Goal: Task Accomplishment & Management: Manage account settings

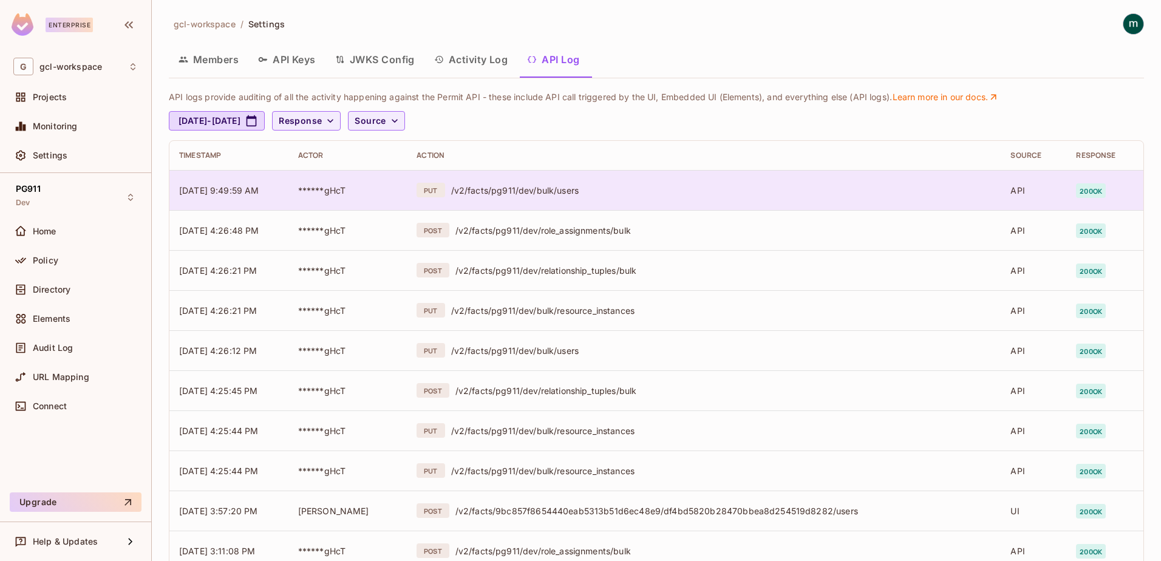
click at [517, 189] on div "/v2/facts/pg911/dev/bulk/users" at bounding box center [721, 191] width 540 height 12
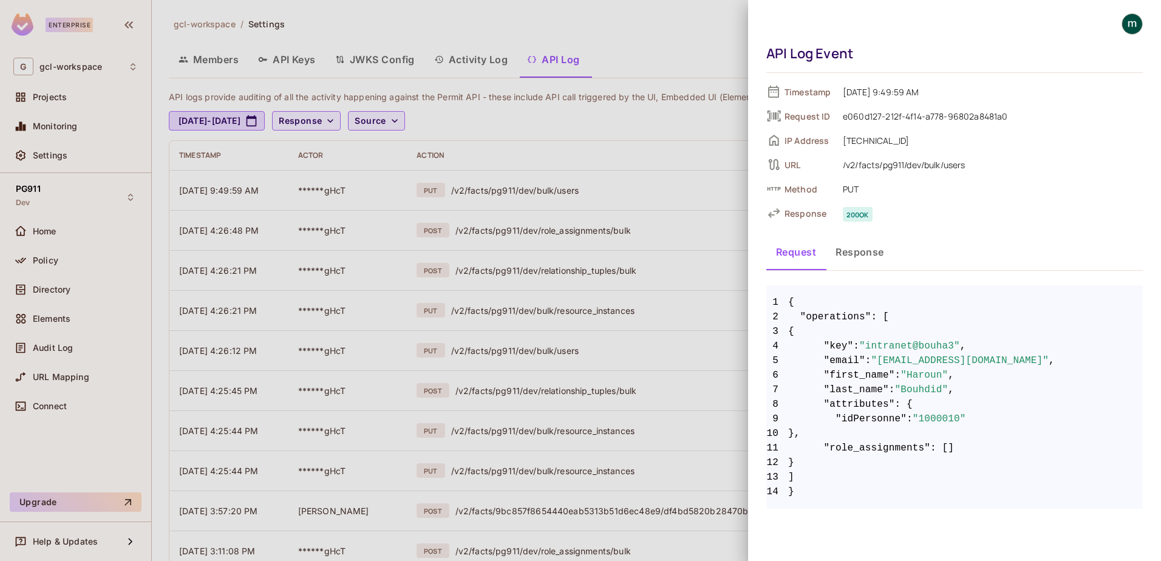
click at [506, 155] on div at bounding box center [580, 280] width 1161 height 561
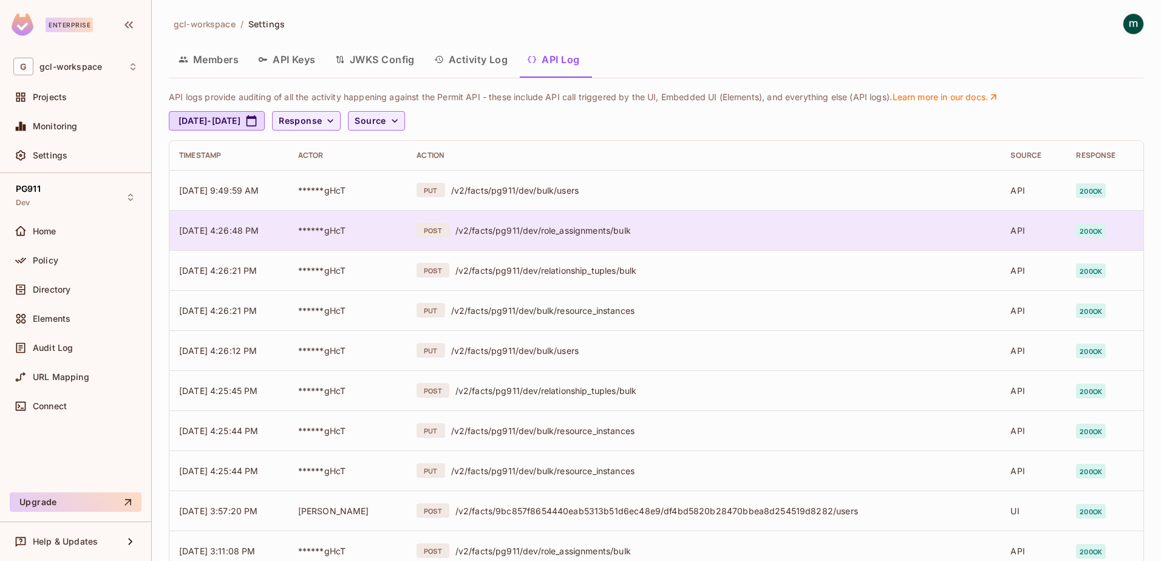
click at [589, 226] on div "/v2/facts/pg911/dev/role_assignments/bulk" at bounding box center [723, 231] width 536 height 12
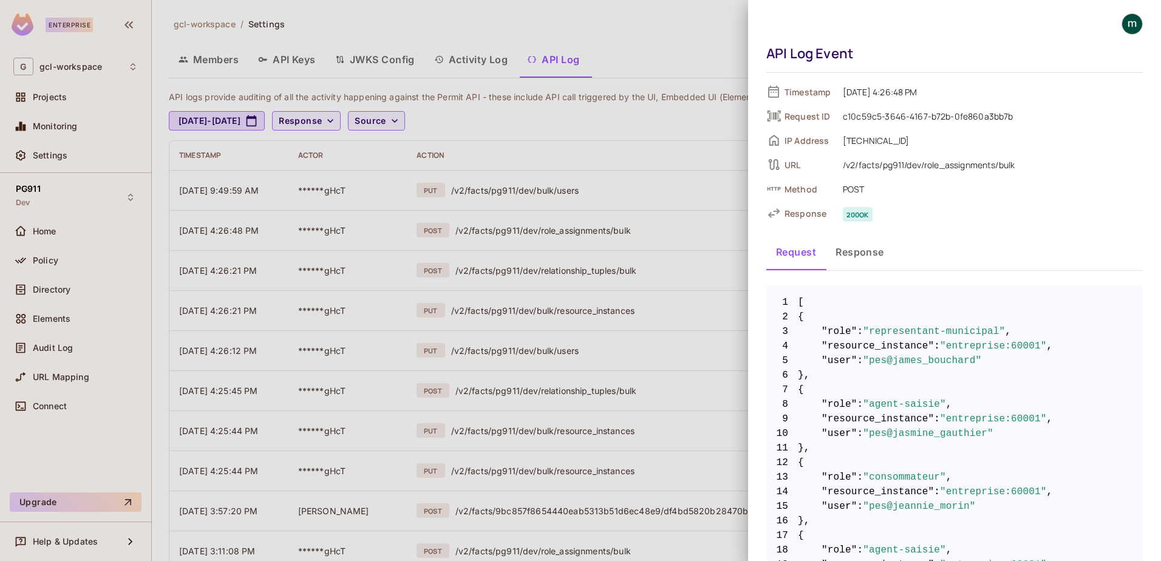
click at [531, 199] on div at bounding box center [580, 280] width 1161 height 561
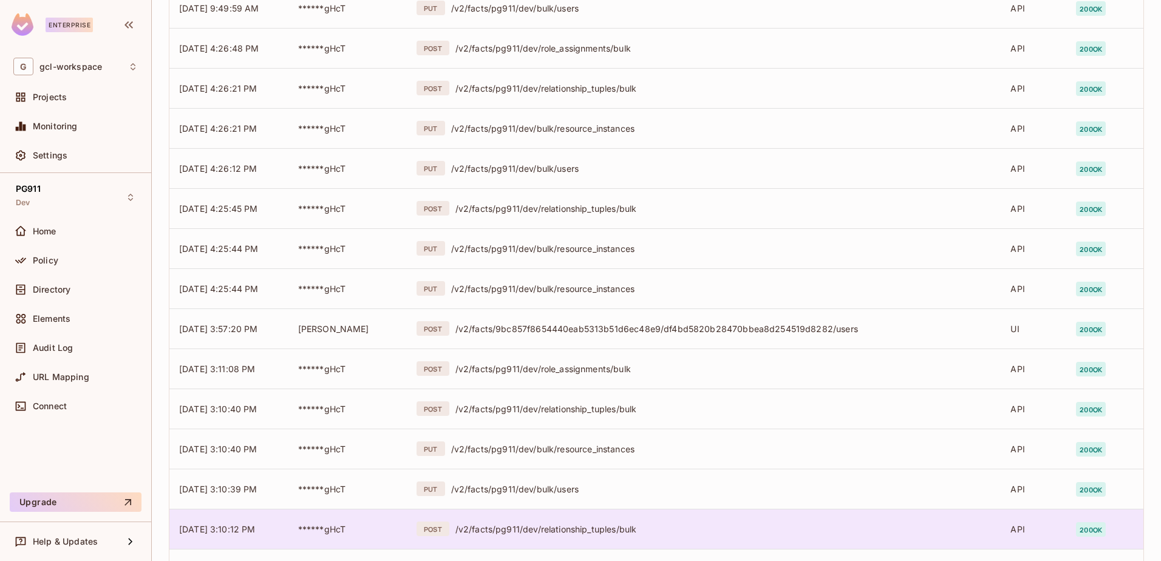
scroll to position [277, 0]
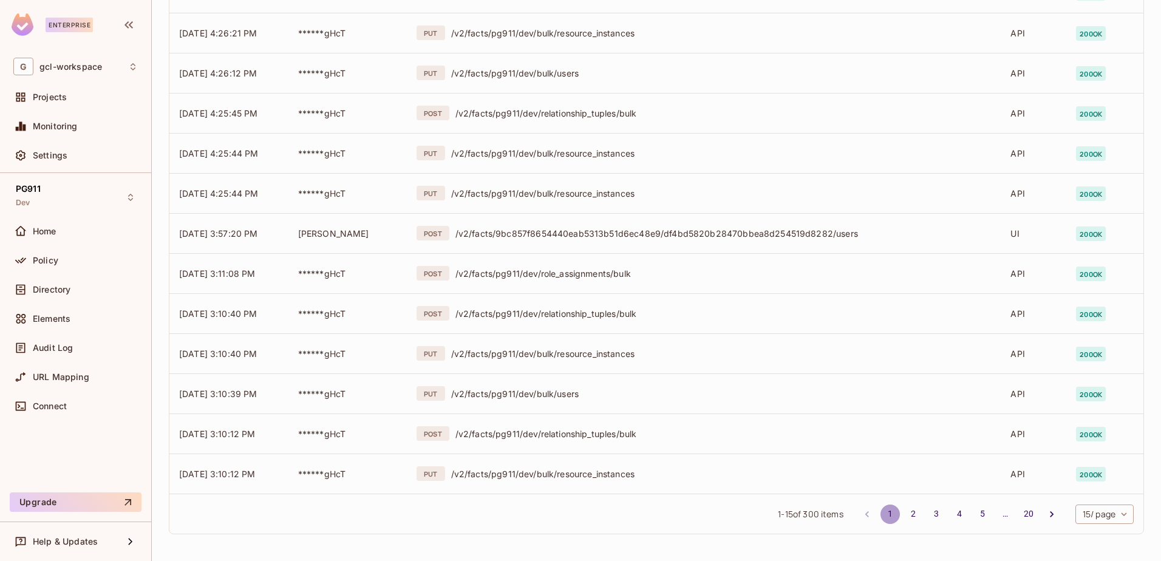
click at [880, 512] on button "1" at bounding box center [889, 513] width 19 height 19
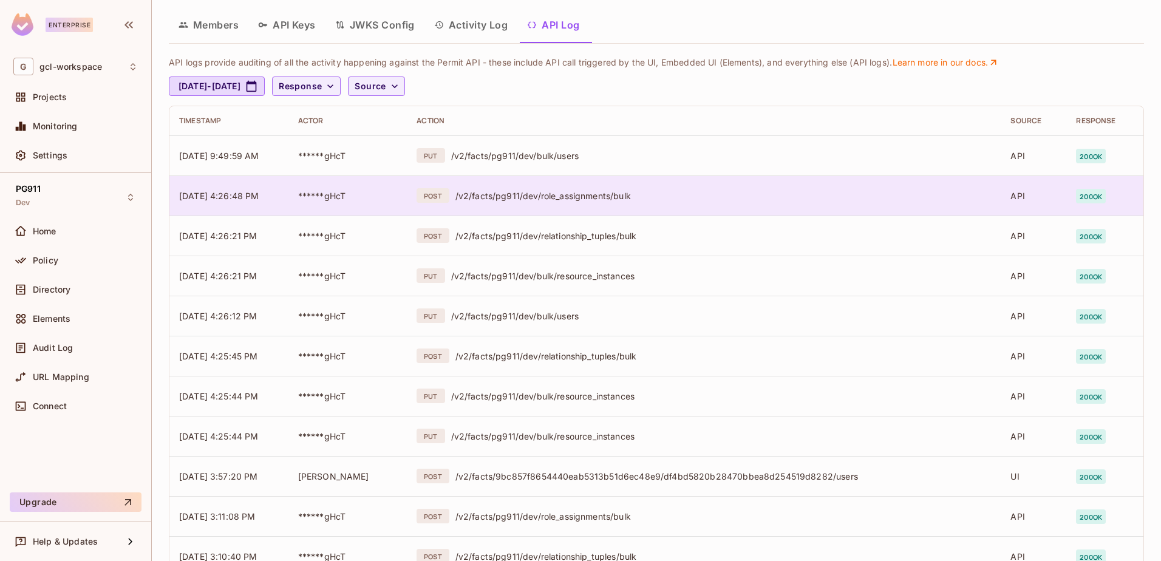
scroll to position [0, 0]
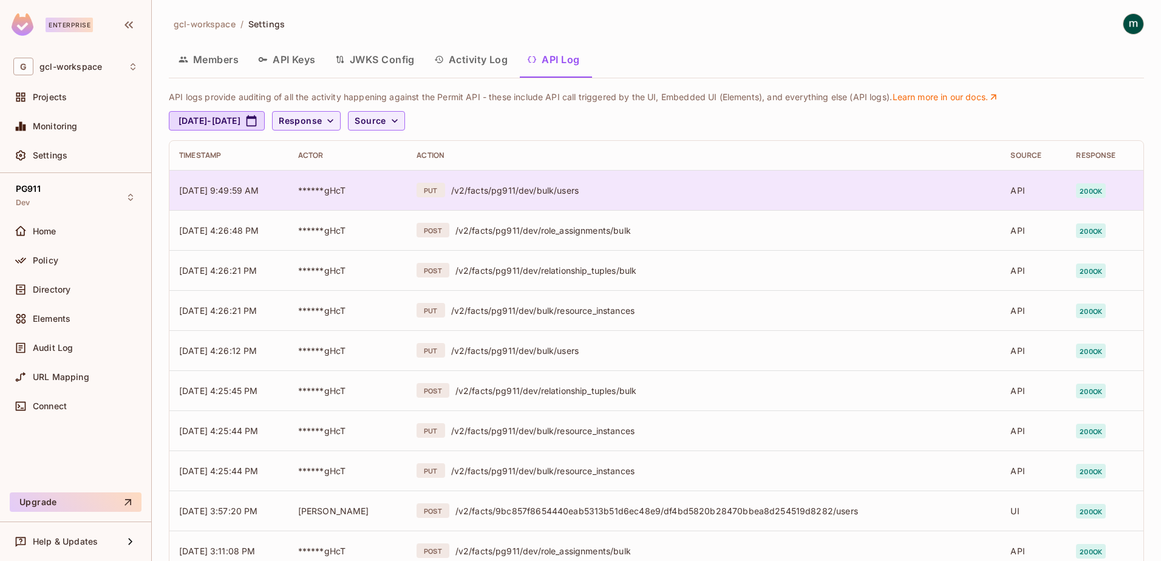
click at [510, 194] on div "/v2/facts/pg911/dev/bulk/users" at bounding box center [721, 191] width 540 height 12
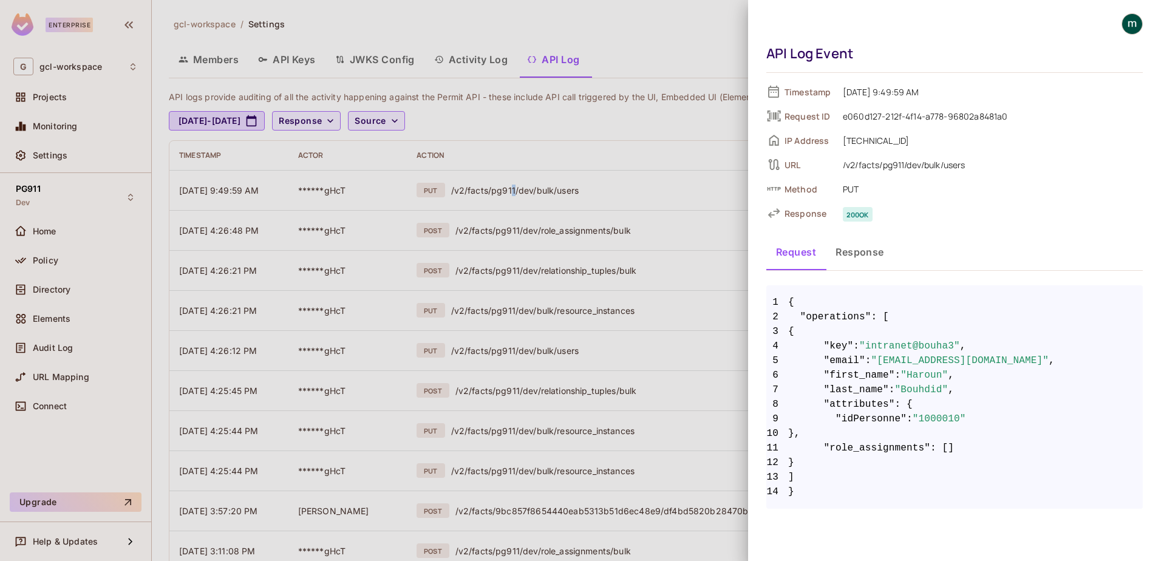
click at [858, 254] on button "Response" at bounding box center [860, 252] width 68 height 30
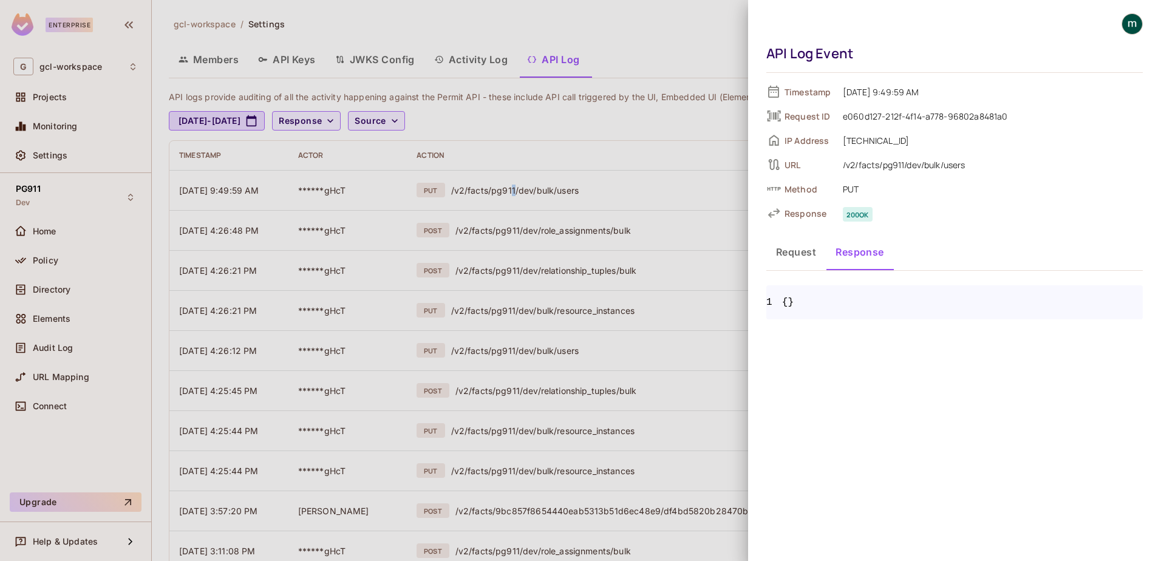
click at [804, 252] on button "Request" at bounding box center [795, 252] width 59 height 30
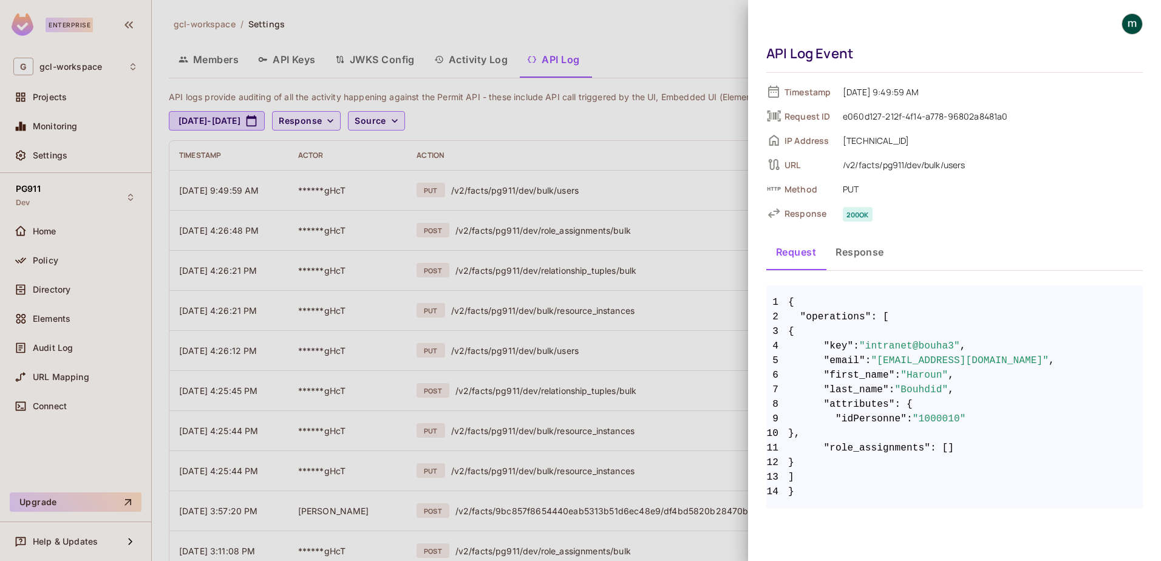
click at [41, 295] on div at bounding box center [580, 280] width 1161 height 561
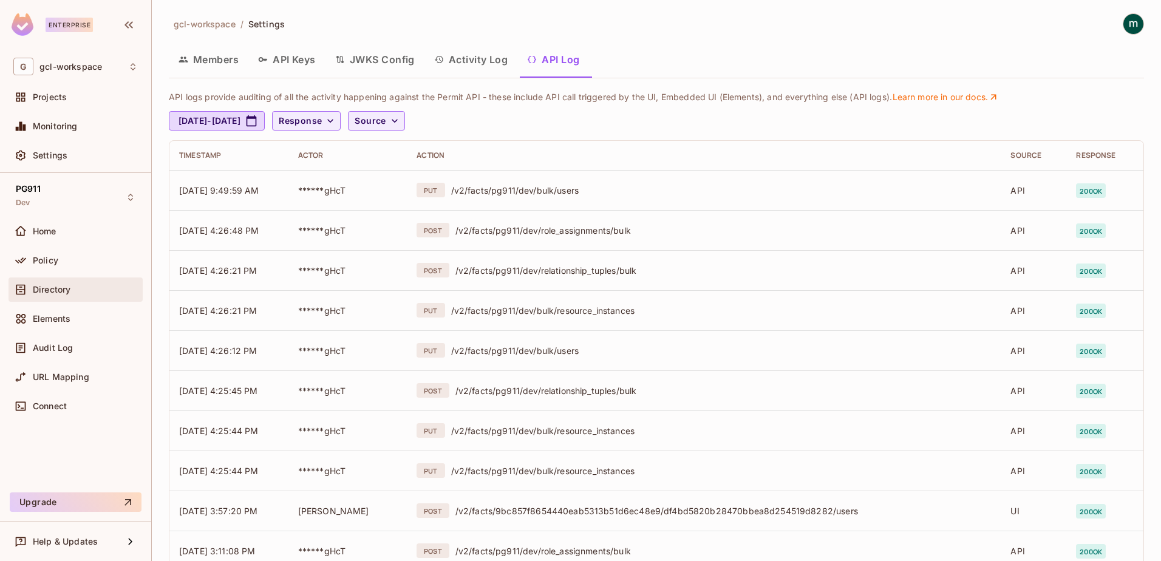
click at [46, 291] on span "Directory" at bounding box center [52, 290] width 38 height 10
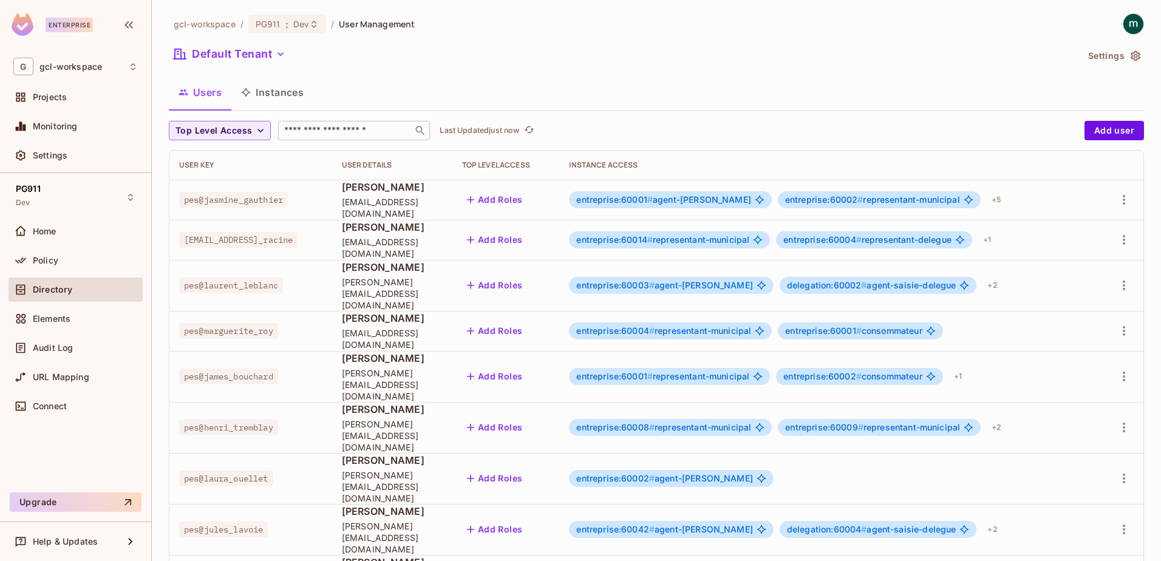
click at [318, 130] on input "text" at bounding box center [345, 130] width 127 height 12
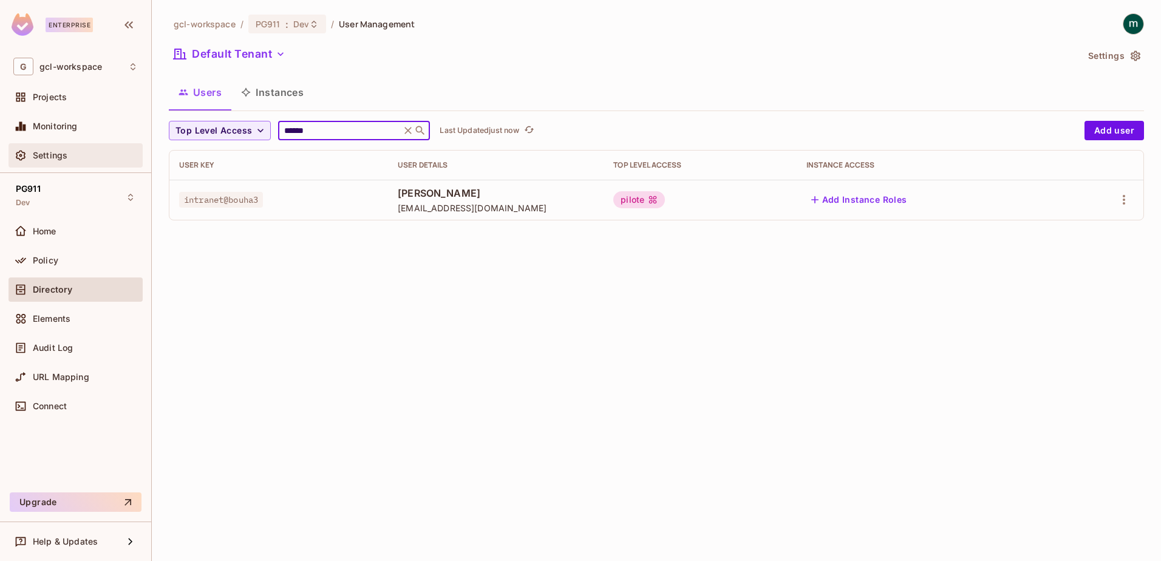
type input "******"
click at [43, 156] on span "Settings" at bounding box center [50, 156] width 35 height 10
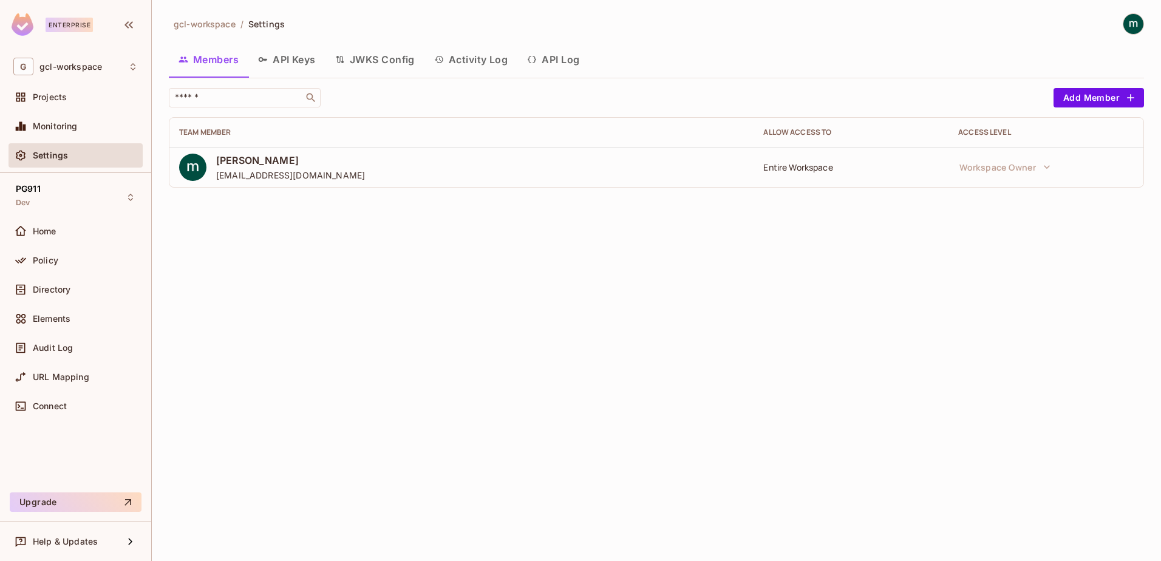
click at [563, 59] on button "API Log" at bounding box center [553, 59] width 72 height 30
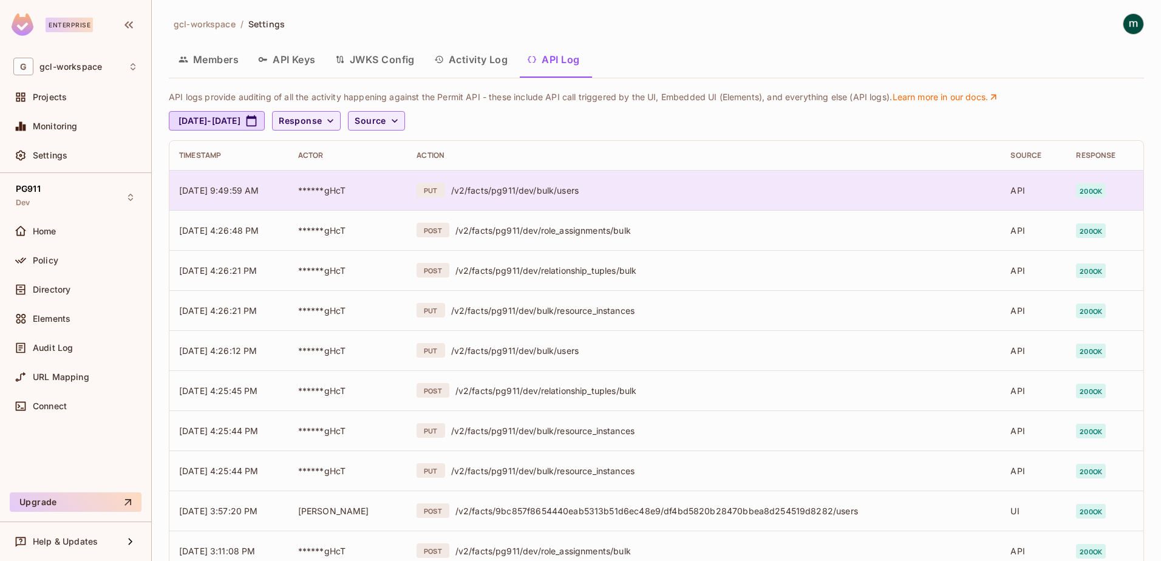
click at [207, 188] on span "[DATE] 9:49:59 AM" at bounding box center [219, 190] width 80 height 10
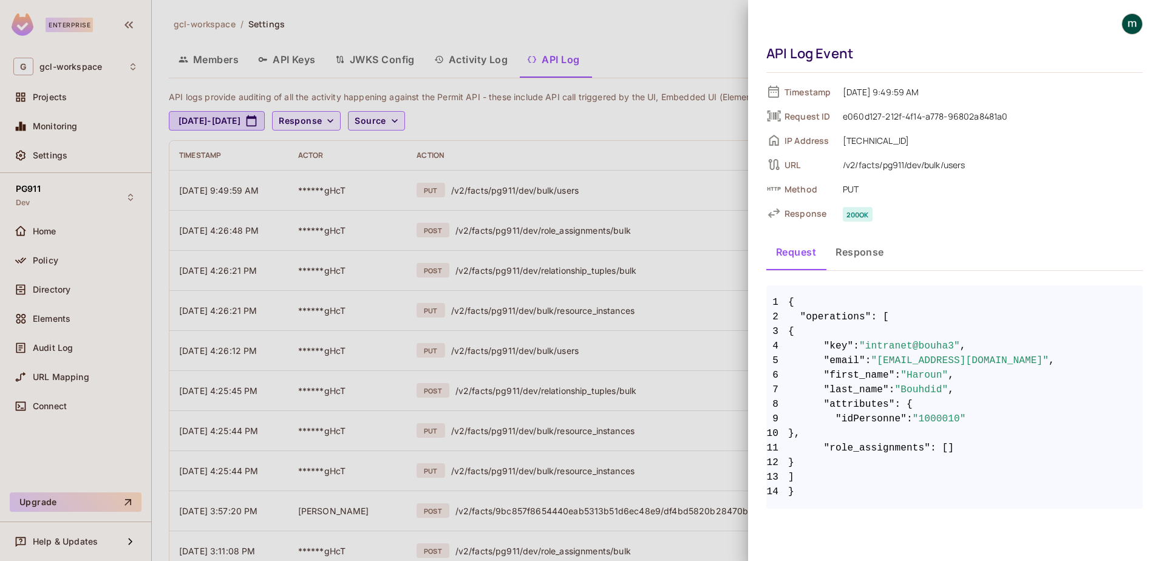
click at [845, 251] on button "Response" at bounding box center [860, 252] width 68 height 30
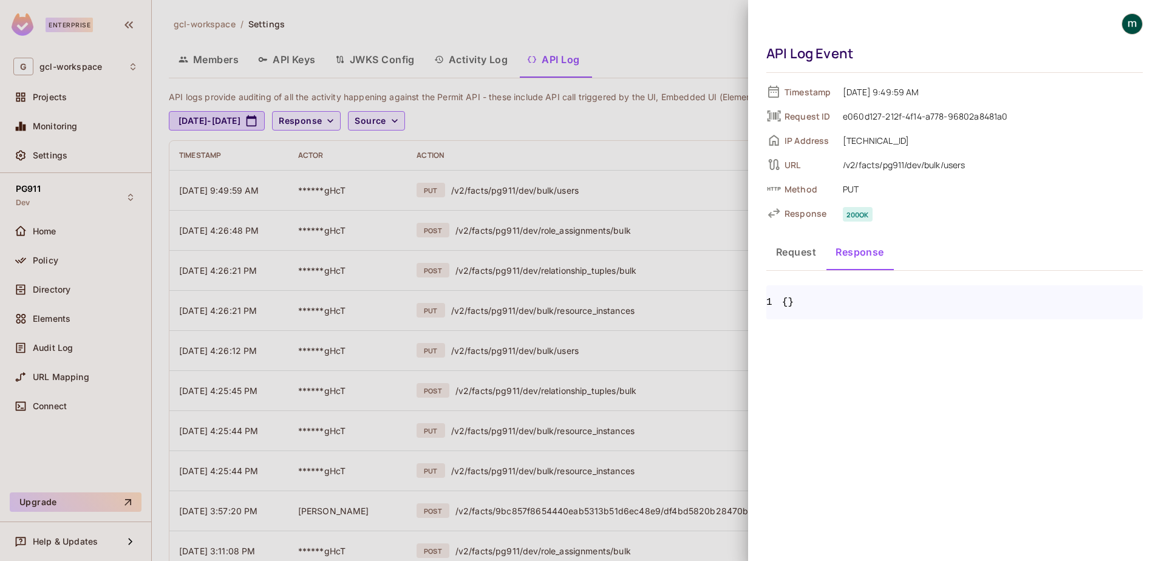
click at [794, 256] on button "Request" at bounding box center [795, 252] width 59 height 30
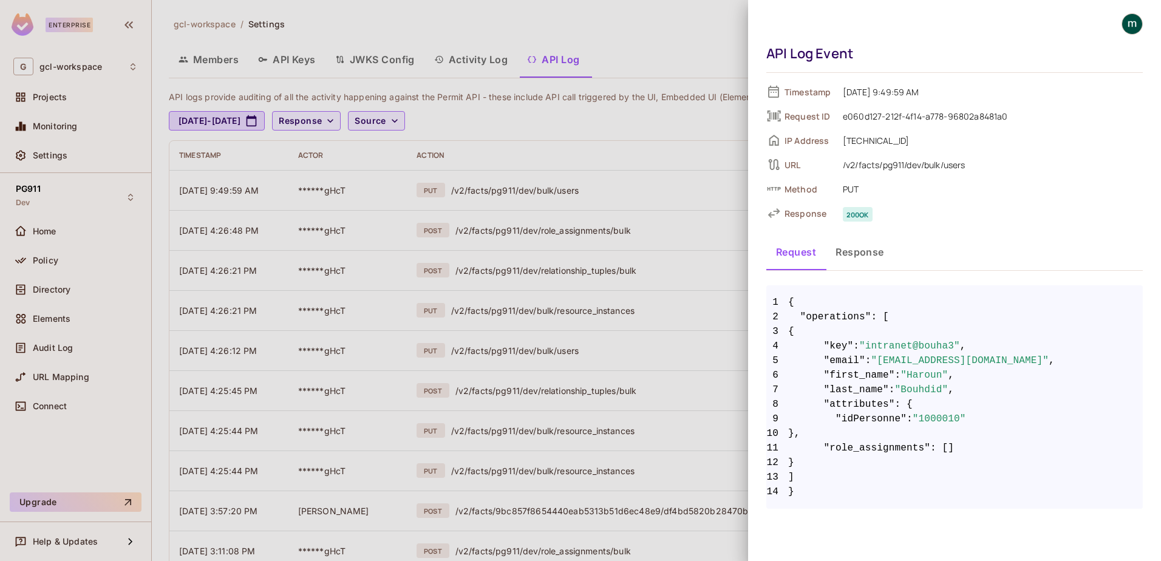
click at [212, 58] on div at bounding box center [580, 280] width 1161 height 561
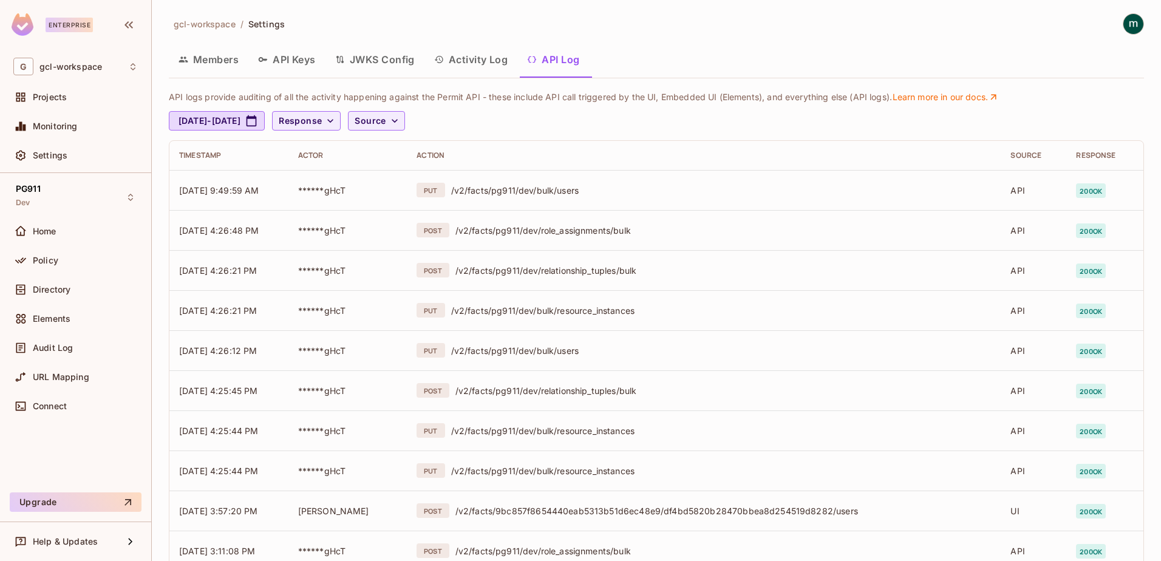
click at [211, 54] on button "Members" at bounding box center [209, 59] width 80 height 30
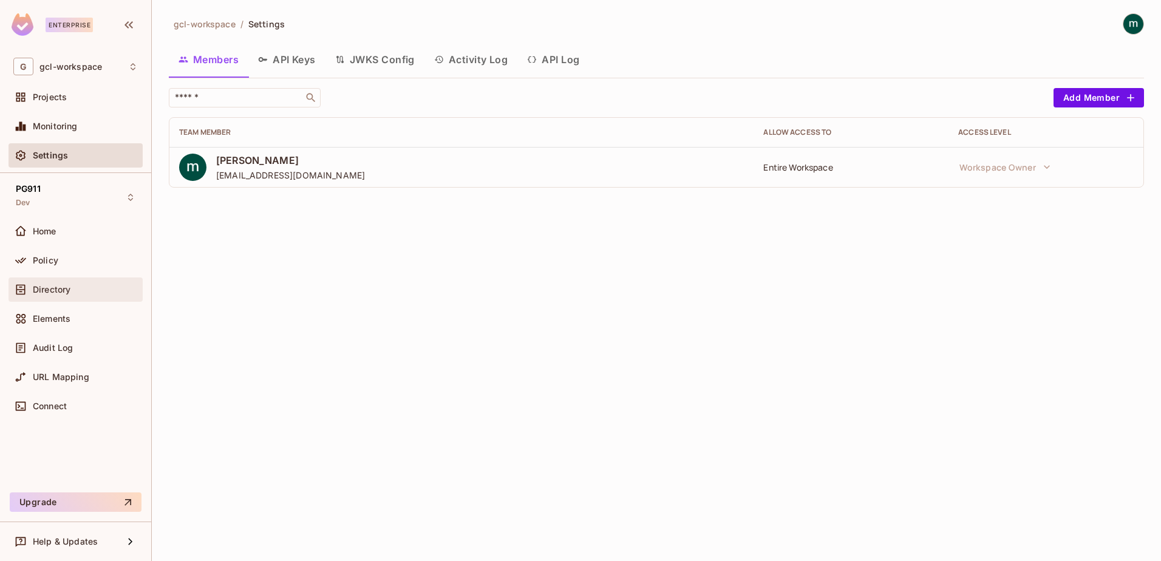
click at [46, 285] on span "Directory" at bounding box center [52, 290] width 38 height 10
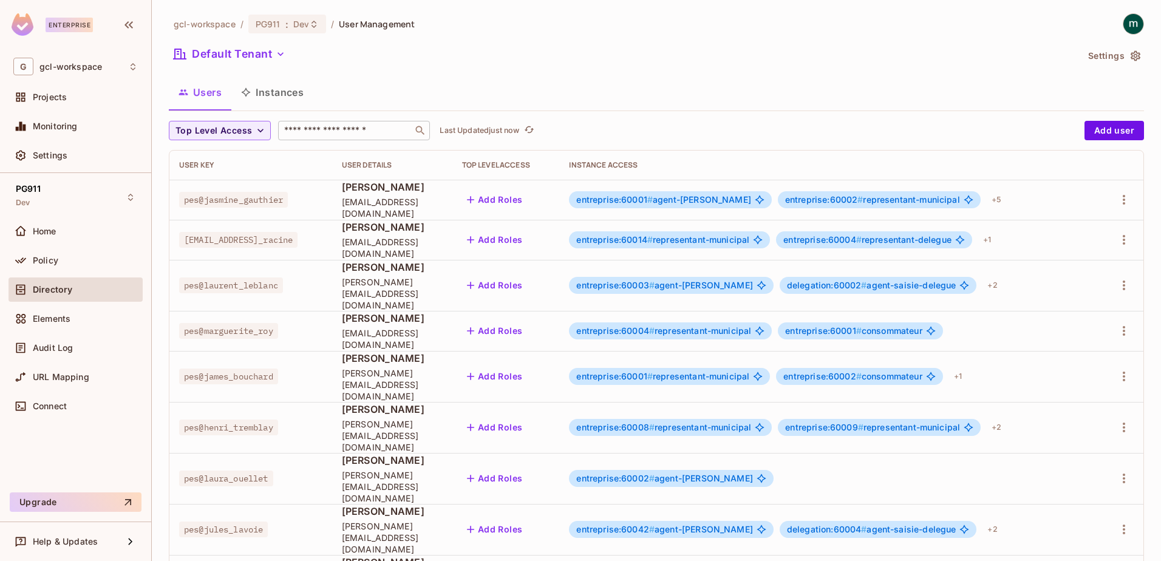
click at [353, 130] on input "text" at bounding box center [345, 130] width 127 height 12
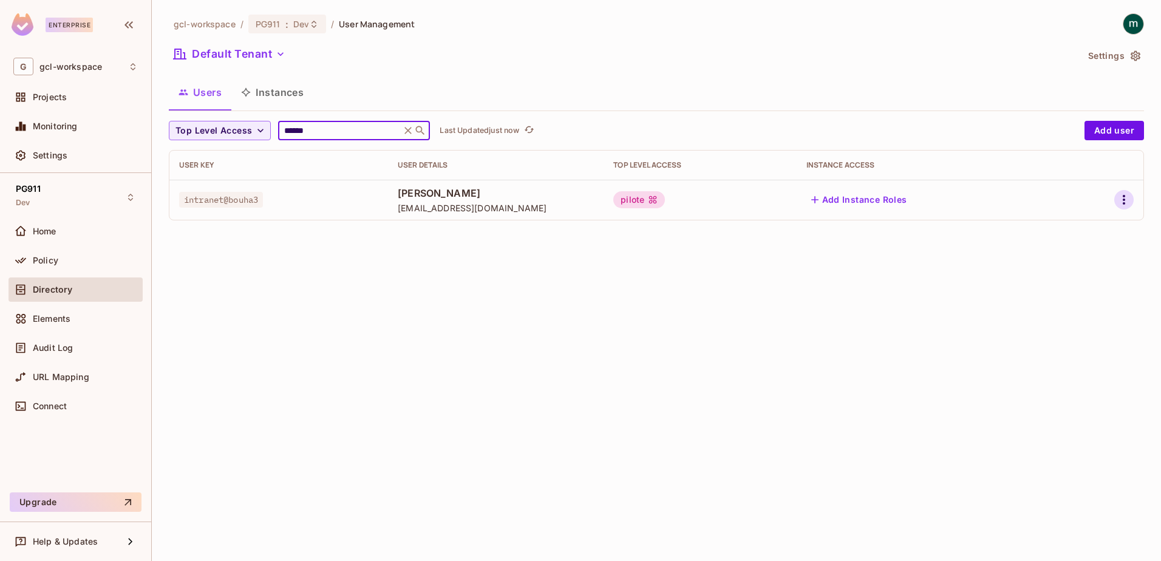
type input "******"
click at [1126, 200] on icon "button" at bounding box center [1123, 199] width 15 height 15
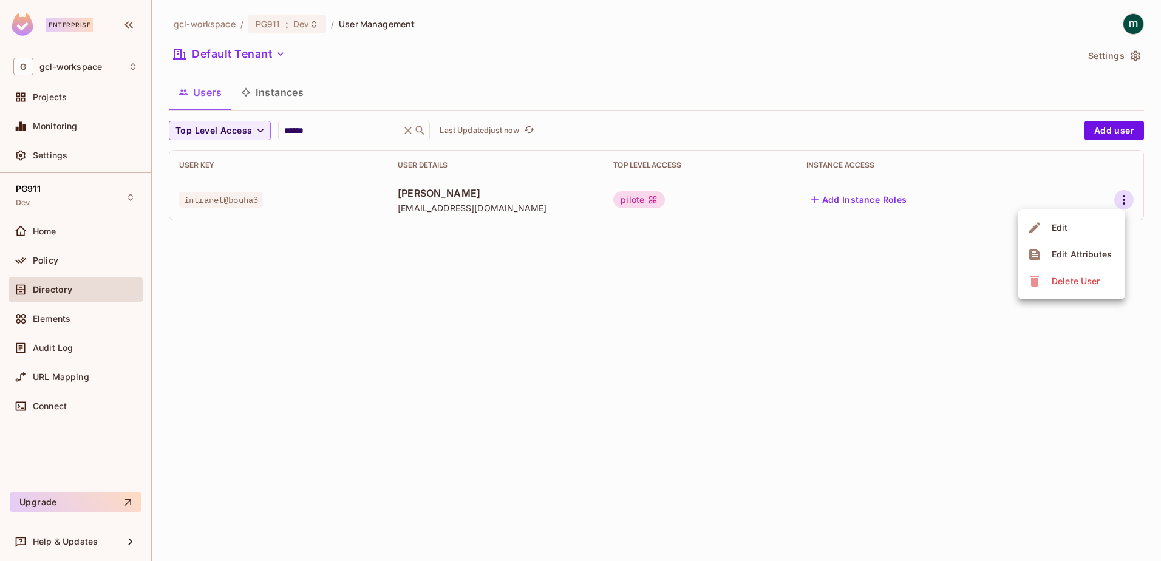
click at [1062, 282] on div "Delete User" at bounding box center [1075, 281] width 48 height 12
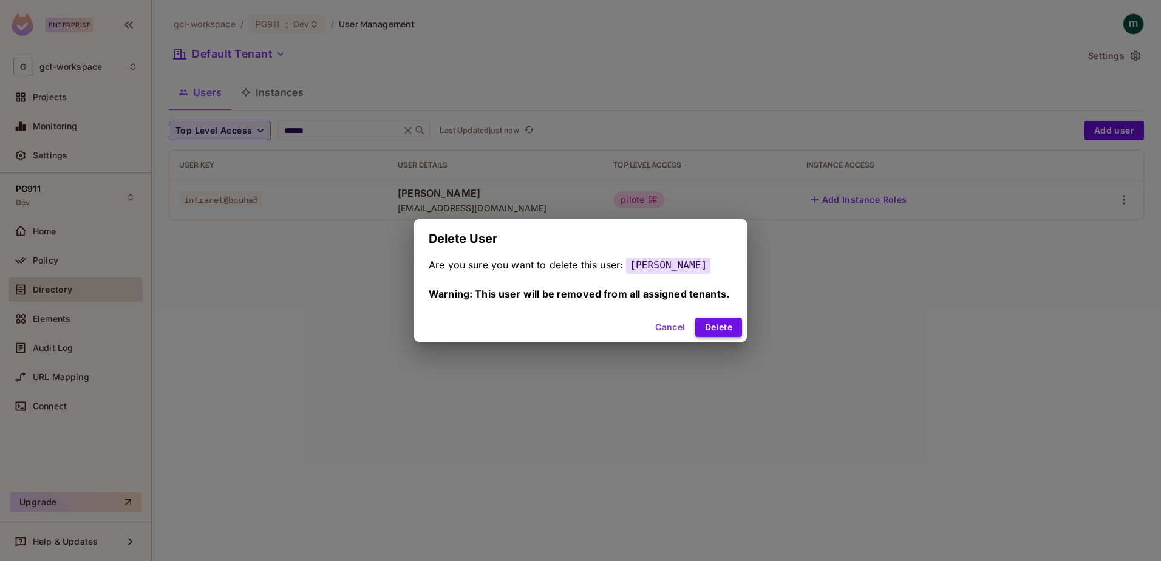
click at [717, 327] on button "Delete" at bounding box center [718, 327] width 47 height 19
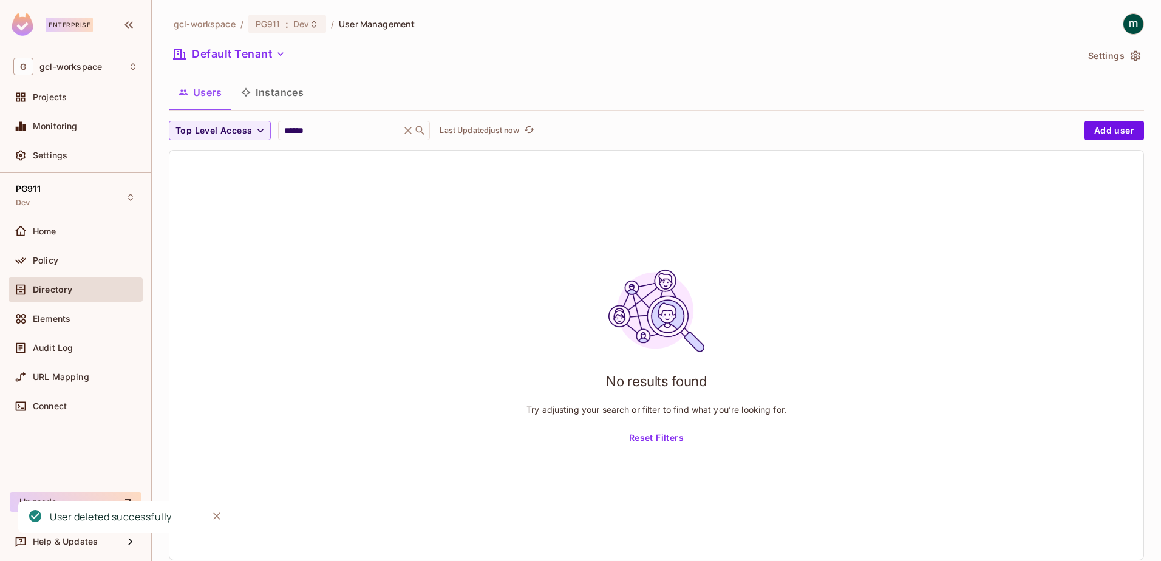
click at [364, 324] on div "No results found Try adjusting your search or filter to find what you’re lookin…" at bounding box center [656, 355] width 974 height 409
click at [44, 287] on span "Directory" at bounding box center [52, 290] width 39 height 10
click at [43, 153] on span "Settings" at bounding box center [50, 156] width 35 height 10
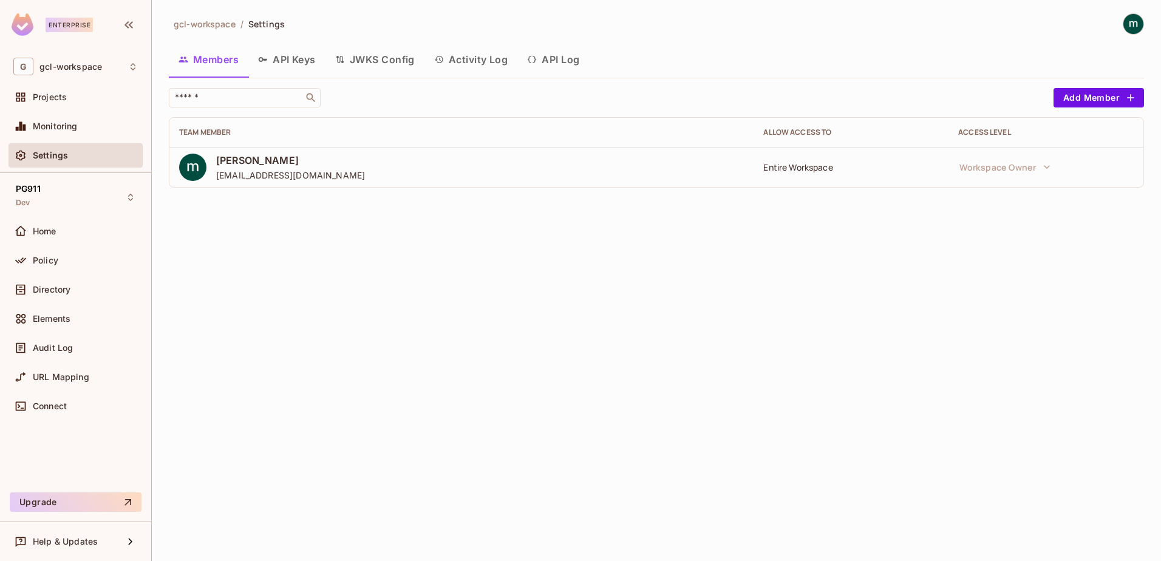
click at [564, 58] on button "API Log" at bounding box center [553, 59] width 72 height 30
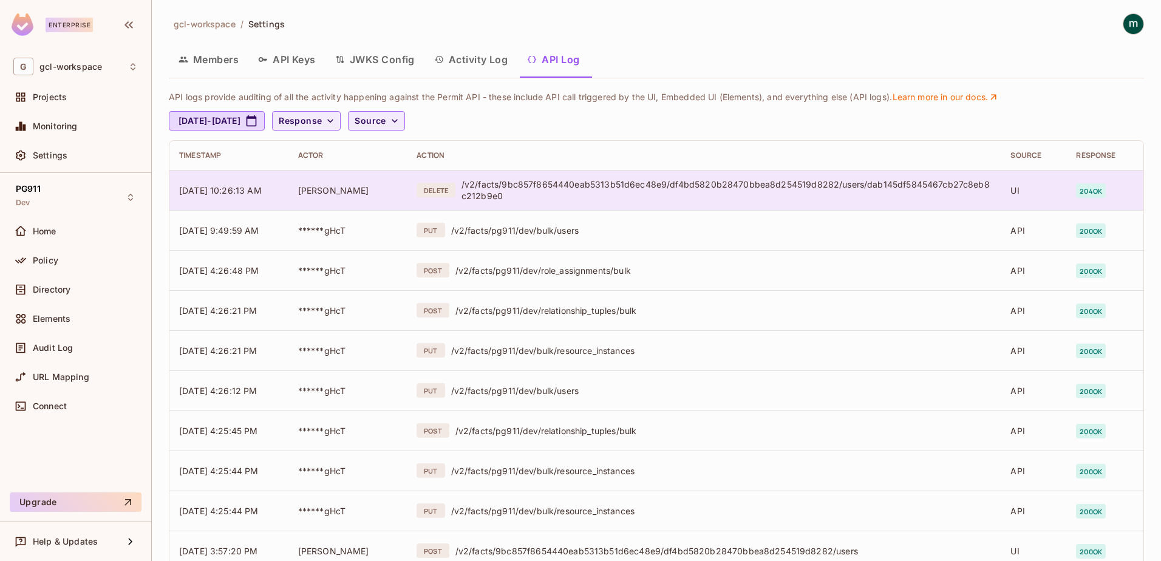
click at [865, 181] on div "/v2/facts/9bc857f8654440eab5313b51d6ec48e9/df4bd5820b28470bbea8d254519d8282/use…" at bounding box center [726, 189] width 530 height 23
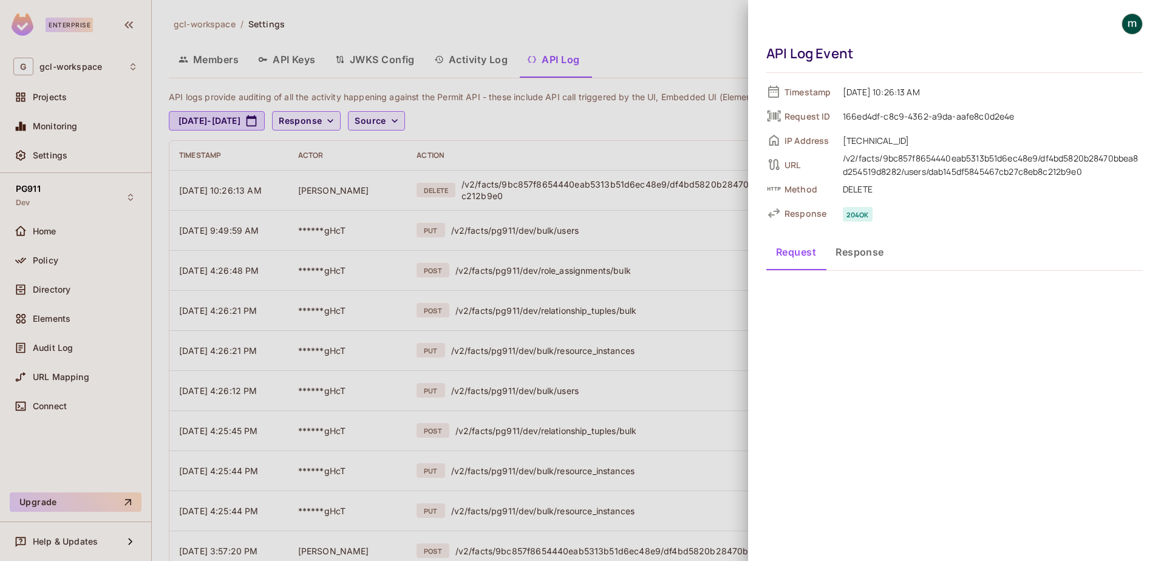
click at [860, 254] on button "Response" at bounding box center [860, 252] width 68 height 30
click at [798, 250] on button "Request" at bounding box center [795, 252] width 59 height 30
click at [215, 182] on div at bounding box center [580, 280] width 1161 height 561
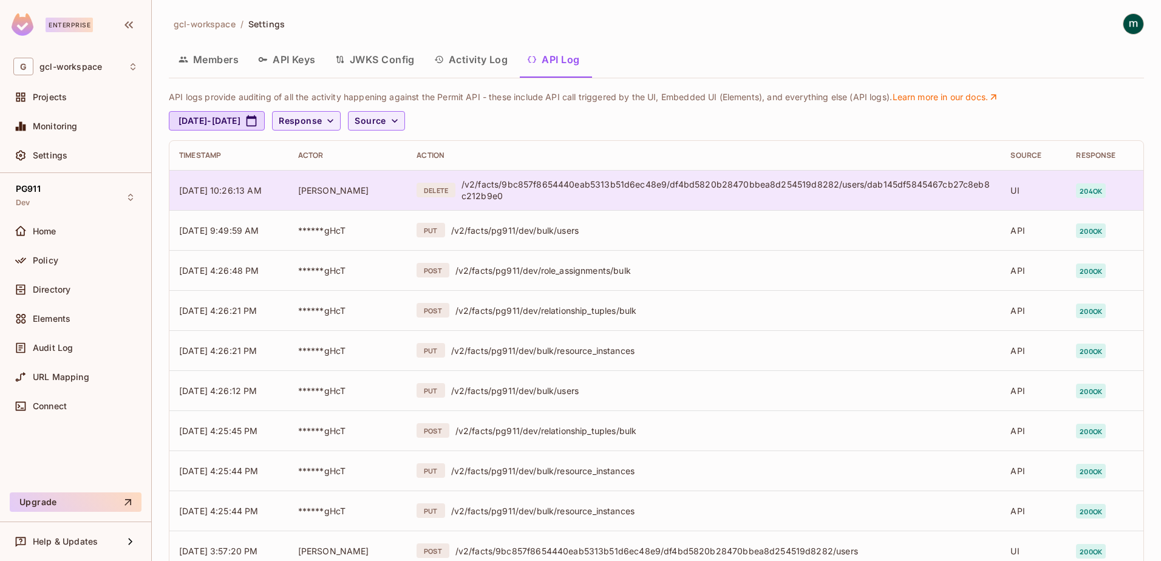
click at [228, 185] on span "[DATE] 10:26:13 AM" at bounding box center [220, 190] width 83 height 10
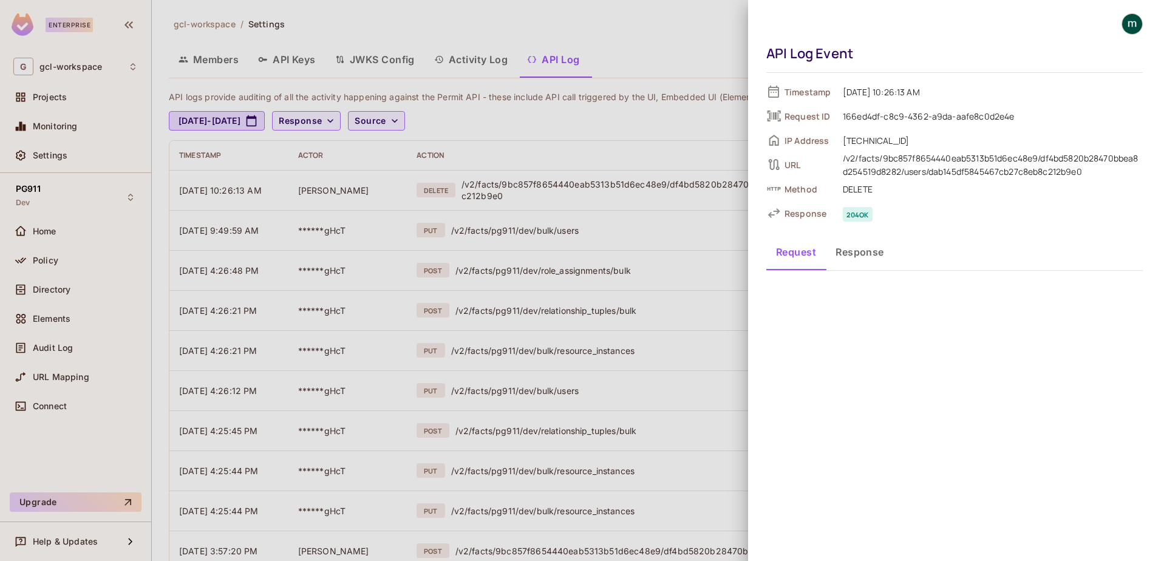
click at [794, 169] on span "URL" at bounding box center [808, 165] width 49 height 12
click at [880, 174] on div "/v2/facts/9bc857f8654440eab5313b51d6ec48e9/df4bd5820b28470bbea8d254519d8282/use…" at bounding box center [993, 165] width 300 height 27
click at [857, 213] on span "204 ok" at bounding box center [858, 214] width 30 height 15
drag, startPoint x: 857, startPoint y: 213, endPoint x: 850, endPoint y: 245, distance: 32.4
click at [850, 245] on button "Response" at bounding box center [860, 252] width 68 height 30
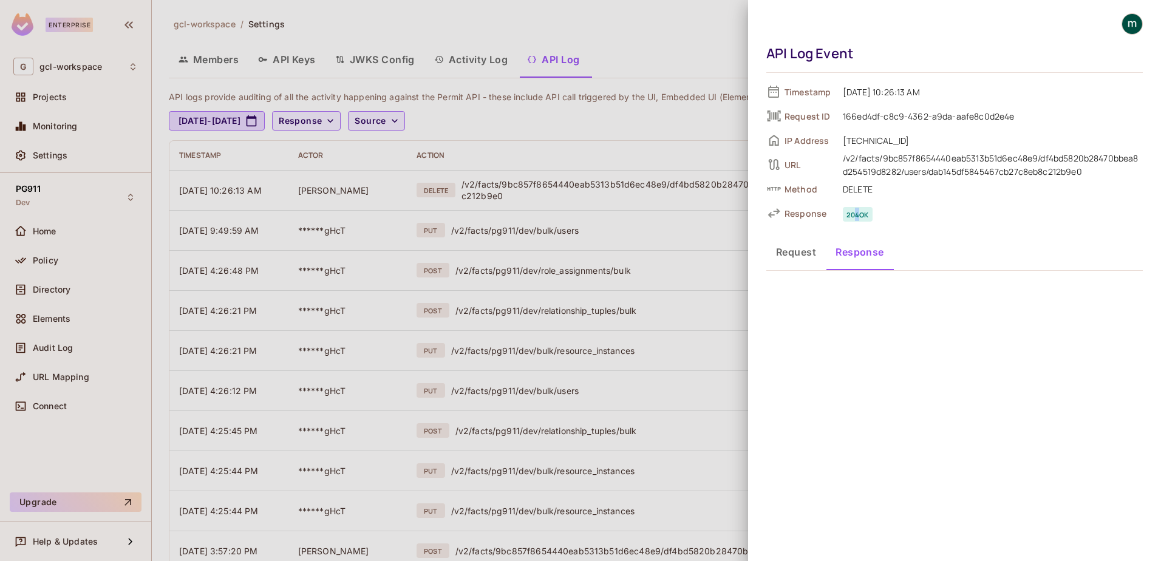
click at [854, 252] on button "Response" at bounding box center [860, 252] width 68 height 30
click at [888, 305] on div "API Log Event Timestamp 09/19/2025 10:26:13 AM Request ID 166ed4df-c8c9-4362-a9…" at bounding box center [954, 280] width 413 height 561
click at [802, 250] on button "Request" at bounding box center [795, 252] width 59 height 30
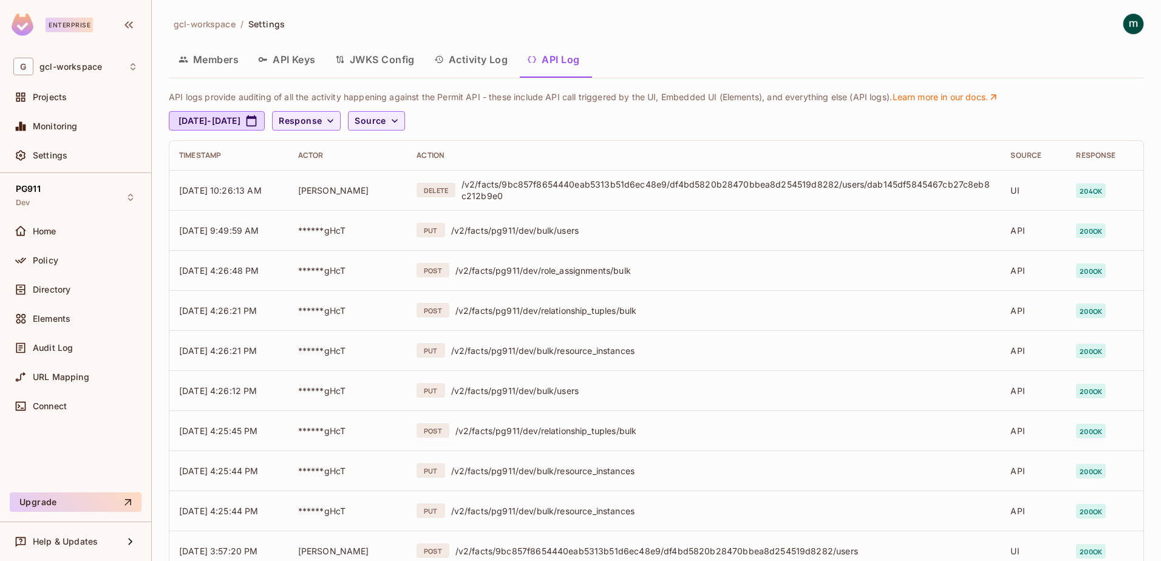
click at [476, 62] on button "Activity Log" at bounding box center [470, 59] width 93 height 30
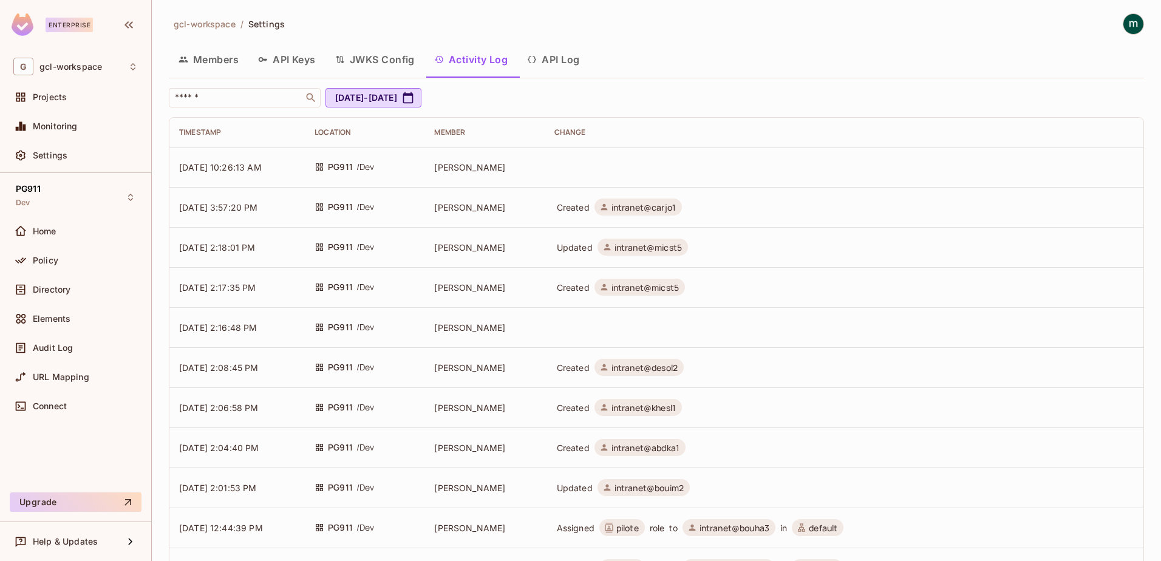
click at [562, 172] on td at bounding box center [844, 167] width 599 height 40
click at [234, 170] on span "[DATE] 10:26:13 AM" at bounding box center [220, 167] width 83 height 10
click at [205, 167] on span "09/19/2025 10:26:13 AM" at bounding box center [220, 167] width 83 height 10
click at [353, 163] on span "PG911" at bounding box center [340, 166] width 25 height 13
click at [874, 172] on td at bounding box center [844, 167] width 599 height 40
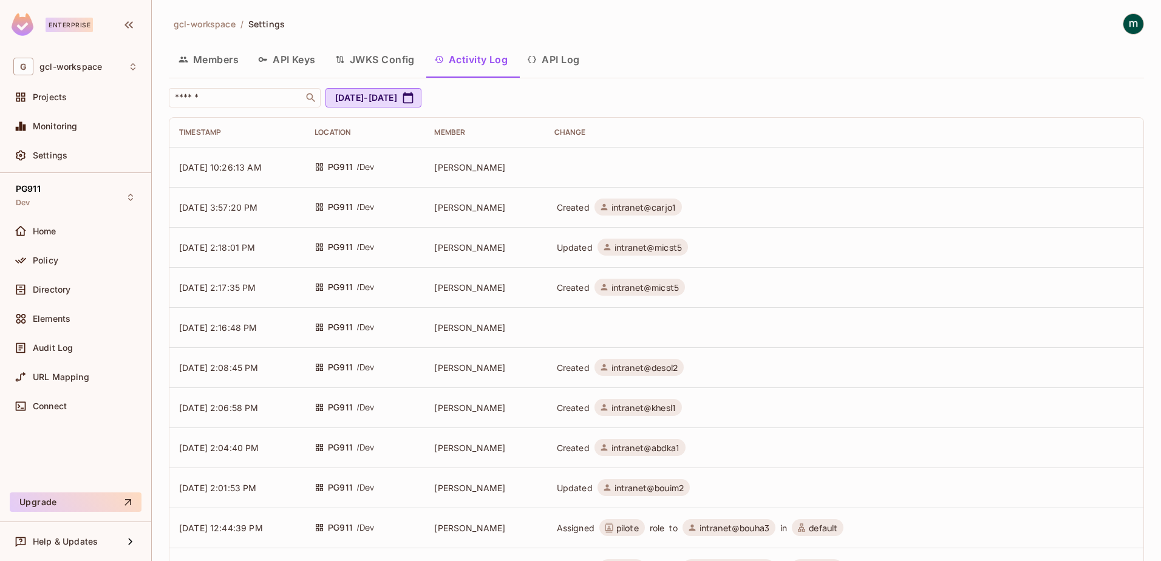
click at [874, 172] on td at bounding box center [844, 167] width 599 height 40
click at [562, 165] on td at bounding box center [844, 167] width 599 height 40
click at [544, 179] on td "mathieu h" at bounding box center [484, 167] width 120 height 40
click at [460, 170] on span "mathieu h" at bounding box center [469, 167] width 71 height 10
click at [223, 175] on td "09/19/2025 10:26:13 AM" at bounding box center [236, 167] width 135 height 40
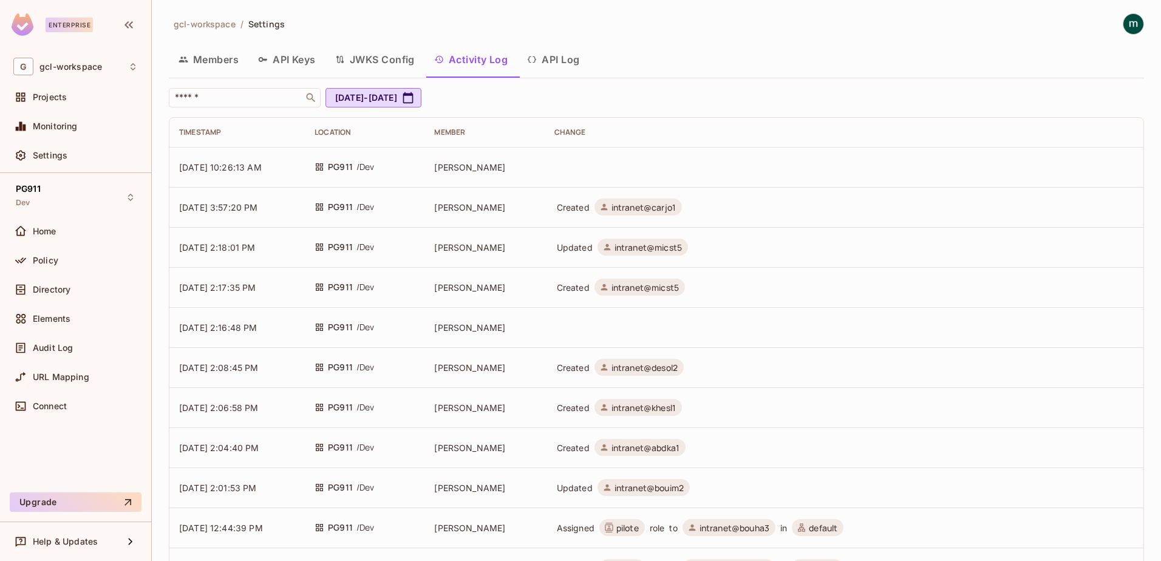
click at [228, 171] on span "09/19/2025 10:26:13 AM" at bounding box center [220, 167] width 83 height 10
click at [216, 58] on button "Members" at bounding box center [209, 59] width 80 height 30
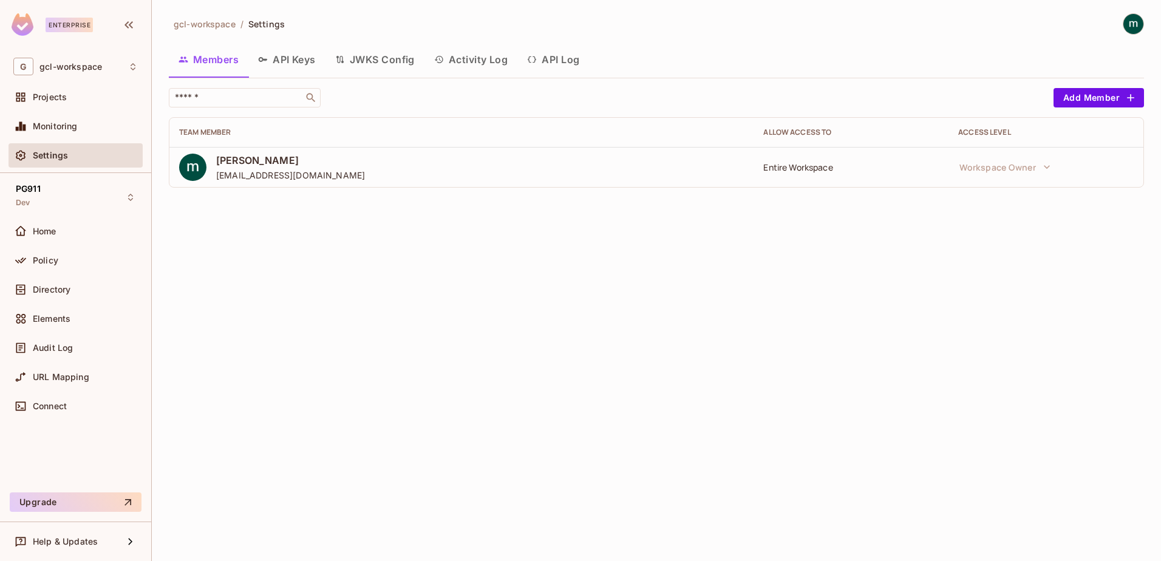
click at [45, 149] on div "Settings" at bounding box center [75, 155] width 124 height 15
click at [41, 287] on span "Directory" at bounding box center [52, 290] width 38 height 10
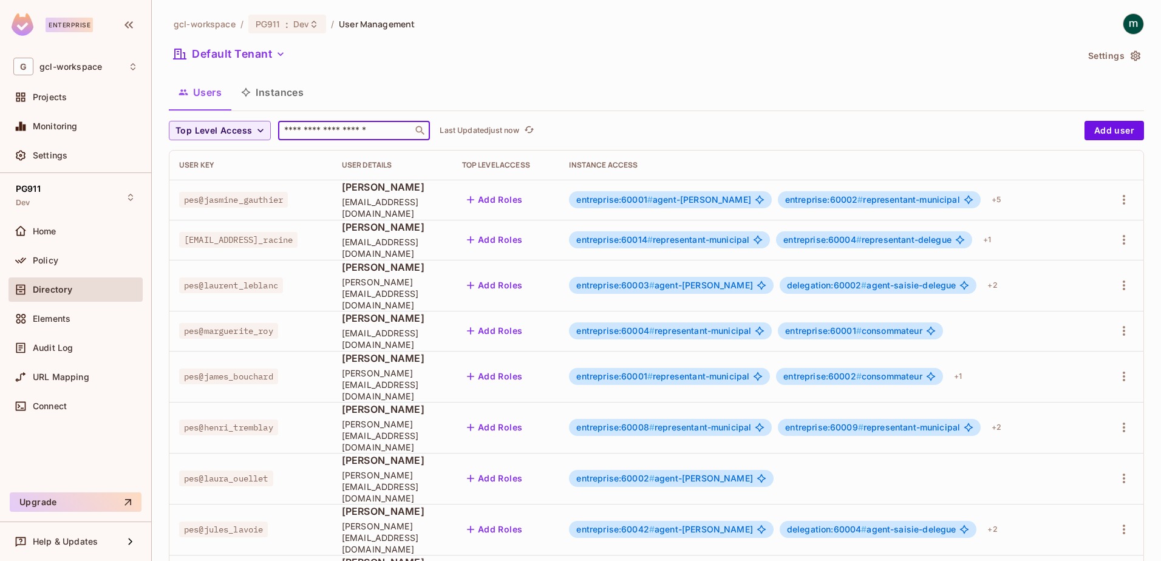
click at [302, 132] on input "text" at bounding box center [345, 130] width 127 height 12
type input "*"
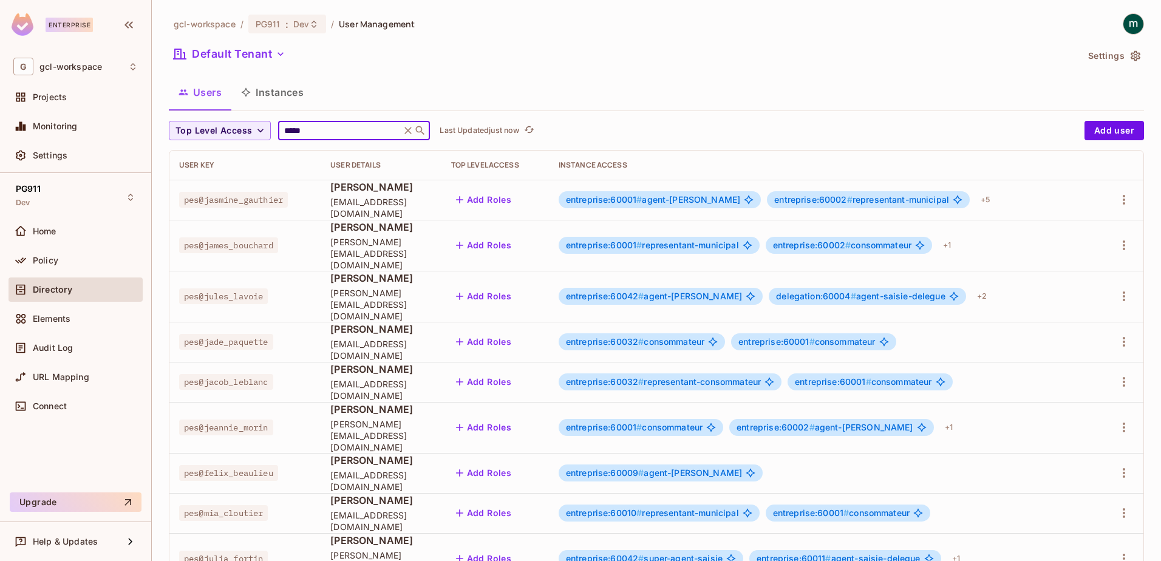
type input "******"
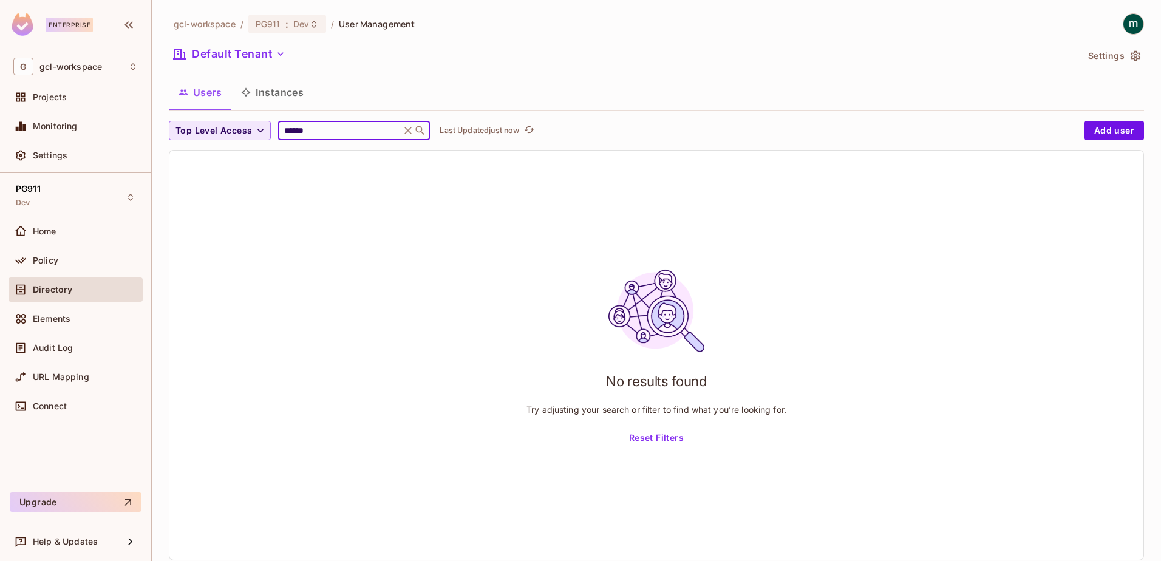
drag, startPoint x: 322, startPoint y: 134, endPoint x: 248, endPoint y: 127, distance: 74.4
click at [248, 127] on div "Top Level Access ****** ​ Last Updated just now" at bounding box center [623, 130] width 909 height 19
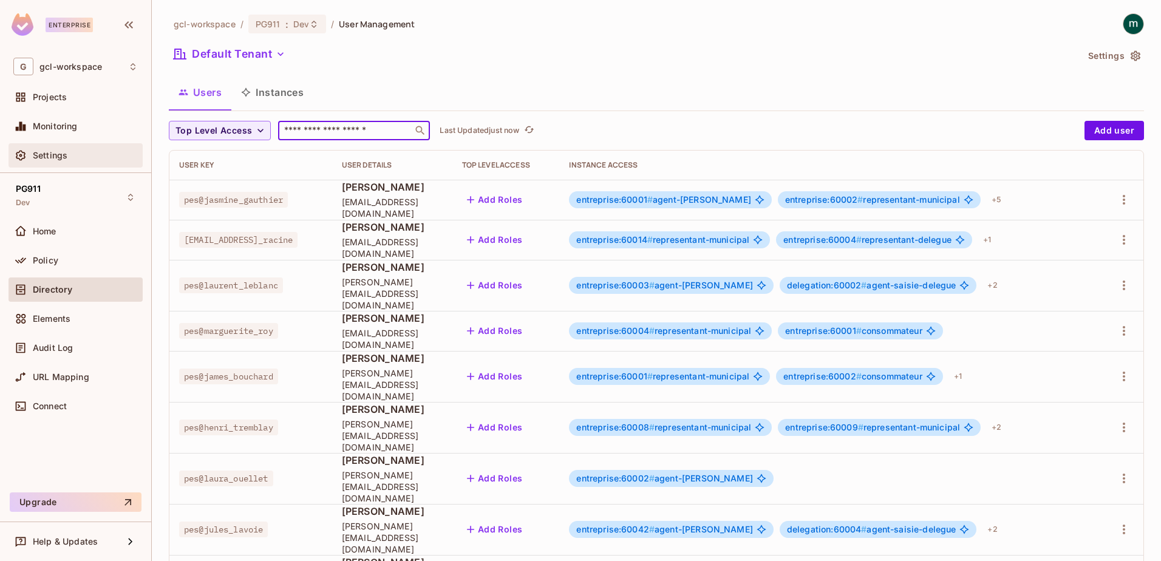
click at [38, 157] on span "Settings" at bounding box center [50, 156] width 35 height 10
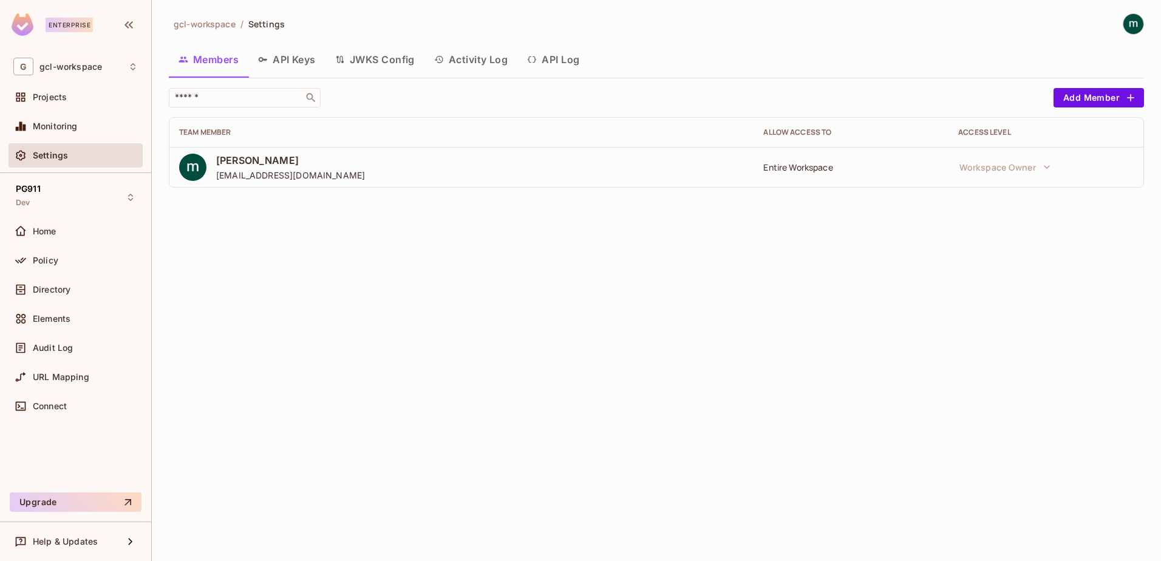
click at [480, 59] on button "Activity Log" at bounding box center [470, 59] width 93 height 30
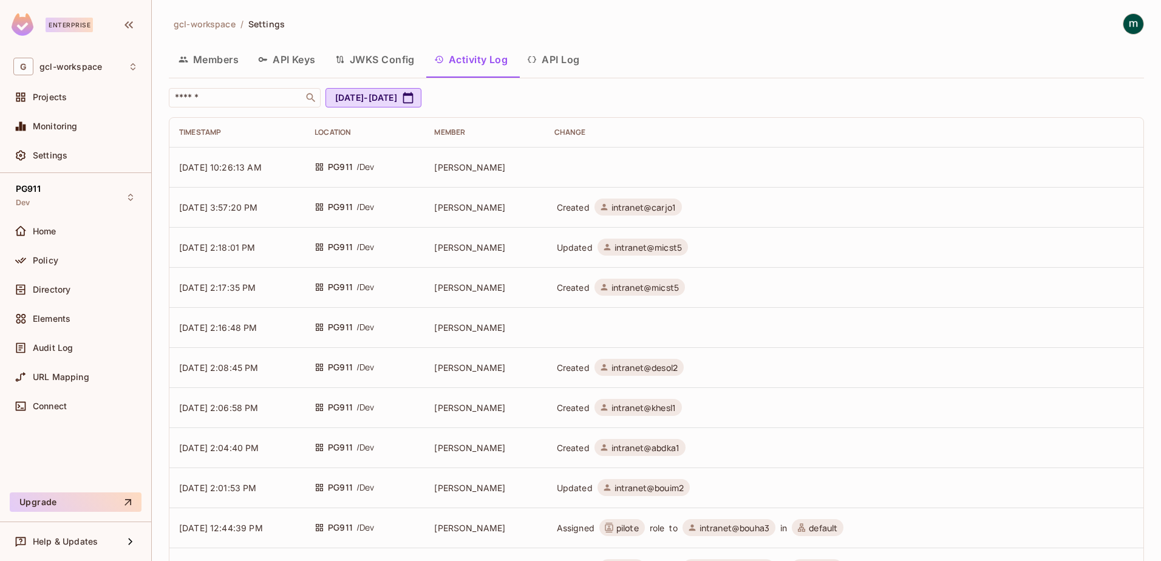
click at [544, 332] on td "[PERSON_NAME]" at bounding box center [484, 327] width 120 height 40
click at [239, 162] on span "[DATE] 10:26:13 AM" at bounding box center [220, 167] width 83 height 10
click at [464, 169] on span "[PERSON_NAME]" at bounding box center [469, 167] width 71 height 10
drag, startPoint x: 464, startPoint y: 169, endPoint x: 387, endPoint y: 171, distance: 77.1
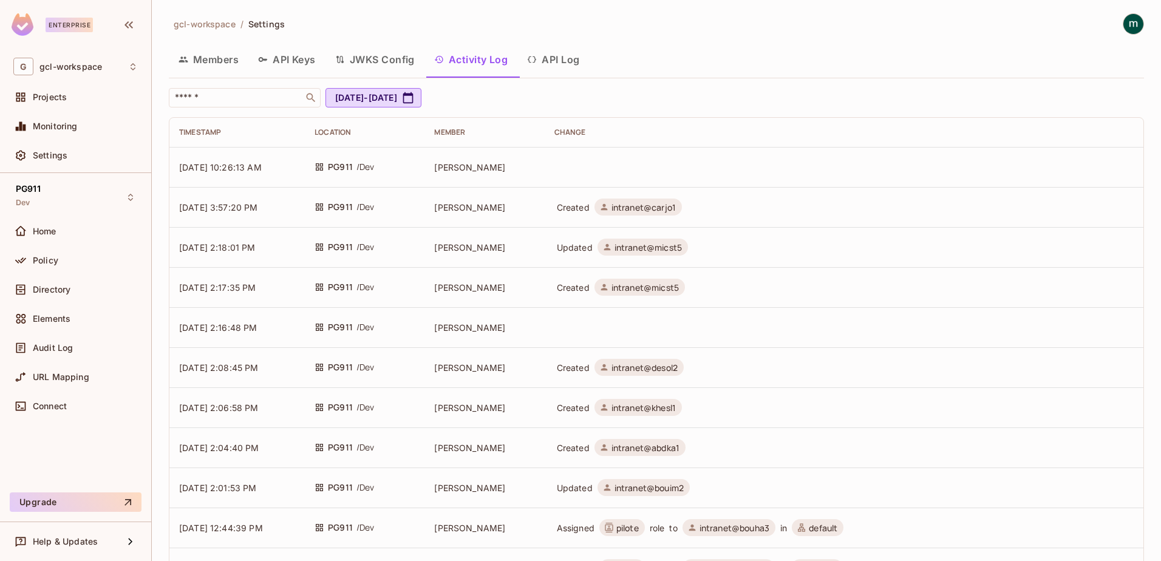
click at [375, 171] on span "/ Dev" at bounding box center [365, 166] width 18 height 13
click at [596, 168] on td at bounding box center [844, 167] width 599 height 40
click at [486, 167] on span "[PERSON_NAME]" at bounding box center [469, 167] width 71 height 10
click at [550, 63] on button "API Log" at bounding box center [553, 59] width 72 height 30
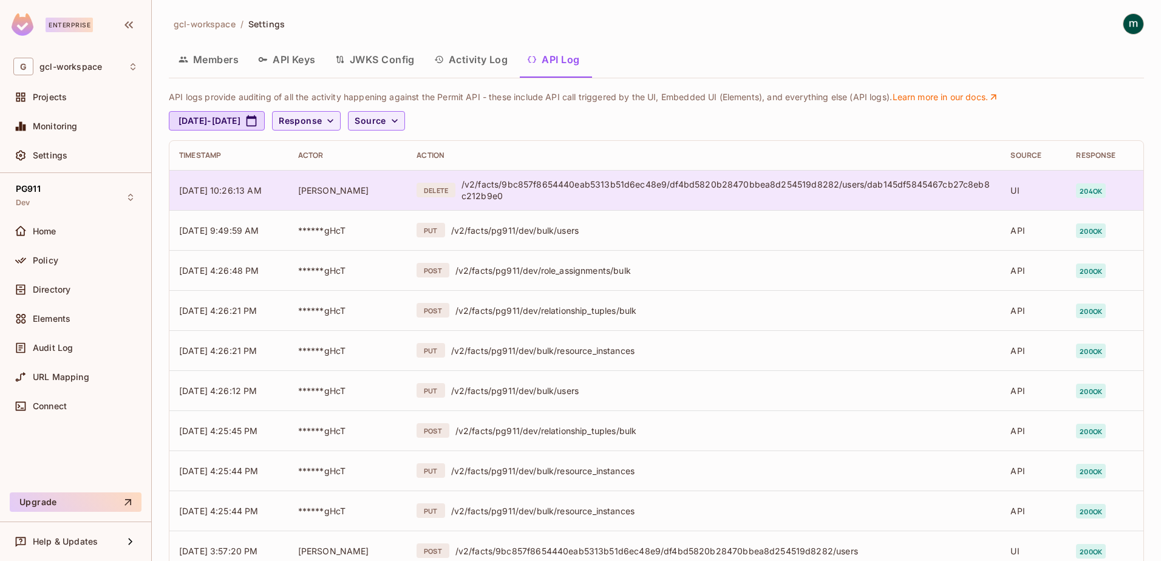
click at [569, 178] on div "/v2/facts/9bc857f8654440eab5313b51d6ec48e9/df4bd5820b28470bbea8d254519d8282/use…" at bounding box center [726, 189] width 530 height 23
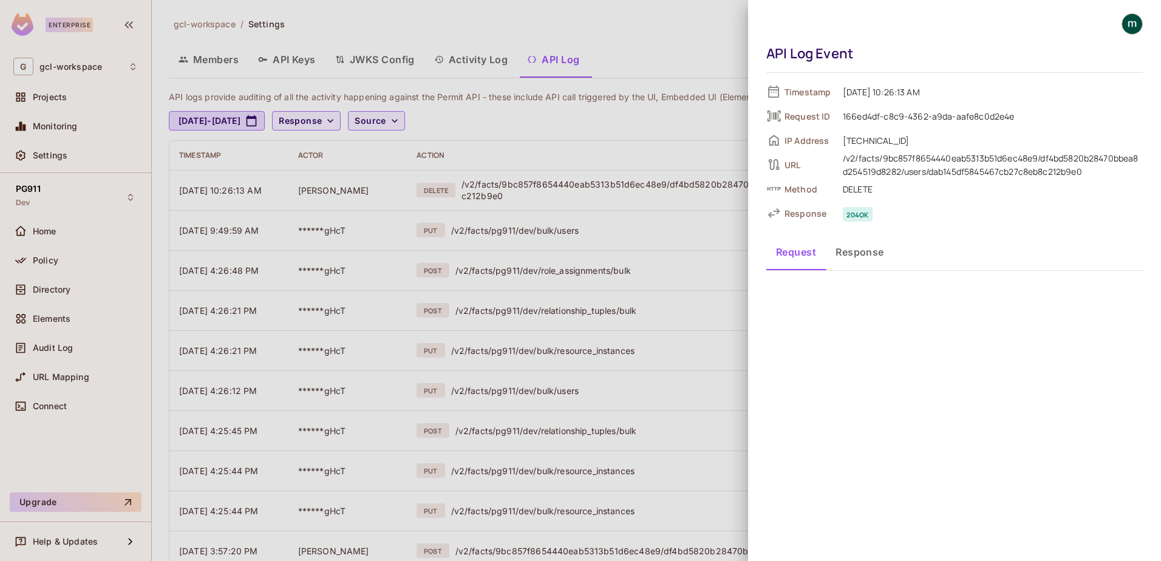
click at [857, 250] on button "Response" at bounding box center [860, 252] width 68 height 30
click at [798, 256] on button "Request" at bounding box center [795, 252] width 59 height 30
click at [852, 256] on button "Response" at bounding box center [860, 252] width 68 height 30
drag, startPoint x: 849, startPoint y: 115, endPoint x: 1033, endPoint y: 114, distance: 184.0
click at [1033, 114] on span "166ed4df-c8c9-4362-a9da-aafe8c0d2e4e" at bounding box center [990, 116] width 306 height 15
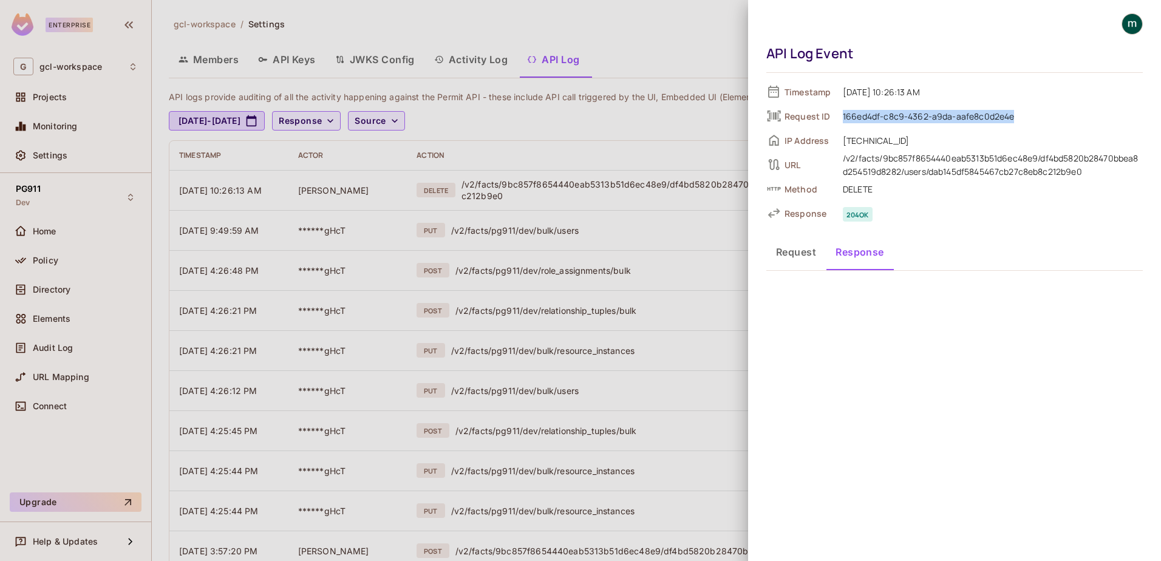
copy span "166ed4df-c8c9-4362-a9da-aafe8c0d2e4e"
click at [472, 61] on div at bounding box center [580, 280] width 1161 height 561
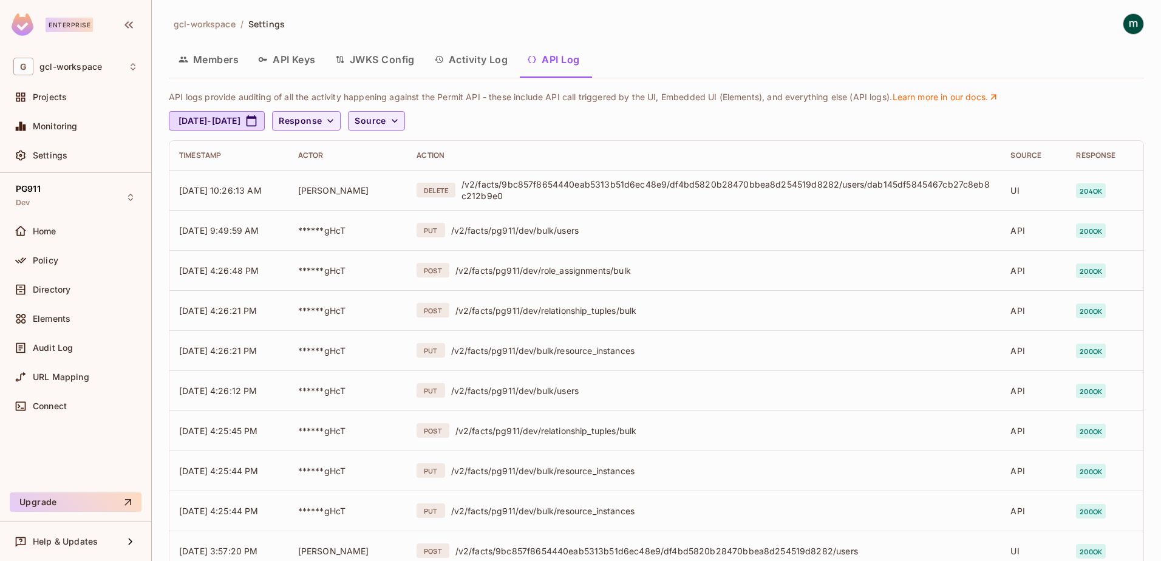
click at [482, 61] on button "Activity Log" at bounding box center [470, 59] width 93 height 30
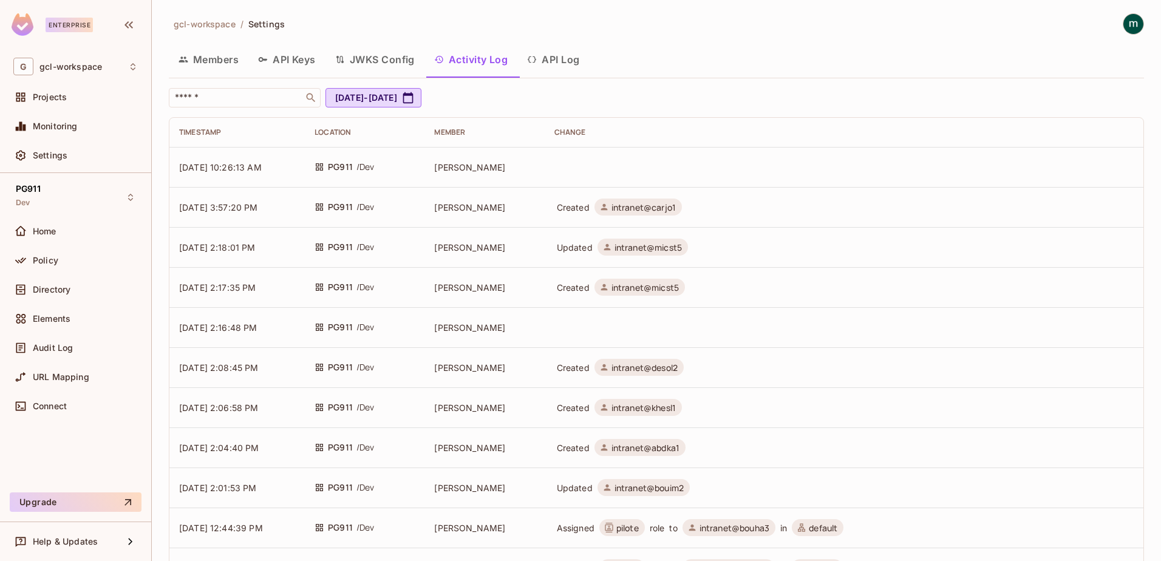
click at [526, 171] on td "[PERSON_NAME]" at bounding box center [484, 167] width 120 height 40
click at [458, 168] on span "[PERSON_NAME]" at bounding box center [469, 167] width 71 height 10
click at [257, 163] on span "[DATE] 10:26:13 AM" at bounding box center [220, 167] width 83 height 10
click at [353, 166] on span "PG911" at bounding box center [340, 166] width 25 height 13
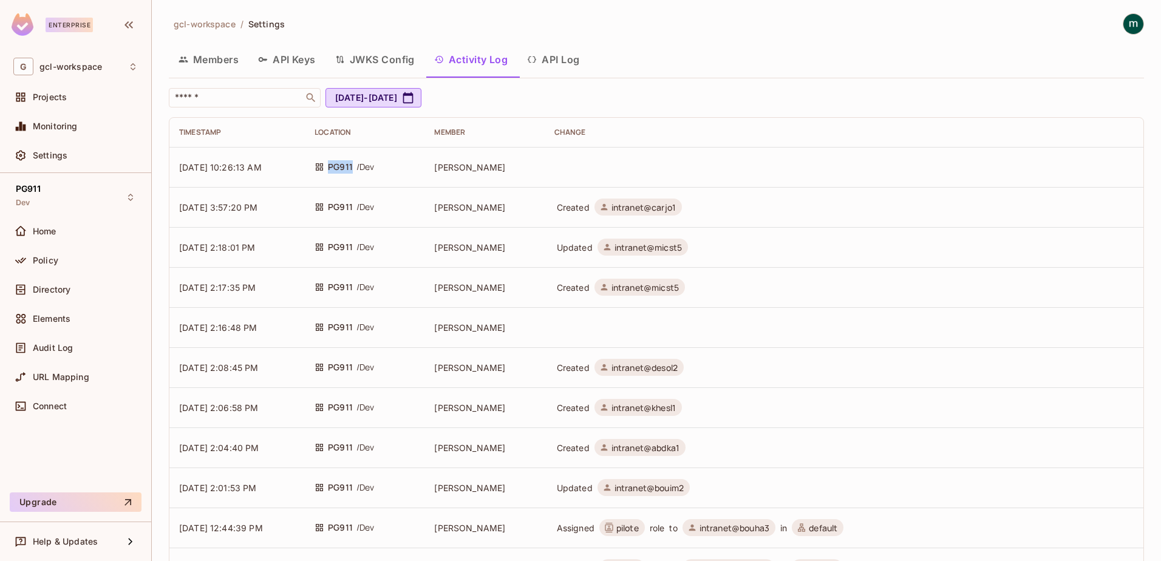
click at [353, 166] on span "PG911" at bounding box center [340, 166] width 25 height 13
click at [573, 169] on td at bounding box center [844, 167] width 599 height 40
click at [565, 62] on button "API Log" at bounding box center [553, 59] width 72 height 30
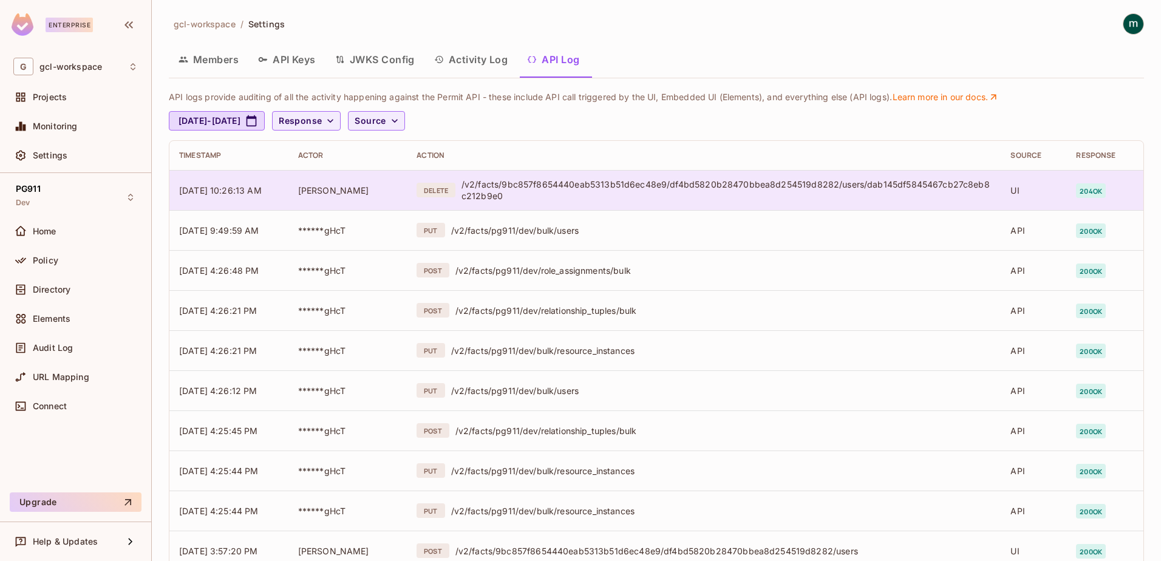
click at [537, 186] on div "/v2/facts/9bc857f8654440eab5313b51d6ec48e9/df4bd5820b28470bbea8d254519d8282/use…" at bounding box center [726, 189] width 530 height 23
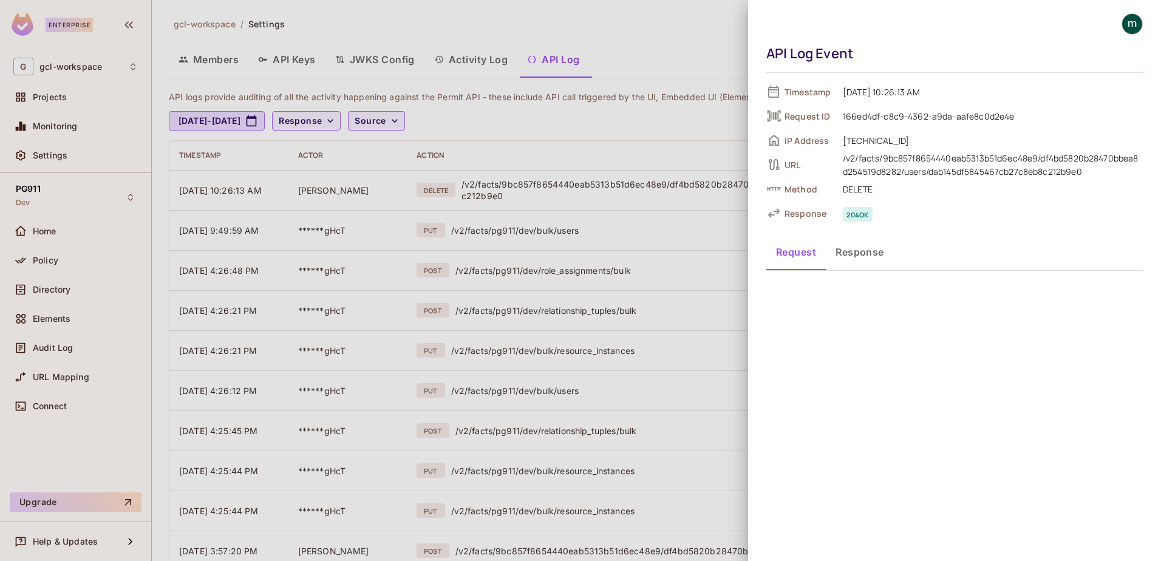
click at [857, 253] on button "Response" at bounding box center [860, 252] width 68 height 30
click at [858, 191] on span "DELETE" at bounding box center [990, 189] width 306 height 15
copy span "DELETE"
click at [803, 118] on span "Request ID" at bounding box center [808, 116] width 49 height 12
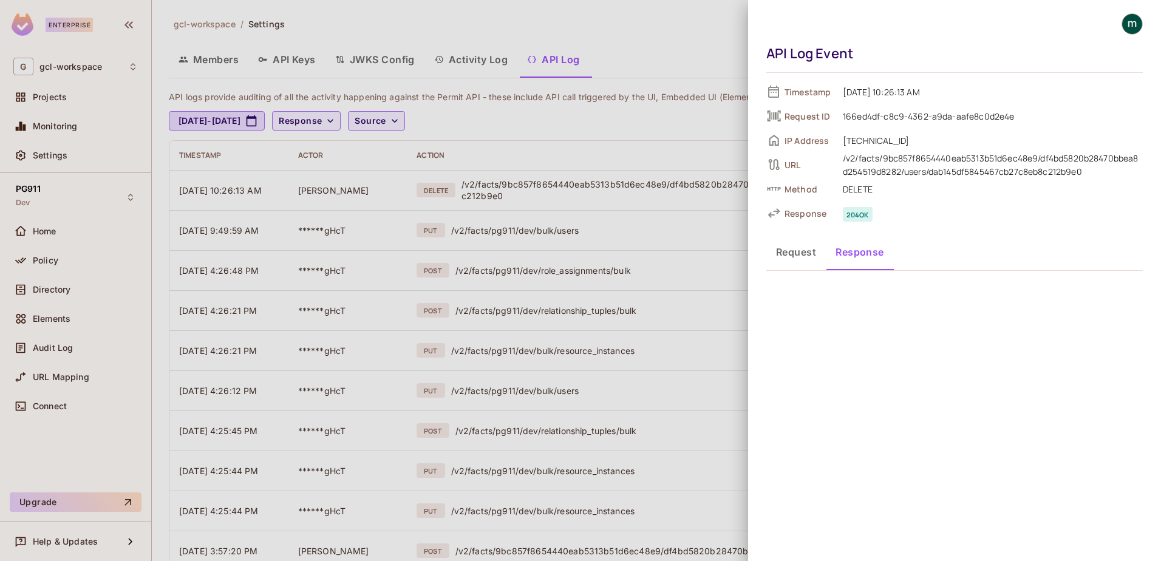
drag, startPoint x: 803, startPoint y: 118, endPoint x: 882, endPoint y: 110, distance: 79.3
click at [882, 110] on span "166ed4df-c8c9-4362-a9da-aafe8c0d2e4e" at bounding box center [990, 116] width 306 height 15
drag, startPoint x: 843, startPoint y: 118, endPoint x: 1013, endPoint y: 118, distance: 170.6
click at [1013, 118] on span "166ed4df-c8c9-4362-a9da-aafe8c0d2e4e" at bounding box center [990, 116] width 306 height 15
copy span "166ed4df-c8c9-4362-a9da-aafe8c0d2e4e"
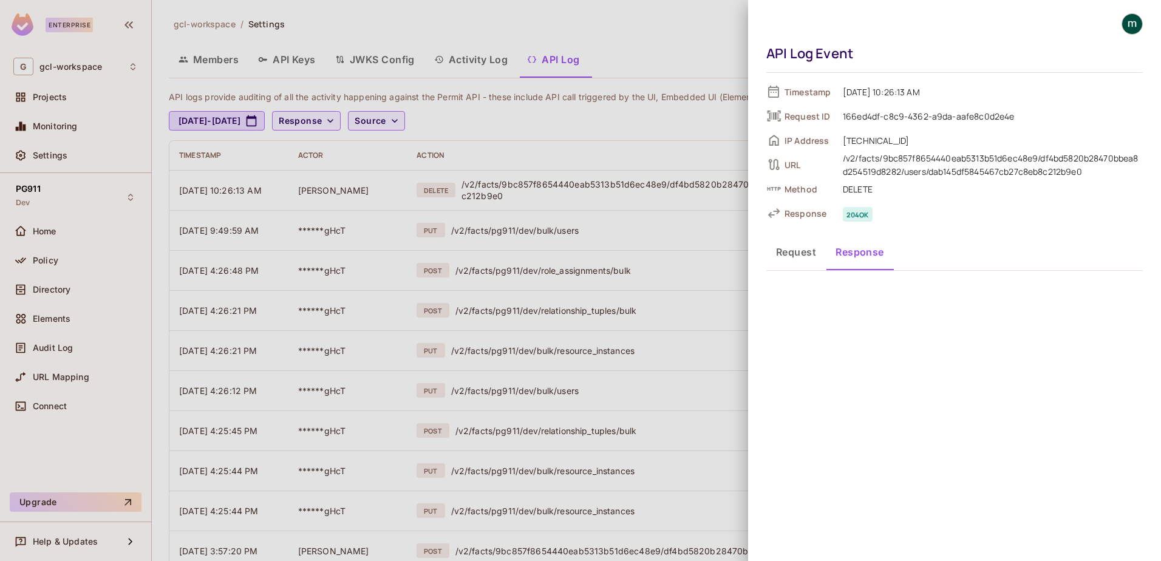
click at [663, 215] on div at bounding box center [580, 280] width 1161 height 561
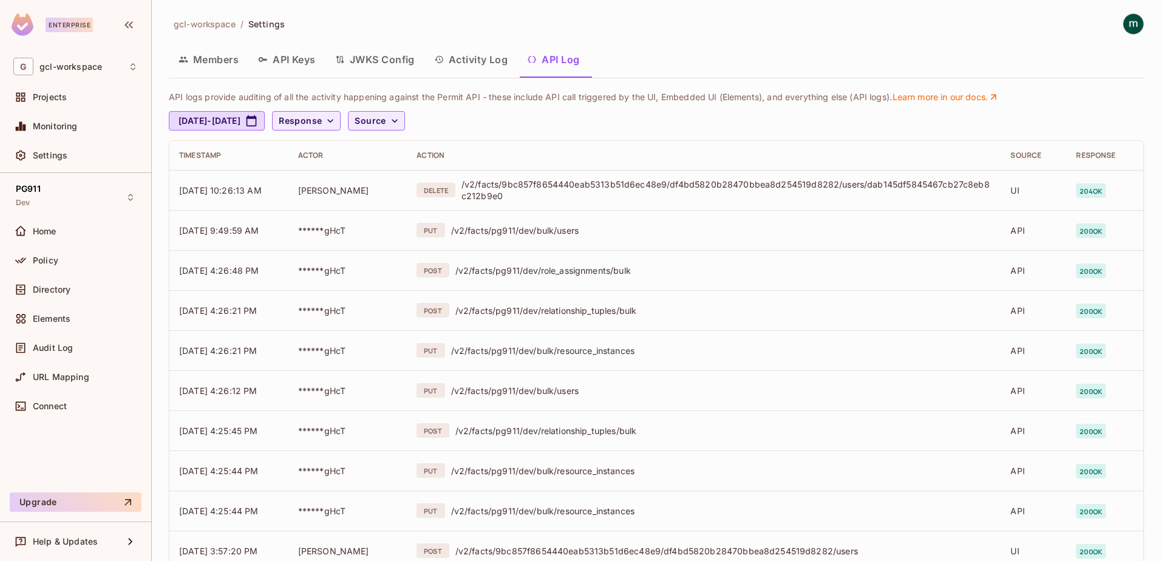
click at [472, 64] on button "Activity Log" at bounding box center [470, 59] width 93 height 30
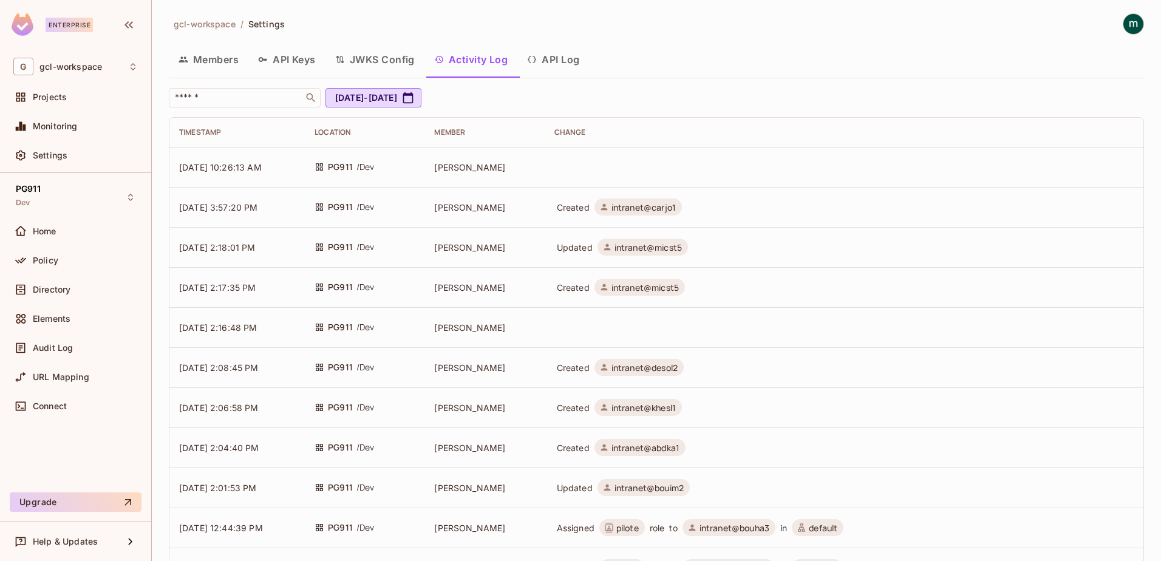
click at [566, 178] on td at bounding box center [844, 167] width 599 height 40
click at [1126, 18] on img at bounding box center [1133, 24] width 20 height 20
drag, startPoint x: 1041, startPoint y: 55, endPoint x: 1005, endPoint y: 58, distance: 35.3
click at [1042, 55] on span "mathieu h" at bounding box center [1100, 55] width 144 height 12
click at [38, 231] on div at bounding box center [580, 280] width 1161 height 561
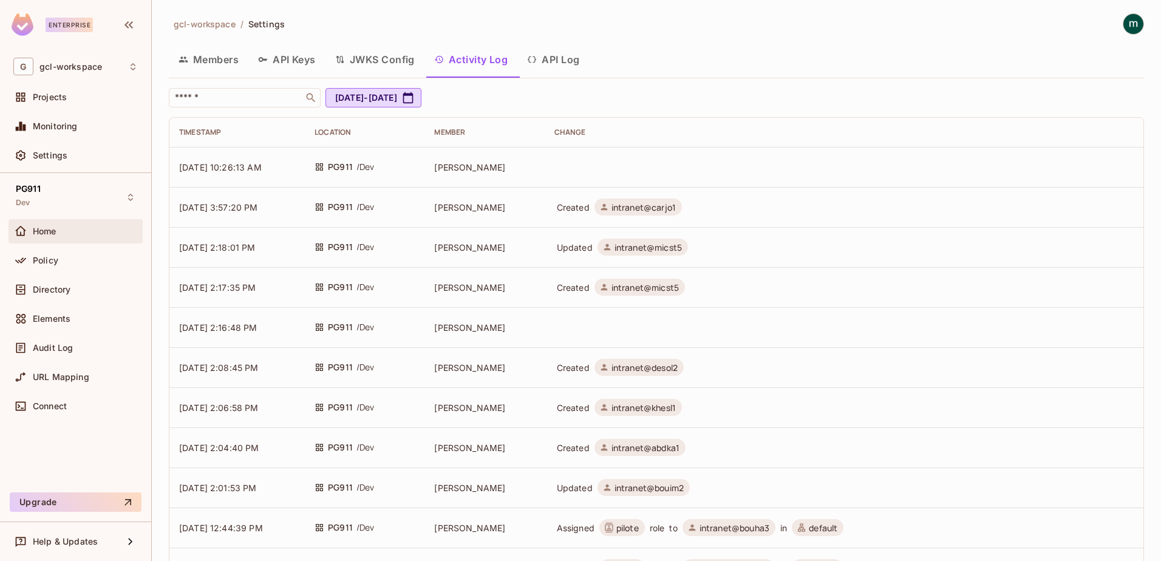
click at [38, 231] on span "Home" at bounding box center [45, 231] width 24 height 10
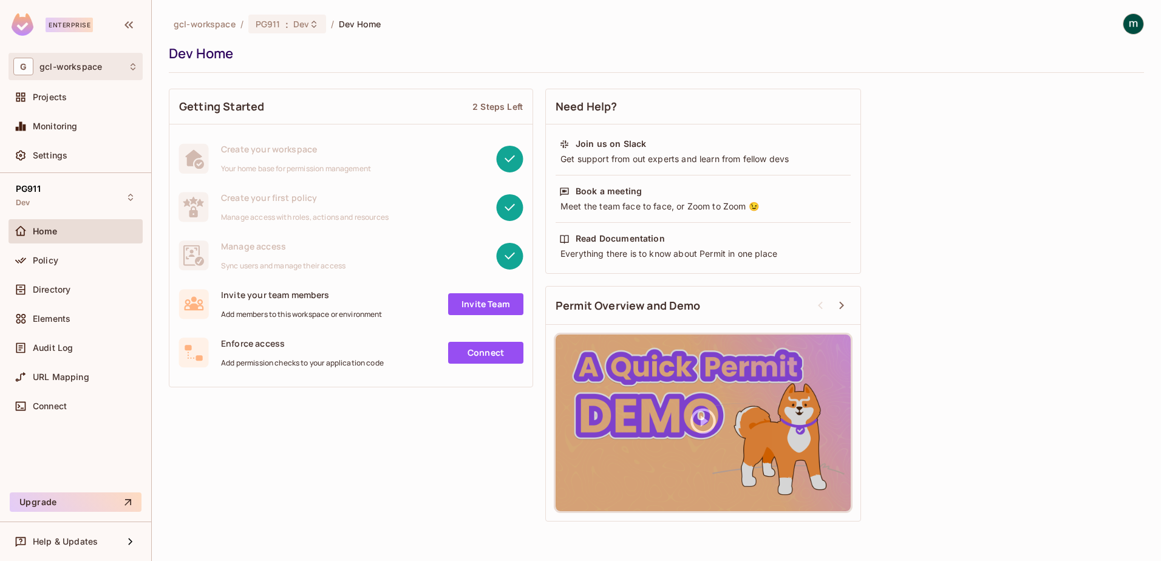
click at [131, 70] on icon at bounding box center [133, 67] width 10 height 10
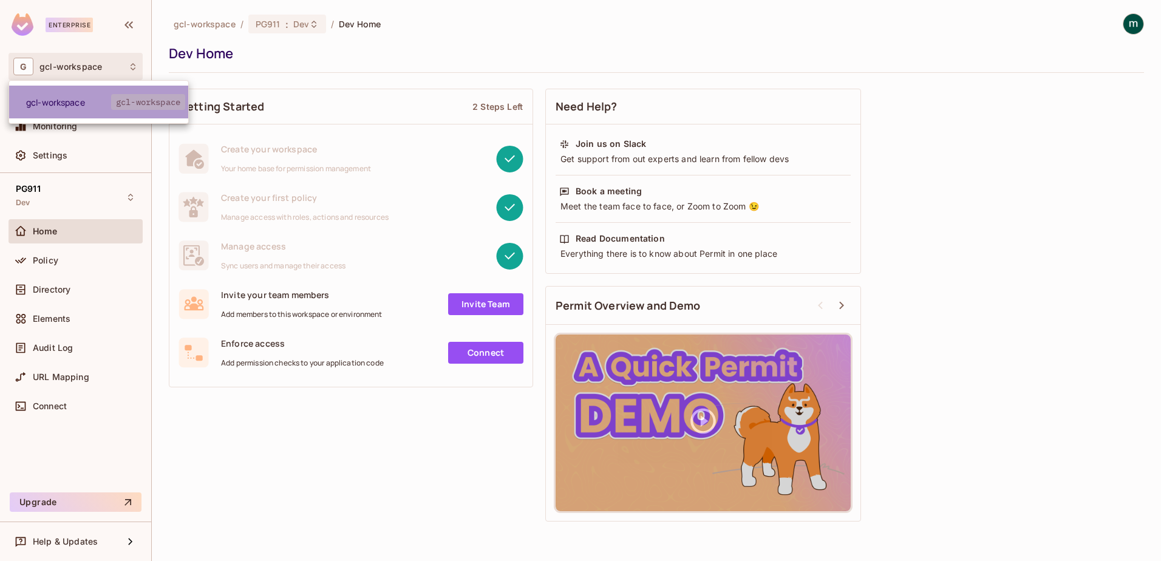
click at [69, 100] on span "gcl-workspace" at bounding box center [68, 103] width 85 height 12
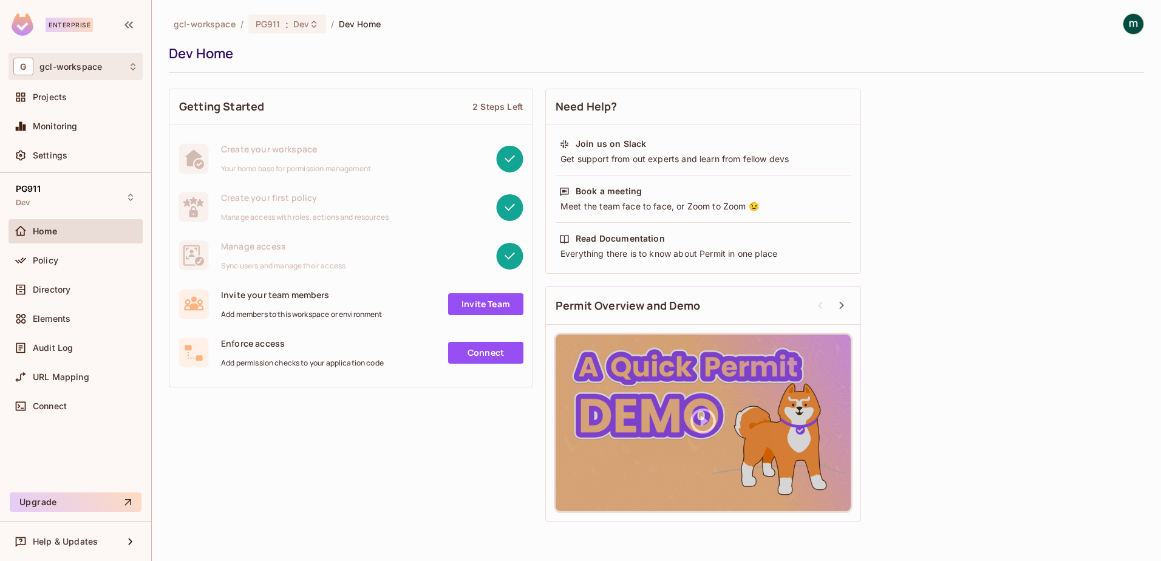
click at [37, 66] on div "G gcl-workspace" at bounding box center [75, 67] width 124 height 18
click at [47, 97] on span "gcl-workspace" at bounding box center [68, 103] width 85 height 12
click at [41, 95] on span "Projects" at bounding box center [50, 97] width 34 height 10
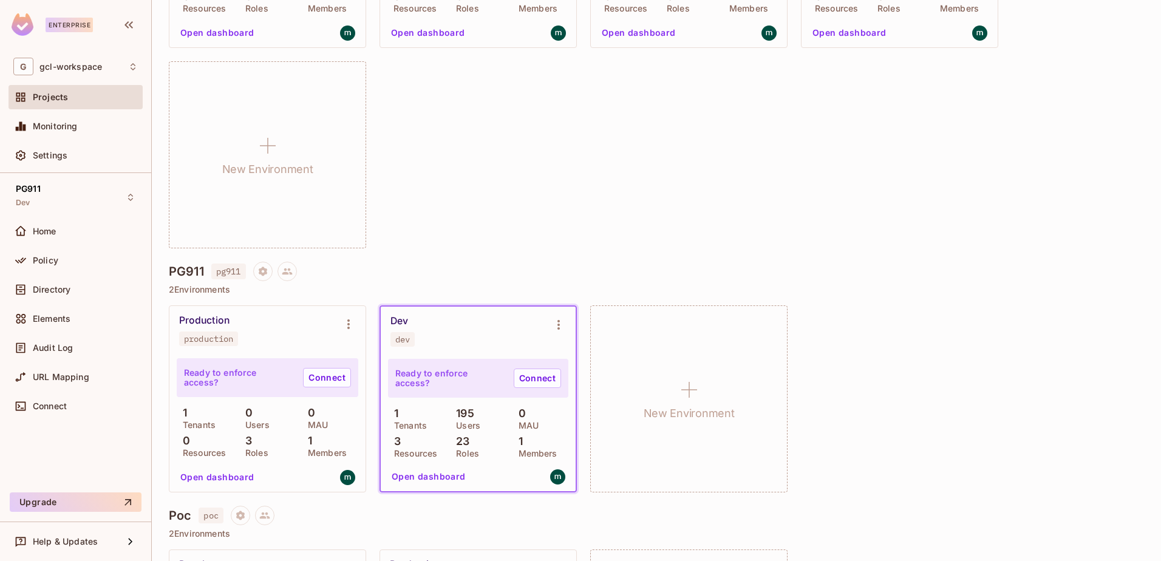
scroll to position [425, 0]
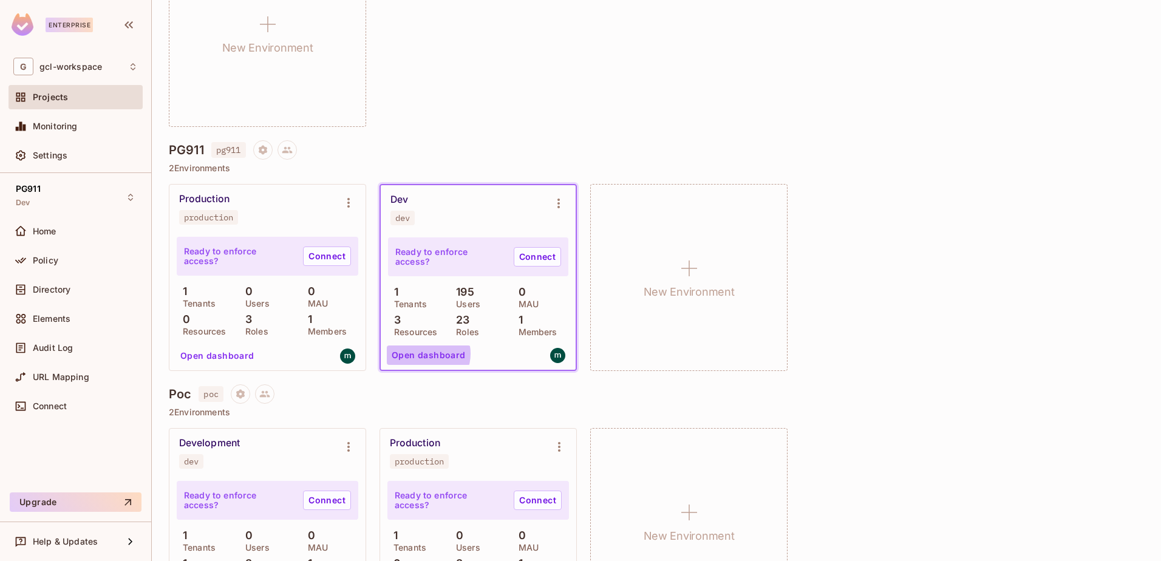
click at [423, 353] on button "Open dashboard" at bounding box center [429, 354] width 84 height 19
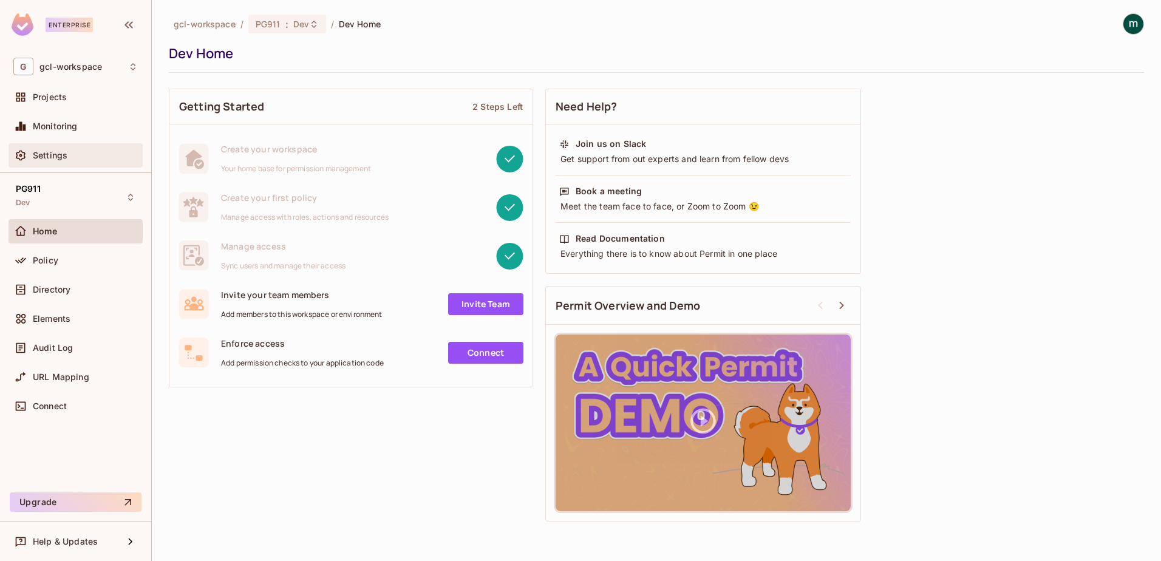
click at [50, 152] on span "Settings" at bounding box center [50, 156] width 35 height 10
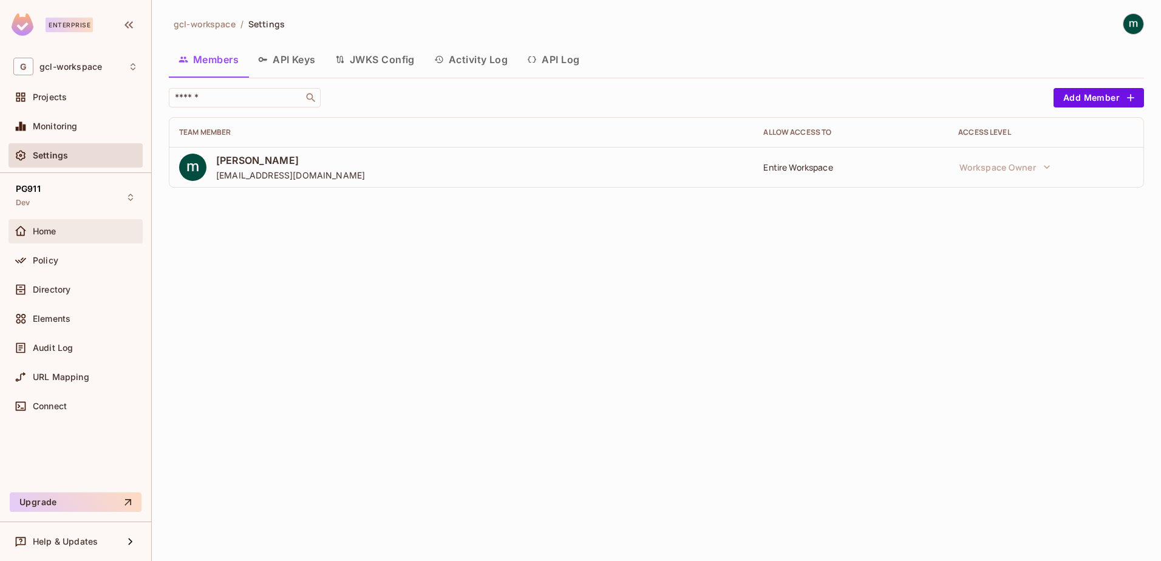
click at [40, 228] on span "Home" at bounding box center [45, 231] width 24 height 10
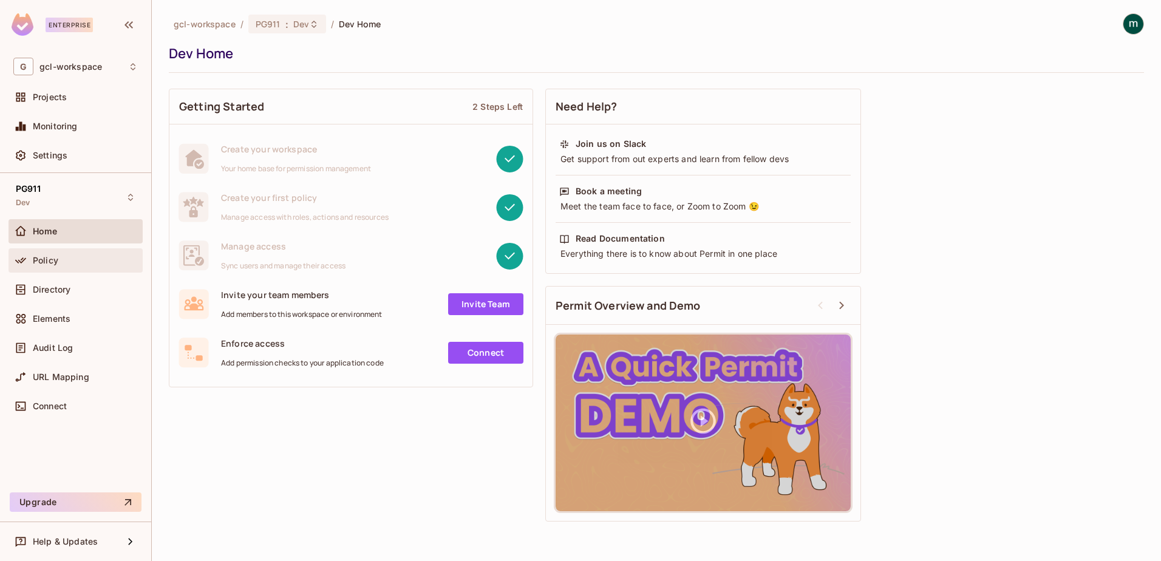
click at [49, 259] on span "Policy" at bounding box center [45, 261] width 25 height 10
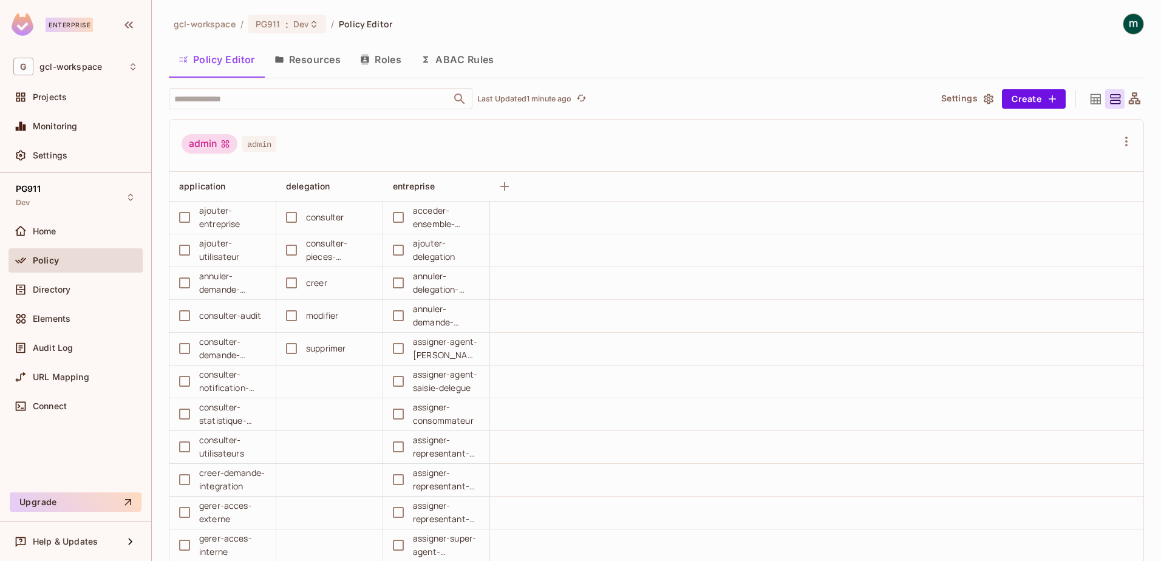
click at [1123, 25] on img at bounding box center [1133, 24] width 20 height 20
click at [1045, 55] on span "mathieu h" at bounding box center [1100, 55] width 144 height 12
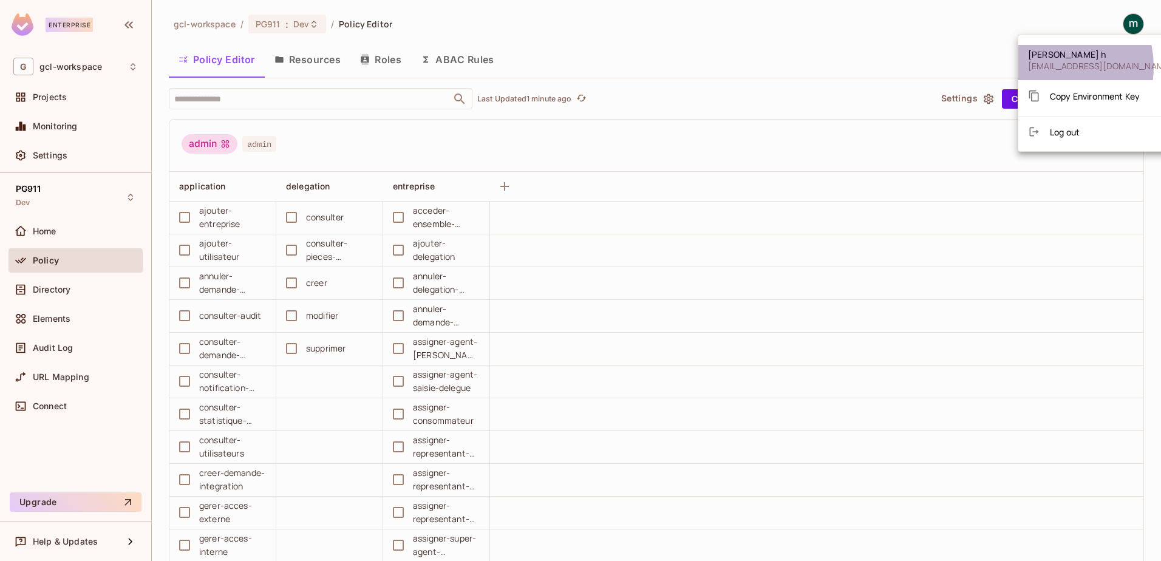
click at [1047, 67] on span "[EMAIL_ADDRESS][DOMAIN_NAME]" at bounding box center [1100, 66] width 144 height 12
click at [1040, 54] on span "mathieu h" at bounding box center [1100, 55] width 144 height 12
click at [50, 350] on div at bounding box center [580, 280] width 1161 height 561
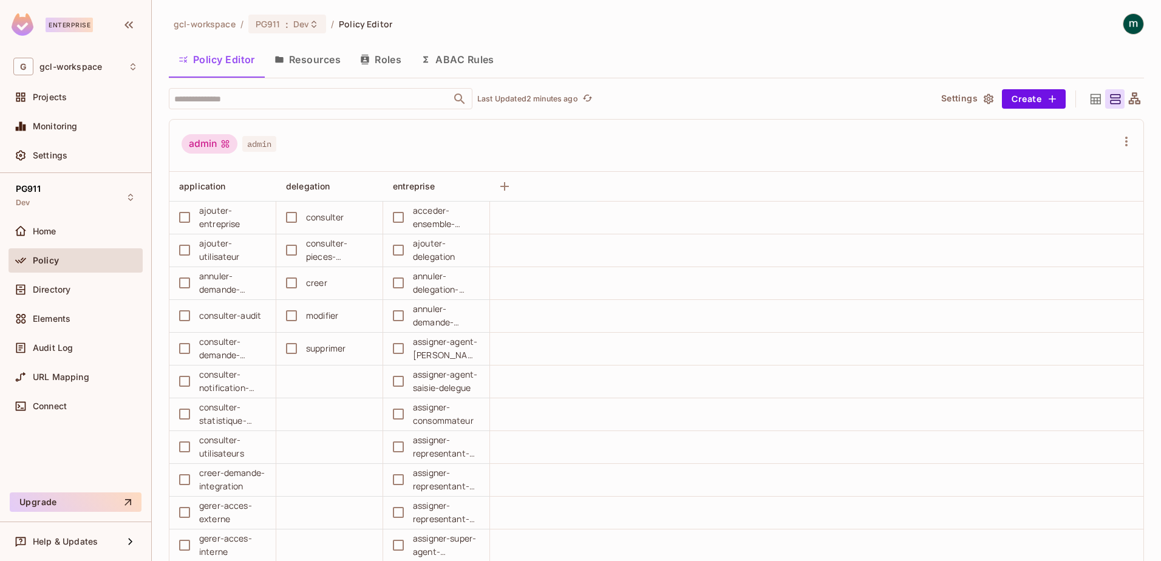
click at [50, 350] on span "Audit Log" at bounding box center [53, 348] width 40 height 10
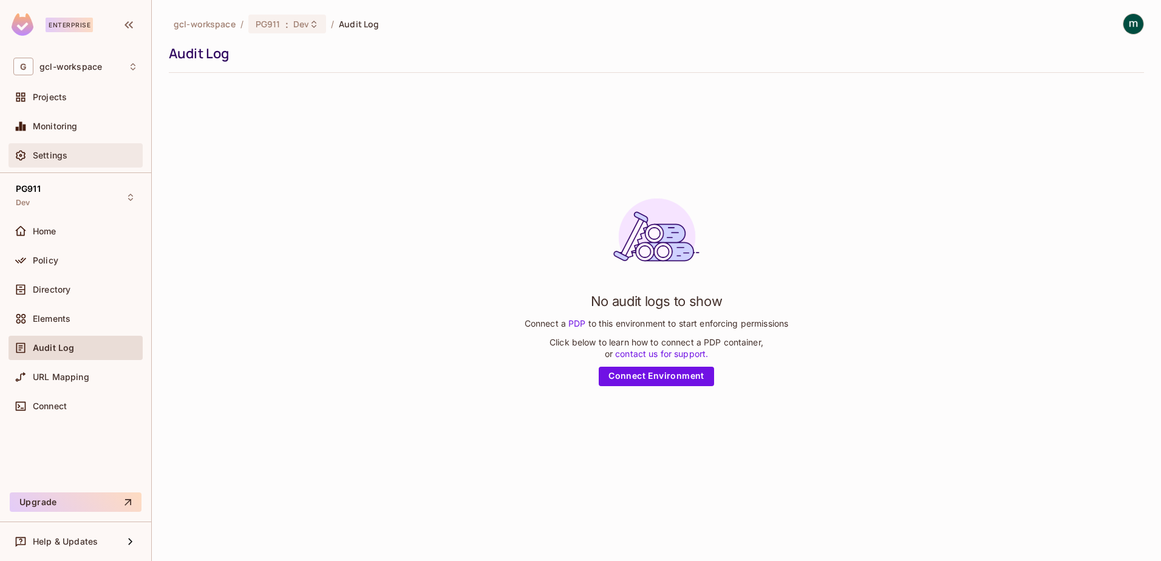
click at [46, 151] on span "Settings" at bounding box center [50, 156] width 35 height 10
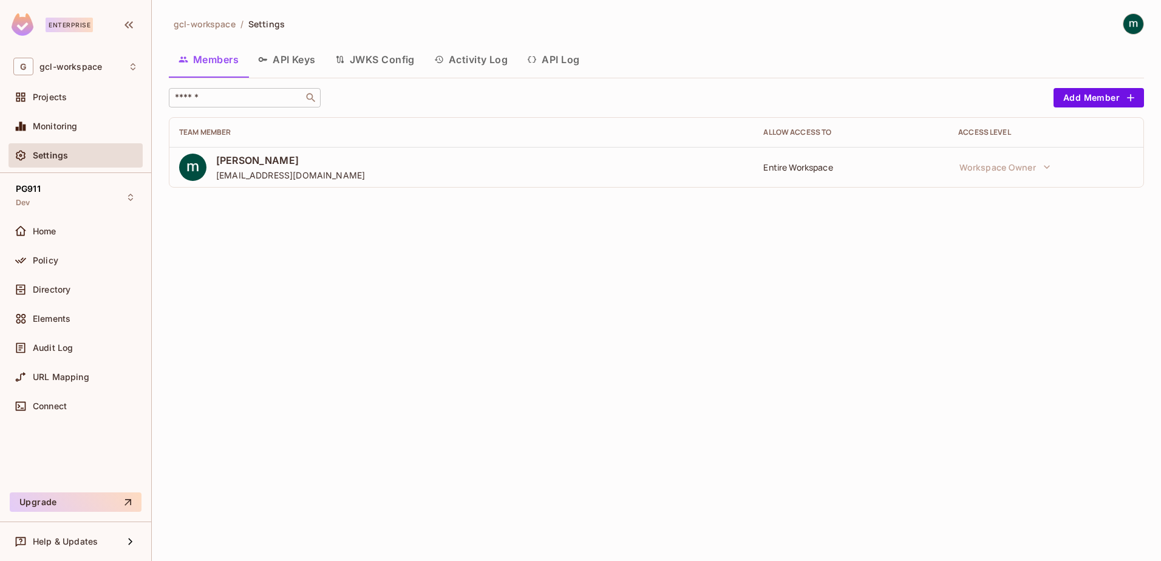
click at [257, 103] on input "text" at bounding box center [235, 98] width 127 height 12
click at [990, 129] on div "Access Level" at bounding box center [1045, 132] width 175 height 10
click at [222, 96] on input "text" at bounding box center [235, 98] width 127 height 12
drag, startPoint x: 216, startPoint y: 98, endPoint x: 133, endPoint y: 100, distance: 83.2
click at [133, 100] on div "Enterprise G gcl-workspace Projects Monitoring Settings PG911 Dev Home Policy D…" at bounding box center [580, 280] width 1161 height 561
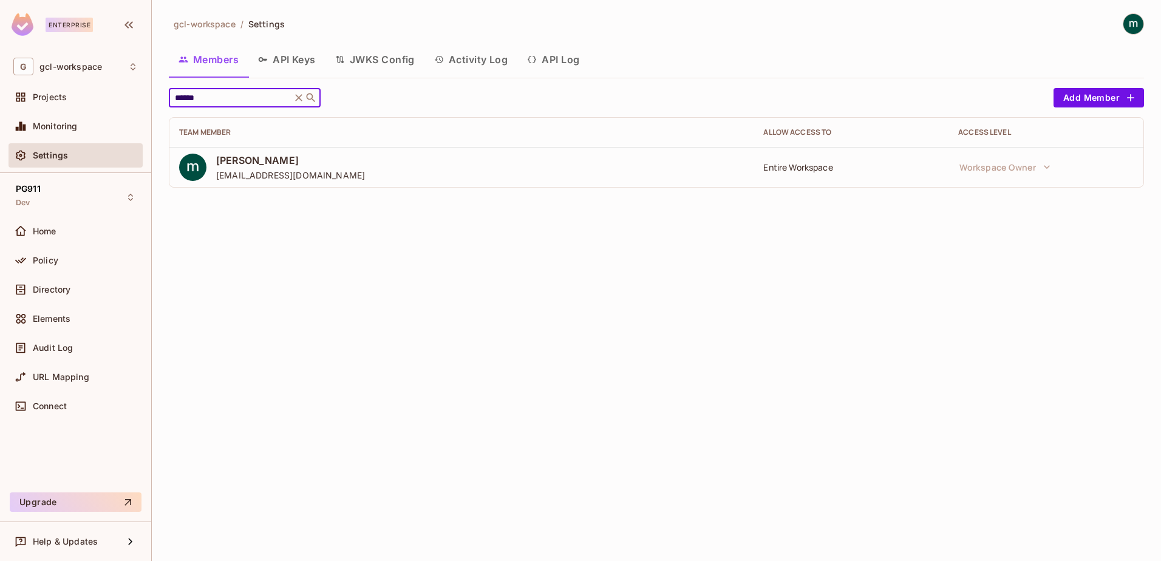
type input "*******"
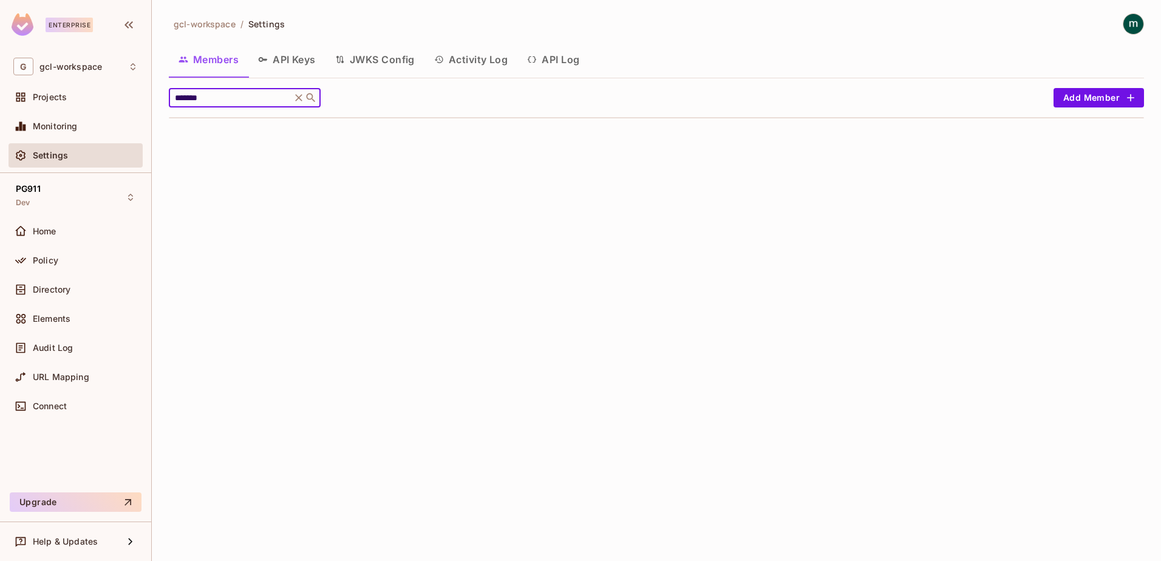
click at [182, 100] on input "*******" at bounding box center [229, 98] width 115 height 12
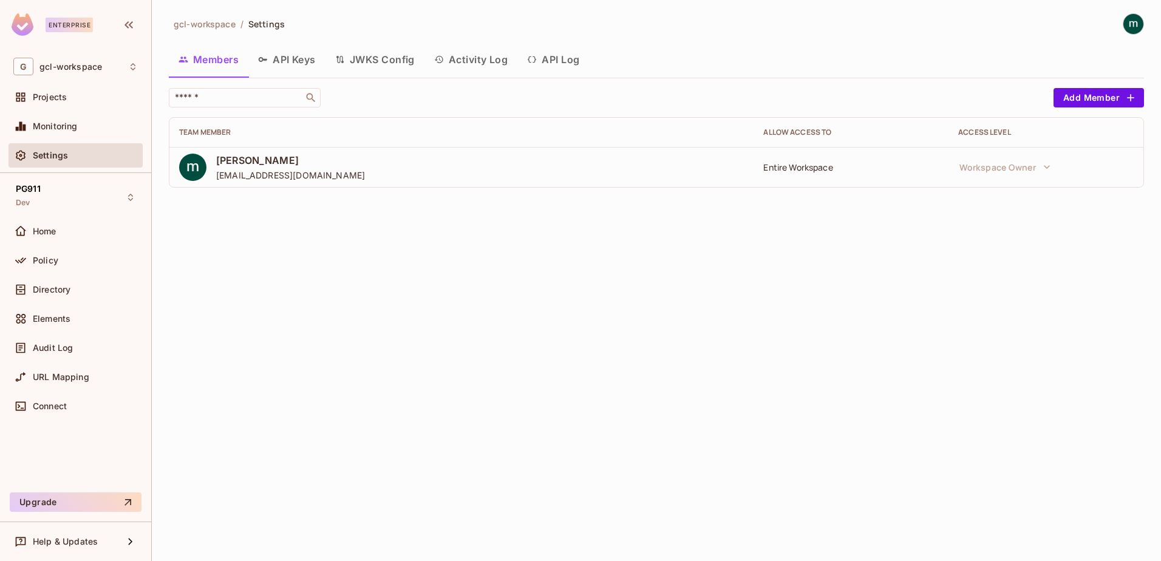
click at [62, 155] on span "Settings" at bounding box center [50, 156] width 35 height 10
click at [200, 19] on span "gcl-workspace" at bounding box center [205, 24] width 62 height 12
click at [263, 25] on span "Settings" at bounding box center [266, 24] width 36 height 12
click at [214, 60] on button "Members" at bounding box center [209, 59] width 80 height 30
drag, startPoint x: 555, startPoint y: 225, endPoint x: 484, endPoint y: 211, distance: 72.4
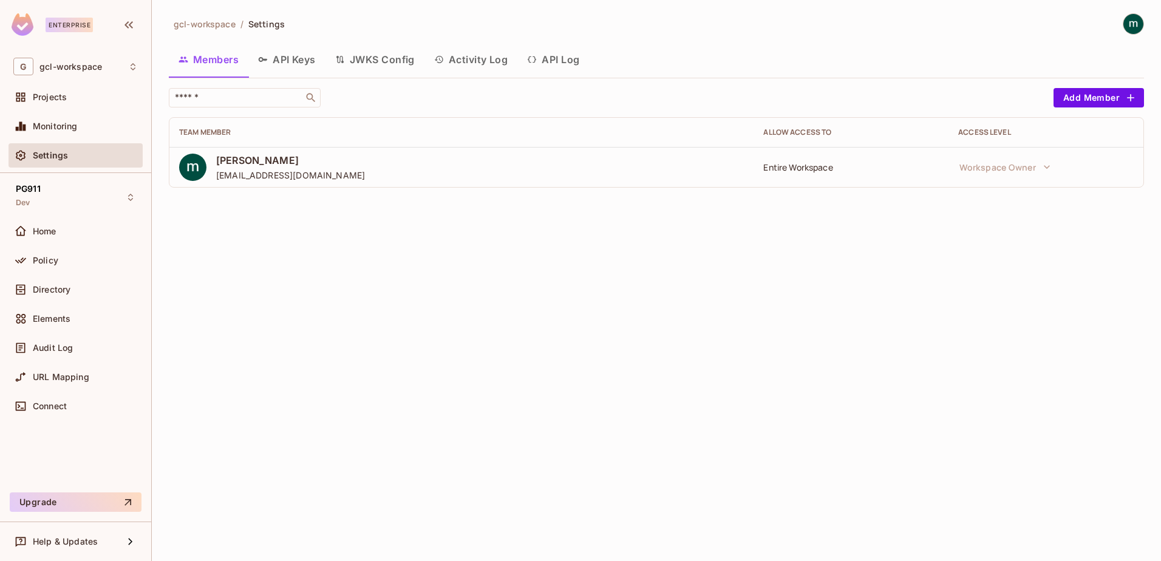
click at [555, 225] on div "gcl-workspace / Settings Members API Keys JWKS Config Activity Log API Log ​ Ad…" at bounding box center [656, 280] width 1009 height 561
click at [44, 227] on span "Home" at bounding box center [45, 231] width 24 height 10
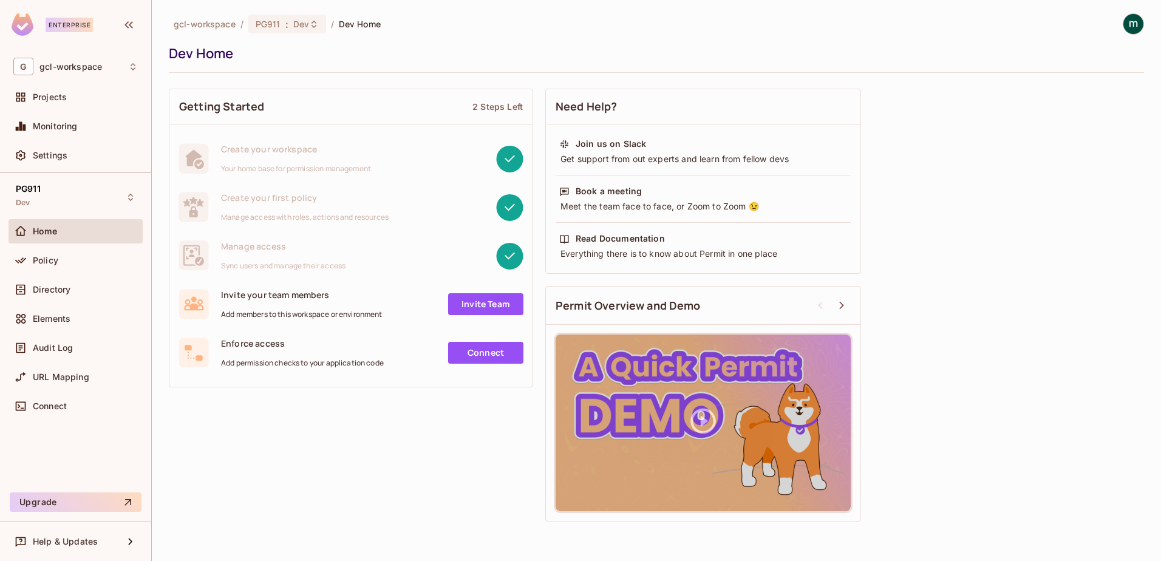
click at [942, 98] on div "Getting Started 2 Steps Left Create your workspace Your home base for permissio…" at bounding box center [656, 305] width 975 height 445
click at [341, 421] on div "Getting Started 2 Steps Left Create your workspace Your home base for permissio…" at bounding box center [656, 305] width 975 height 445
click at [953, 243] on div "Getting Started 2 Steps Left Create your workspace Your home base for permissio…" at bounding box center [656, 305] width 975 height 445
click at [418, 466] on div "Getting Started 2 Steps Left Create your workspace Your home base for permissio…" at bounding box center [656, 305] width 975 height 445
click at [44, 258] on span "Policy" at bounding box center [45, 261] width 25 height 10
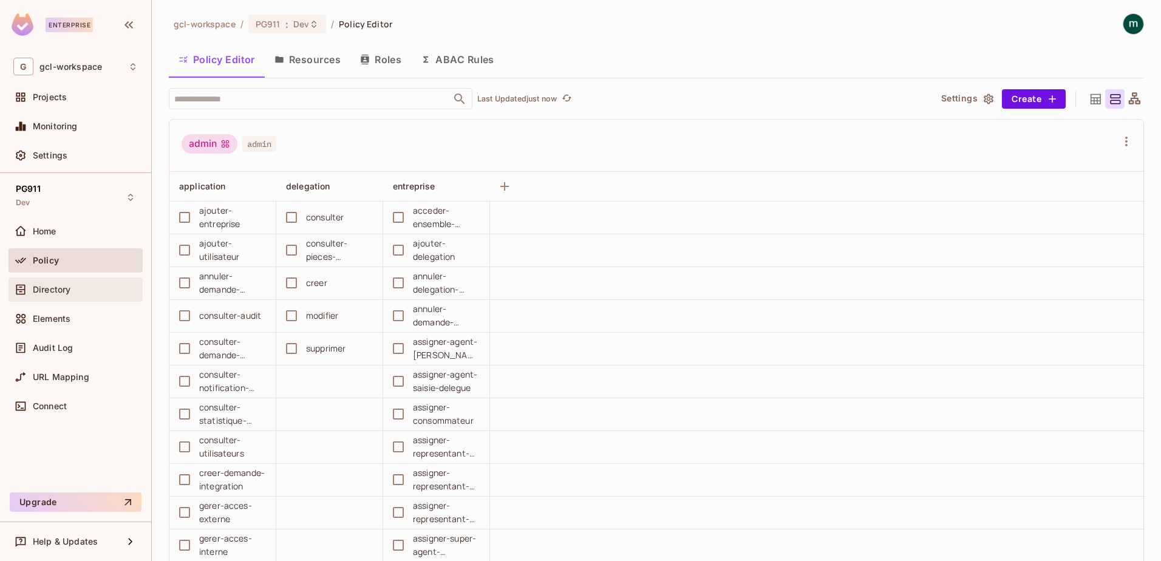
click at [47, 287] on span "Directory" at bounding box center [52, 290] width 38 height 10
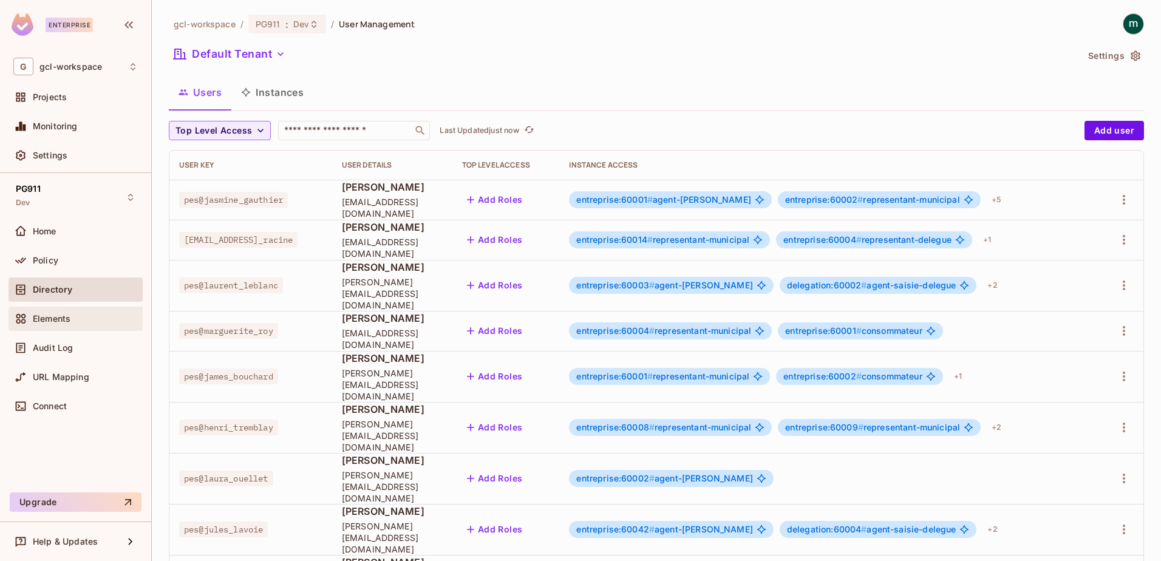
click at [46, 321] on span "Elements" at bounding box center [52, 319] width 38 height 10
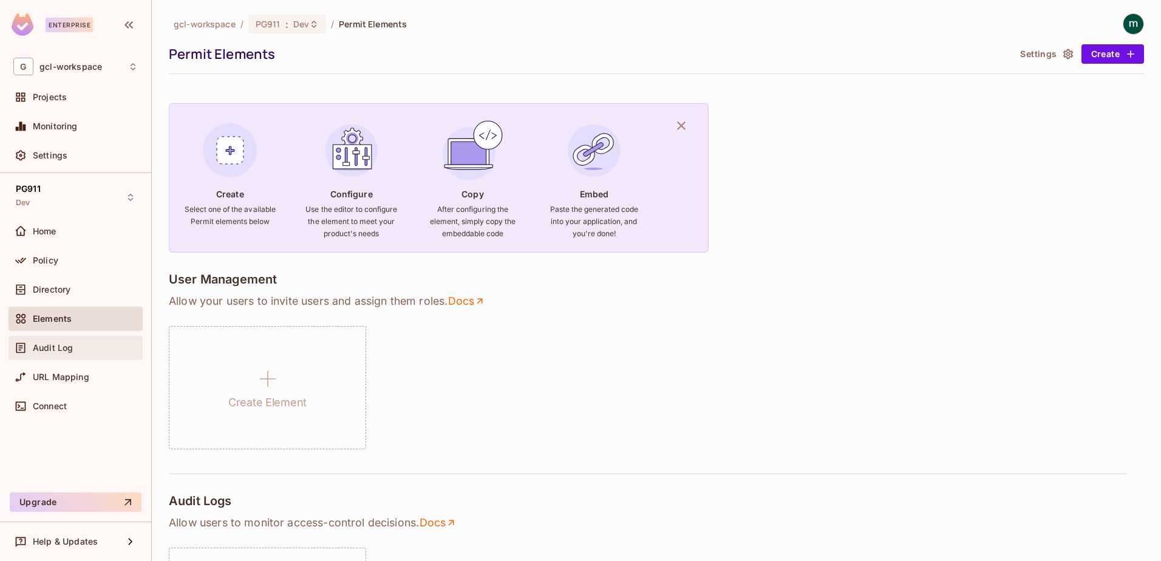
click at [47, 350] on span "Audit Log" at bounding box center [53, 348] width 40 height 10
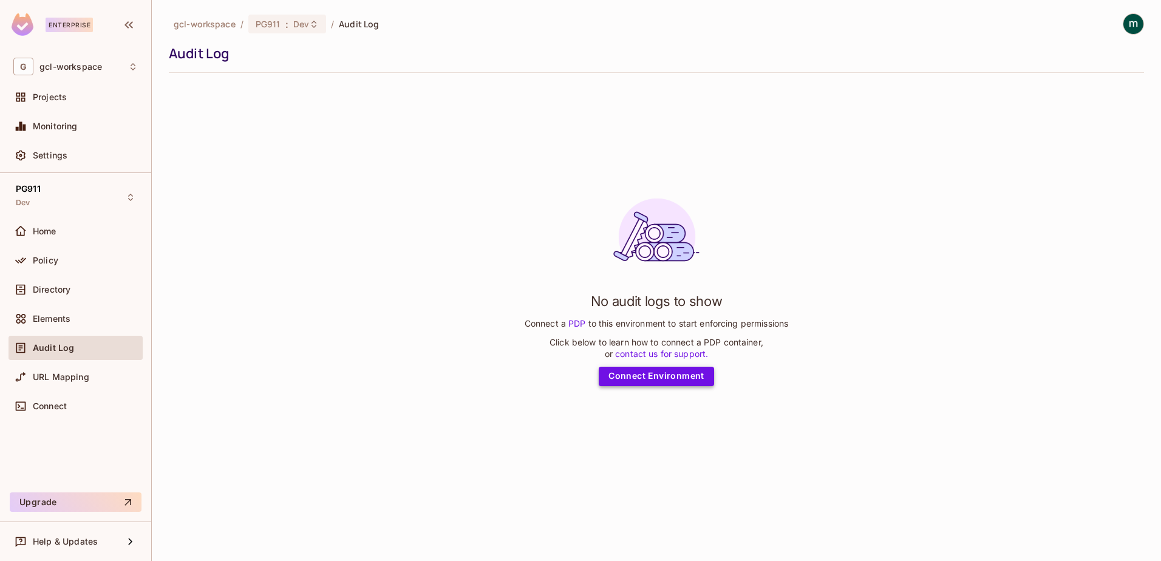
click at [659, 378] on link "Connect Environment" at bounding box center [656, 376] width 115 height 19
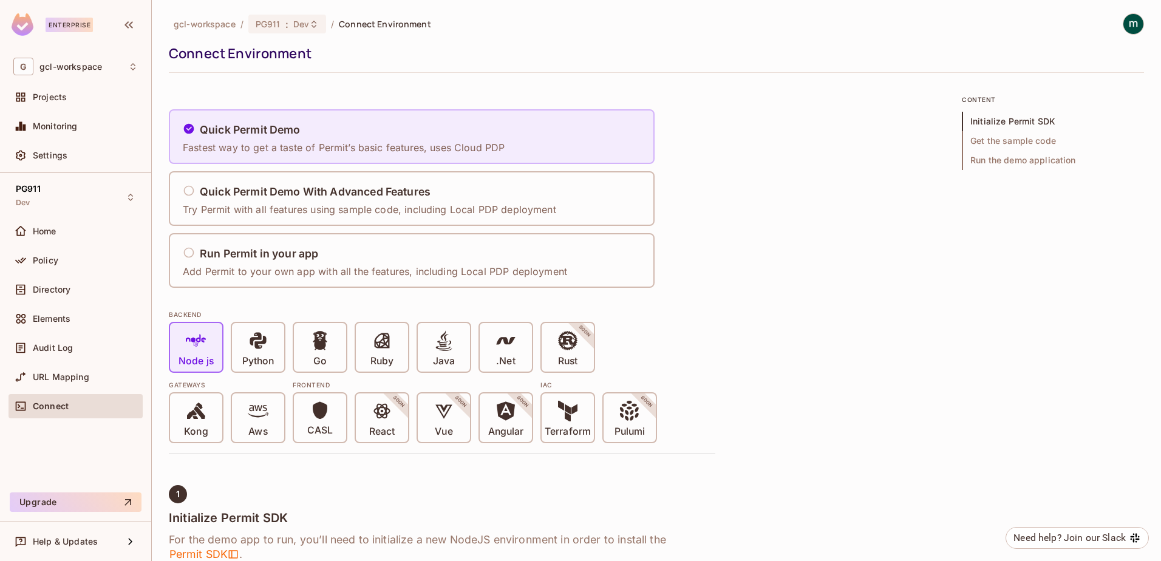
click at [260, 132] on h5 "Quick Permit Demo" at bounding box center [250, 130] width 101 height 12
click at [25, 187] on span "PG911" at bounding box center [28, 189] width 25 height 10
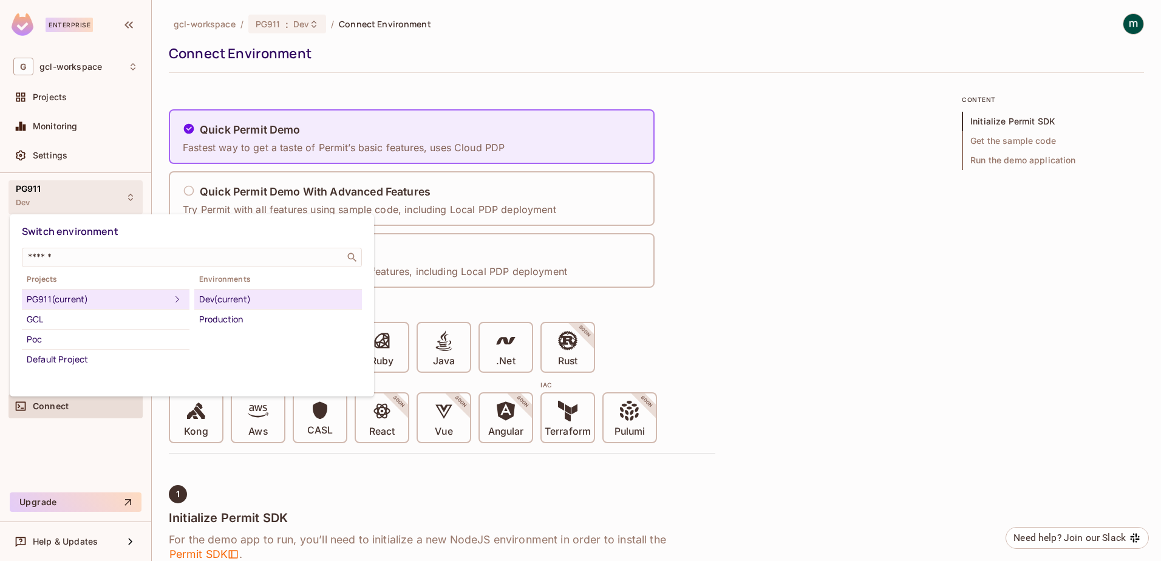
click at [813, 321] on div at bounding box center [580, 280] width 1161 height 561
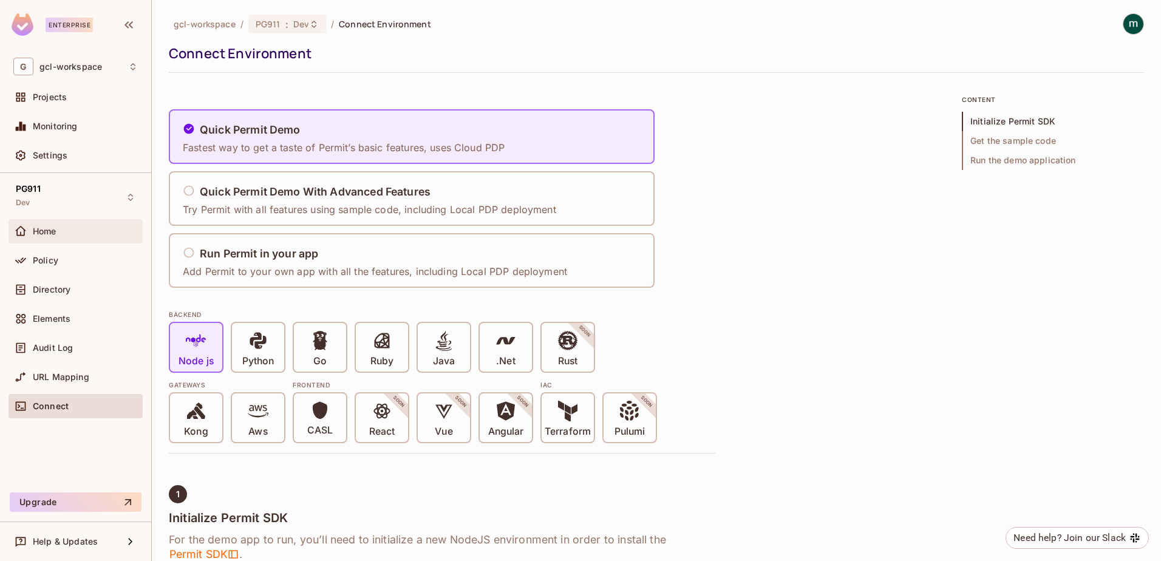
click at [45, 230] on span "Home" at bounding box center [45, 231] width 24 height 10
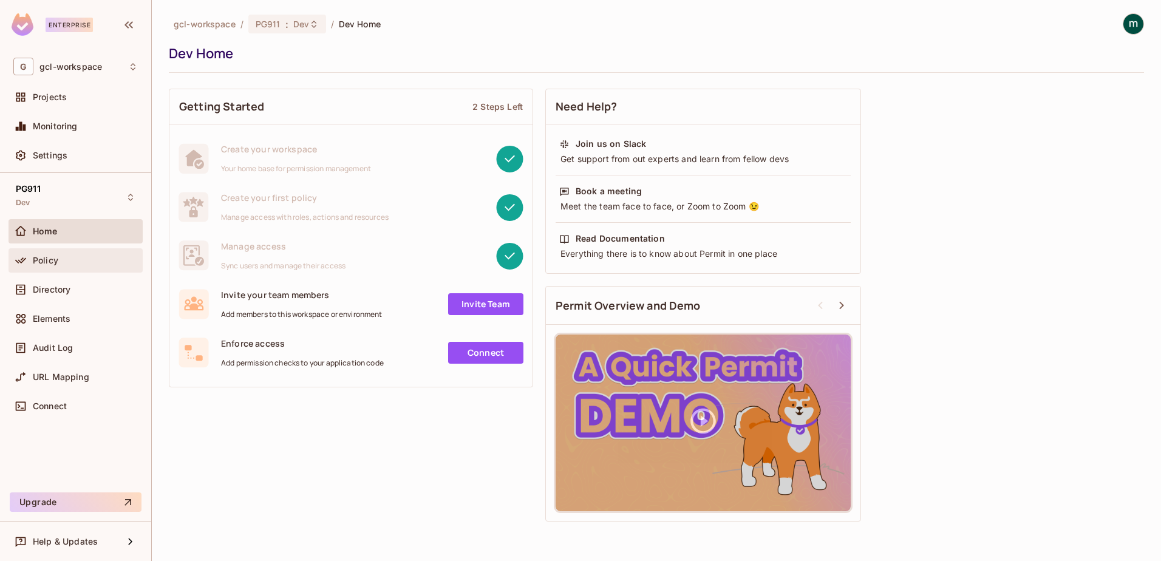
click at [41, 260] on span "Policy" at bounding box center [45, 261] width 25 height 10
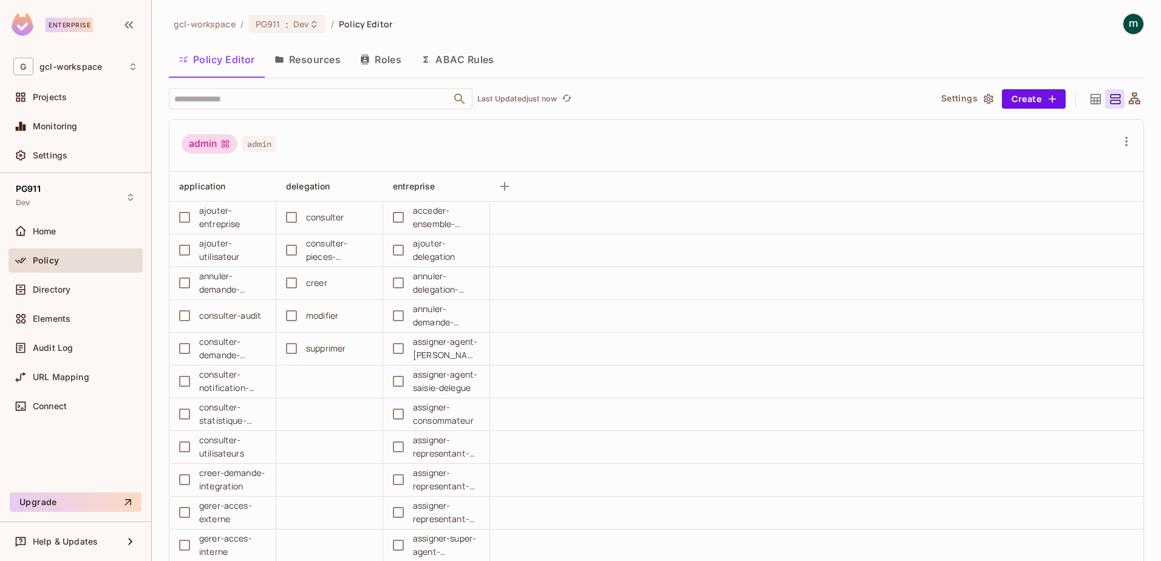
click at [317, 347] on div "supprimer" at bounding box center [325, 348] width 39 height 13
click at [955, 97] on button "Settings" at bounding box center [966, 98] width 61 height 19
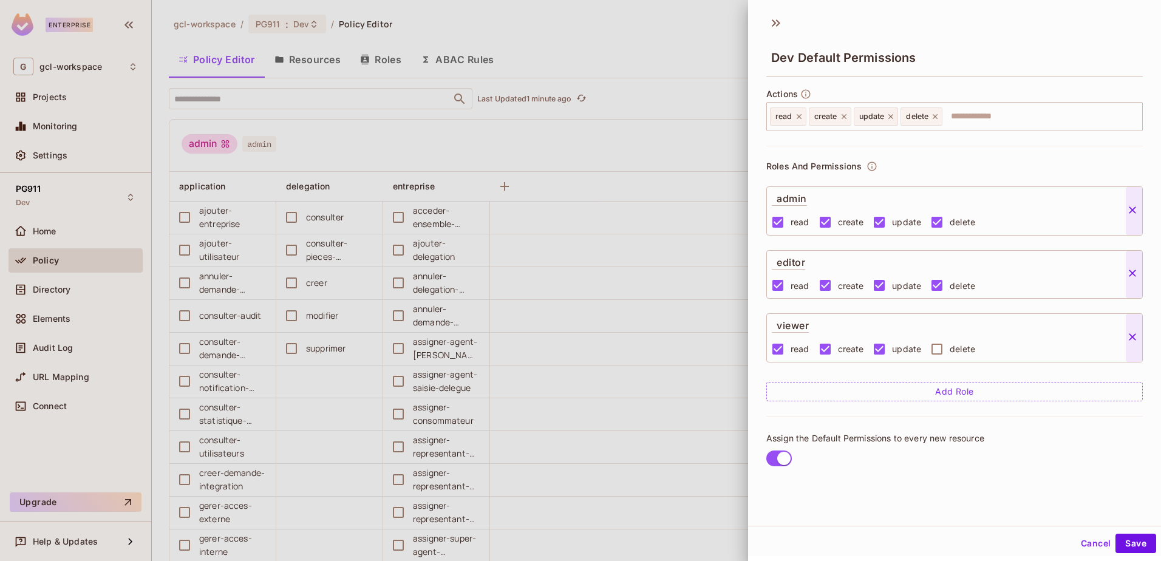
click at [1081, 542] on button "Cancel" at bounding box center [1095, 543] width 39 height 19
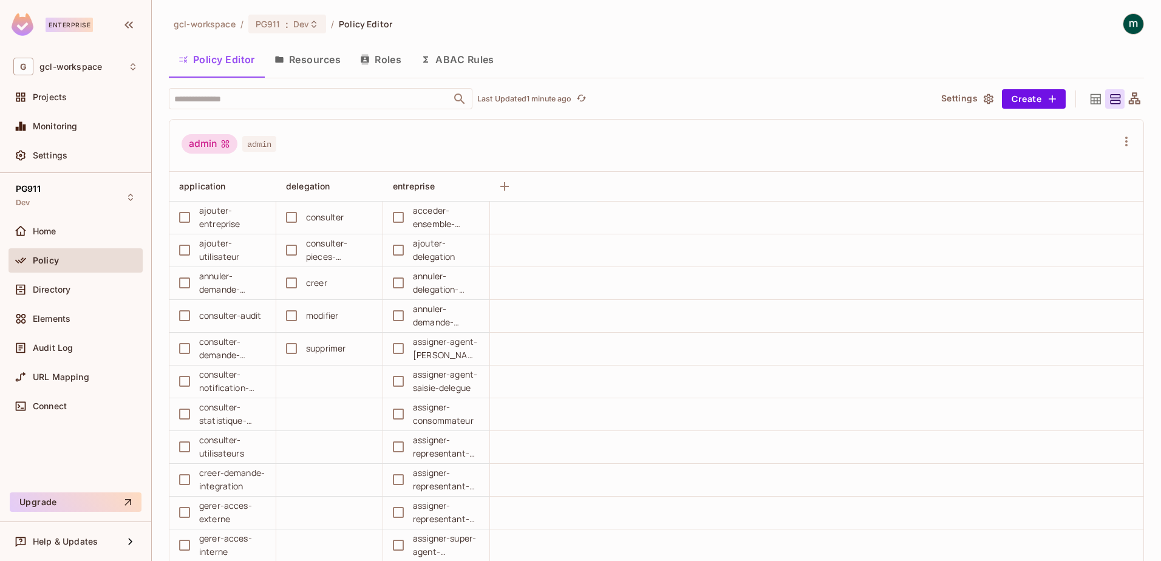
click at [959, 101] on button "Settings" at bounding box center [966, 98] width 61 height 19
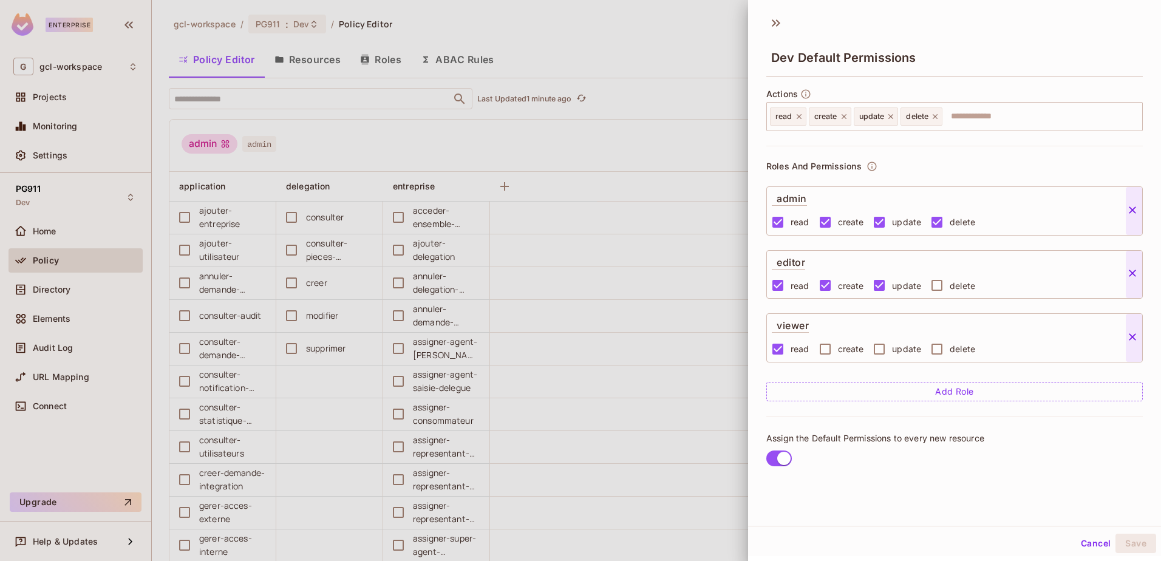
scroll to position [2, 0]
click at [1083, 541] on button "Cancel" at bounding box center [1095, 541] width 39 height 19
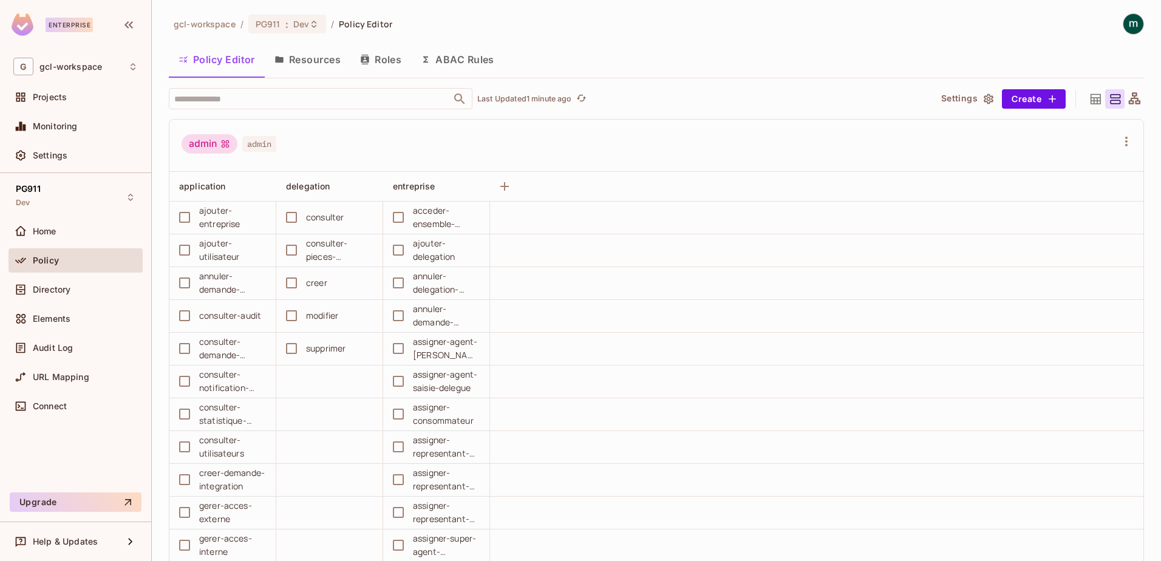
click at [304, 55] on button "Resources" at bounding box center [308, 59] width 86 height 30
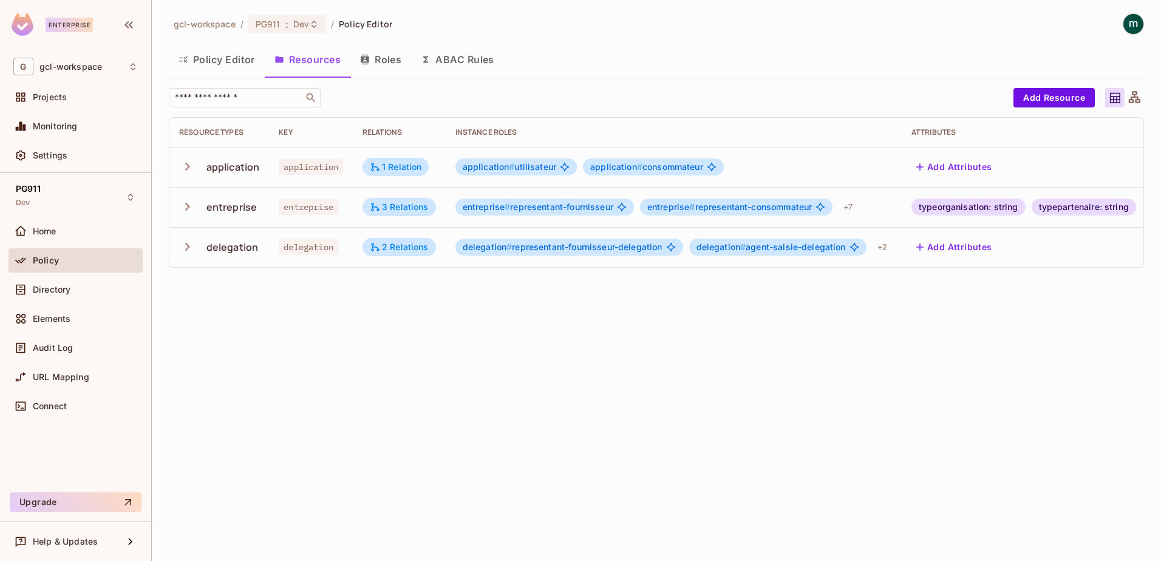
click at [382, 62] on button "Roles" at bounding box center [380, 59] width 61 height 30
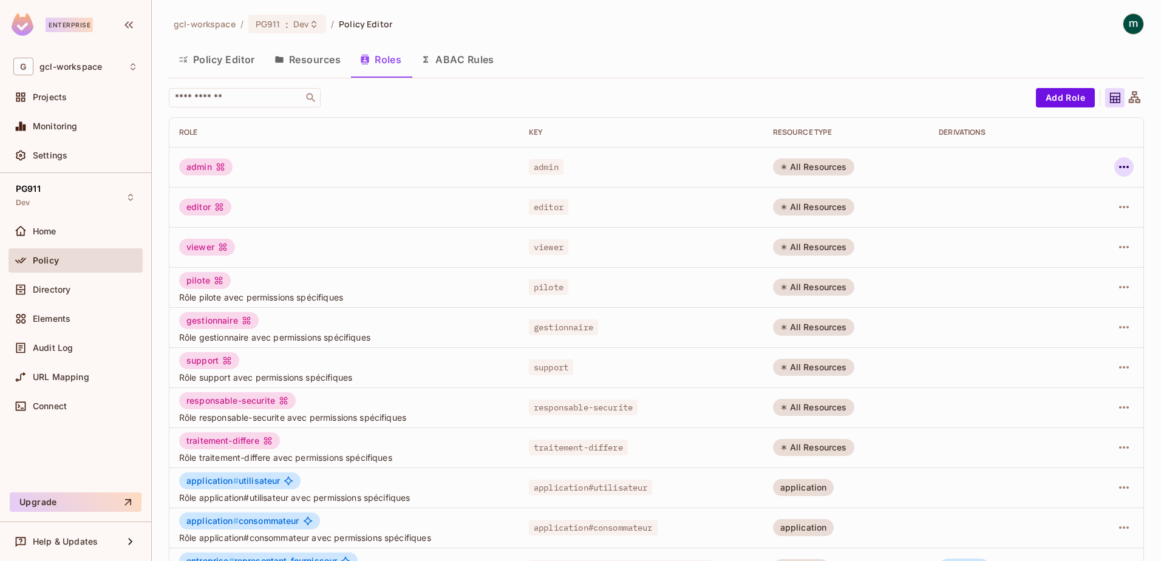
click at [1119, 166] on icon "button" at bounding box center [1124, 167] width 10 height 2
click at [1056, 191] on div "Edit Role" at bounding box center [1060, 195] width 36 height 12
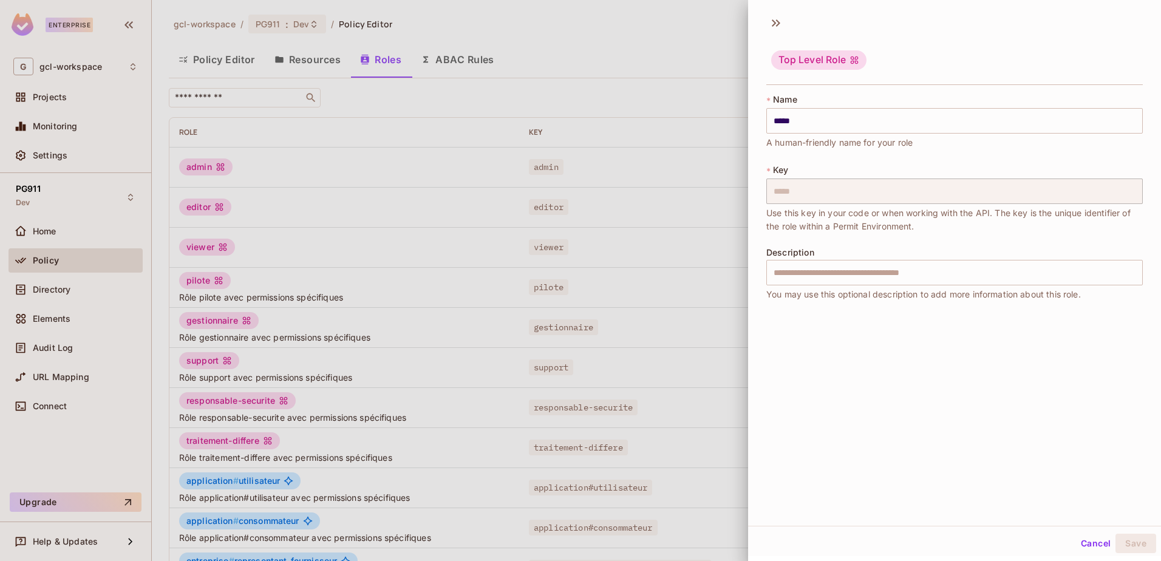
click at [902, 415] on div "Top Level Role * Name ***** ​ A human-friendly name for your role * Key ***** ​…" at bounding box center [954, 266] width 413 height 517
click at [1076, 548] on button "Cancel" at bounding box center [1095, 543] width 39 height 19
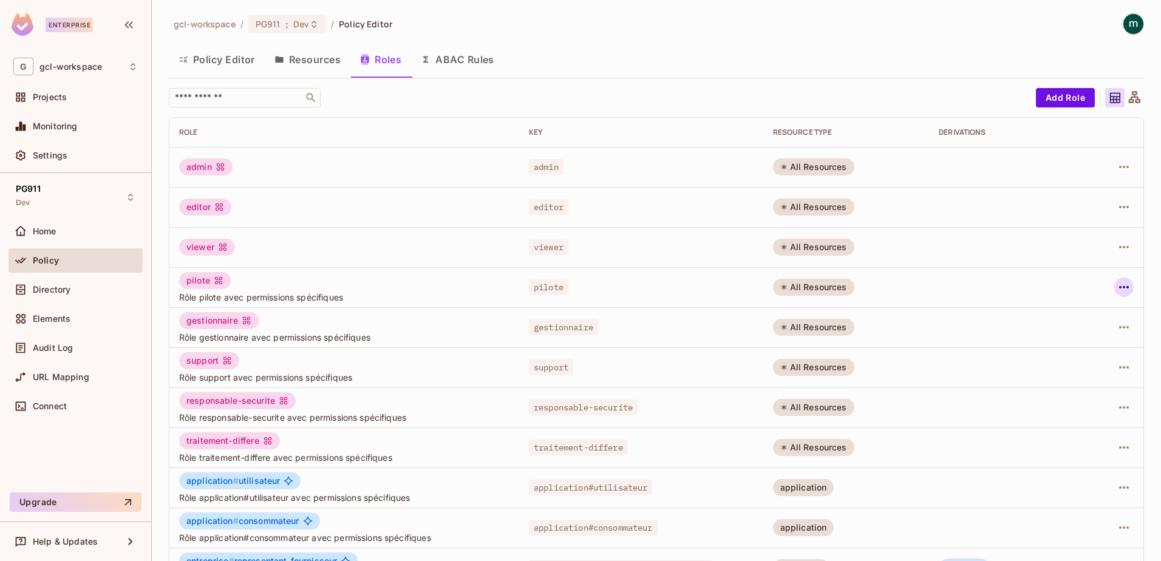
click at [1119, 287] on icon "button" at bounding box center [1124, 287] width 10 height 2
click at [1061, 311] on div "Edit Role" at bounding box center [1060, 315] width 36 height 12
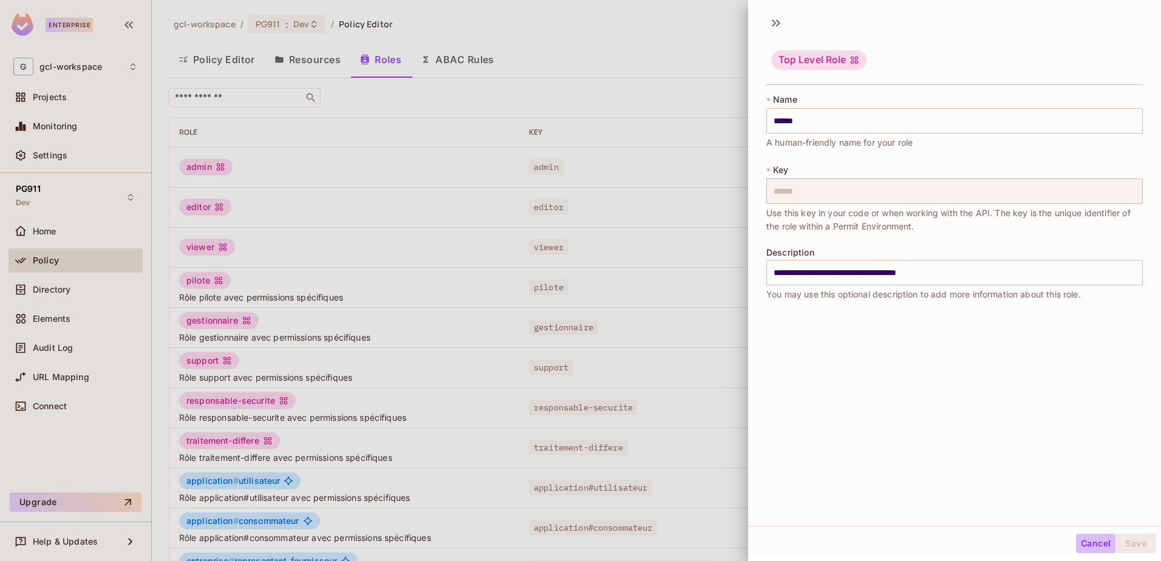
click at [1089, 549] on button "Cancel" at bounding box center [1095, 543] width 39 height 19
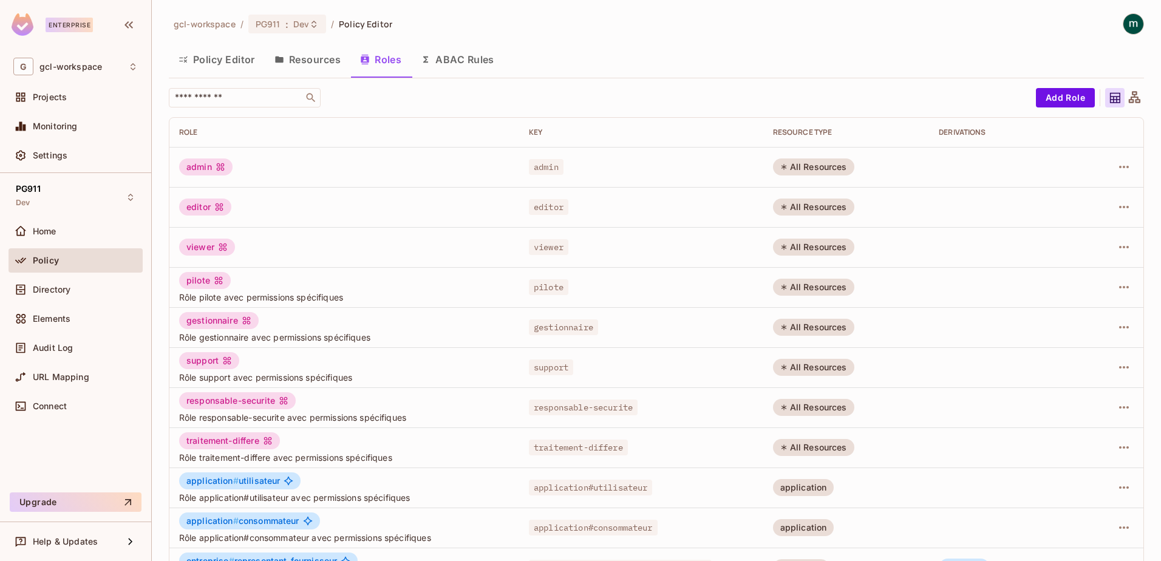
click at [206, 55] on button "Policy Editor" at bounding box center [217, 59] width 96 height 30
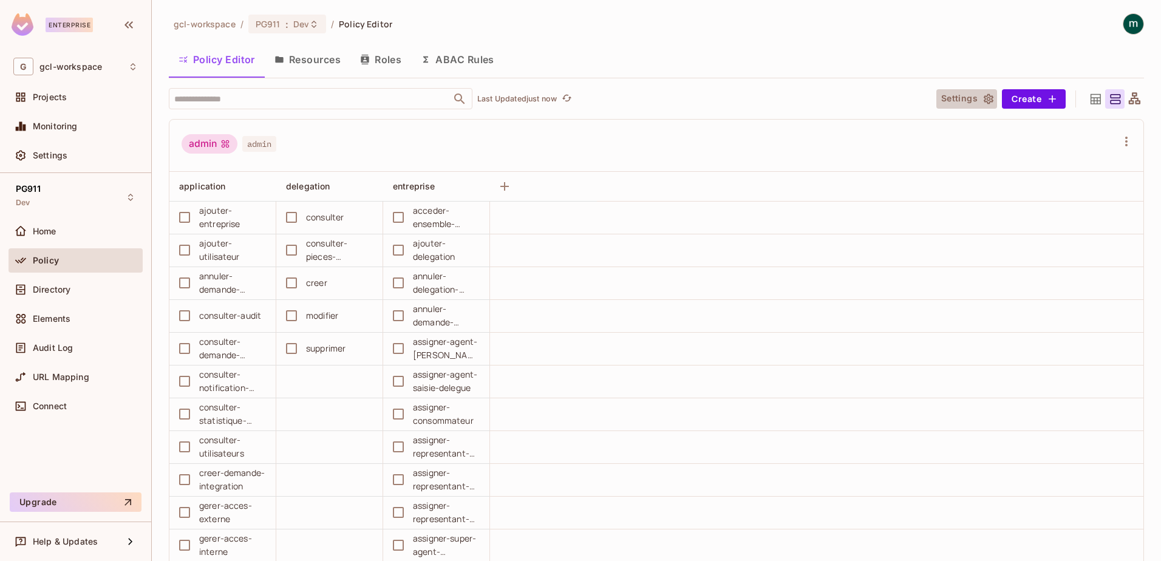
click at [954, 98] on button "Settings" at bounding box center [966, 98] width 61 height 19
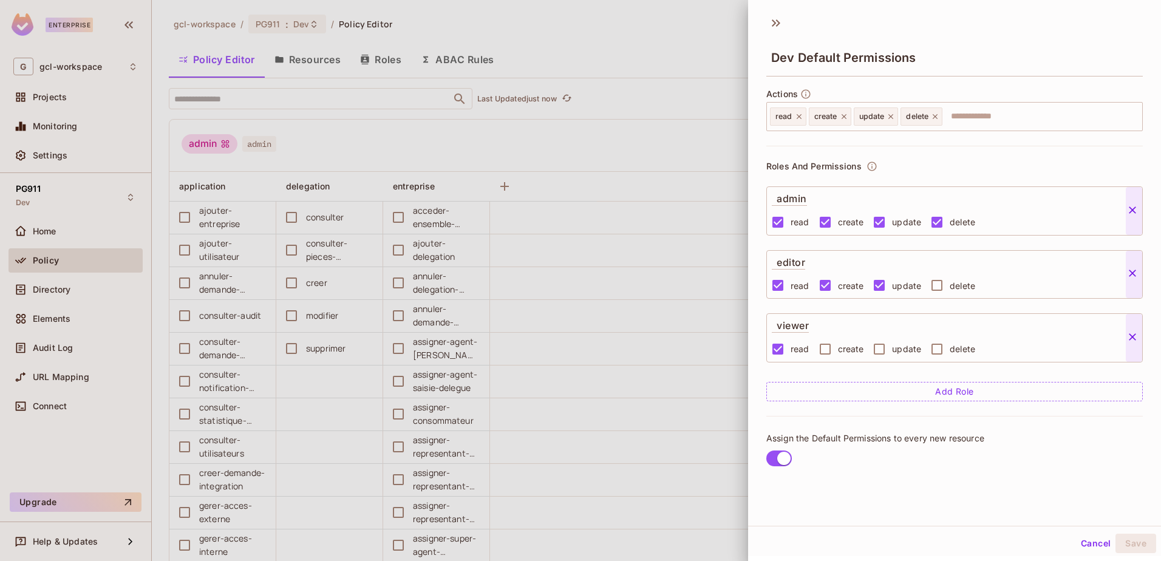
click at [672, 33] on div at bounding box center [580, 280] width 1161 height 561
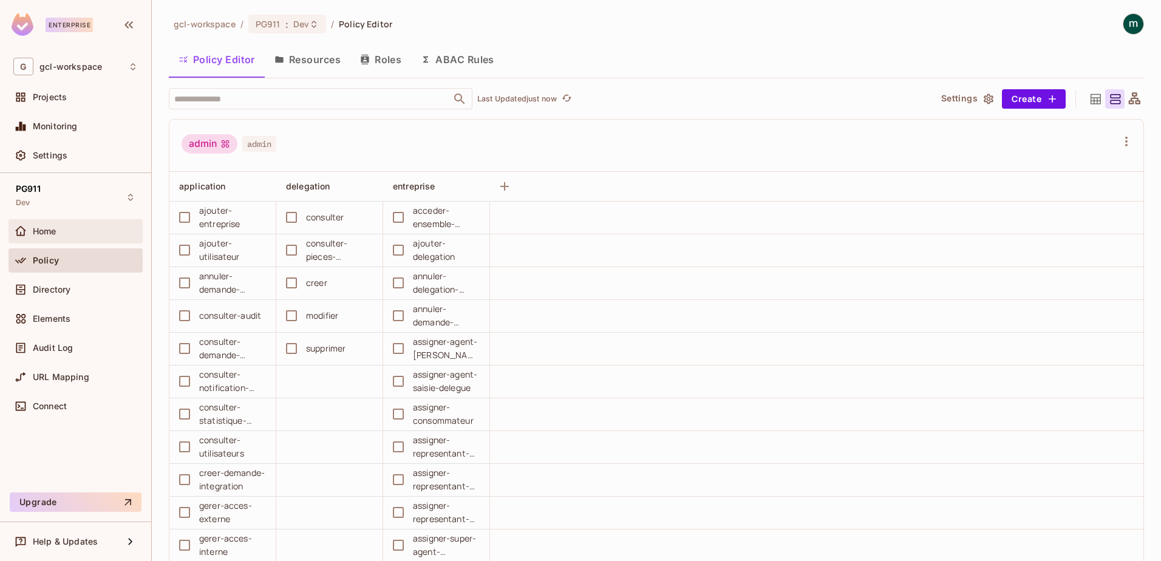
click at [42, 236] on div "Home" at bounding box center [75, 231] width 124 height 15
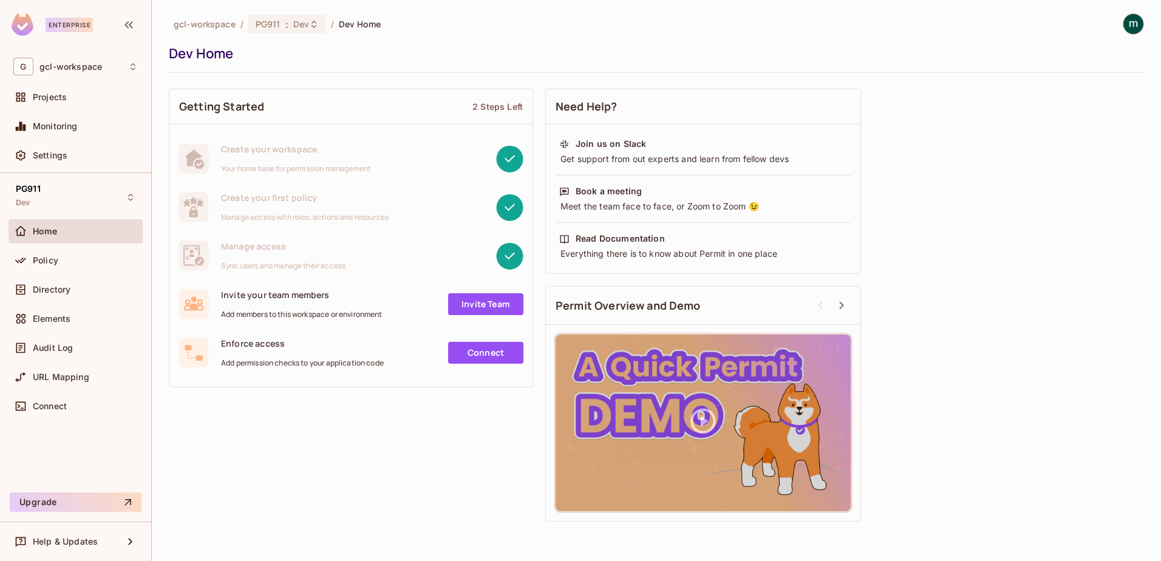
click at [481, 355] on link "Connect" at bounding box center [485, 353] width 75 height 22
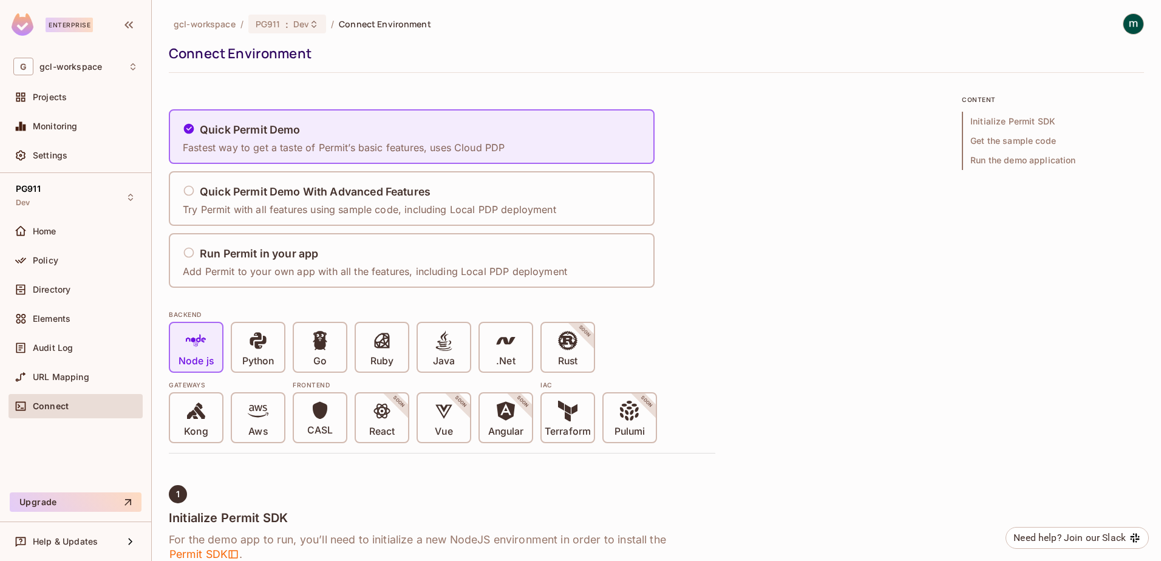
click at [1123, 20] on img at bounding box center [1133, 24] width 20 height 20
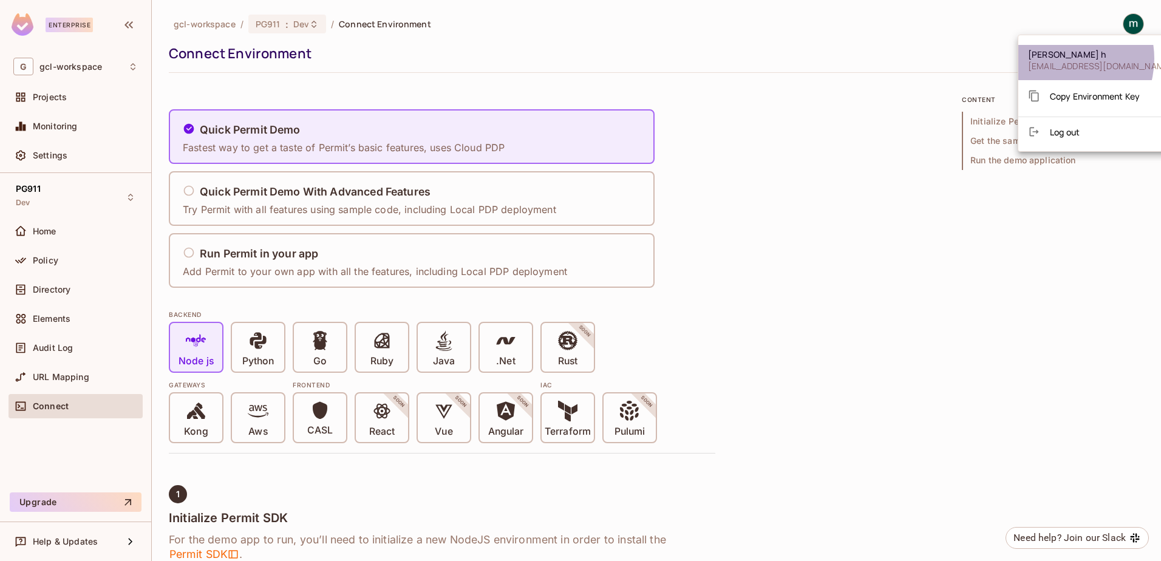
click at [1060, 58] on span "mathieu h" at bounding box center [1100, 55] width 144 height 12
click at [1054, 67] on span "gclautho@gmail.com" at bounding box center [1100, 66] width 144 height 12
click at [1045, 55] on span "mathieu h" at bounding box center [1100, 55] width 144 height 12
click at [48, 409] on div at bounding box center [580, 280] width 1161 height 561
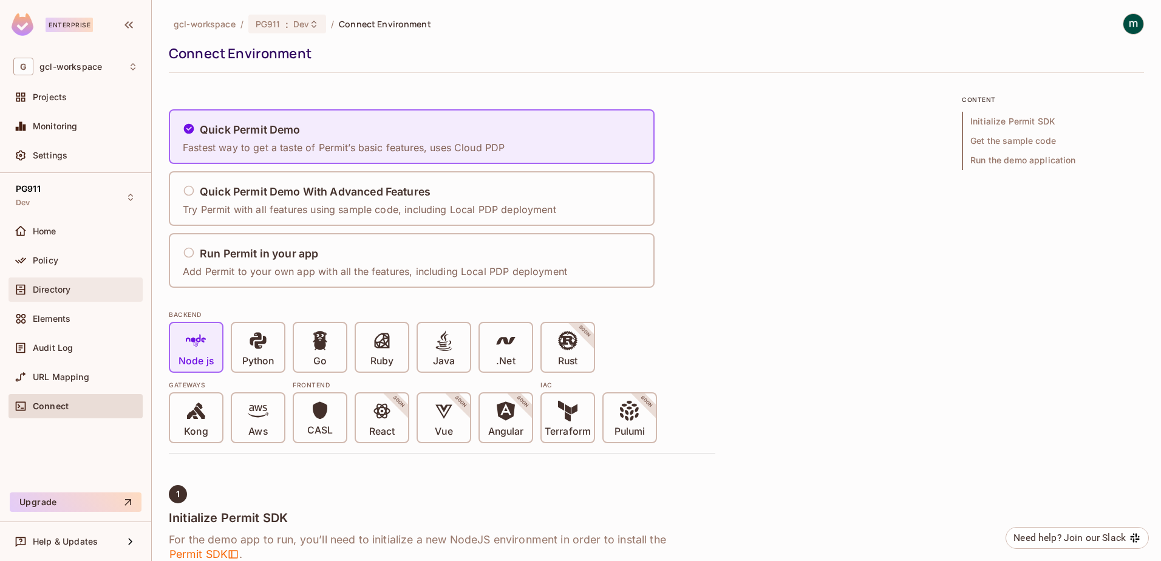
click at [48, 288] on span "Directory" at bounding box center [52, 290] width 38 height 10
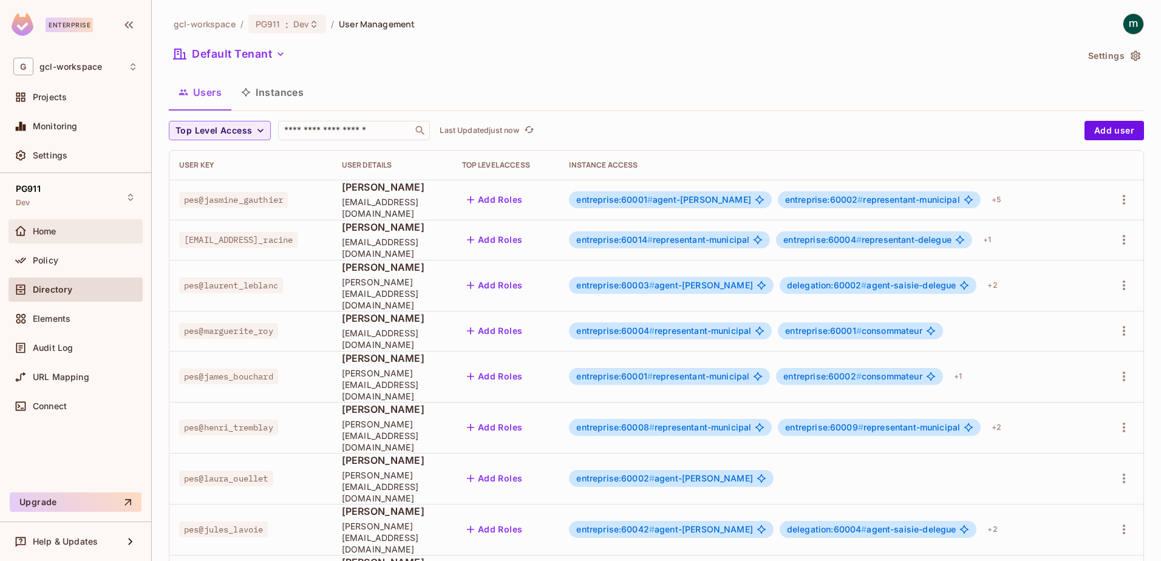
click at [43, 235] on span "Home" at bounding box center [45, 231] width 24 height 10
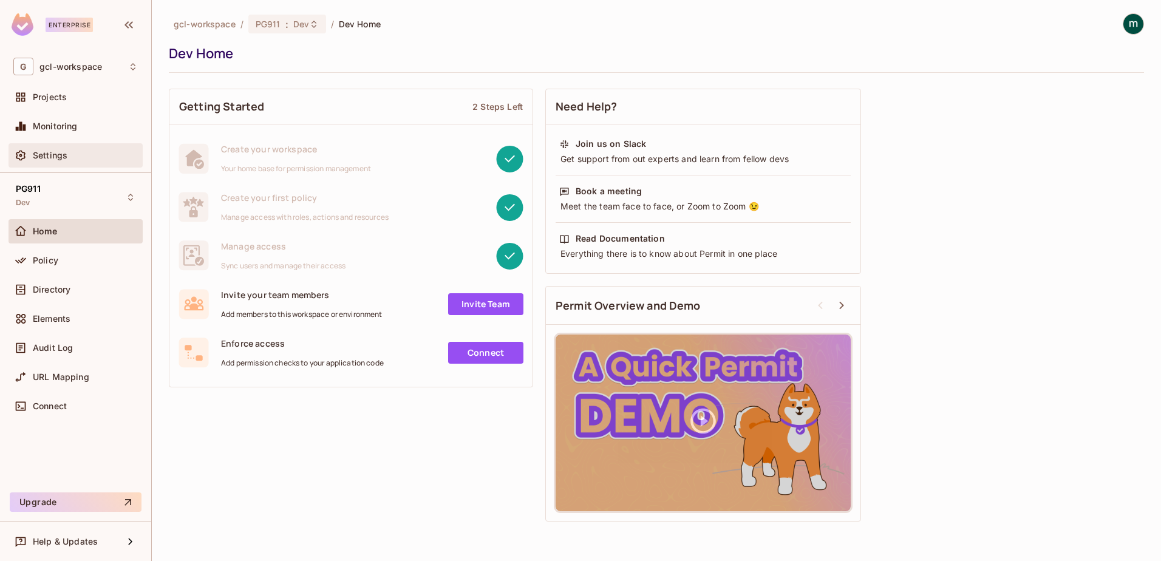
click at [47, 152] on span "Settings" at bounding box center [50, 156] width 35 height 10
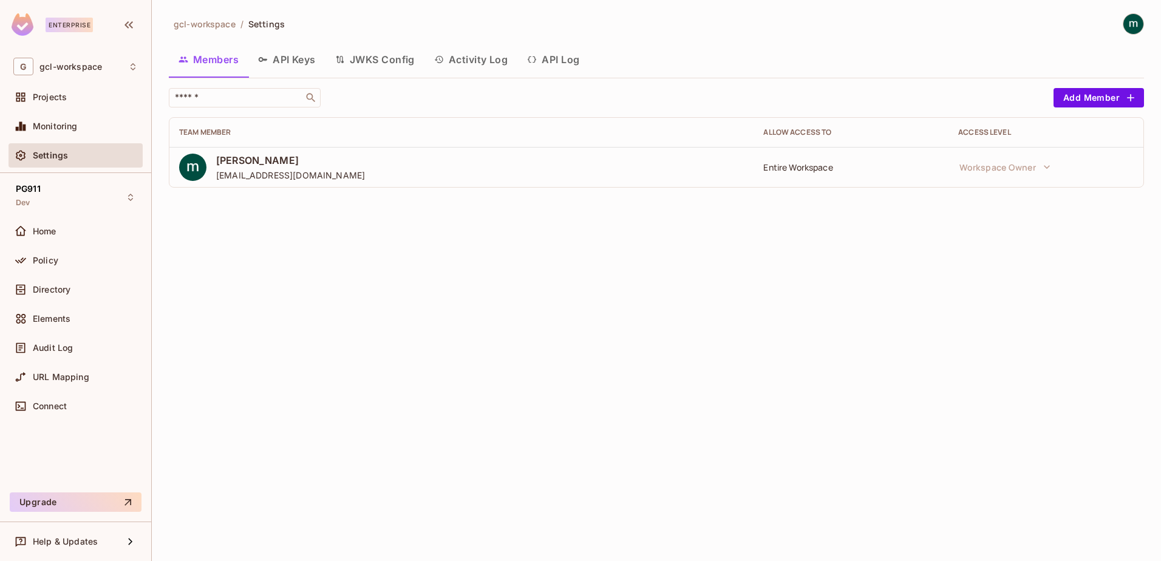
click at [240, 160] on span "[PERSON_NAME]" at bounding box center [290, 160] width 149 height 13
click at [783, 172] on div "Entire Workspace" at bounding box center [850, 167] width 175 height 12
click at [196, 166] on img at bounding box center [192, 167] width 27 height 27
click at [234, 166] on span "[PERSON_NAME]" at bounding box center [290, 160] width 149 height 13
click at [216, 133] on div "Team Member" at bounding box center [461, 132] width 565 height 10
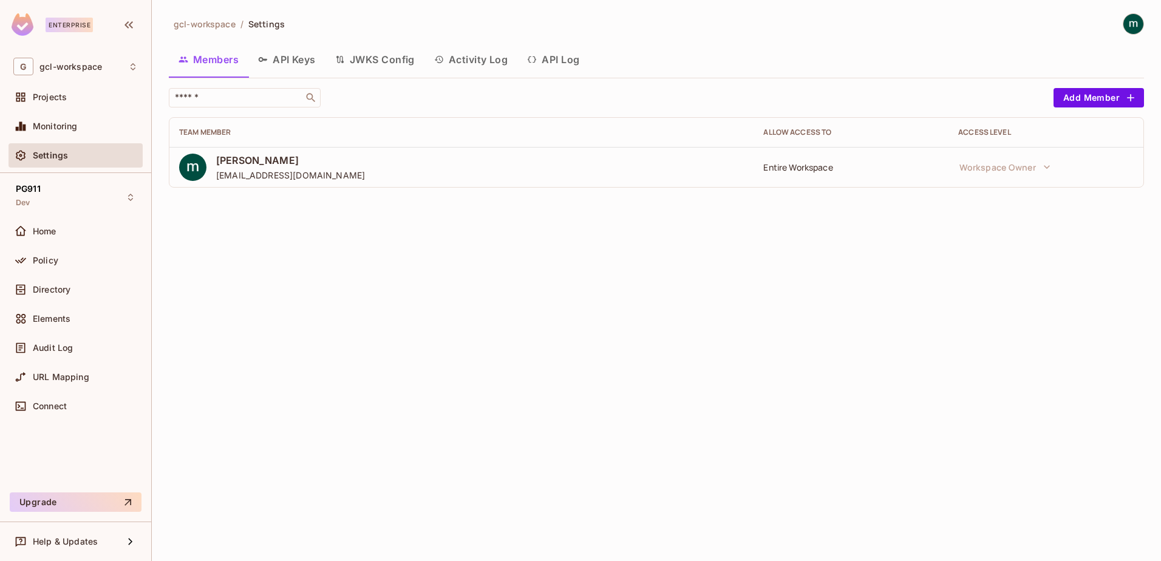
click at [256, 175] on span "gclautho@gmail.com" at bounding box center [290, 175] width 149 height 12
click at [807, 167] on div "Entire Workspace" at bounding box center [850, 167] width 175 height 12
click at [267, 172] on span "gclautho@gmail.com" at bounding box center [290, 175] width 149 height 12
click at [211, 131] on div "Team Member" at bounding box center [461, 132] width 565 height 10
click at [388, 284] on div "gcl-workspace / Settings Members API Keys JWKS Config Activity Log API Log ​ Ad…" at bounding box center [656, 280] width 1009 height 561
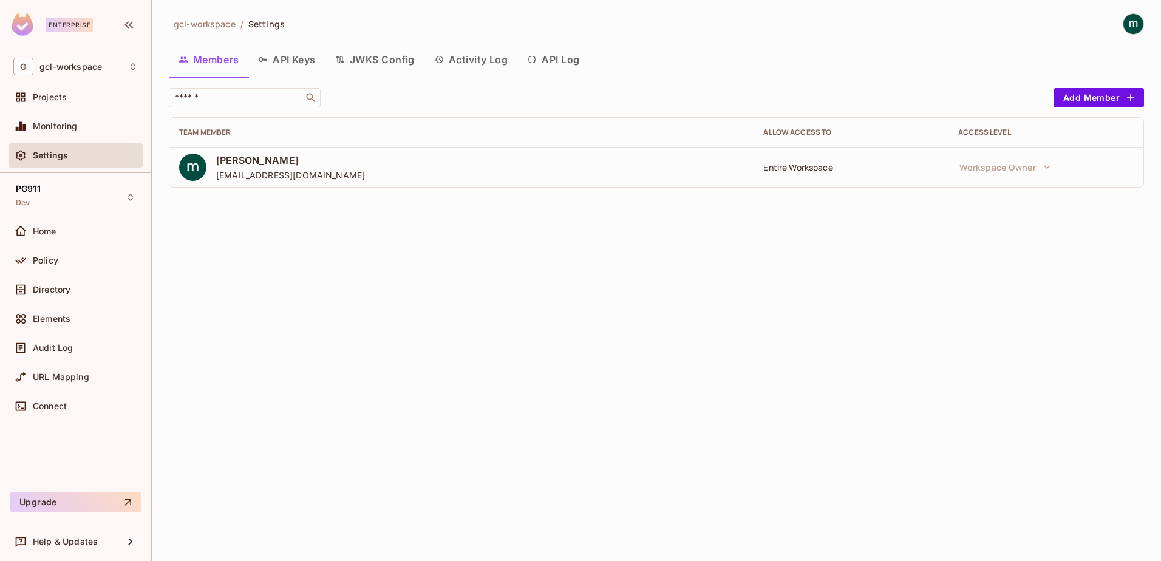
click at [905, 175] on td "Entire Workspace" at bounding box center [850, 167] width 195 height 40
click at [1063, 175] on div "Workspace Owner" at bounding box center [1043, 167] width 180 height 24
click at [227, 163] on span "[PERSON_NAME]" at bounding box center [290, 160] width 149 height 13
click at [192, 171] on img at bounding box center [192, 167] width 27 height 27
click at [1136, 24] on img at bounding box center [1133, 24] width 20 height 20
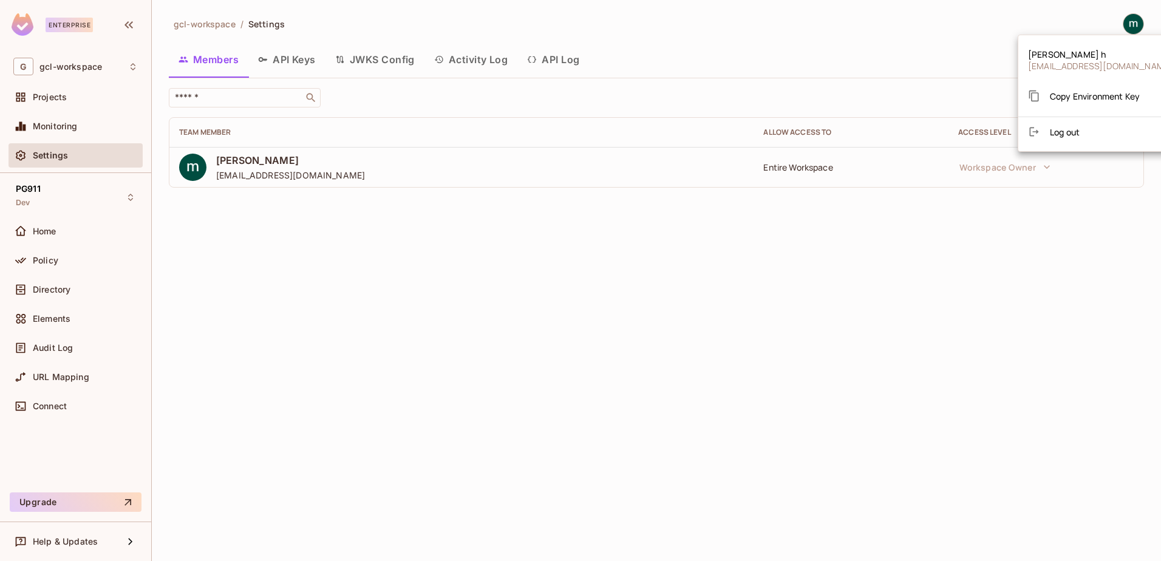
click at [1059, 64] on span "gclautho@gmail.com" at bounding box center [1100, 66] width 144 height 12
click at [1056, 56] on span "mathieu h" at bounding box center [1100, 55] width 144 height 12
click at [462, 277] on div at bounding box center [580, 280] width 1161 height 561
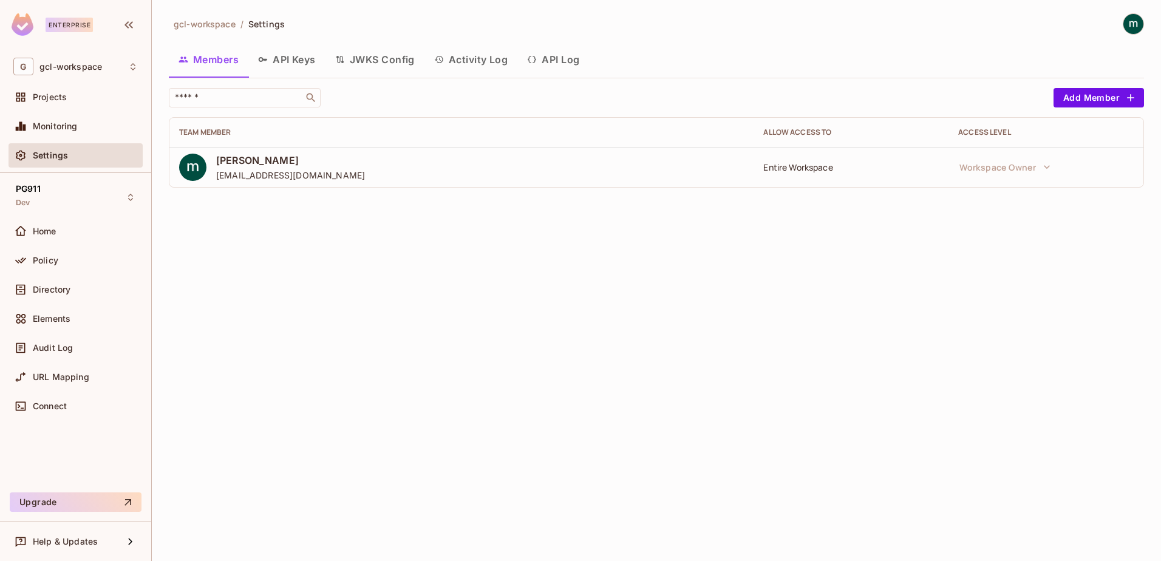
click at [356, 277] on div "gcl-workspace / Settings Members API Keys JWKS Config Activity Log API Log ​ Ad…" at bounding box center [656, 280] width 1009 height 561
click at [469, 56] on button "Activity Log" at bounding box center [470, 59] width 93 height 30
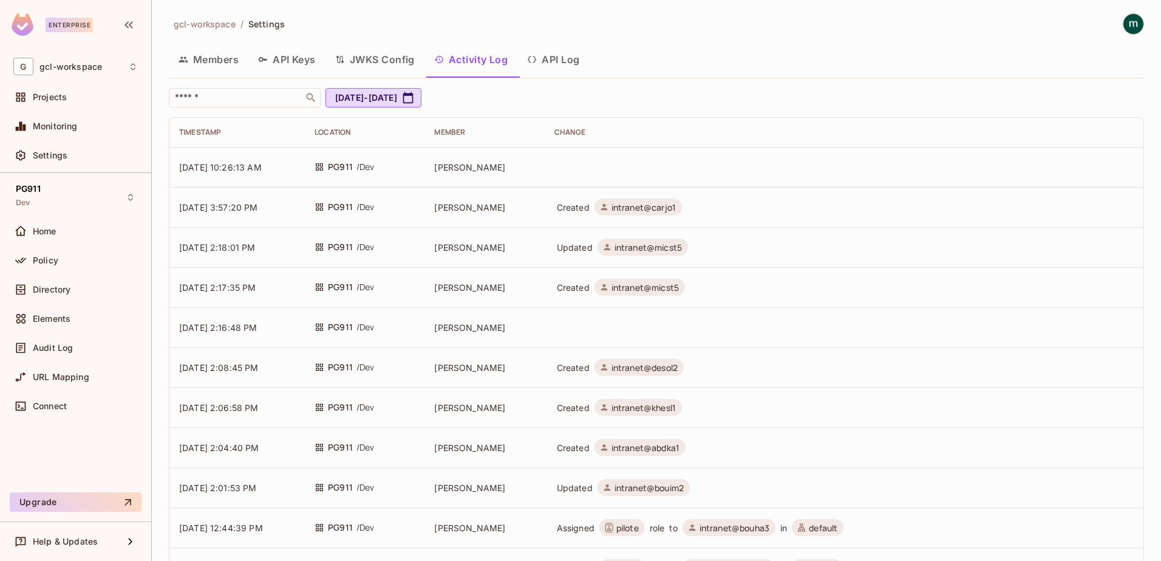
click at [245, 163] on span "[DATE] 10:26:13 AM" at bounding box center [220, 167] width 83 height 10
click at [597, 169] on td at bounding box center [844, 167] width 599 height 40
click at [596, 169] on td at bounding box center [844, 167] width 599 height 40
click at [557, 63] on button "API Log" at bounding box center [553, 59] width 72 height 30
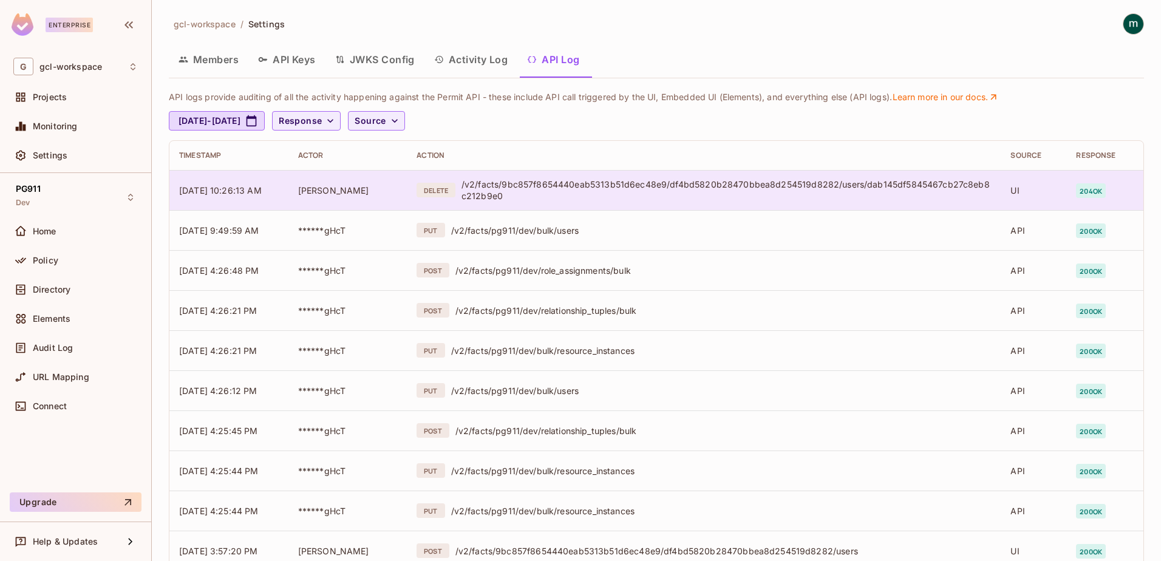
click at [728, 182] on div "/v2/facts/9bc857f8654440eab5313b51d6ec48e9/df4bd5820b28470bbea8d254519d8282/use…" at bounding box center [726, 189] width 530 height 23
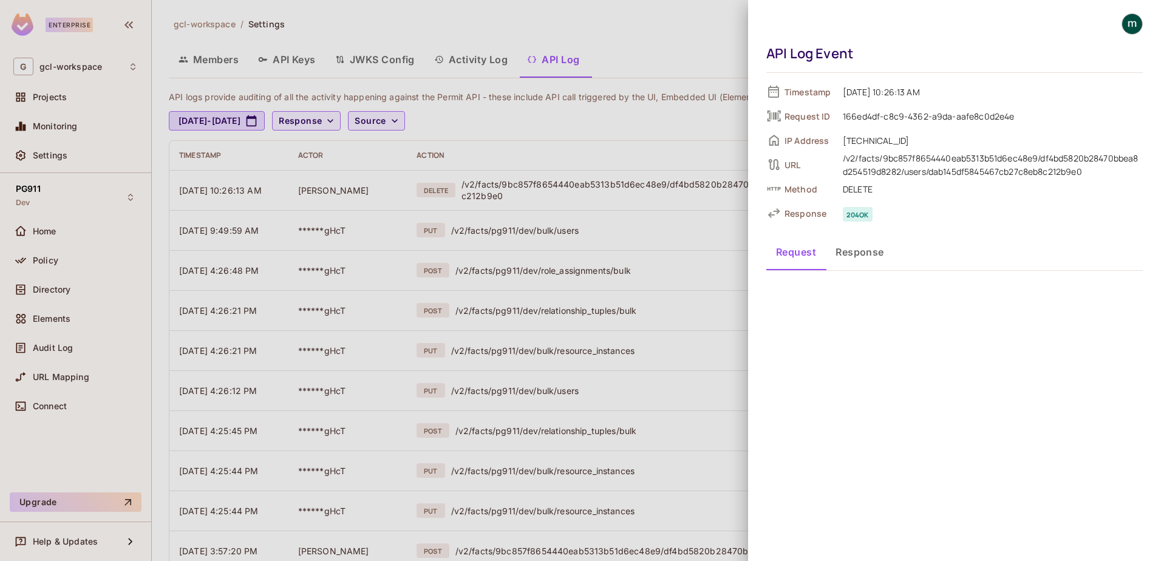
click at [203, 58] on div at bounding box center [580, 280] width 1161 height 561
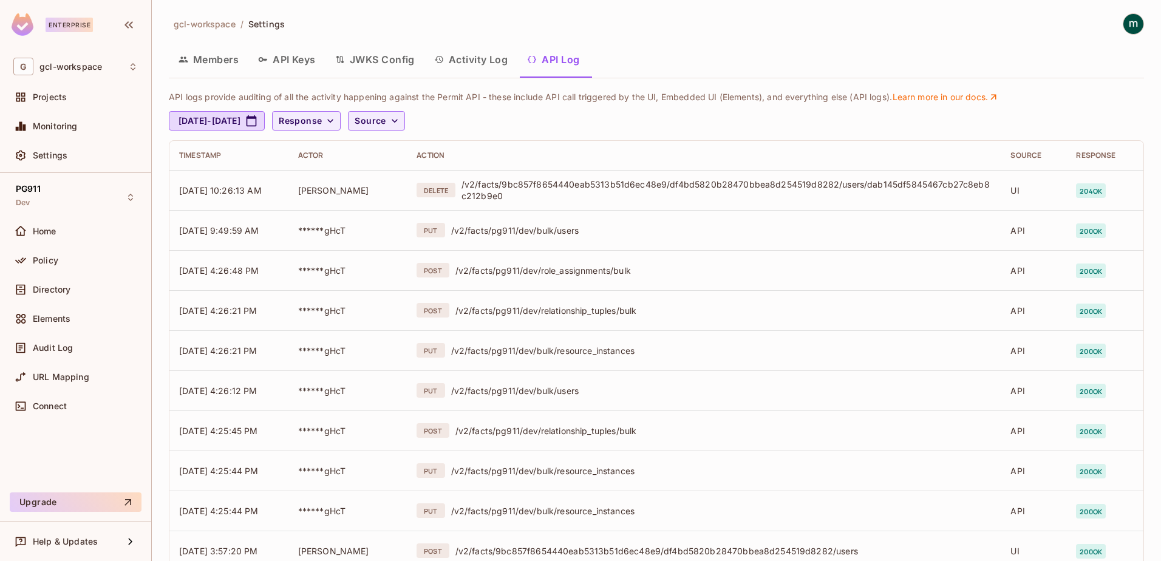
click at [203, 58] on button "Members" at bounding box center [209, 59] width 80 height 30
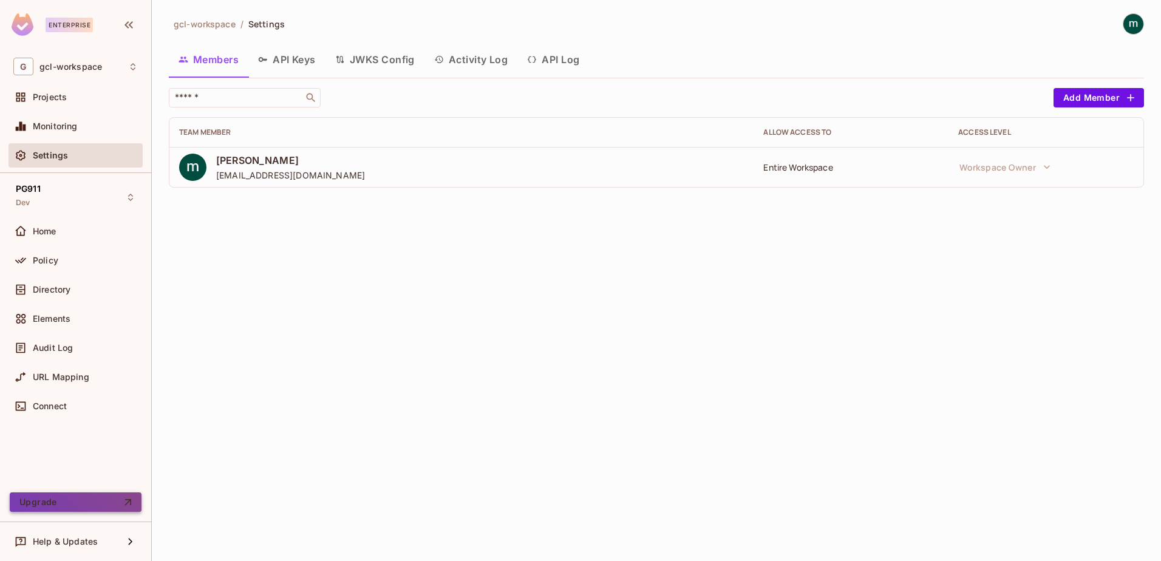
click at [99, 497] on button "Upgrade" at bounding box center [76, 501] width 132 height 19
click at [243, 243] on div "gcl-workspace / Settings Members API Keys JWKS Config Activity Log API Log ​ Ad…" at bounding box center [656, 280] width 1009 height 561
click at [45, 229] on span "Home" at bounding box center [45, 231] width 24 height 10
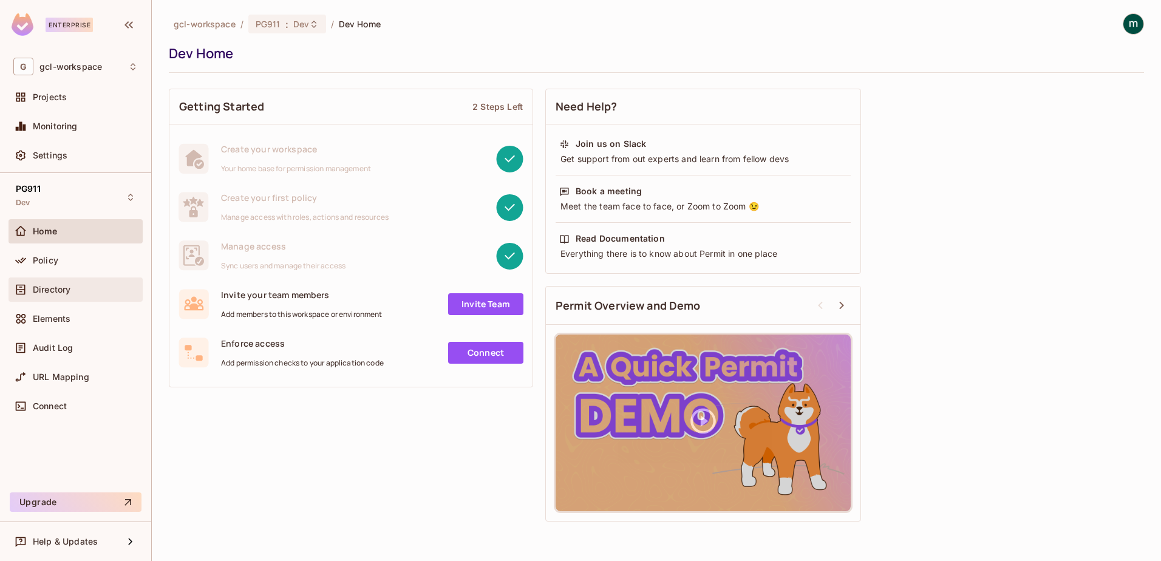
click at [48, 289] on span "Directory" at bounding box center [52, 290] width 38 height 10
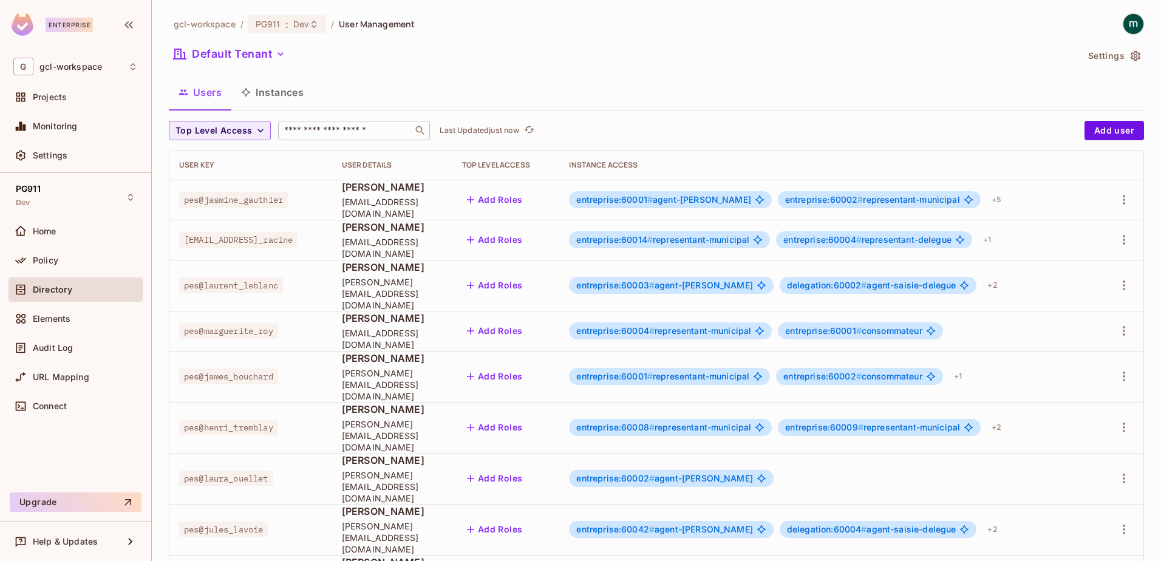
click at [344, 138] on div "​" at bounding box center [354, 130] width 152 height 19
click at [346, 131] on input "text" at bounding box center [345, 130] width 127 height 12
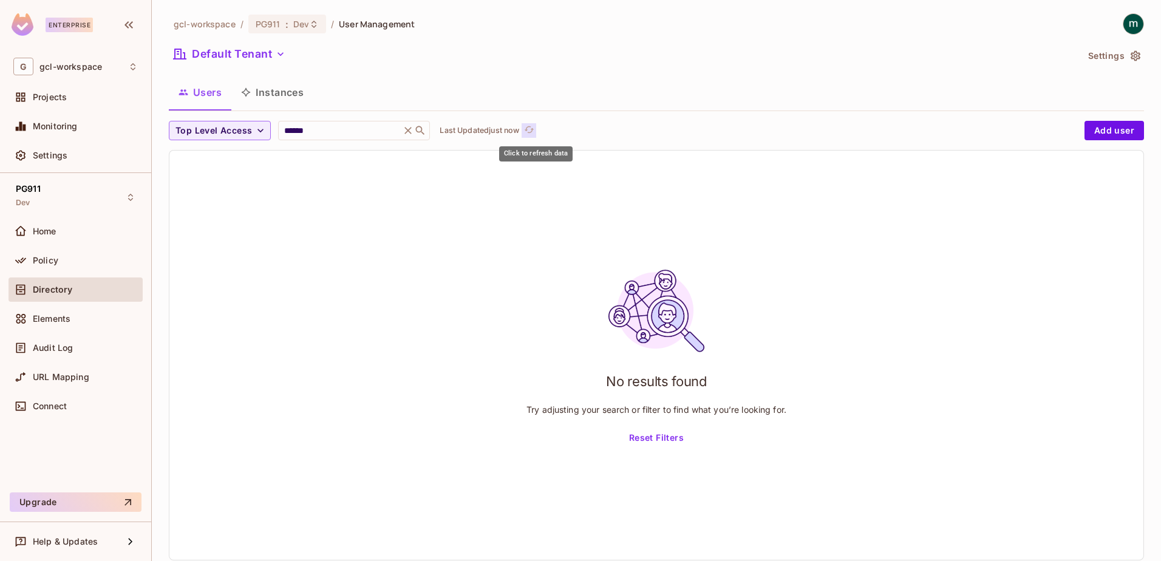
click at [534, 131] on icon "refresh" at bounding box center [529, 129] width 10 height 10
click at [327, 126] on input "******" at bounding box center [339, 130] width 115 height 12
type input "*"
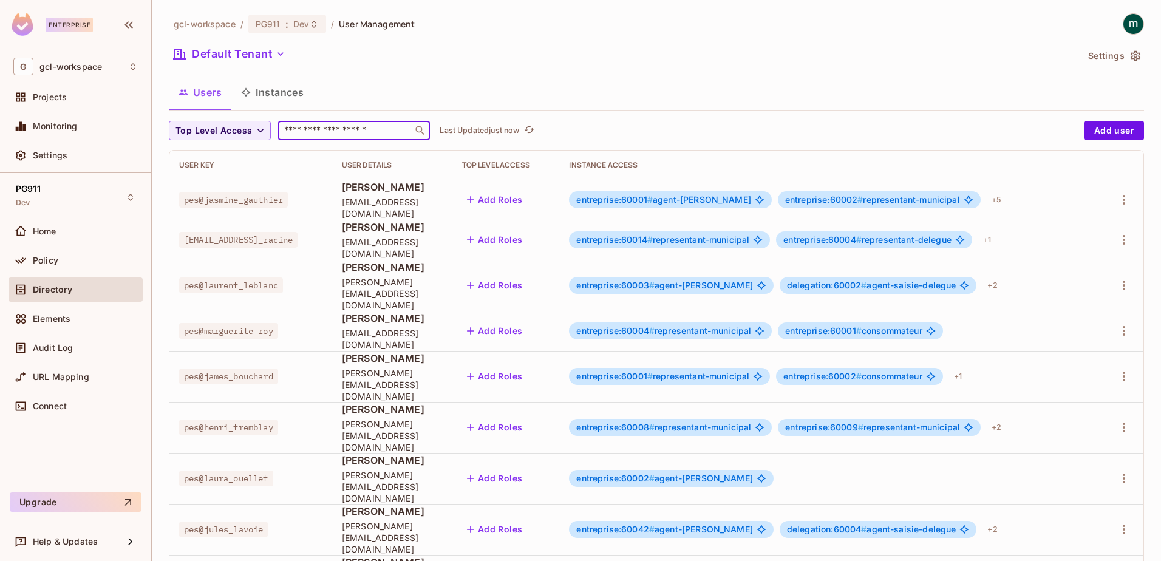
click at [340, 131] on input "text" at bounding box center [345, 130] width 127 height 12
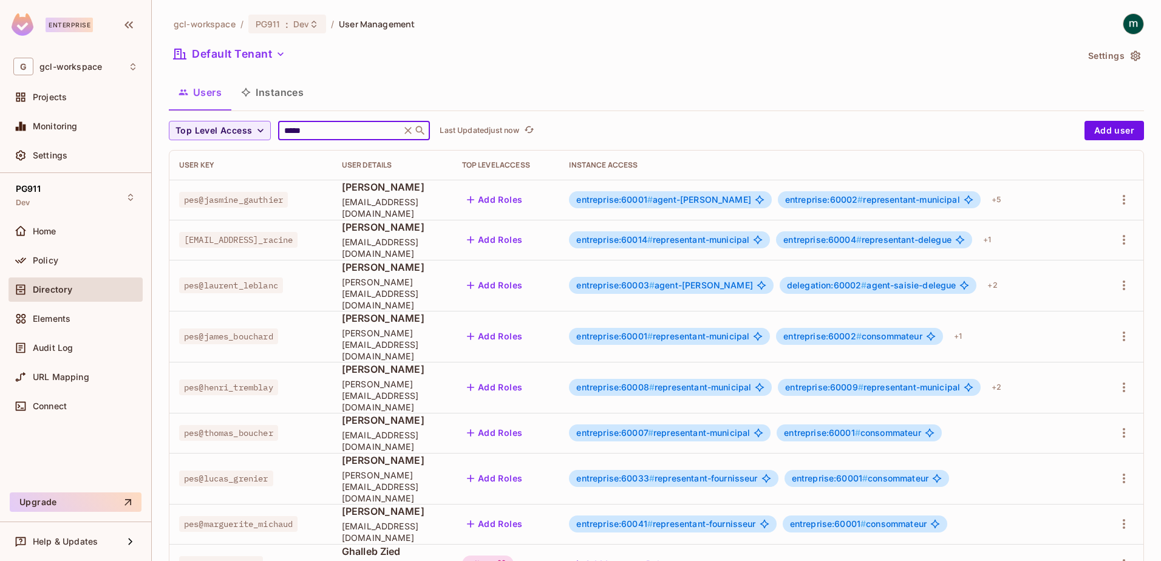
type input "******"
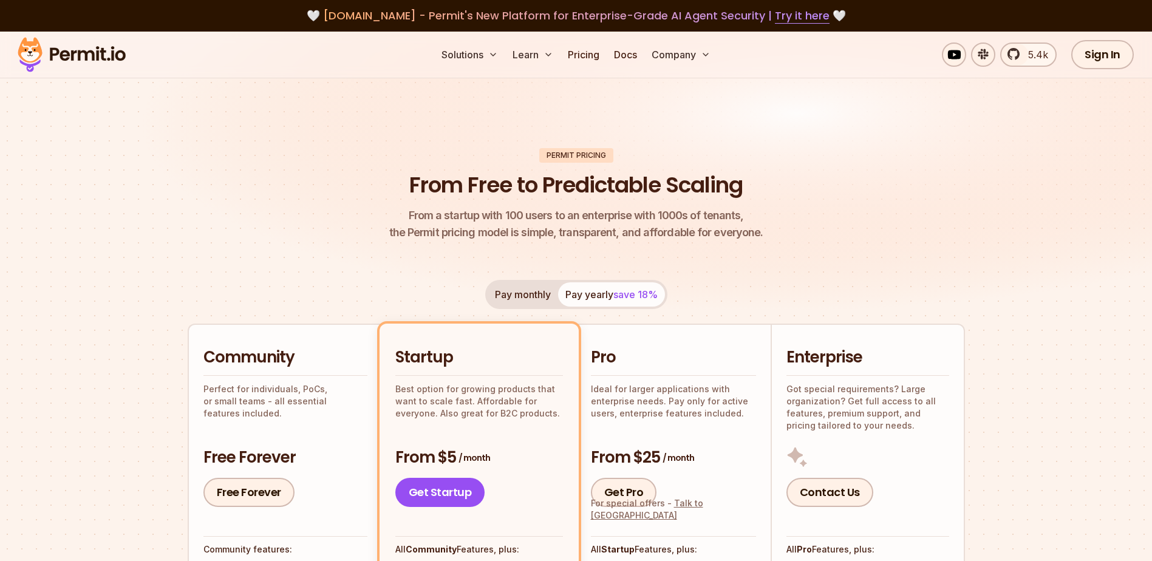
scroll to position [61, 0]
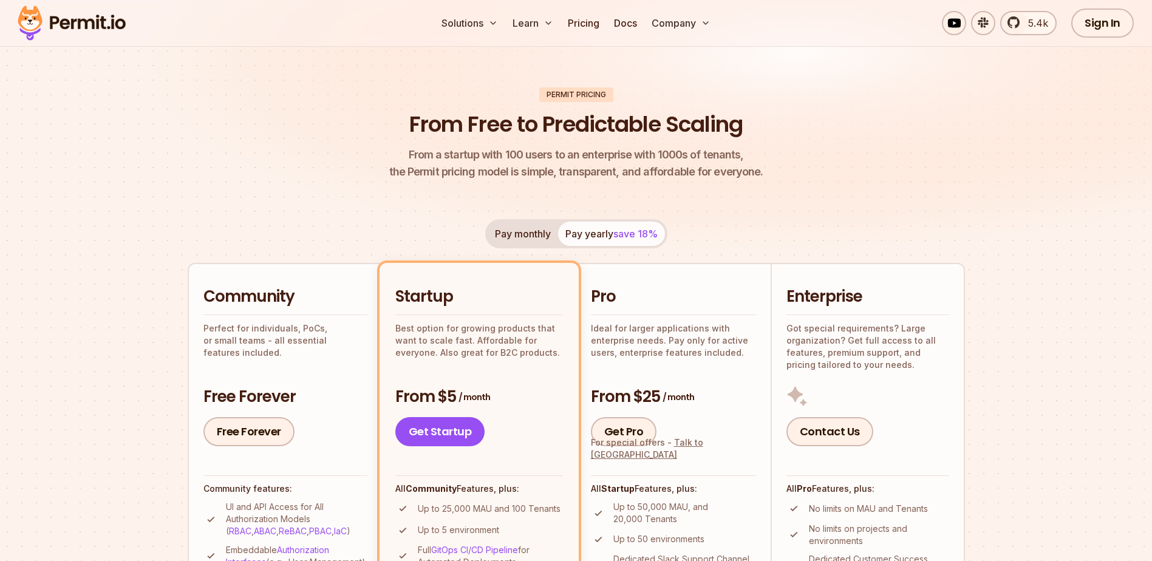
click at [267, 151] on header "Permit Pricing From Free to Predictable Scaling From a startup with 100 users t…" at bounding box center [576, 133] width 777 height 93
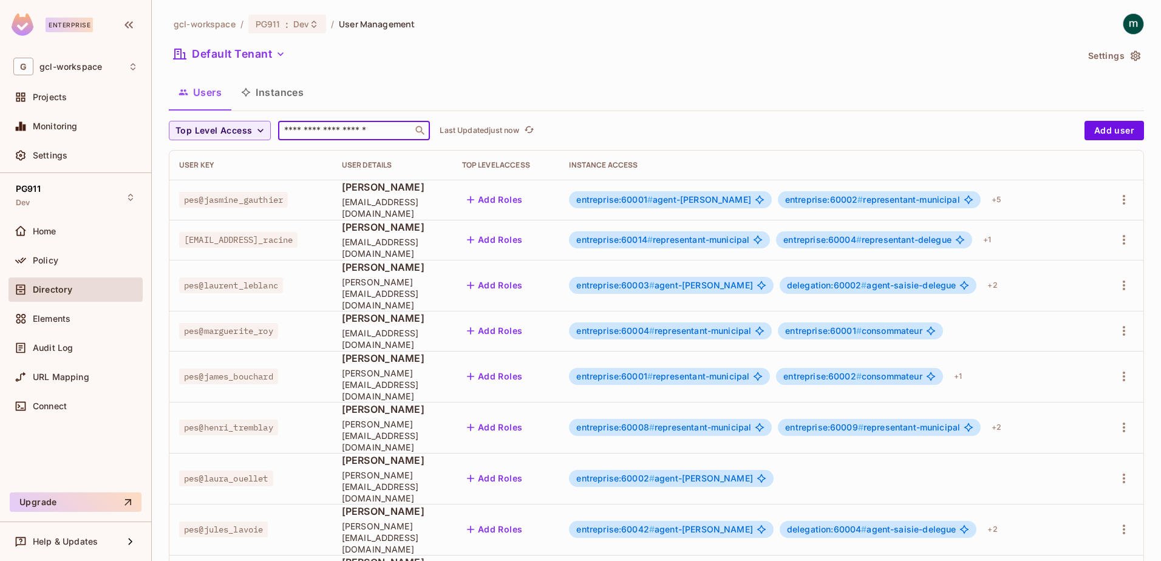
click at [349, 129] on input "text" at bounding box center [345, 130] width 127 height 12
type input "******"
click at [40, 259] on span "Policy" at bounding box center [45, 261] width 25 height 10
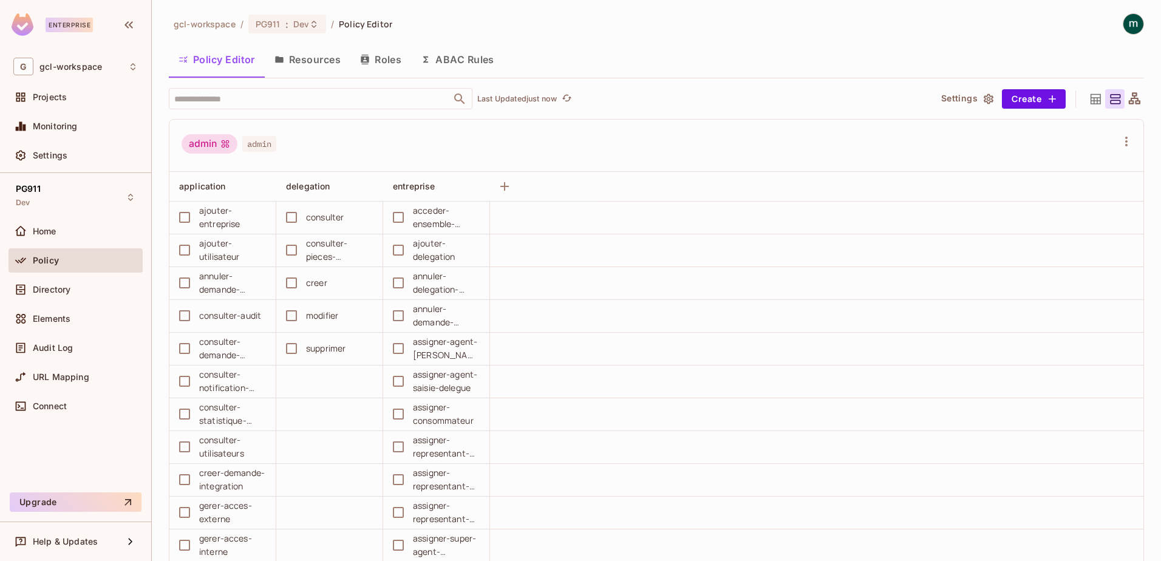
click at [376, 57] on button "Roles" at bounding box center [380, 59] width 61 height 30
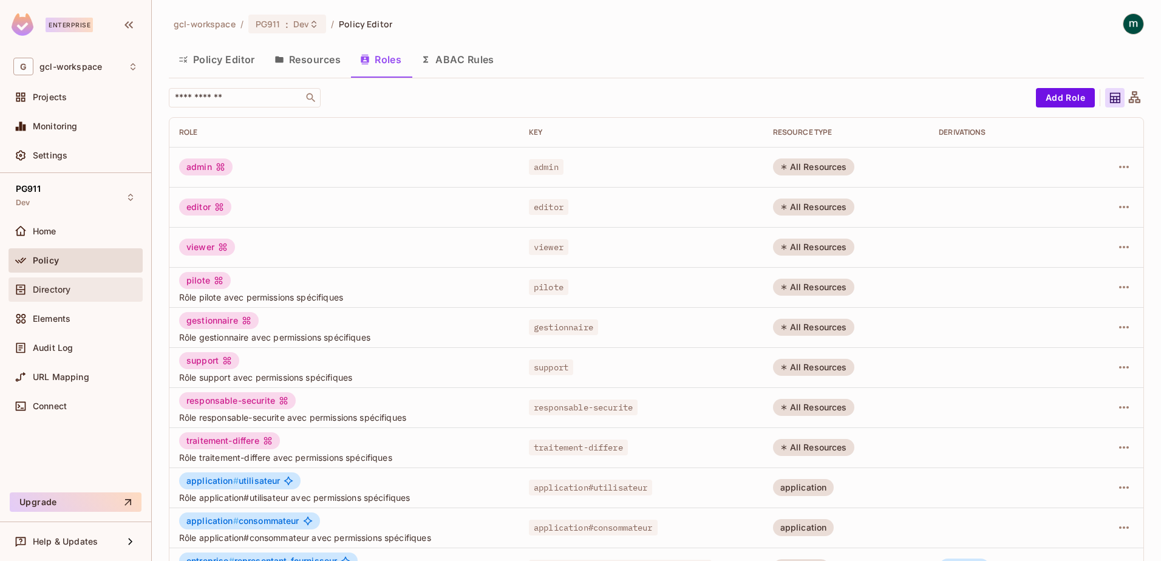
click at [49, 288] on span "Directory" at bounding box center [52, 290] width 38 height 10
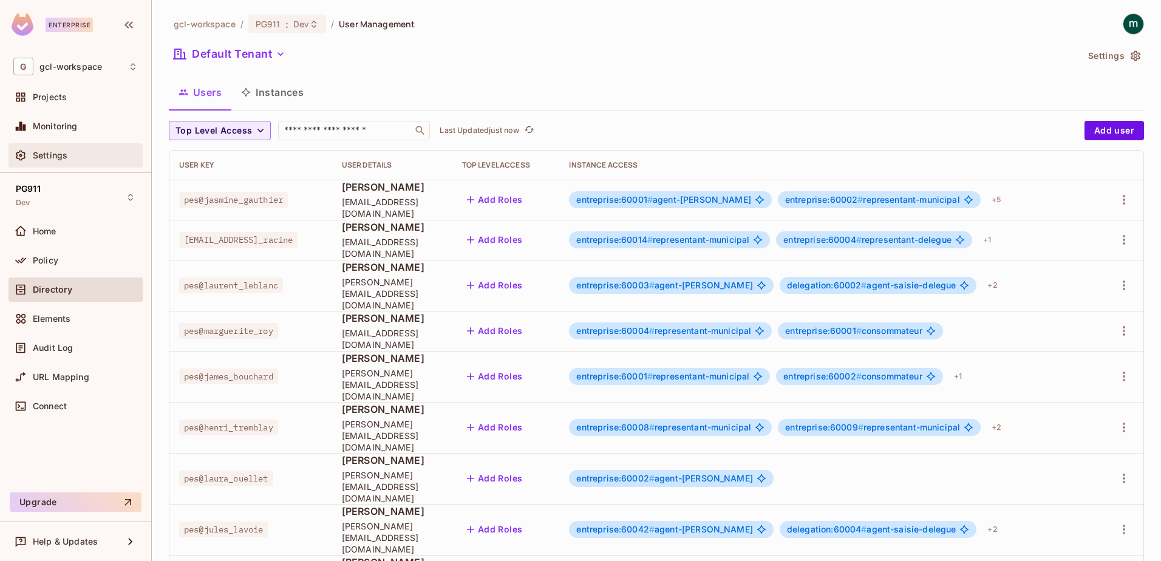
click at [42, 154] on span "Settings" at bounding box center [50, 156] width 35 height 10
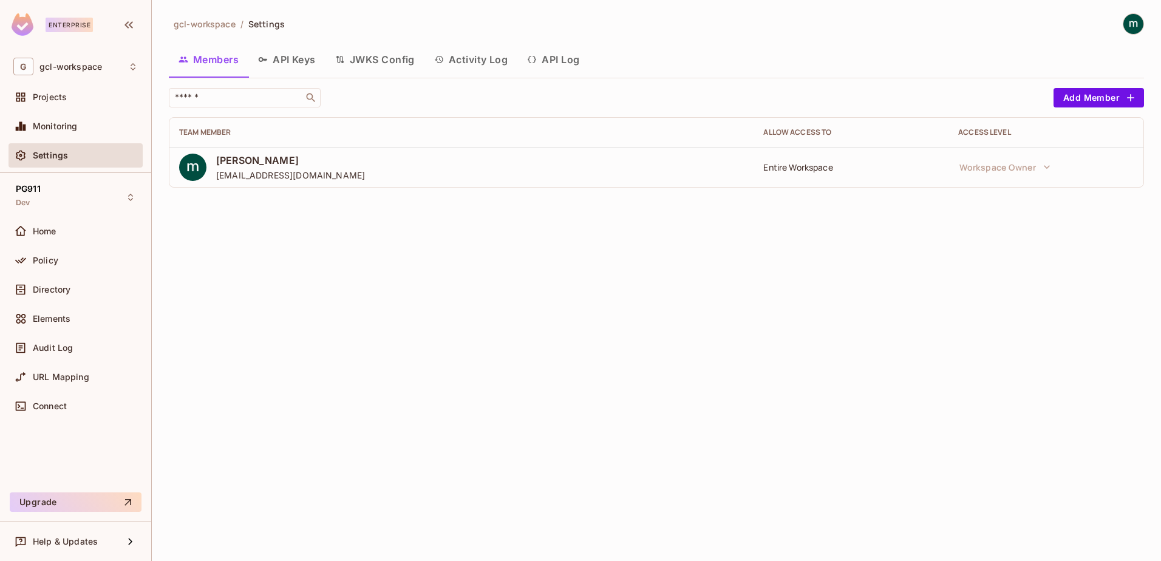
click at [486, 56] on button "Activity Log" at bounding box center [470, 59] width 93 height 30
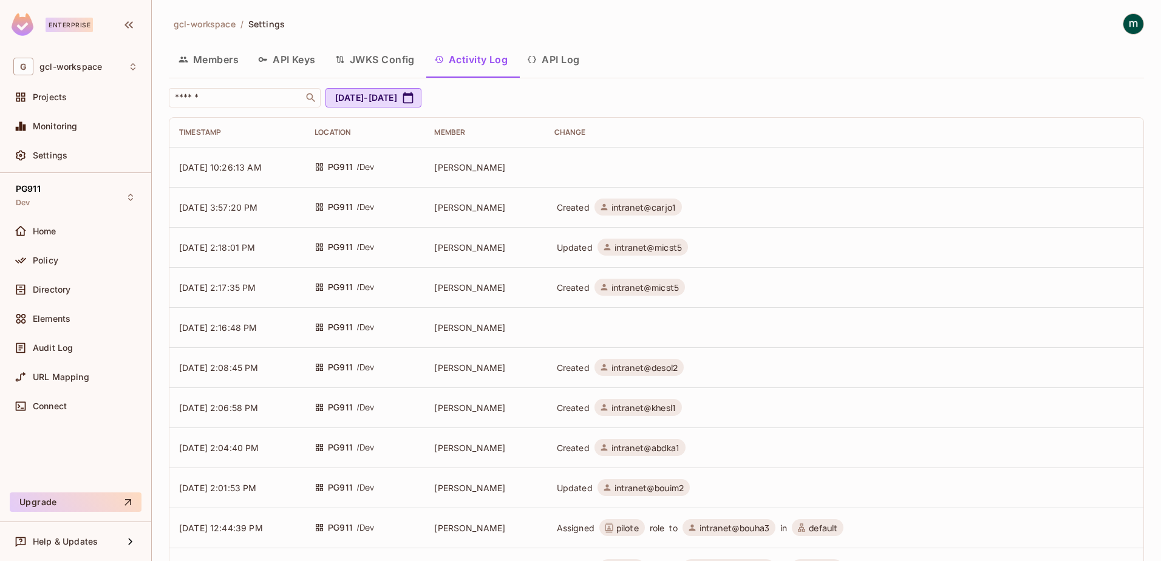
click at [242, 164] on span "[DATE] 10:26:13 AM" at bounding box center [220, 167] width 83 height 10
click at [551, 53] on button "API Log" at bounding box center [553, 59] width 72 height 30
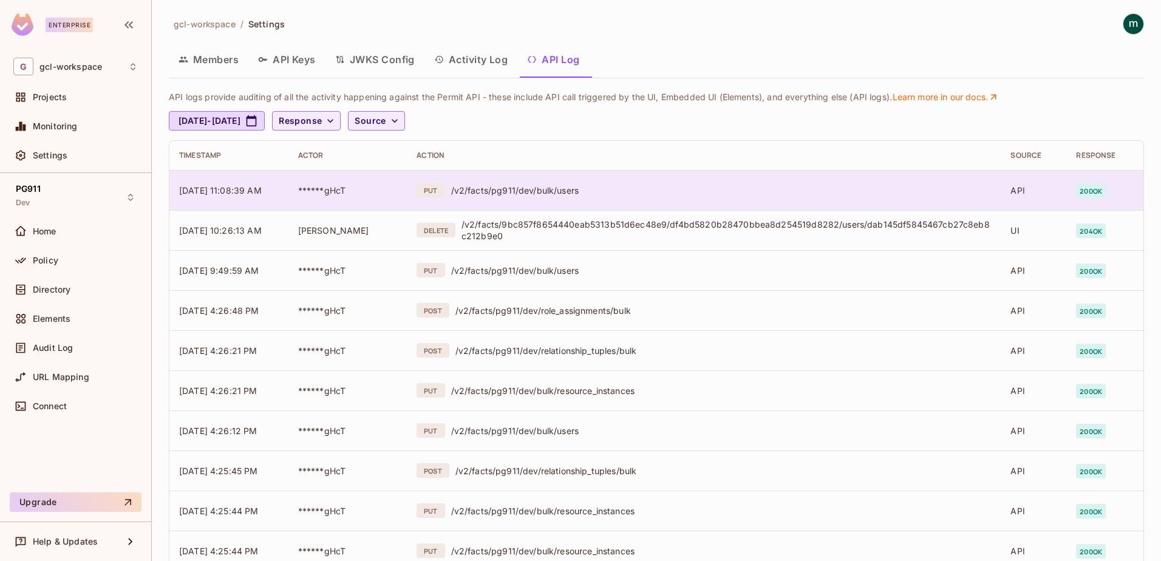
click at [557, 188] on div "/v2/facts/pg911/dev/bulk/users" at bounding box center [721, 191] width 540 height 12
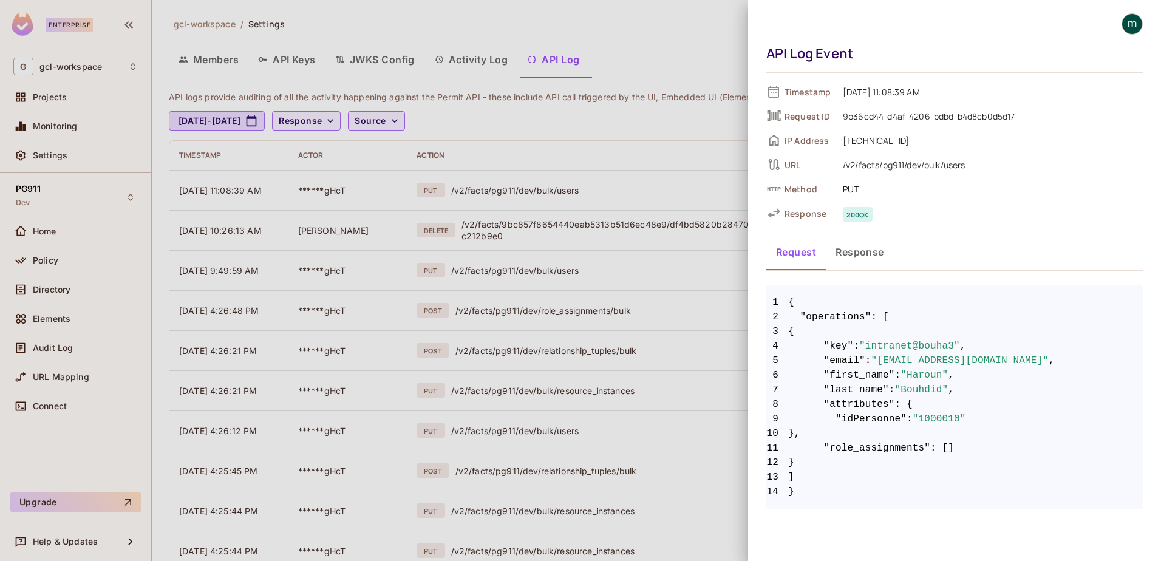
click at [854, 248] on button "Response" at bounding box center [860, 252] width 68 height 30
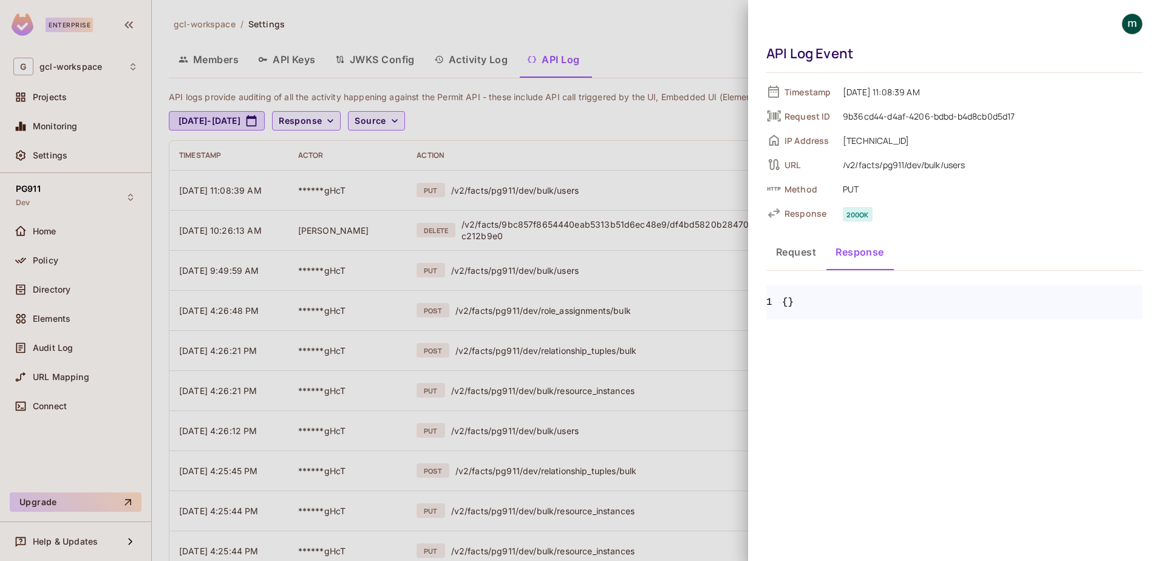
click at [801, 256] on button "Request" at bounding box center [795, 252] width 59 height 30
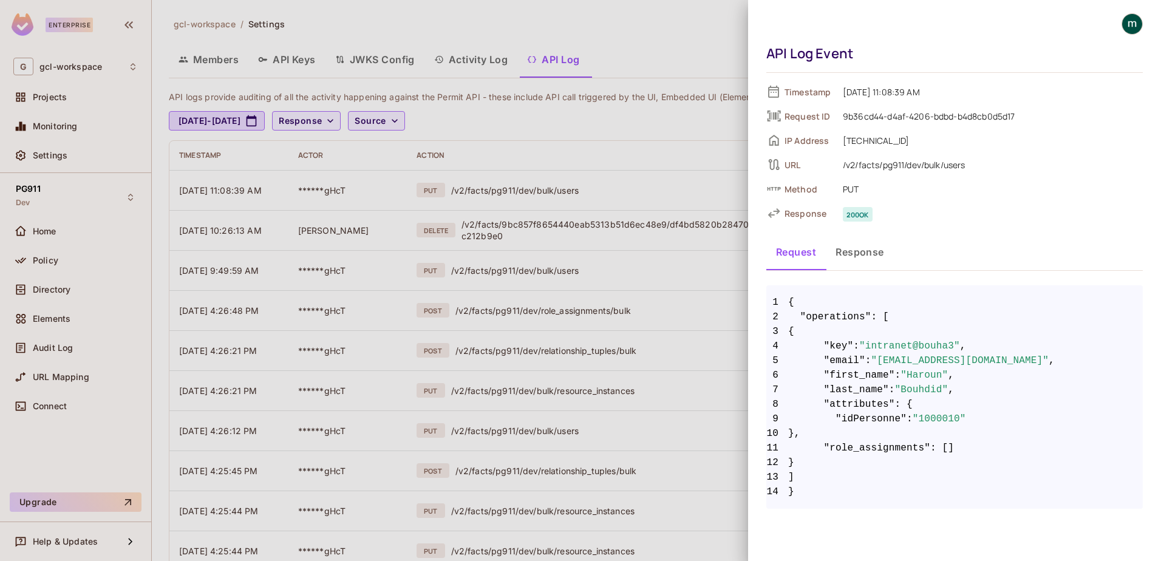
click at [906, 504] on pre "1 { 2 "operations" : [ 3 { 4 "key" : "intranet@bouha3" , 5 "email" : "haroun.bo…" at bounding box center [954, 396] width 376 height 223
click at [47, 293] on div at bounding box center [580, 280] width 1161 height 561
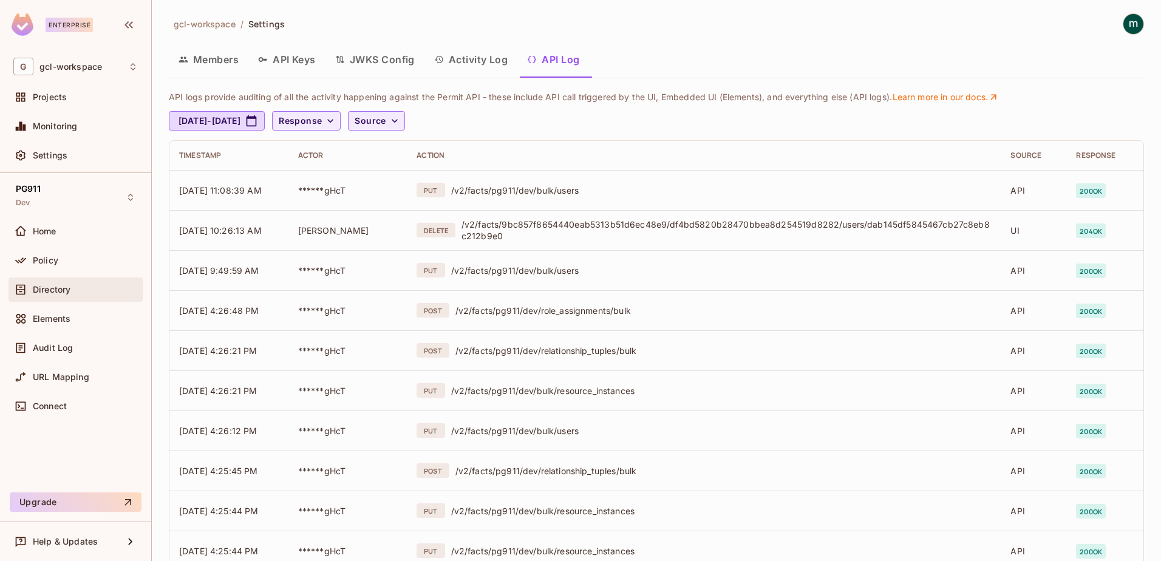
click at [48, 290] on span "Directory" at bounding box center [52, 290] width 38 height 10
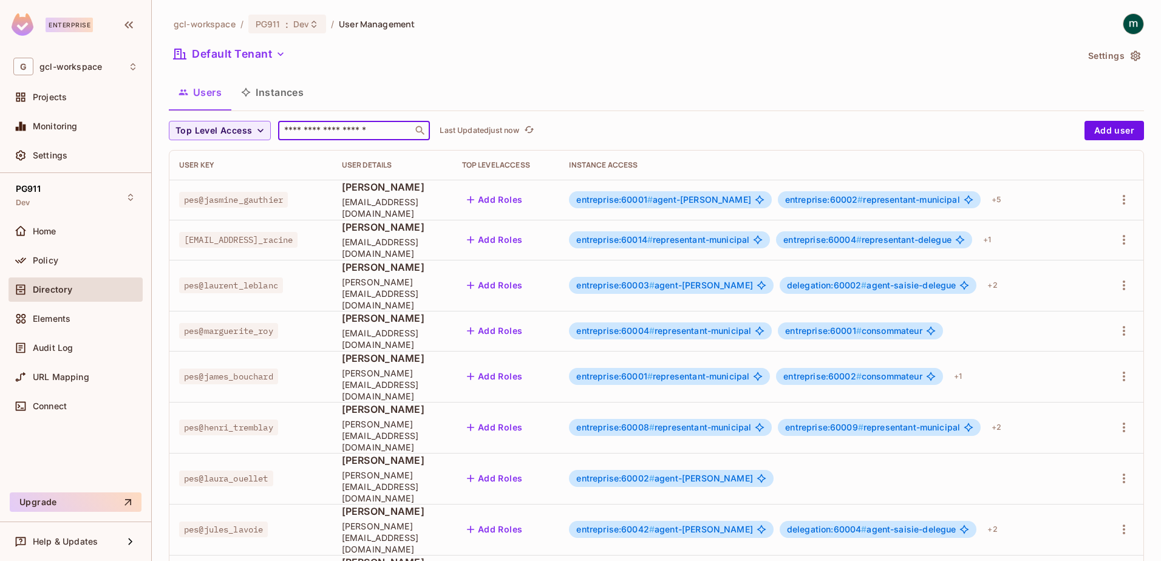
click at [322, 131] on input "text" at bounding box center [345, 130] width 127 height 12
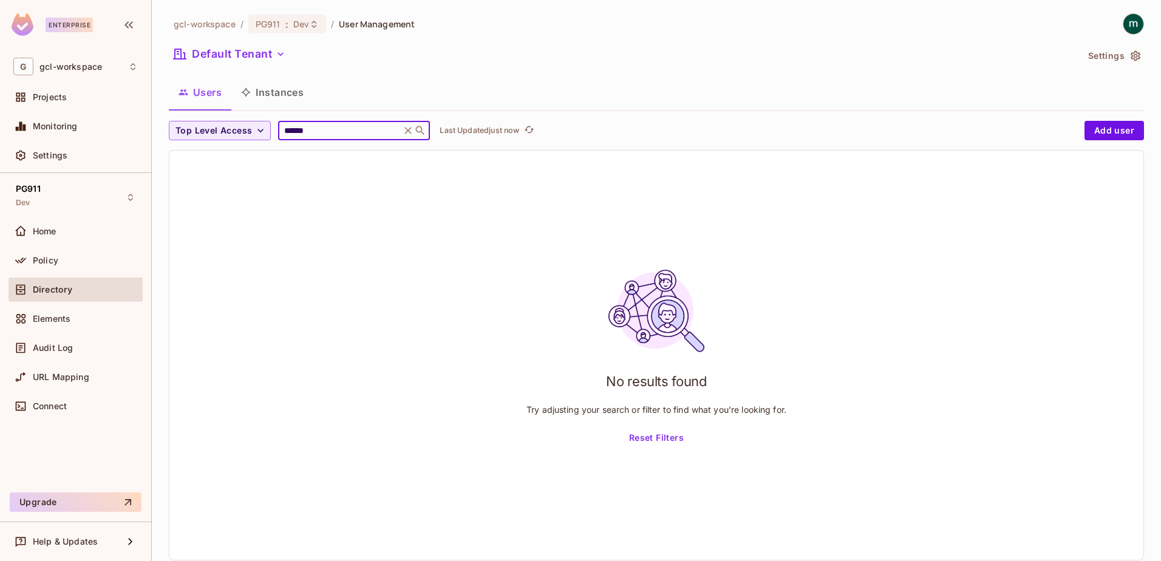
click at [295, 127] on input "******" at bounding box center [339, 130] width 115 height 12
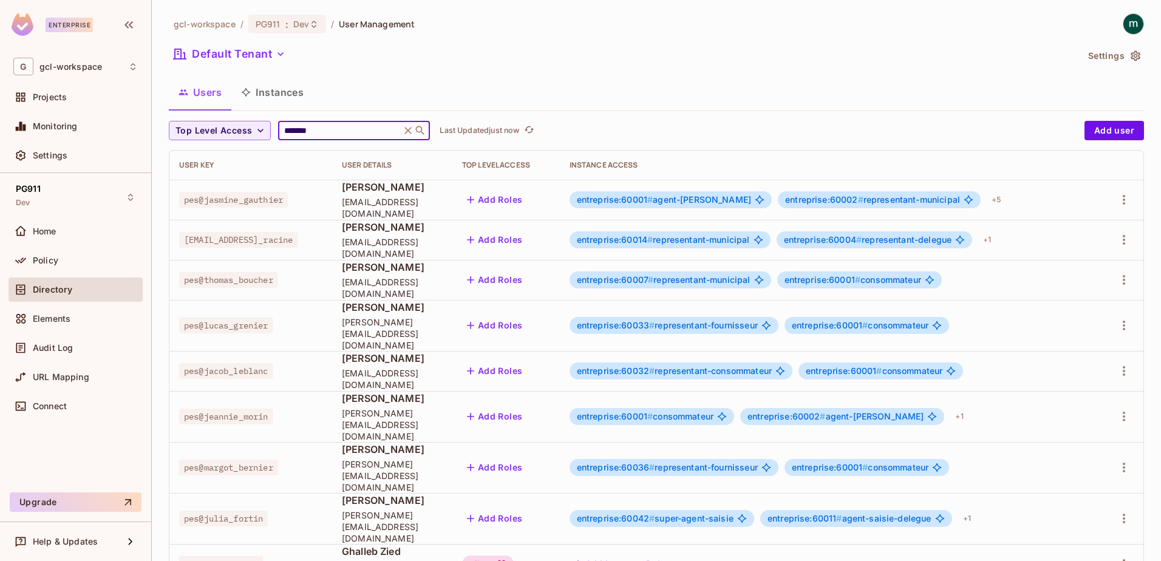
type input "********"
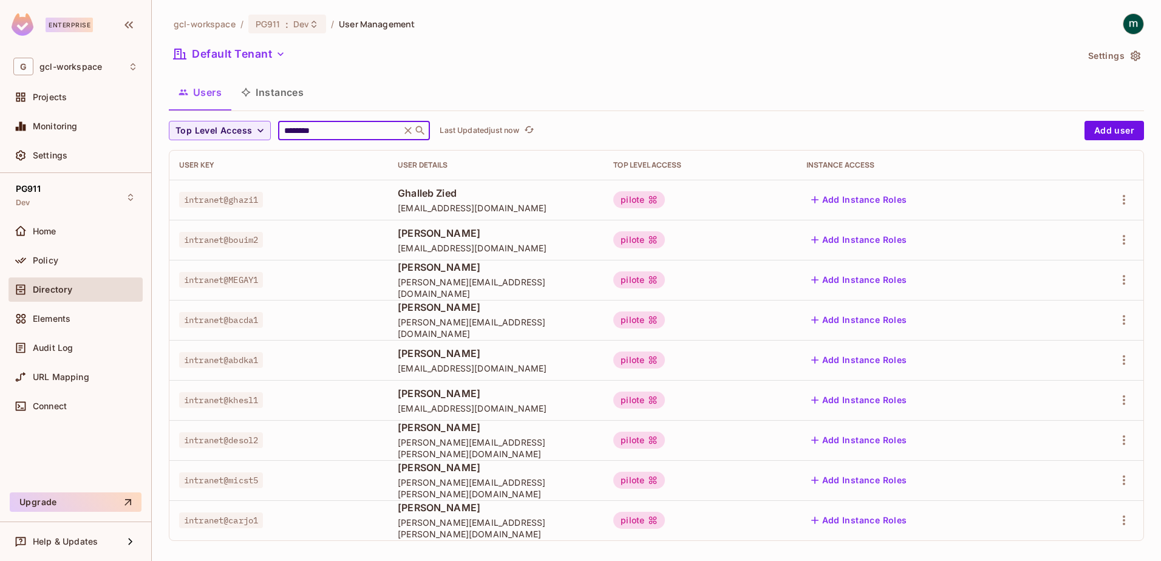
click at [323, 130] on input "********" at bounding box center [339, 130] width 115 height 12
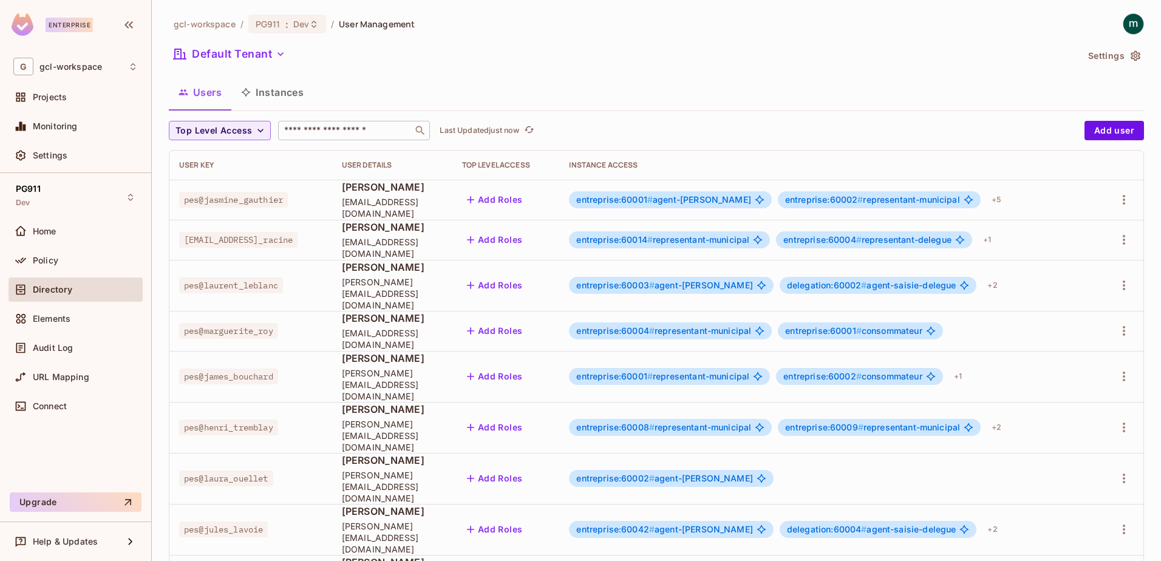
click at [318, 129] on input "text" at bounding box center [345, 130] width 127 height 12
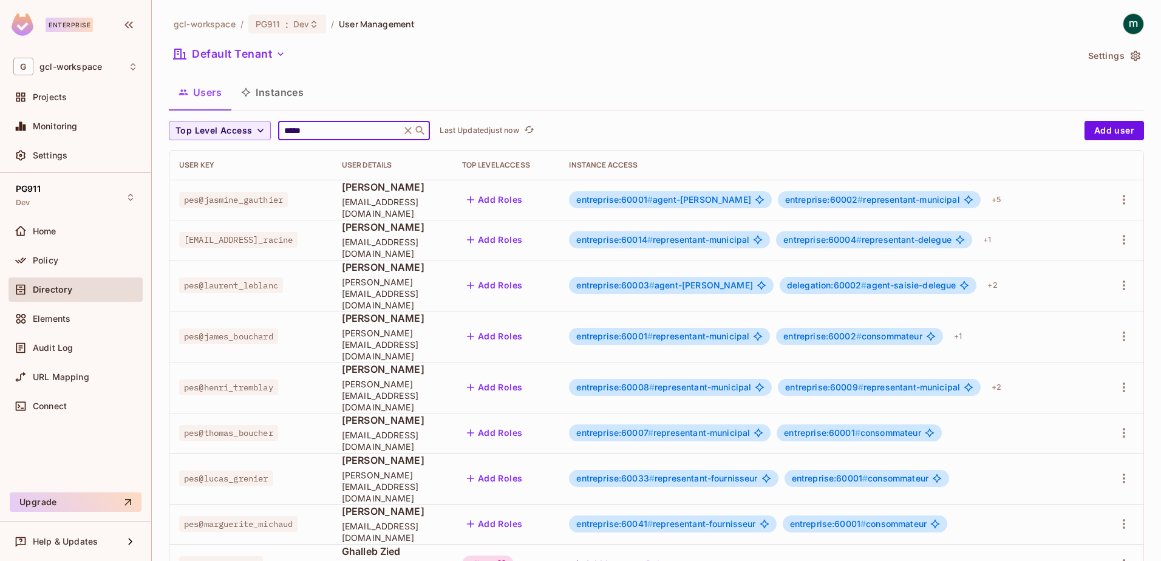
type input "******"
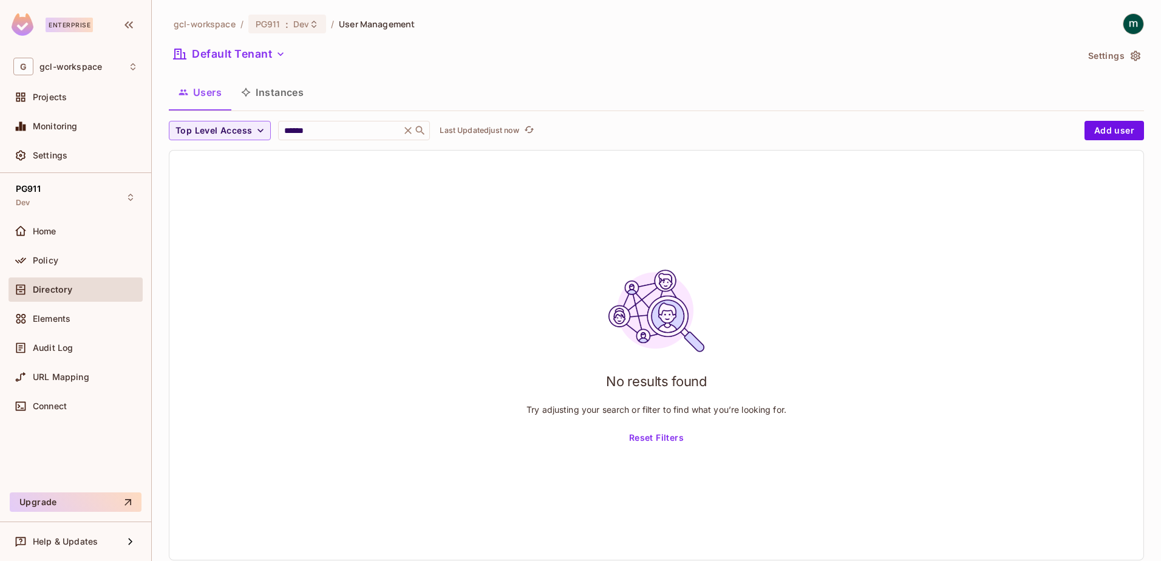
click at [47, 287] on span "Directory" at bounding box center [52, 290] width 39 height 10
click at [46, 231] on span "Home" at bounding box center [45, 231] width 24 height 10
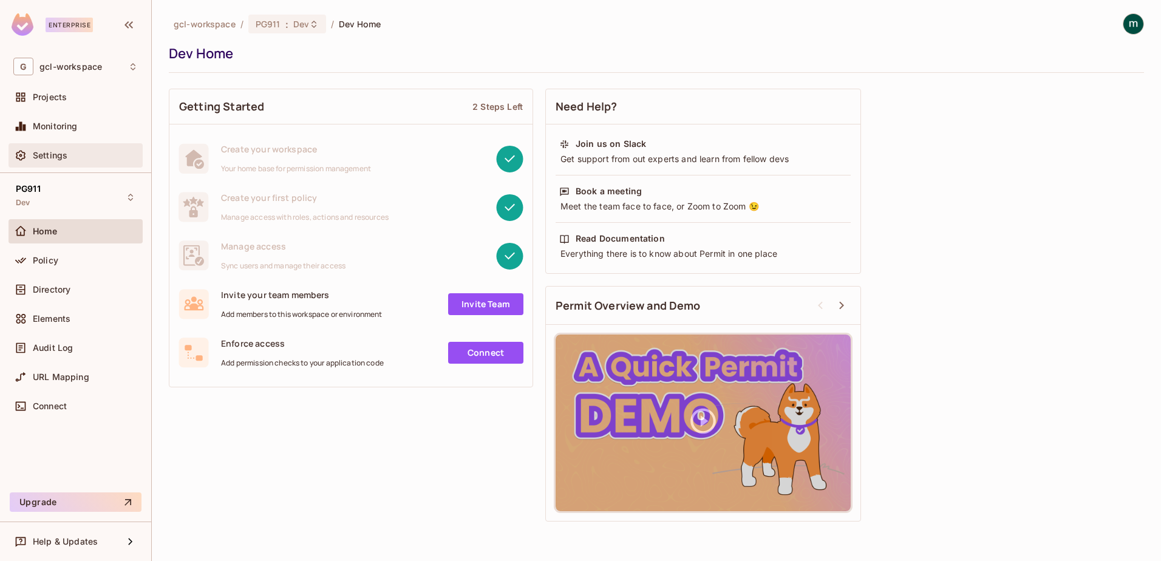
click at [46, 151] on span "Settings" at bounding box center [50, 156] width 35 height 10
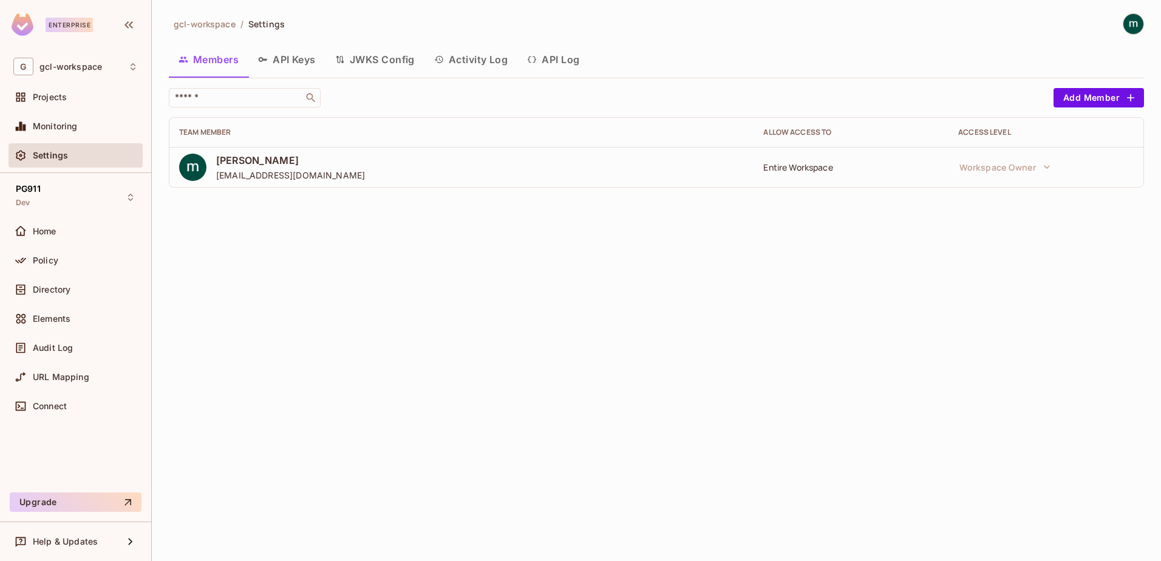
click at [398, 257] on div "gcl-workspace / Settings Members API Keys JWKS Config Activity Log API Log ​ Ad…" at bounding box center [656, 280] width 1009 height 561
click at [50, 97] on span "Projects" at bounding box center [50, 97] width 34 height 10
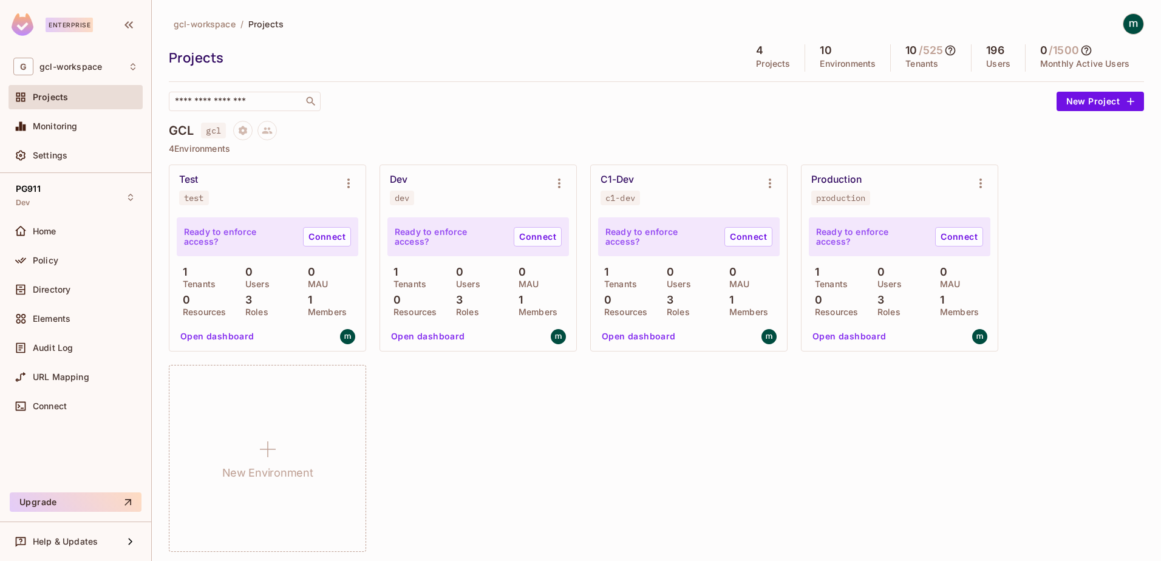
click at [756, 63] on p "Projects" at bounding box center [773, 64] width 34 height 10
click at [33, 231] on span "Home" at bounding box center [45, 231] width 24 height 10
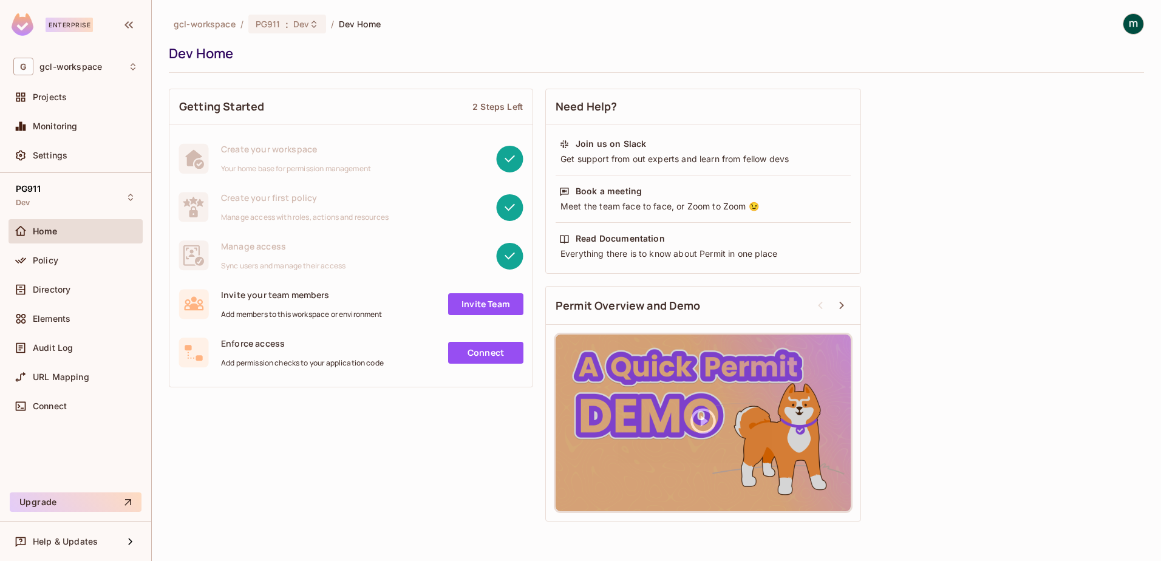
click at [33, 231] on span "Home" at bounding box center [45, 231] width 25 height 10
click at [401, 457] on div "Getting Started 2 Steps Left Create your workspace Your home base for permissio…" at bounding box center [656, 305] width 975 height 445
click at [47, 153] on span "Settings" at bounding box center [50, 156] width 35 height 10
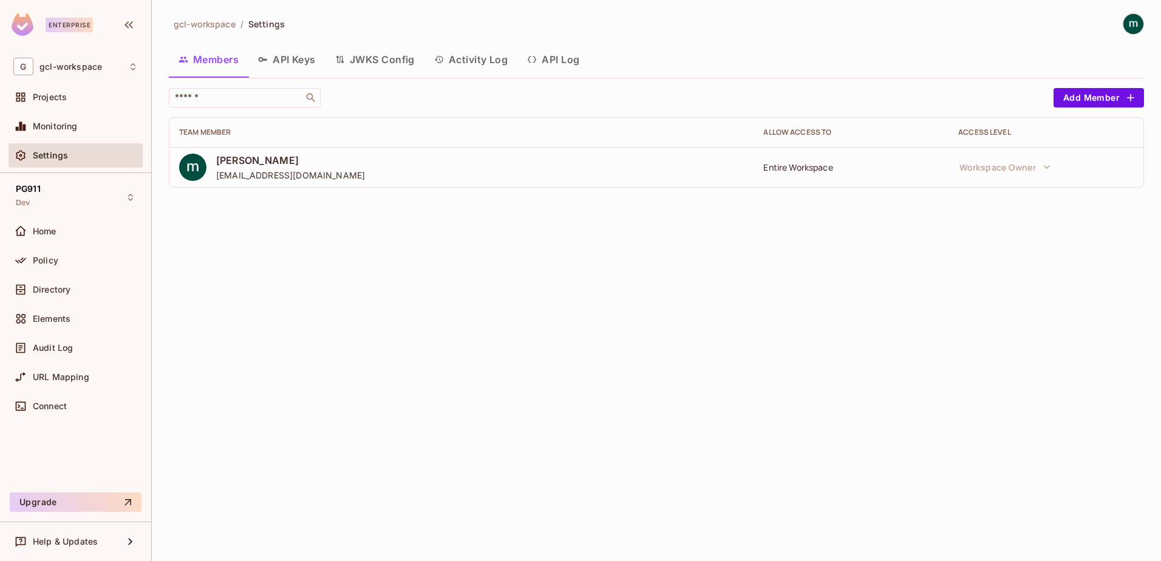
click at [242, 169] on span "[EMAIL_ADDRESS][DOMAIN_NAME]" at bounding box center [290, 175] width 149 height 12
click at [37, 227] on span "Home" at bounding box center [45, 231] width 24 height 10
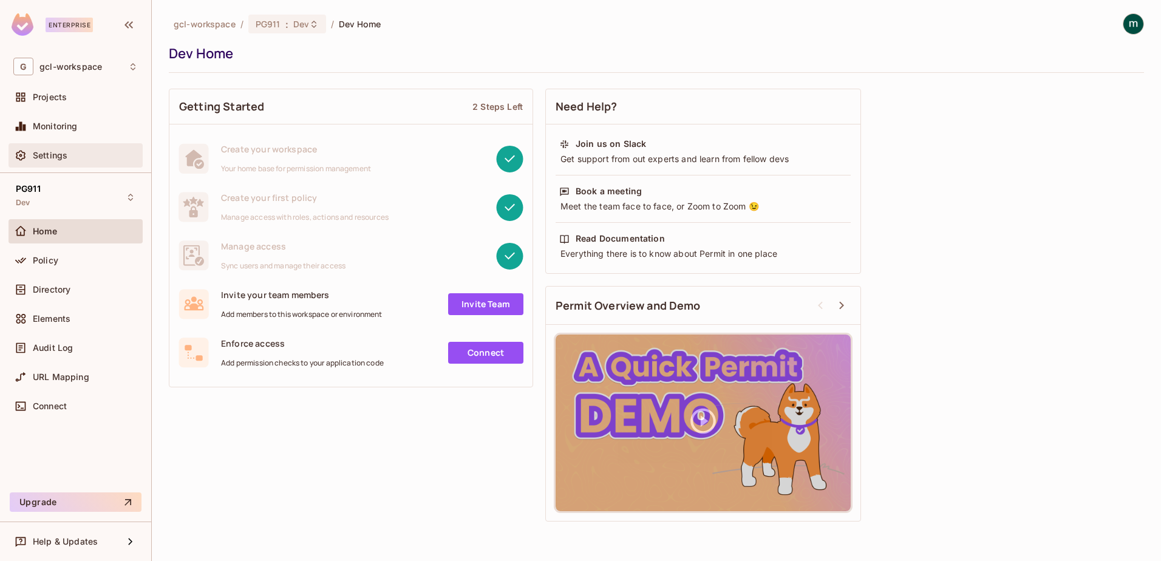
click at [44, 152] on span "Settings" at bounding box center [50, 156] width 35 height 10
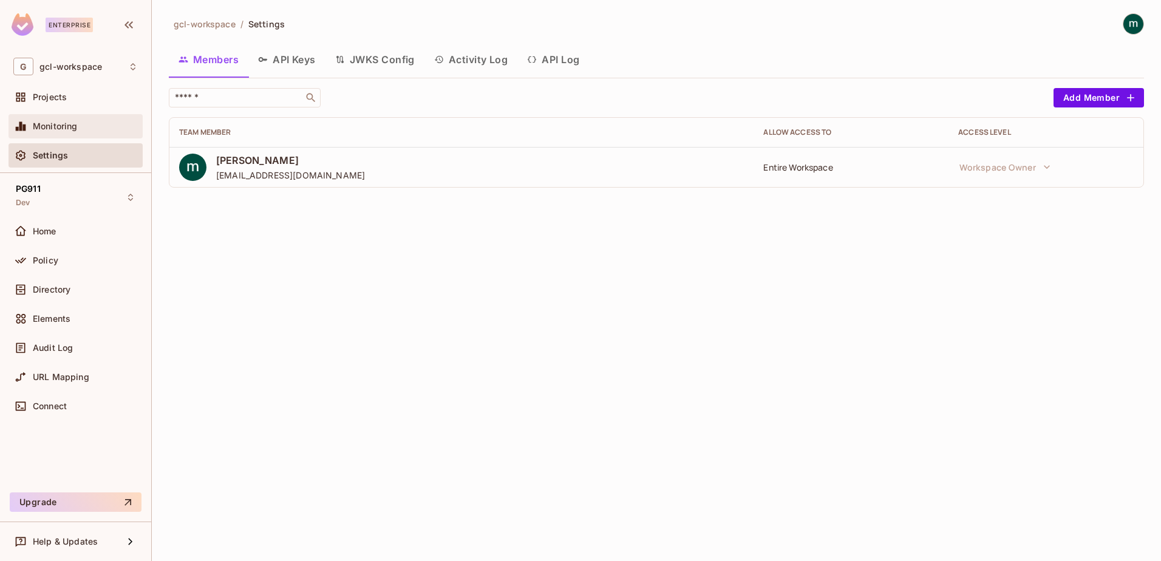
click at [48, 124] on span "Monitoring" at bounding box center [55, 126] width 45 height 10
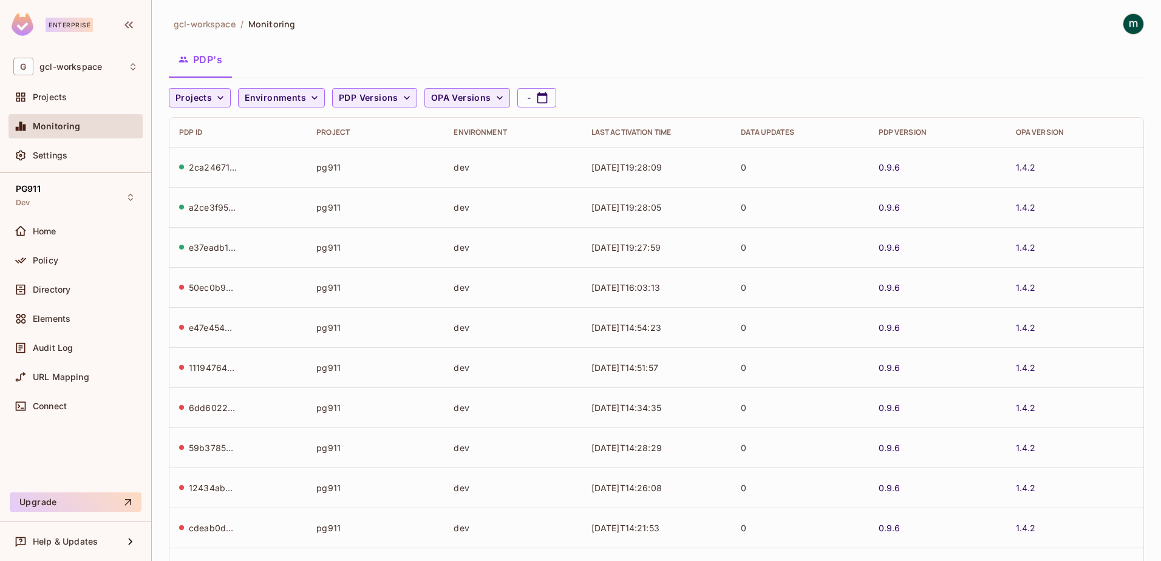
click at [219, 166] on div "2ca24671-953d-417d-9c9d-73b0fe8e2a09" at bounding box center [213, 167] width 49 height 12
click at [52, 157] on span "Settings" at bounding box center [50, 156] width 35 height 10
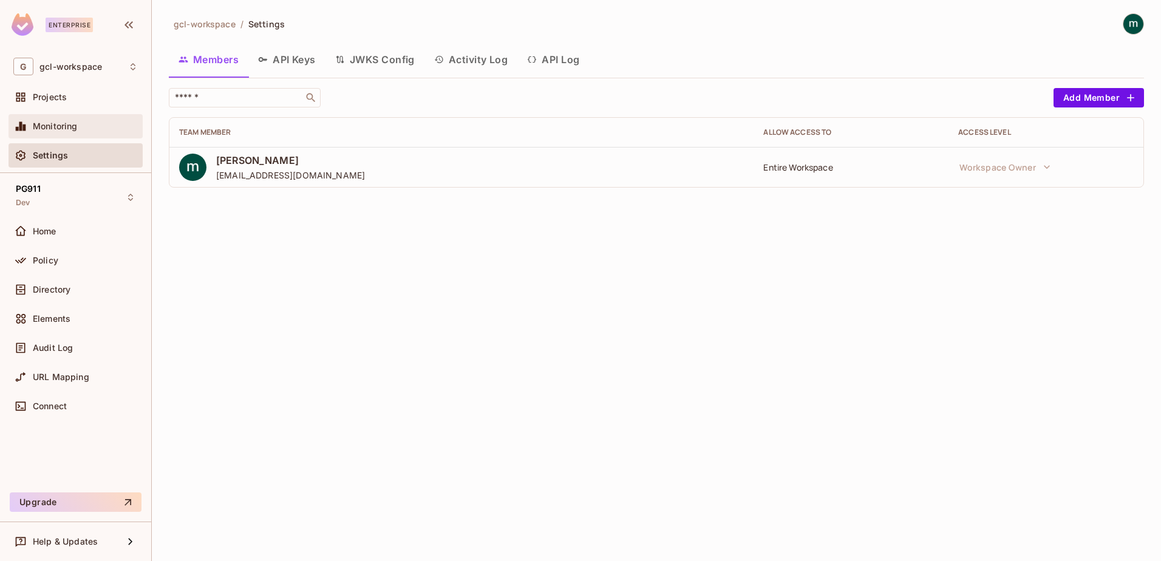
click at [47, 128] on span "Monitoring" at bounding box center [55, 126] width 45 height 10
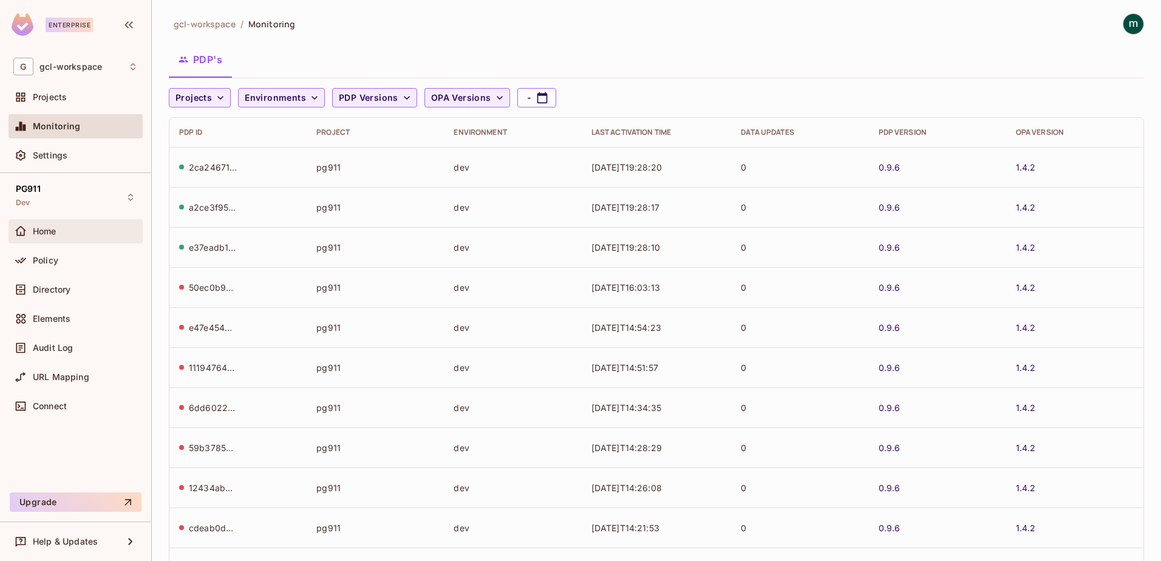
click at [46, 229] on span "Home" at bounding box center [45, 231] width 24 height 10
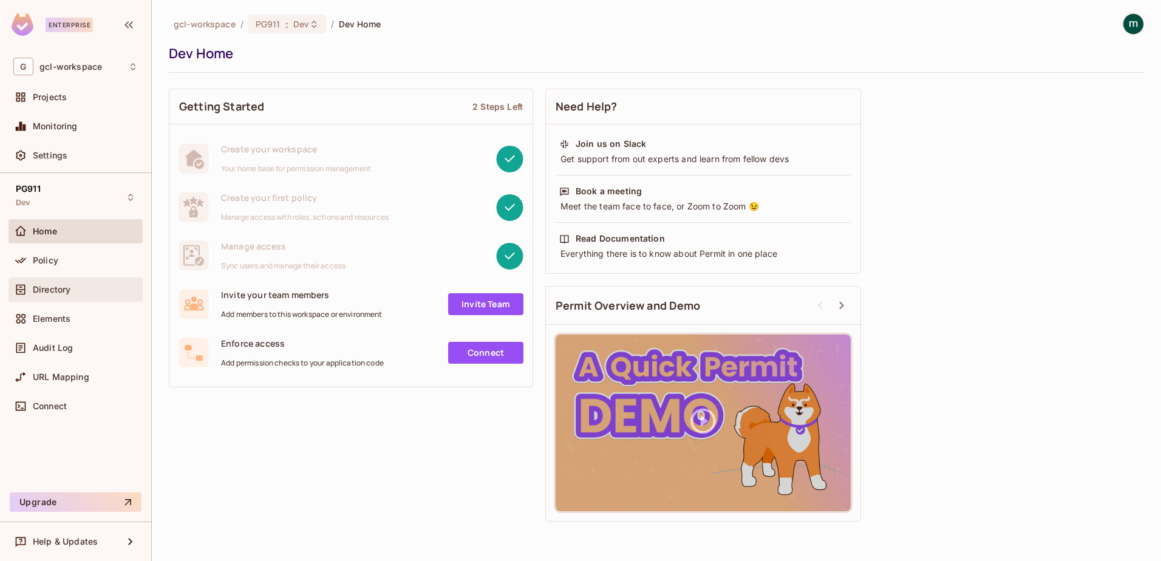
click at [41, 293] on span "Directory" at bounding box center [52, 290] width 38 height 10
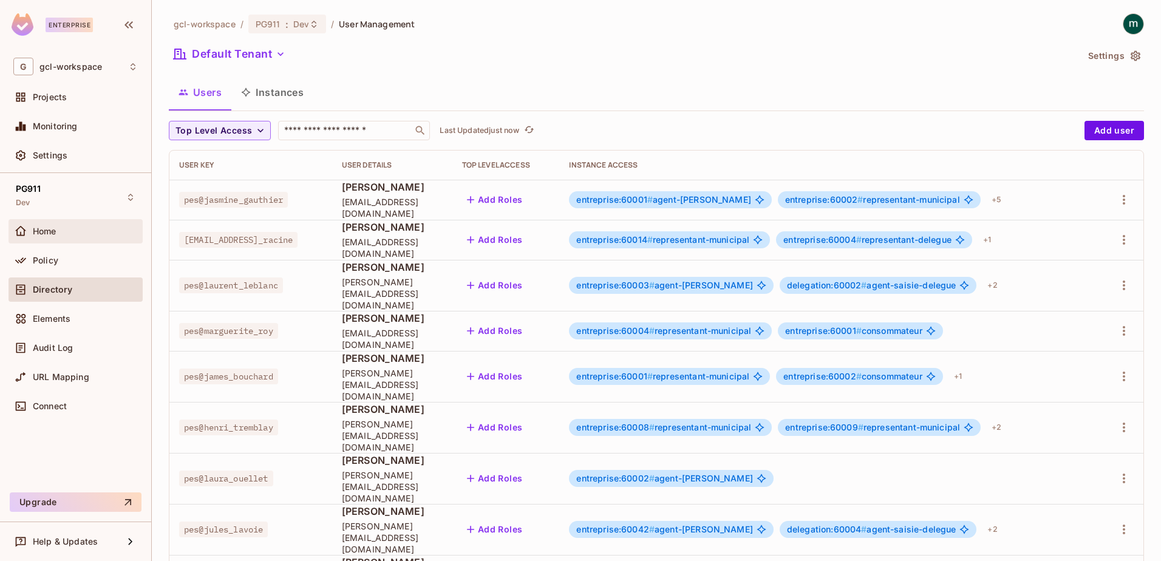
click at [42, 231] on span "Home" at bounding box center [45, 231] width 24 height 10
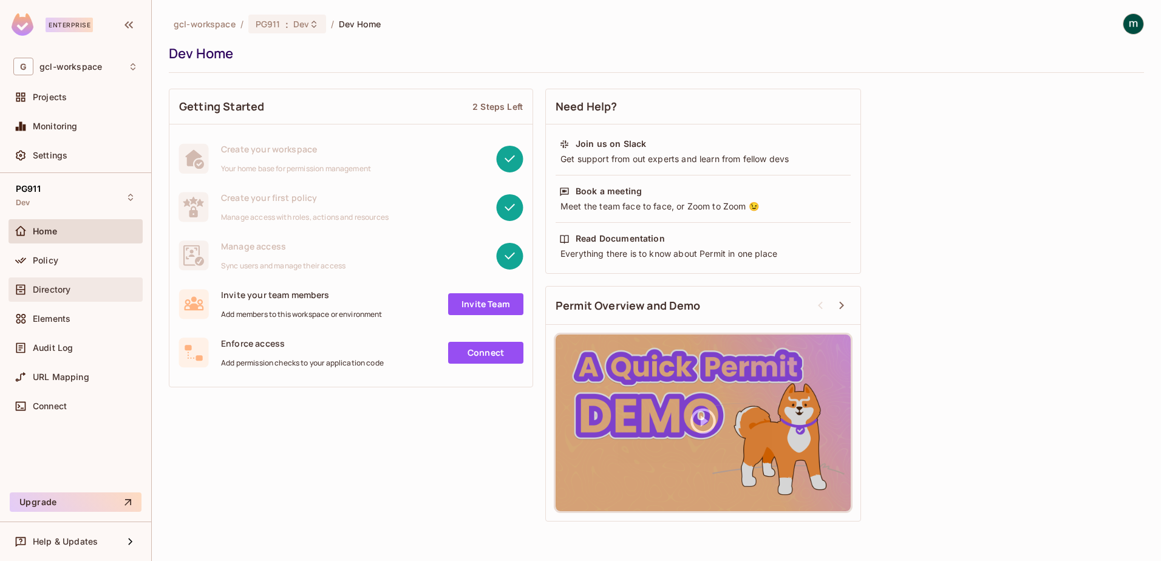
click at [46, 287] on span "Directory" at bounding box center [52, 290] width 38 height 10
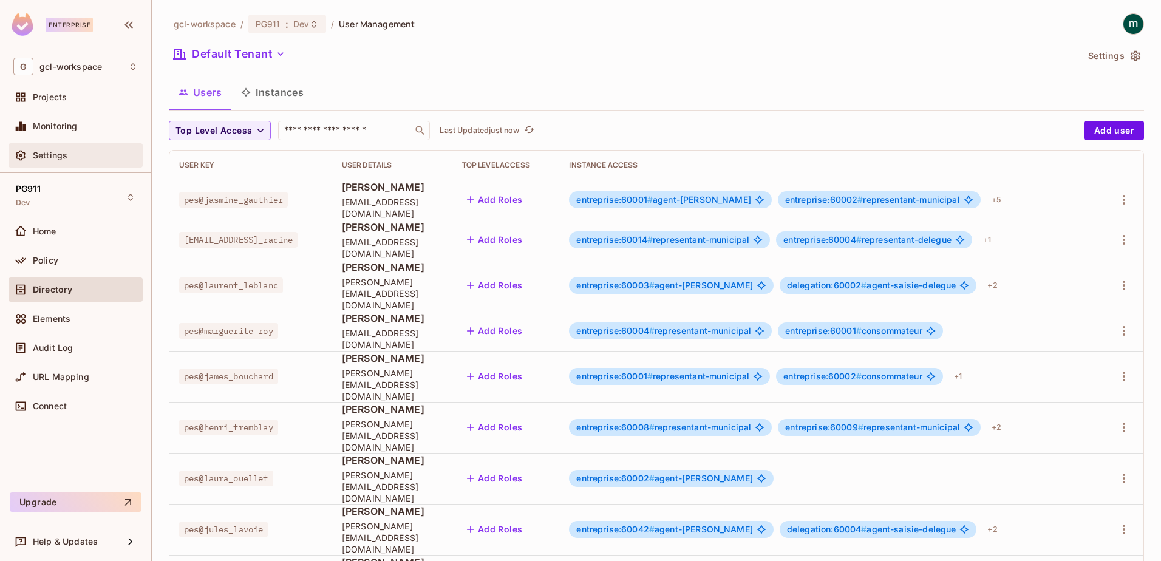
click at [35, 154] on span "Settings" at bounding box center [50, 156] width 35 height 10
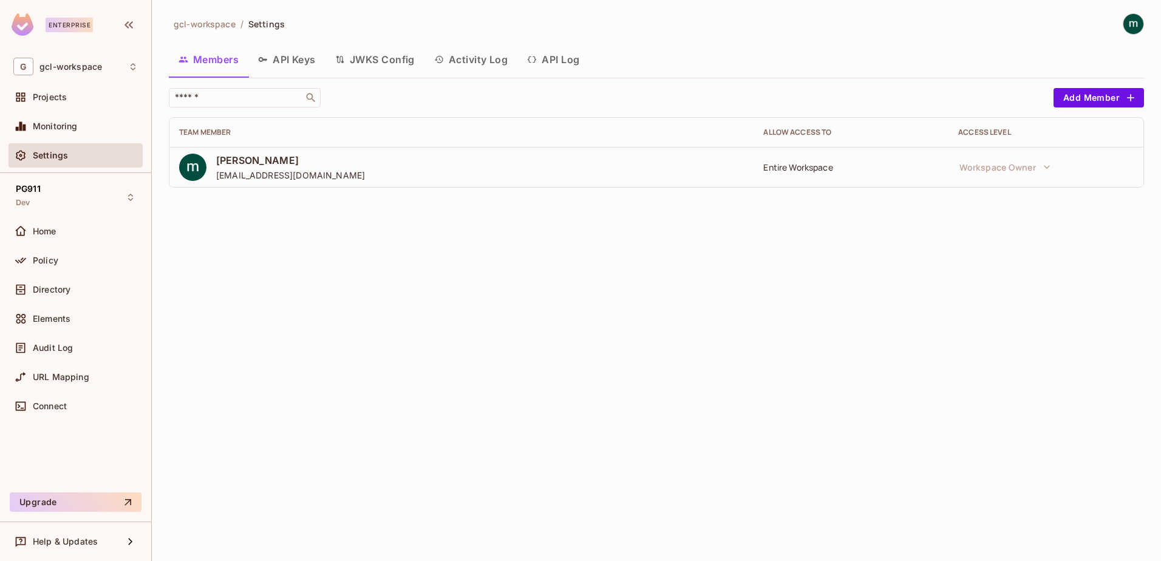
click at [471, 56] on button "Activity Log" at bounding box center [470, 59] width 93 height 30
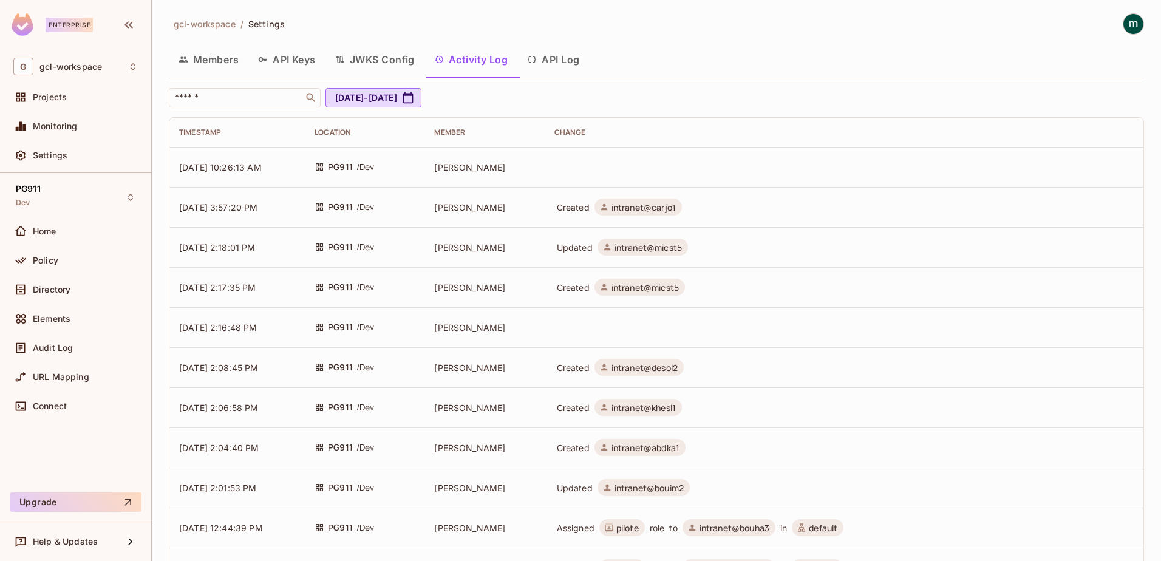
click at [554, 55] on button "API Log" at bounding box center [553, 59] width 72 height 30
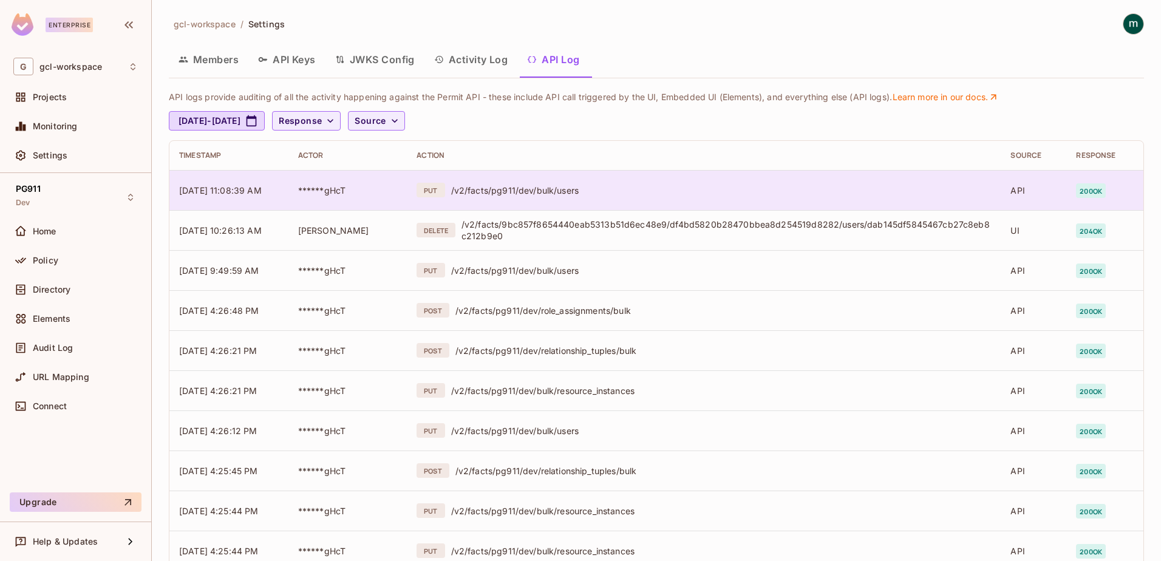
click at [223, 185] on span "[DATE] 11:08:39 AM" at bounding box center [220, 190] width 83 height 10
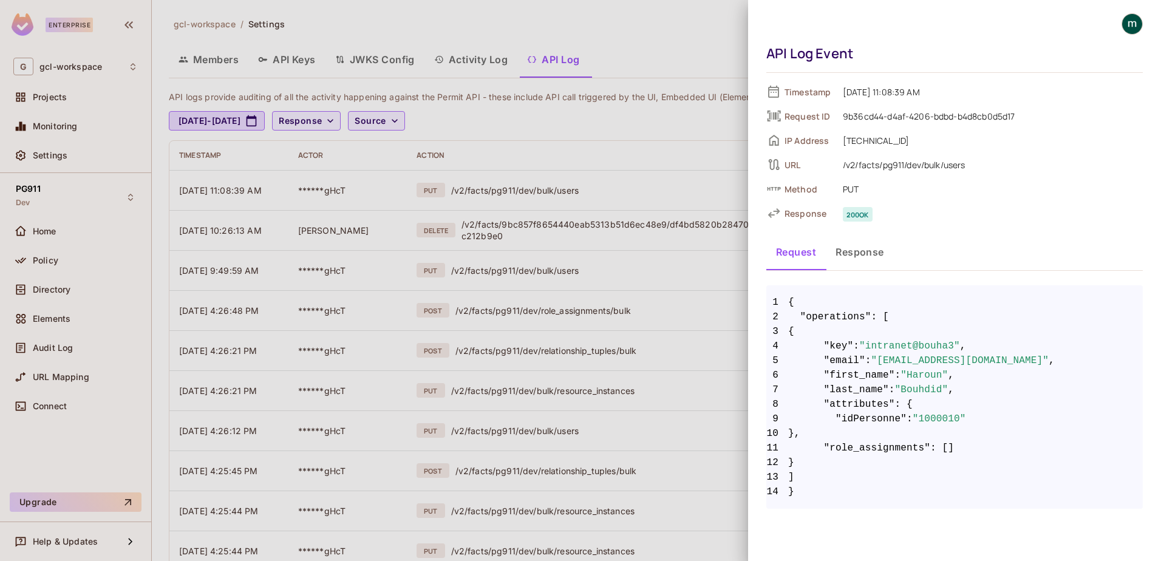
click at [863, 257] on button "Response" at bounding box center [860, 252] width 68 height 30
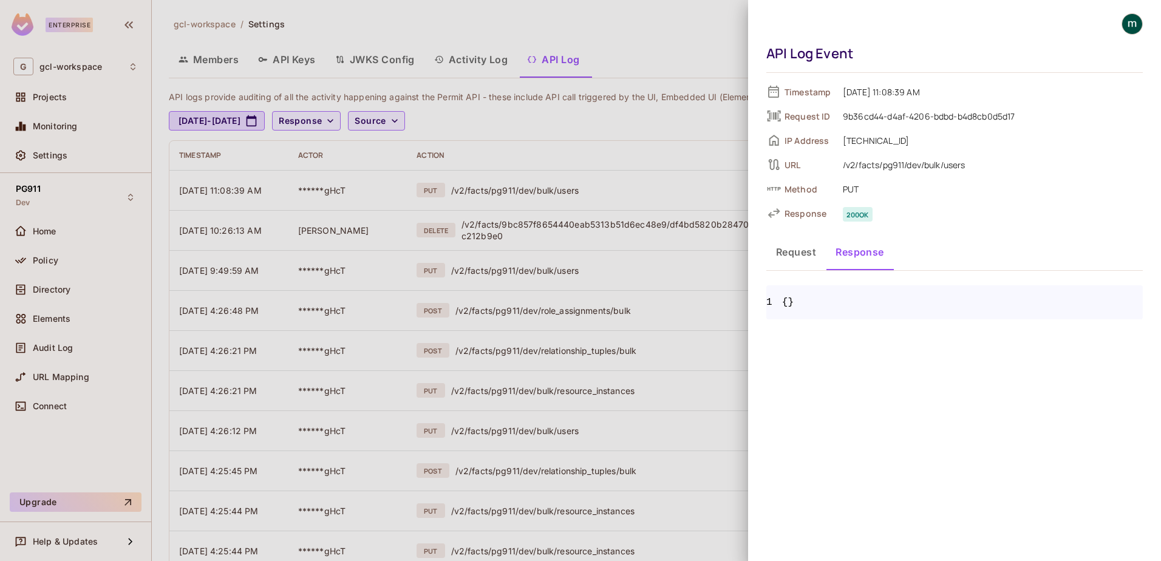
click at [801, 250] on button "Request" at bounding box center [795, 252] width 59 height 30
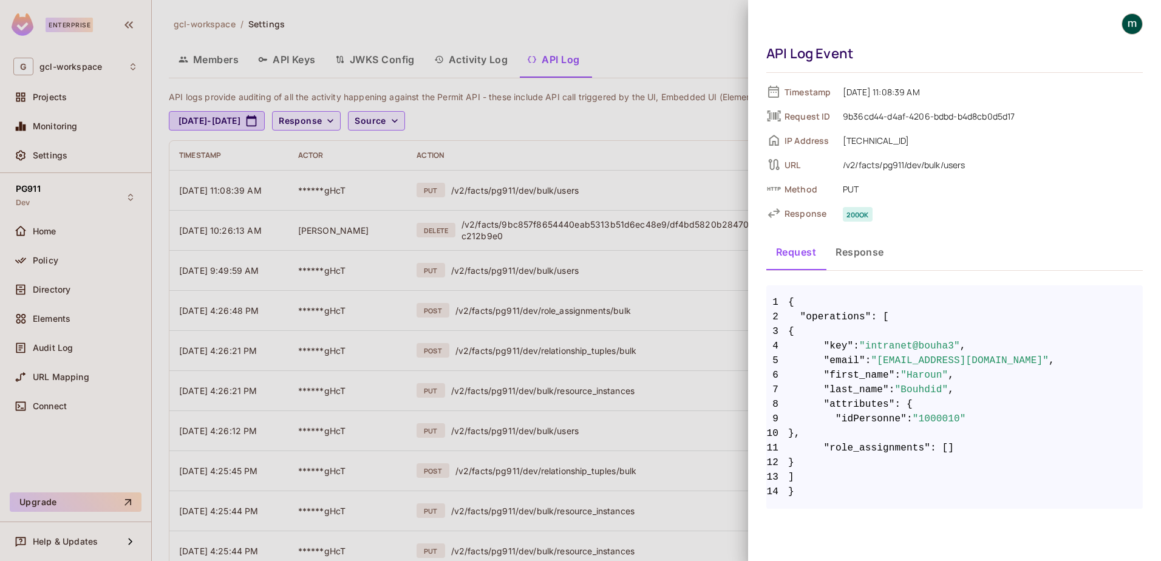
click at [859, 248] on button "Response" at bounding box center [860, 252] width 68 height 30
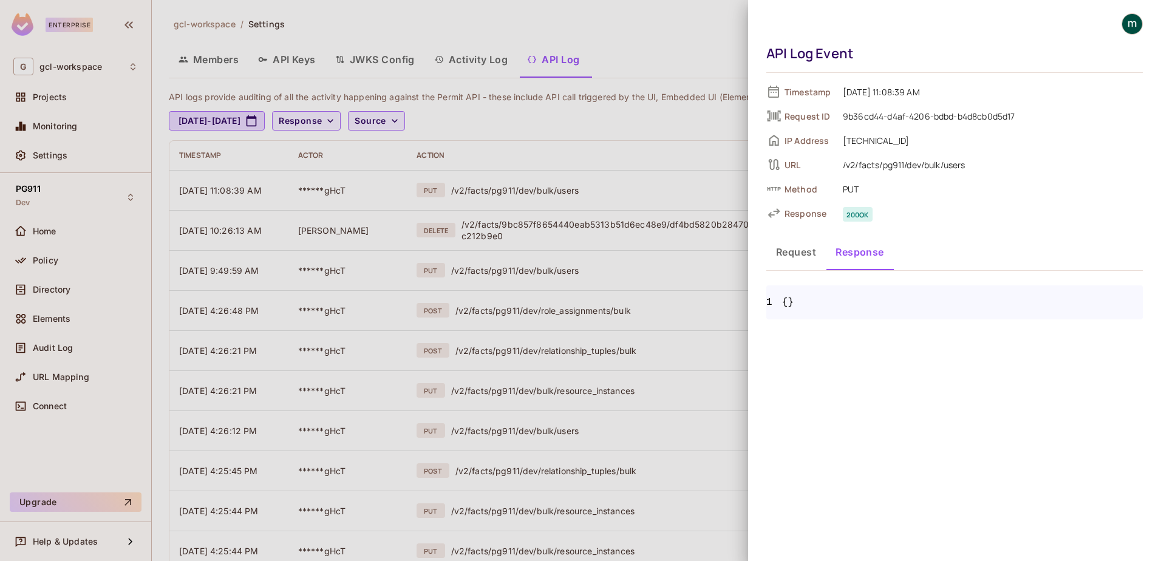
click at [797, 253] on button "Request" at bounding box center [795, 252] width 59 height 30
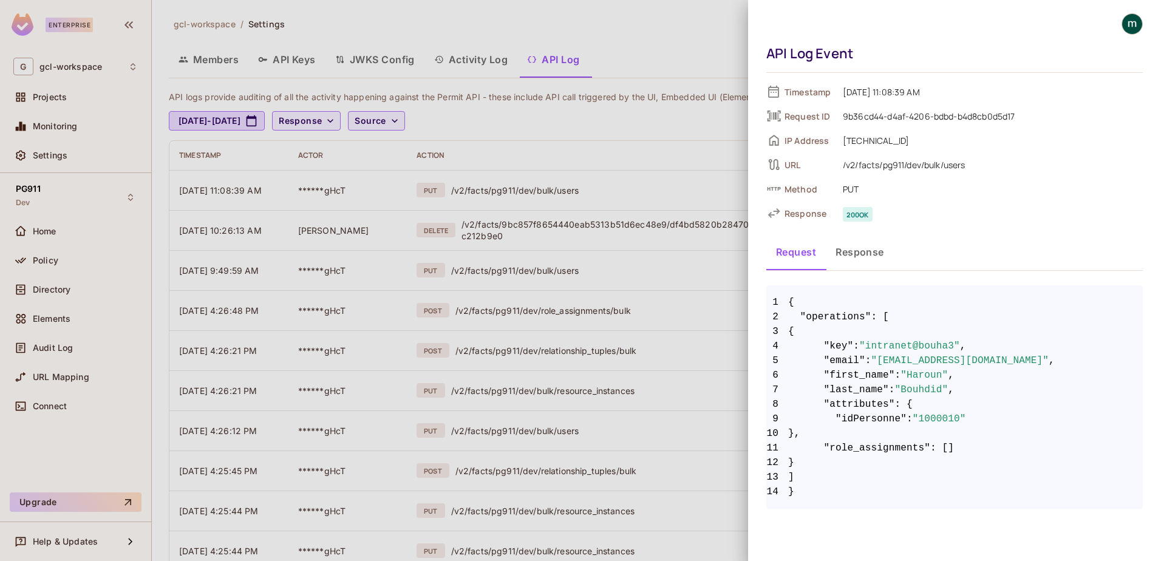
click at [848, 193] on span "PUT" at bounding box center [990, 189] width 306 height 15
click at [795, 188] on span "Method" at bounding box center [808, 189] width 49 height 12
click at [856, 195] on div "Method PUT" at bounding box center [954, 189] width 376 height 18
click at [861, 189] on span "PUT" at bounding box center [990, 189] width 306 height 15
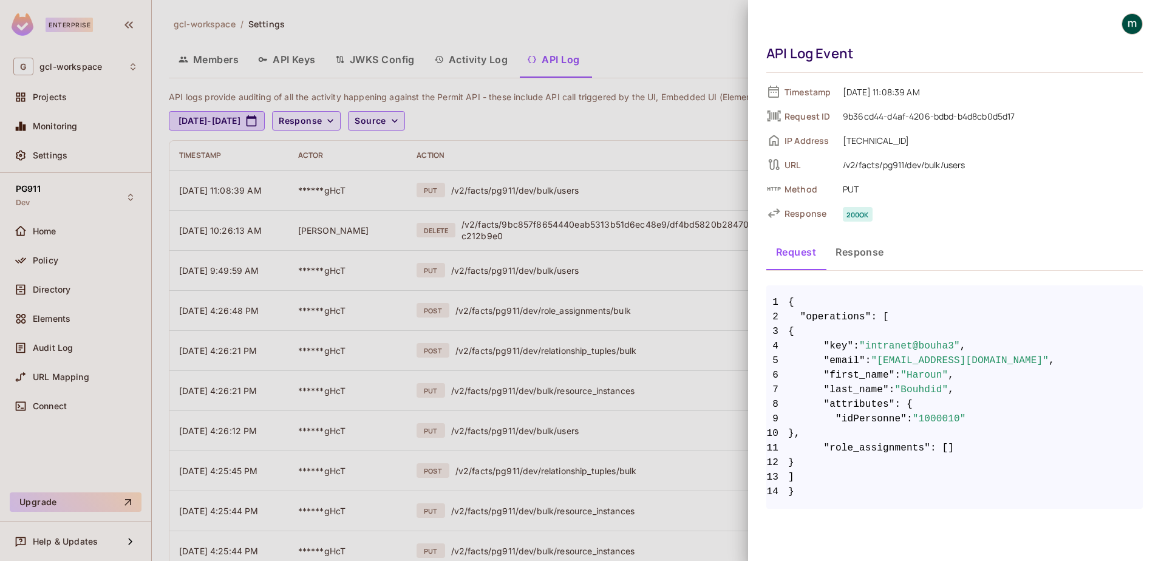
click at [520, 277] on div at bounding box center [580, 280] width 1161 height 561
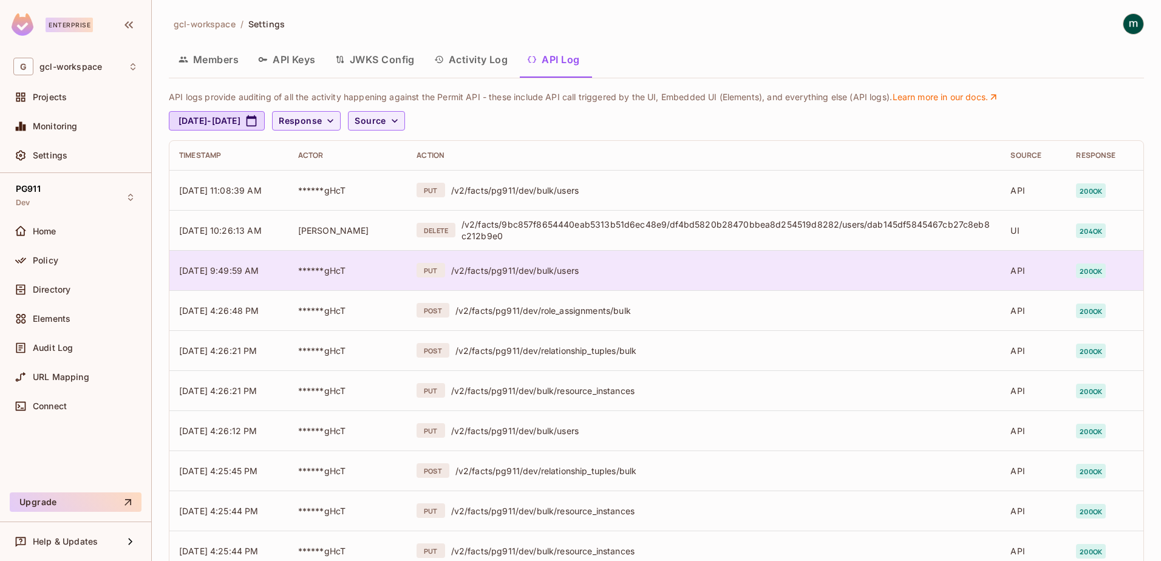
click at [523, 272] on div "/v2/facts/pg911/dev/bulk/users" at bounding box center [721, 271] width 540 height 12
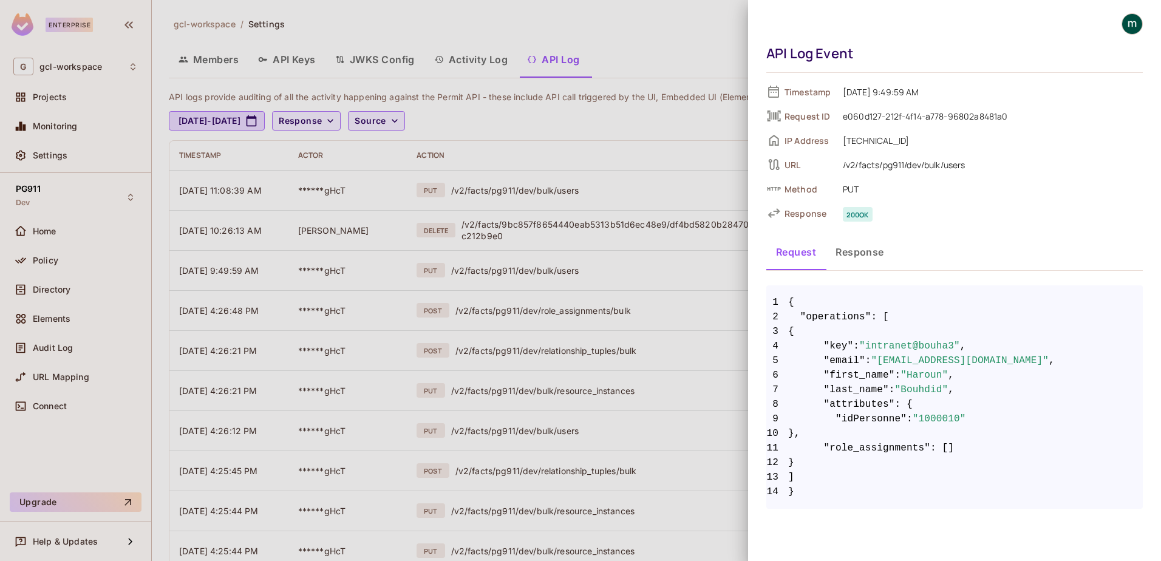
click at [525, 271] on div at bounding box center [580, 280] width 1161 height 561
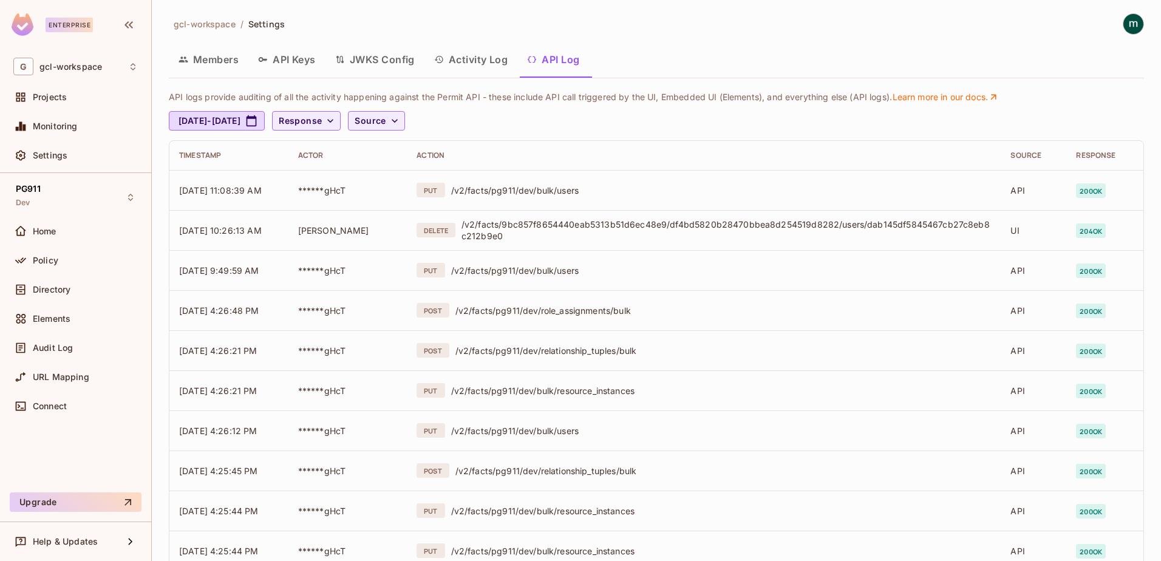
click at [525, 271] on div "/v2/facts/pg911/dev/bulk/users" at bounding box center [721, 271] width 540 height 12
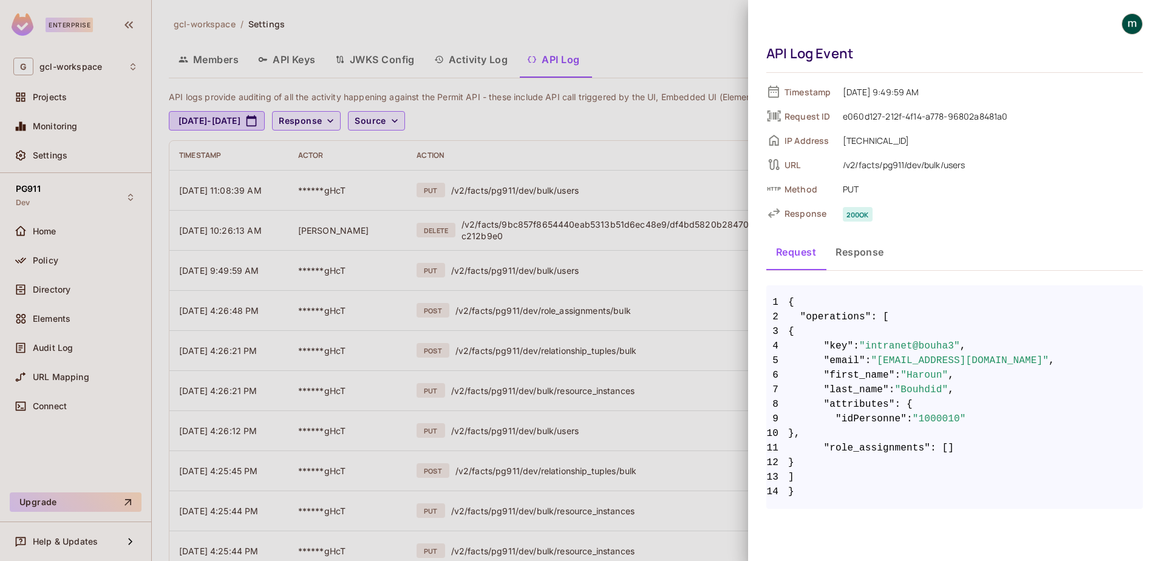
click at [513, 437] on div at bounding box center [580, 280] width 1161 height 561
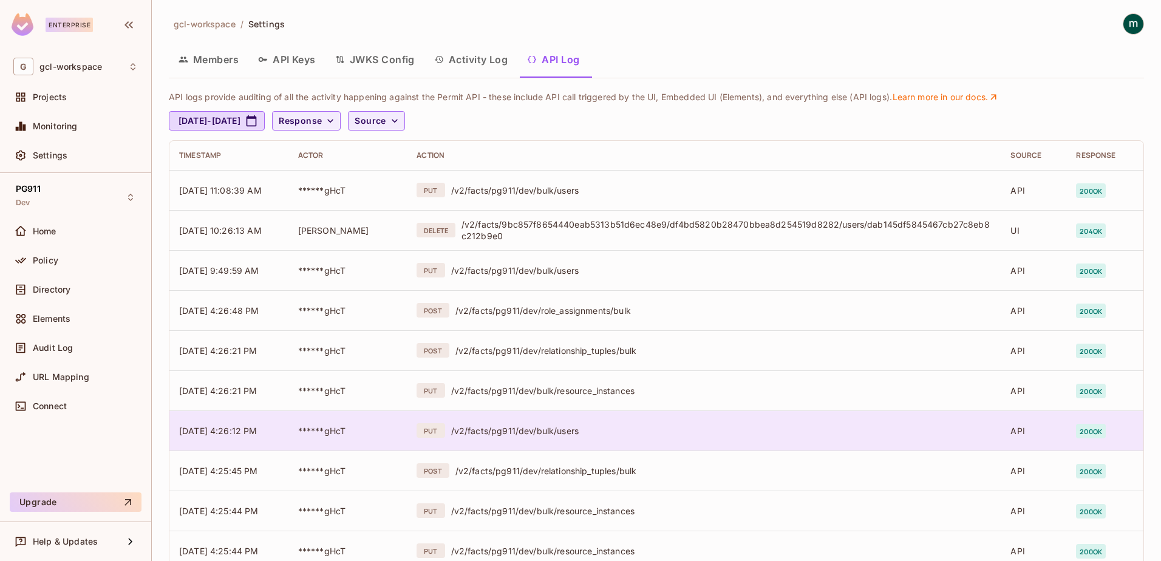
click at [514, 435] on div "/v2/facts/pg911/dev/bulk/users" at bounding box center [721, 431] width 540 height 12
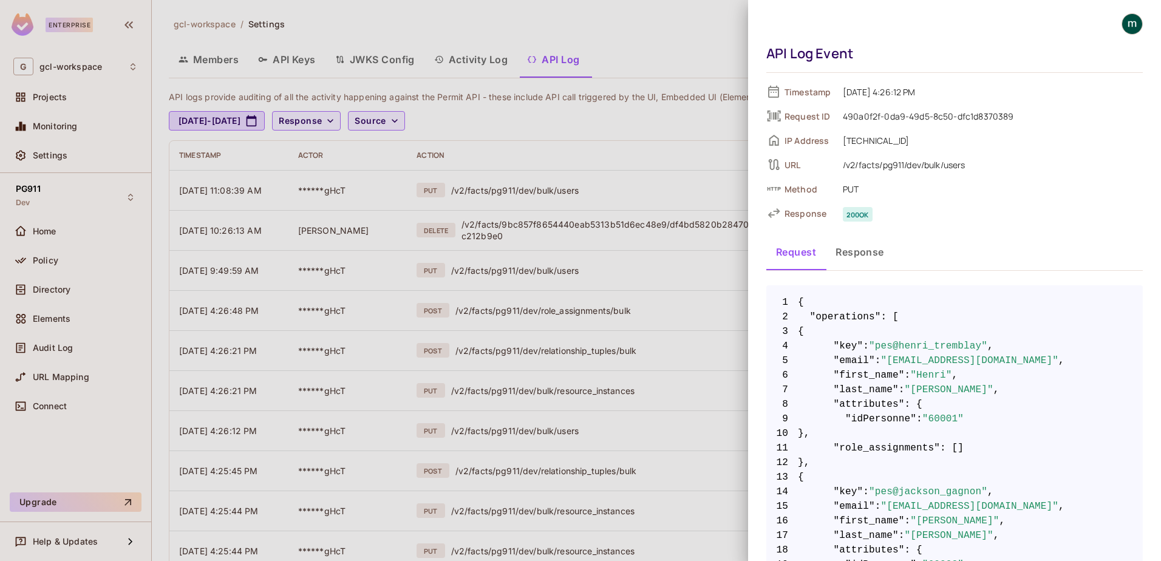
click at [557, 311] on div at bounding box center [580, 280] width 1161 height 561
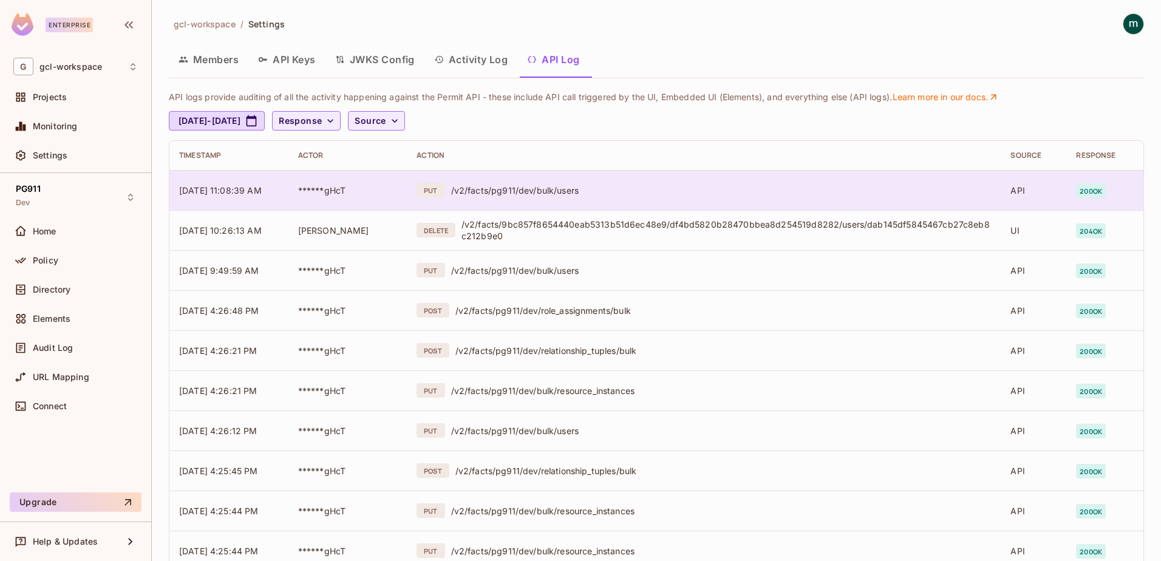
click at [518, 197] on td "PUT /v2/facts/pg911/dev/bulk/users" at bounding box center [704, 190] width 594 height 40
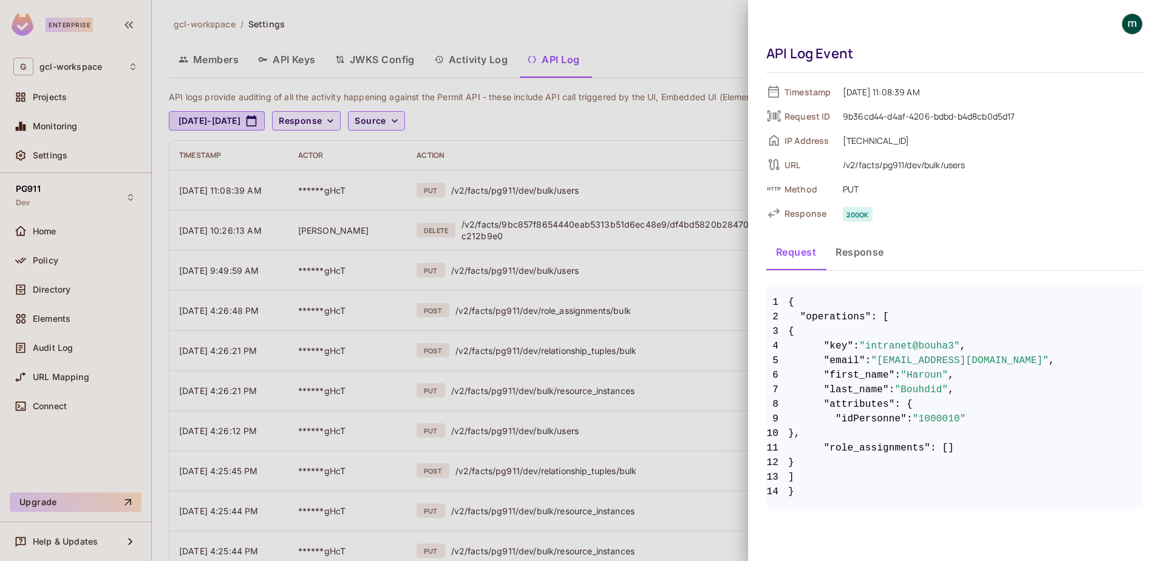
click at [529, 223] on div at bounding box center [580, 280] width 1161 height 561
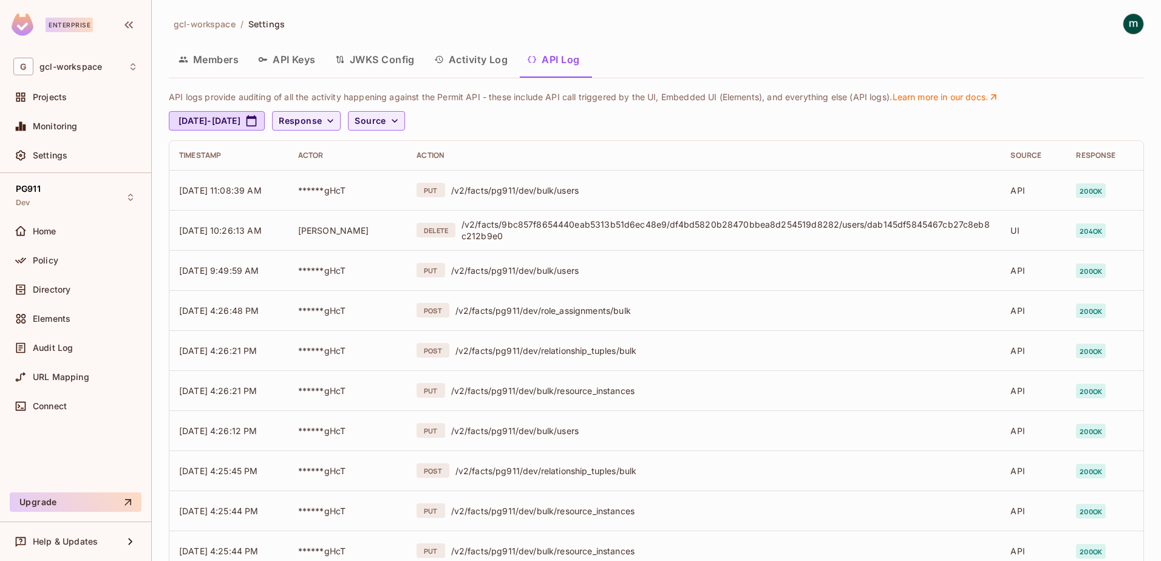
click at [529, 223] on div "/v2/facts/9bc857f8654440eab5313b51d6ec48e9/df4bd5820b28470bbea8d254519d8282/use…" at bounding box center [726, 230] width 530 height 23
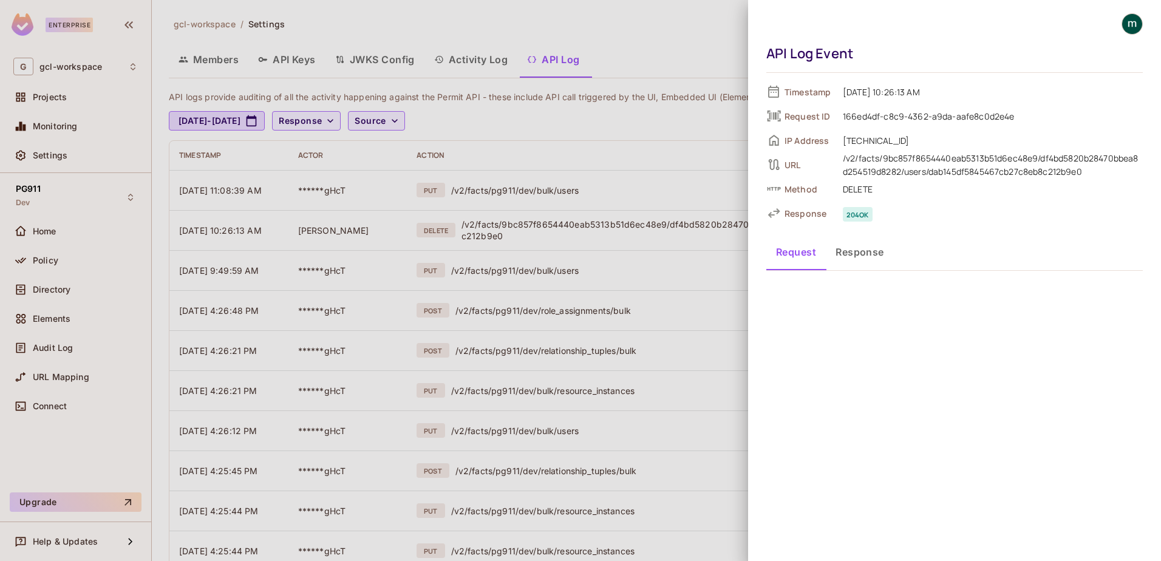
click at [532, 188] on div at bounding box center [580, 280] width 1161 height 561
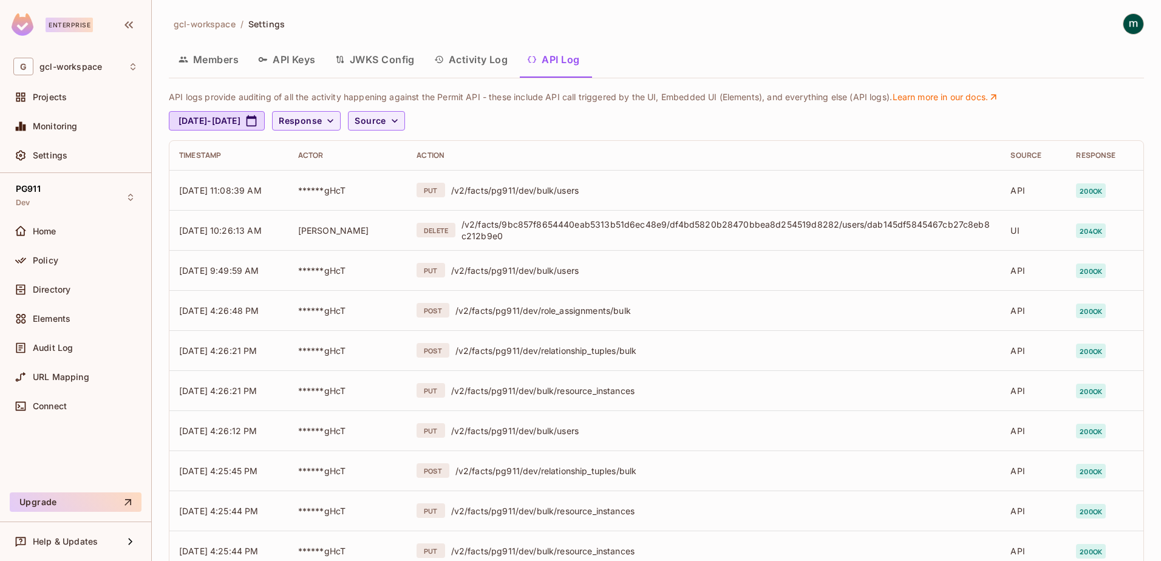
click at [532, 188] on div "/v2/facts/pg911/dev/bulk/users" at bounding box center [721, 191] width 540 height 12
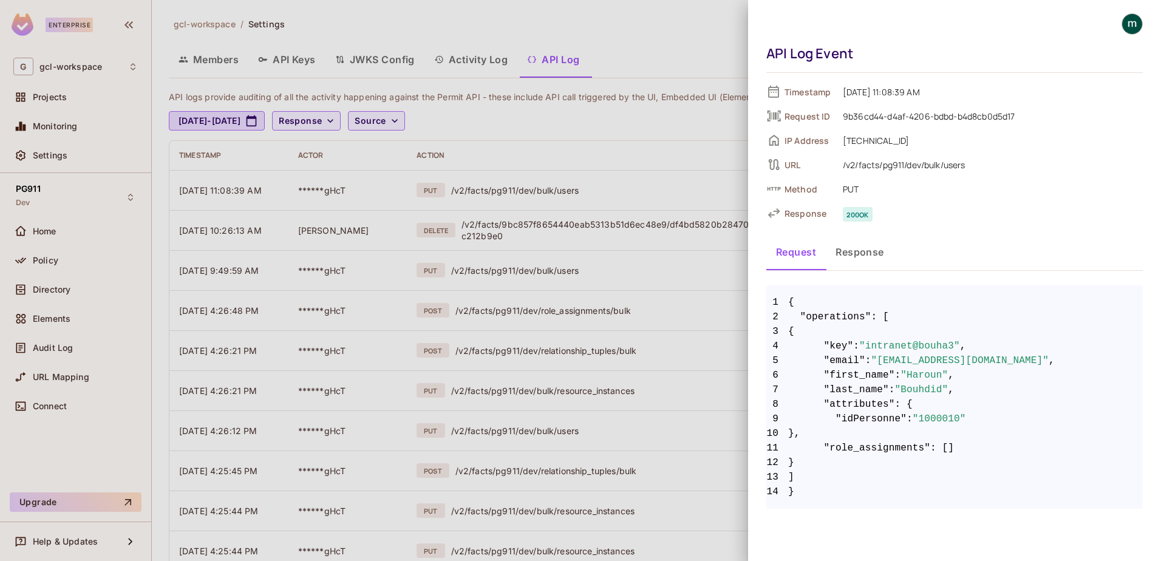
click at [802, 189] on span "Method" at bounding box center [808, 189] width 49 height 12
drag, startPoint x: 802, startPoint y: 189, endPoint x: 859, endPoint y: 189, distance: 57.1
click at [859, 189] on span "PUT" at bounding box center [990, 189] width 306 height 15
click at [870, 188] on span "PUT" at bounding box center [990, 189] width 306 height 15
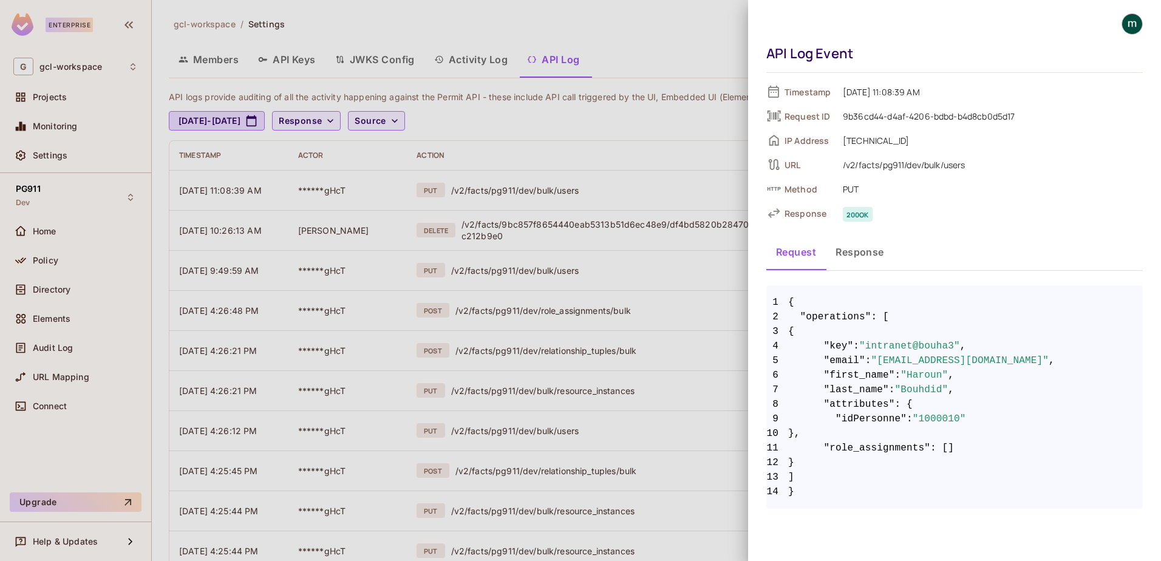
click at [223, 182] on div at bounding box center [580, 280] width 1161 height 561
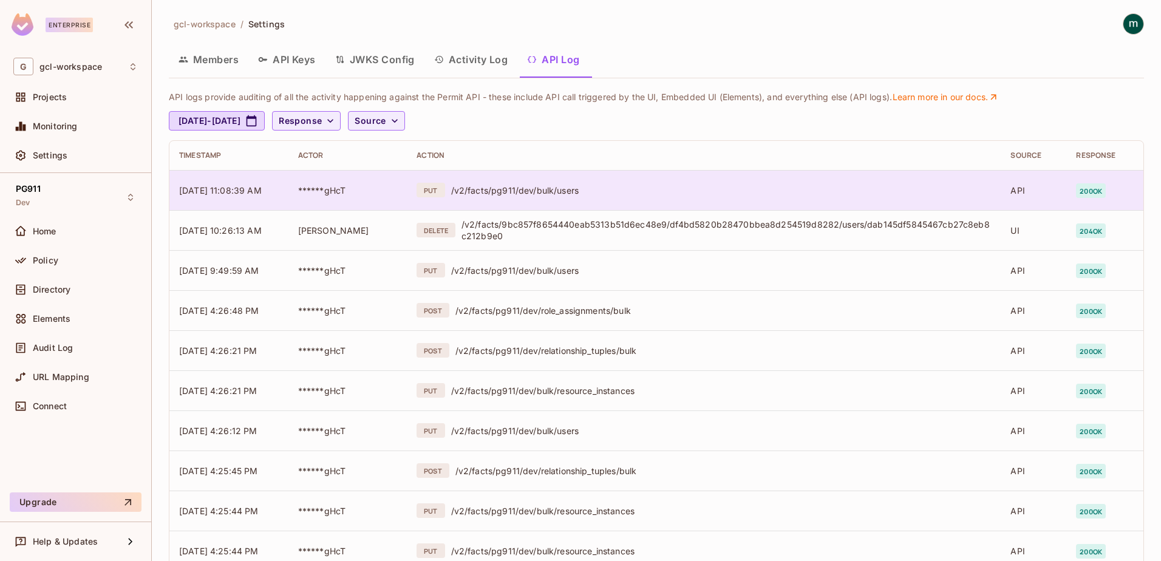
click at [1079, 192] on span "200 ok" at bounding box center [1091, 190] width 30 height 15
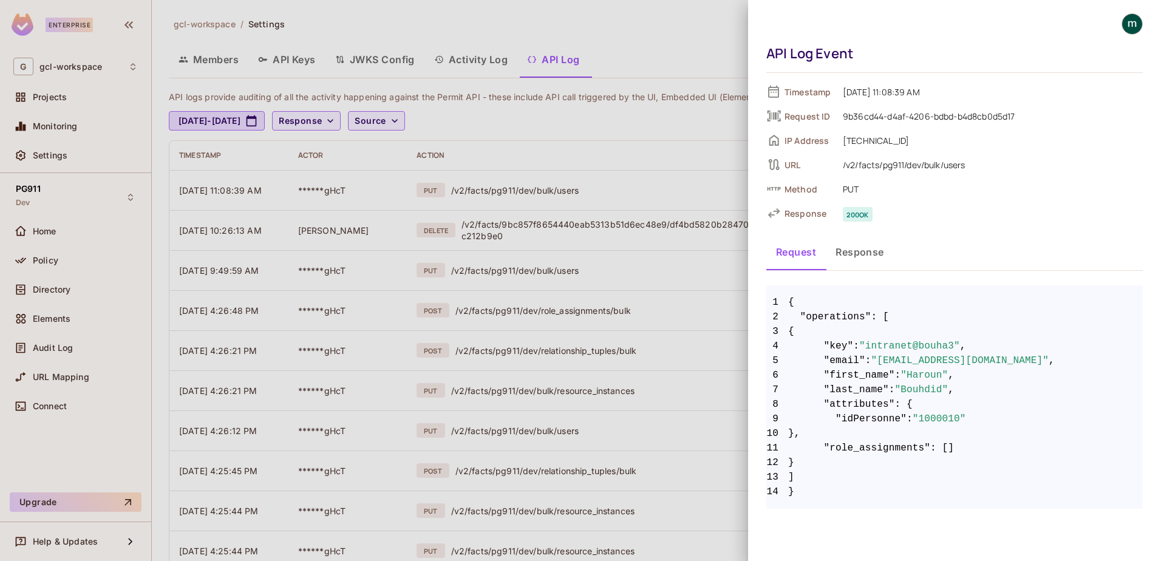
click at [514, 132] on div at bounding box center [580, 280] width 1161 height 561
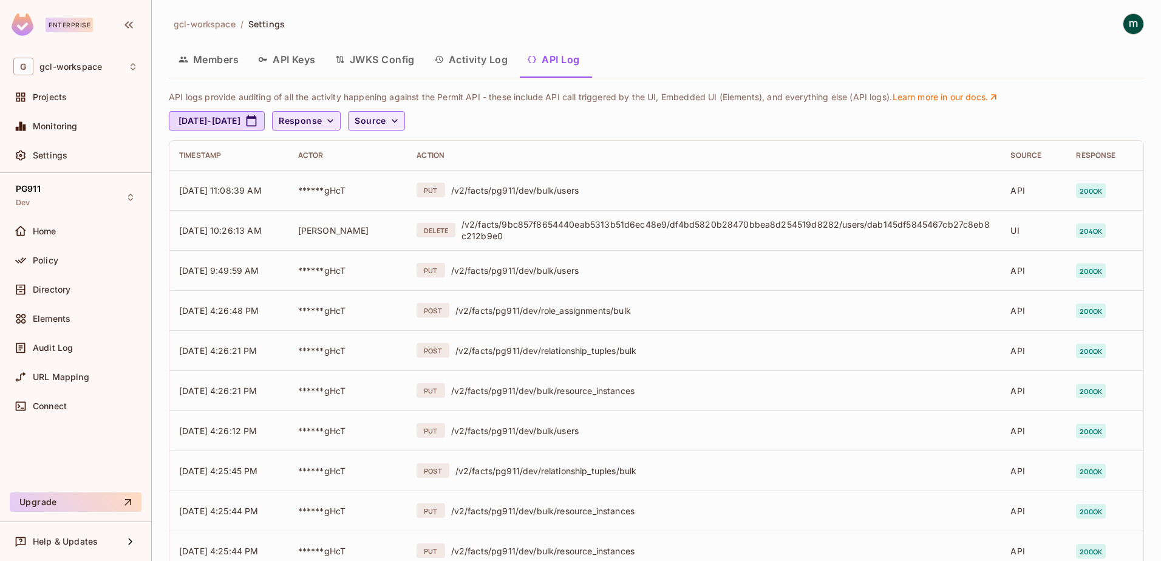
click at [322, 121] on span "Response" at bounding box center [300, 121] width 43 height 15
click at [504, 121] on div at bounding box center [580, 280] width 1161 height 561
click at [404, 121] on button "Source" at bounding box center [376, 120] width 56 height 19
click at [538, 152] on div at bounding box center [580, 280] width 1161 height 561
click at [518, 121] on div "Aug 19, 2025 - Sep 19, 2025 Response Source" at bounding box center [653, 120] width 969 height 19
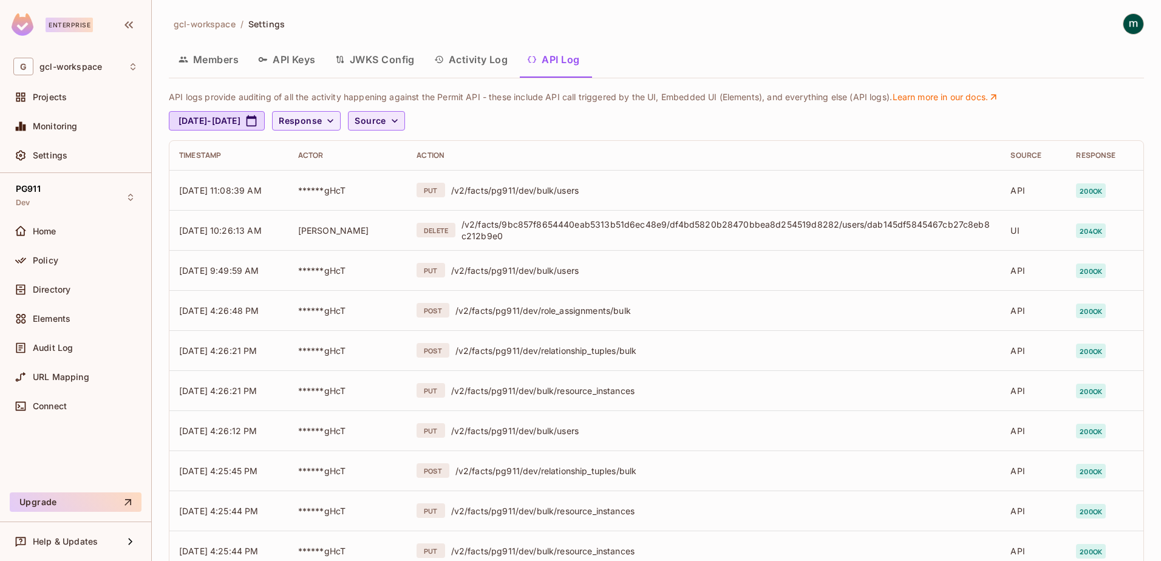
click at [401, 122] on icon "button" at bounding box center [395, 121] width 12 height 12
click at [444, 201] on span "Element logs" at bounding box center [442, 201] width 52 height 12
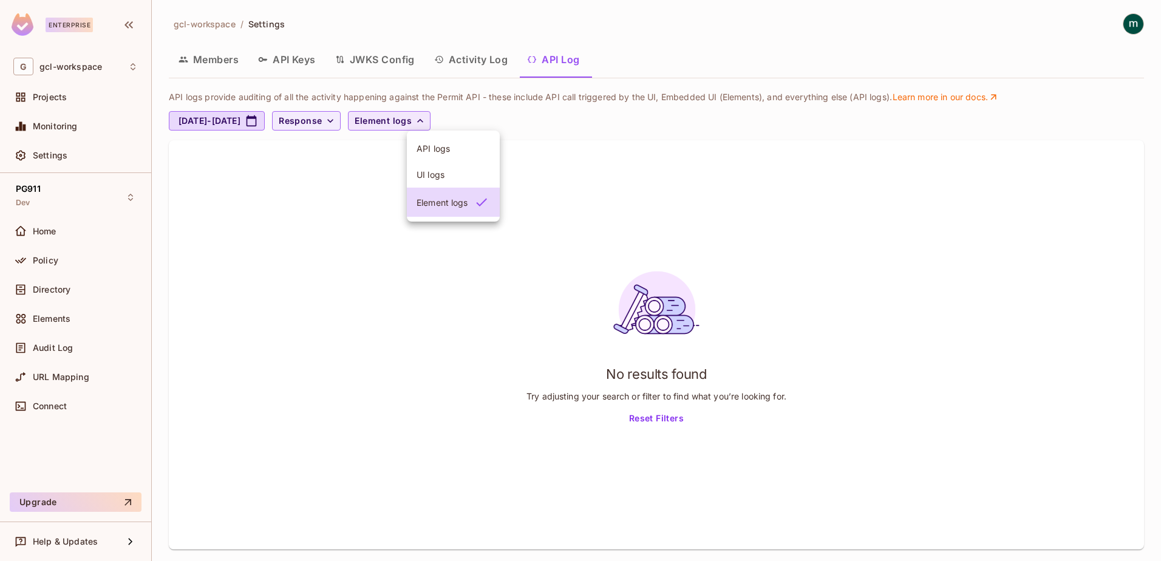
click at [432, 177] on span "UI logs" at bounding box center [452, 175] width 73 height 12
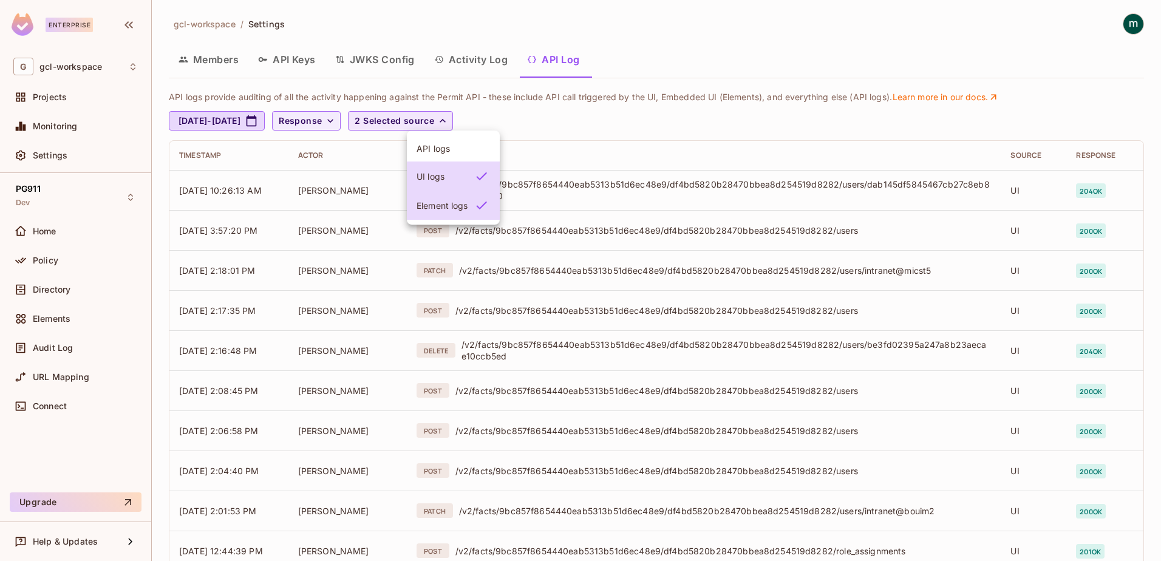
click at [568, 127] on div at bounding box center [580, 280] width 1161 height 561
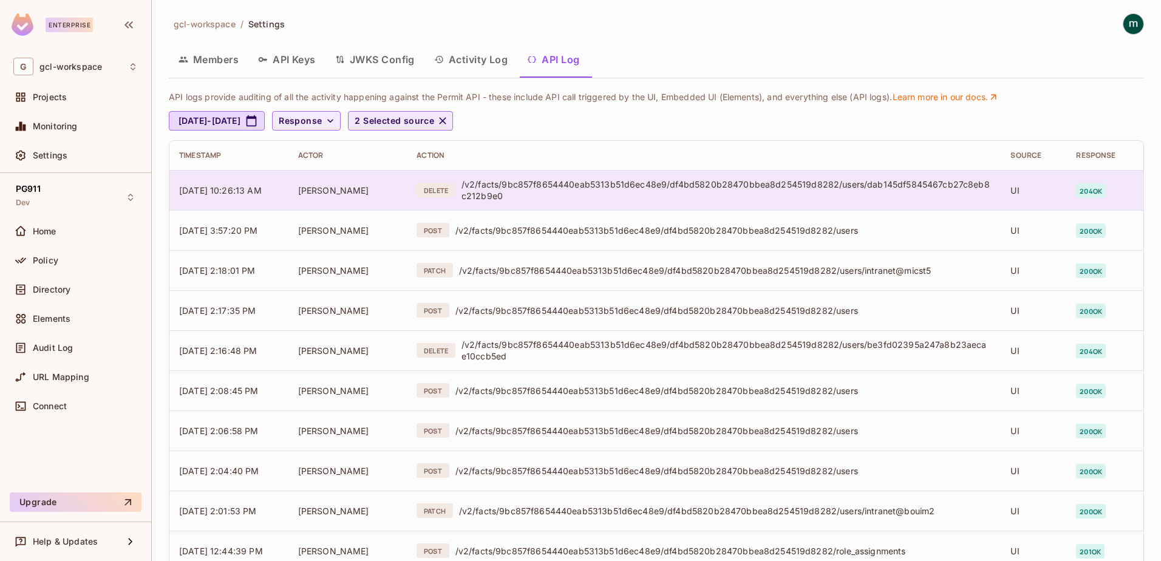
click at [497, 183] on div "/v2/facts/9bc857f8654440eab5313b51d6ec48e9/df4bd5820b28470bbea8d254519d8282/use…" at bounding box center [726, 189] width 530 height 23
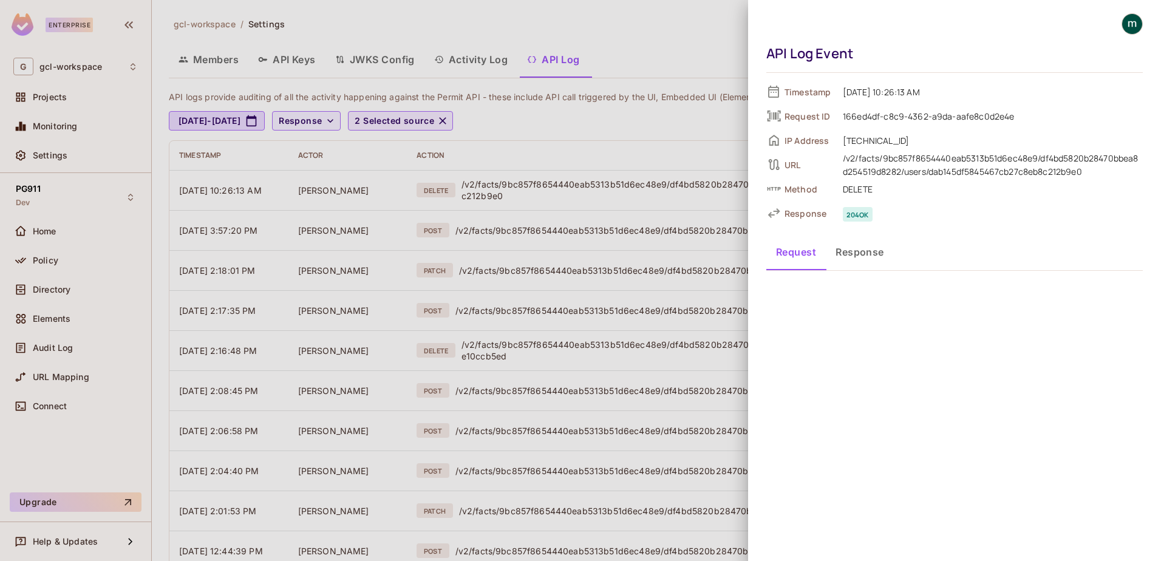
click at [458, 119] on div at bounding box center [580, 280] width 1161 height 561
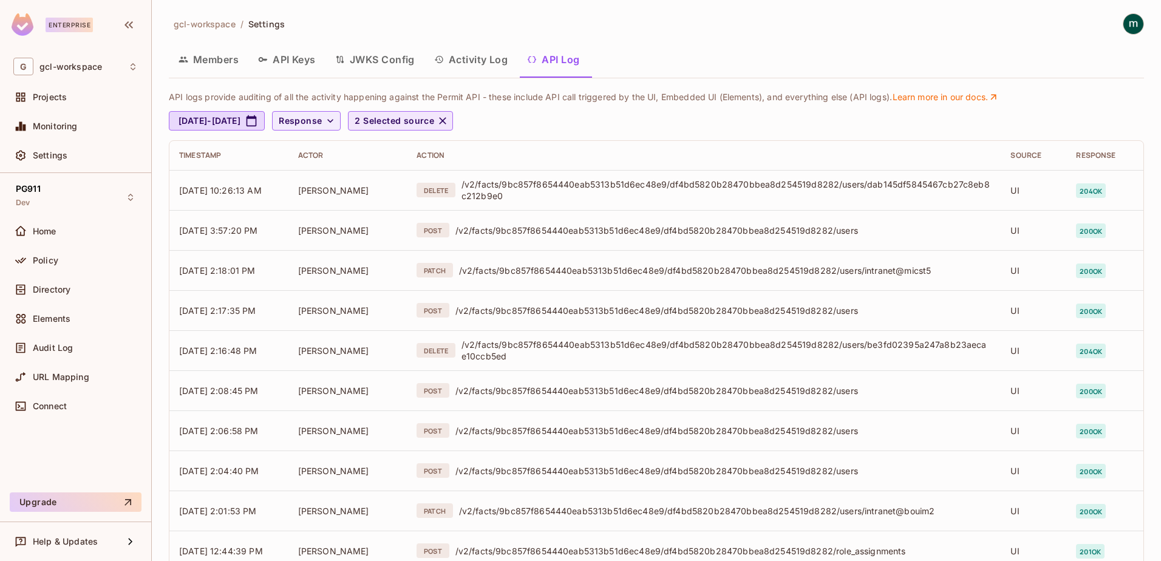
click at [434, 123] on span "2 Selected source" at bounding box center [395, 121] width 80 height 15
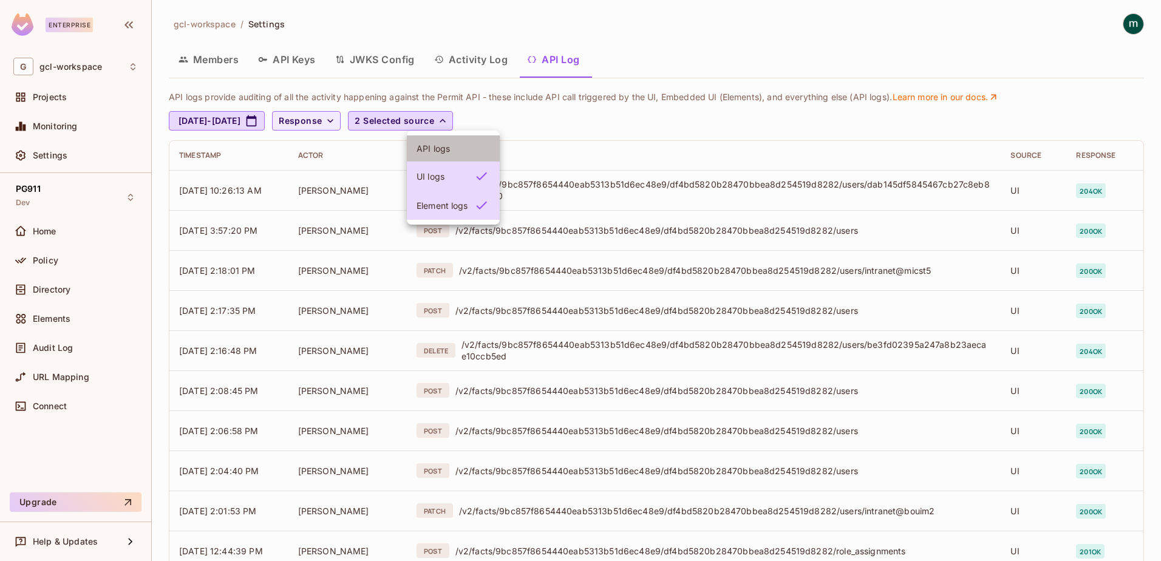
click at [441, 146] on span "API logs" at bounding box center [452, 149] width 73 height 12
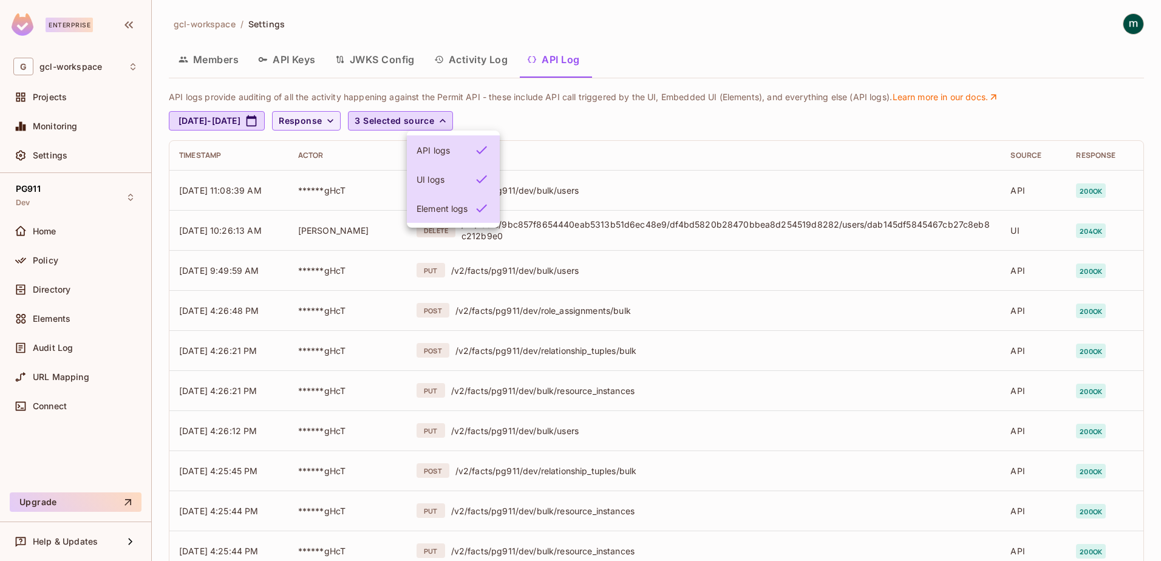
click at [542, 190] on div at bounding box center [580, 280] width 1161 height 561
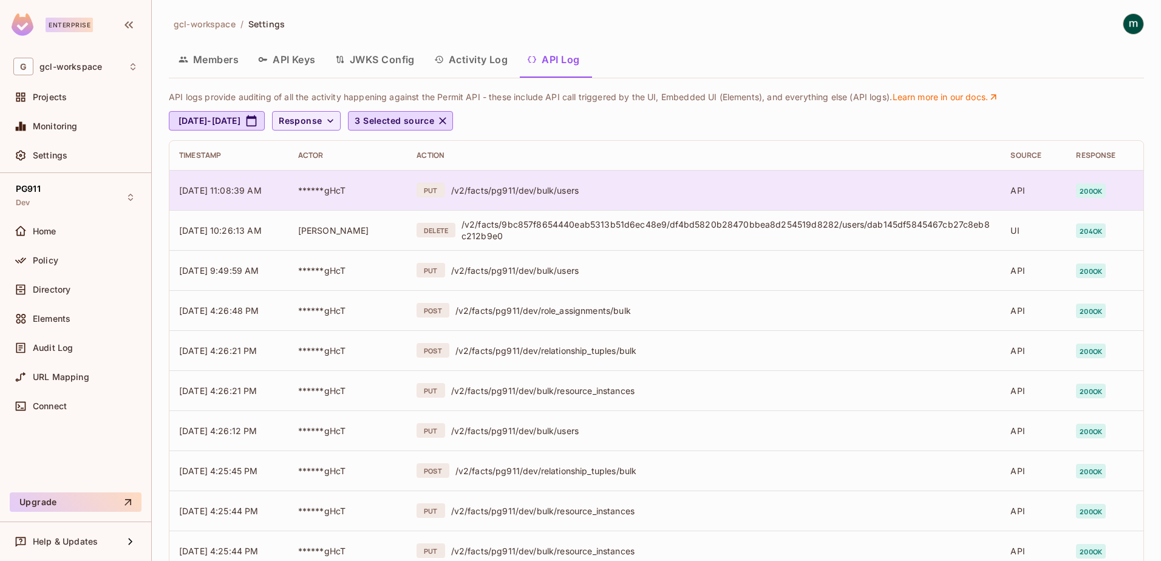
click at [534, 189] on div "/v2/facts/pg911/dev/bulk/users" at bounding box center [721, 191] width 540 height 12
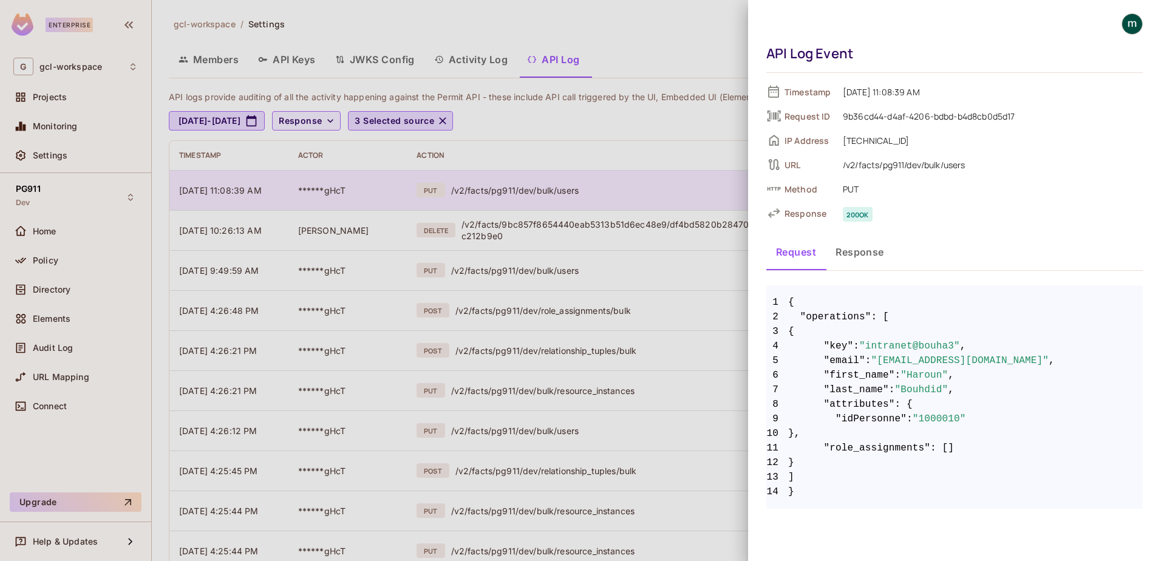
click at [534, 189] on div at bounding box center [580, 280] width 1161 height 561
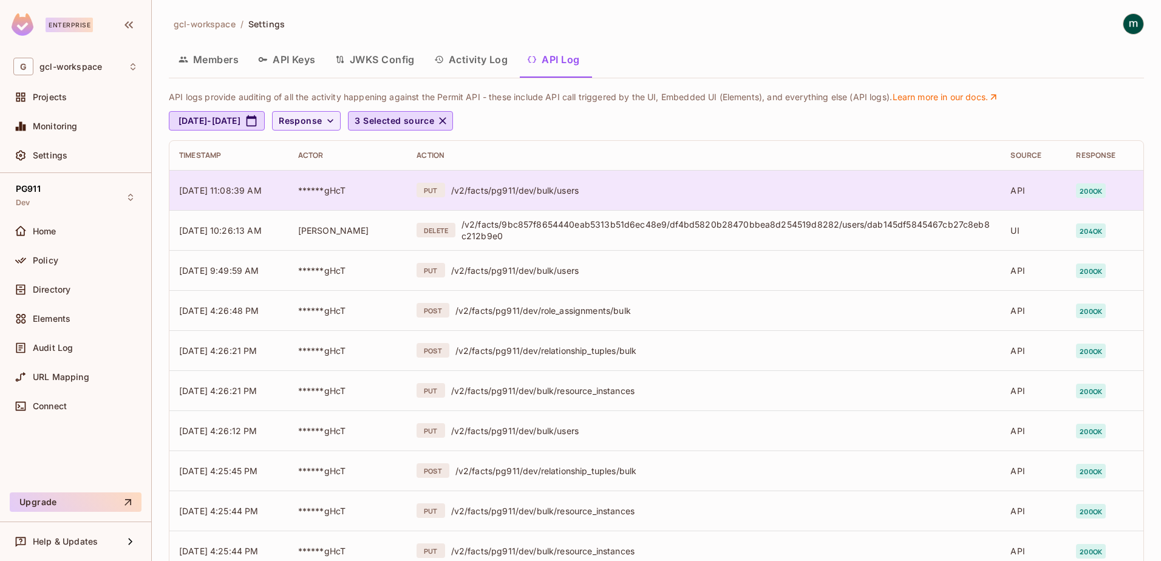
click at [534, 189] on div "/v2/facts/pg911/dev/bulk/users" at bounding box center [721, 191] width 540 height 12
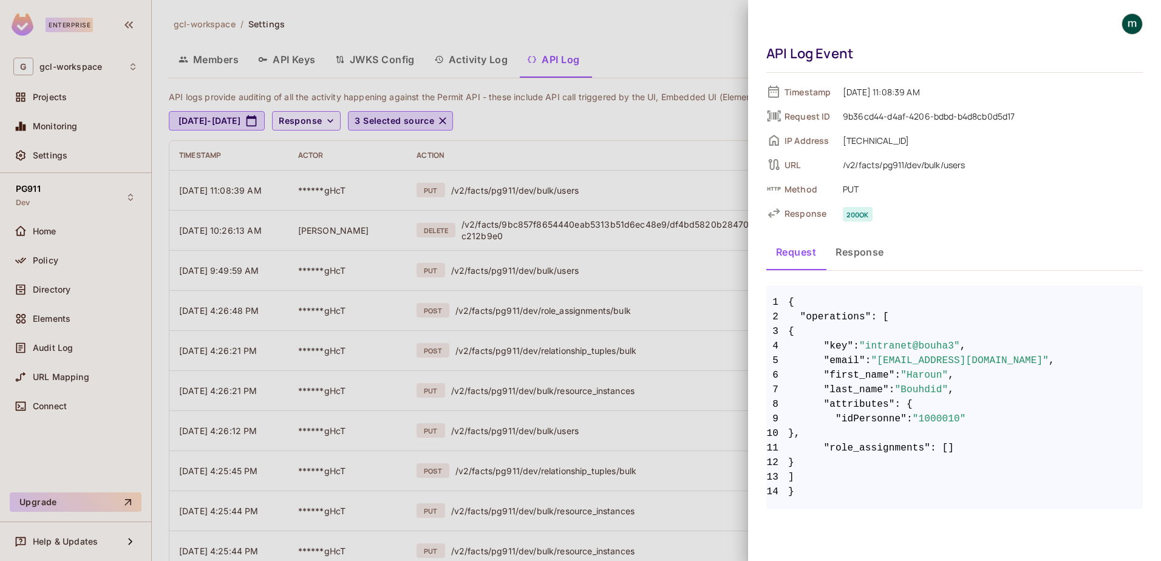
click at [478, 58] on div at bounding box center [580, 280] width 1161 height 561
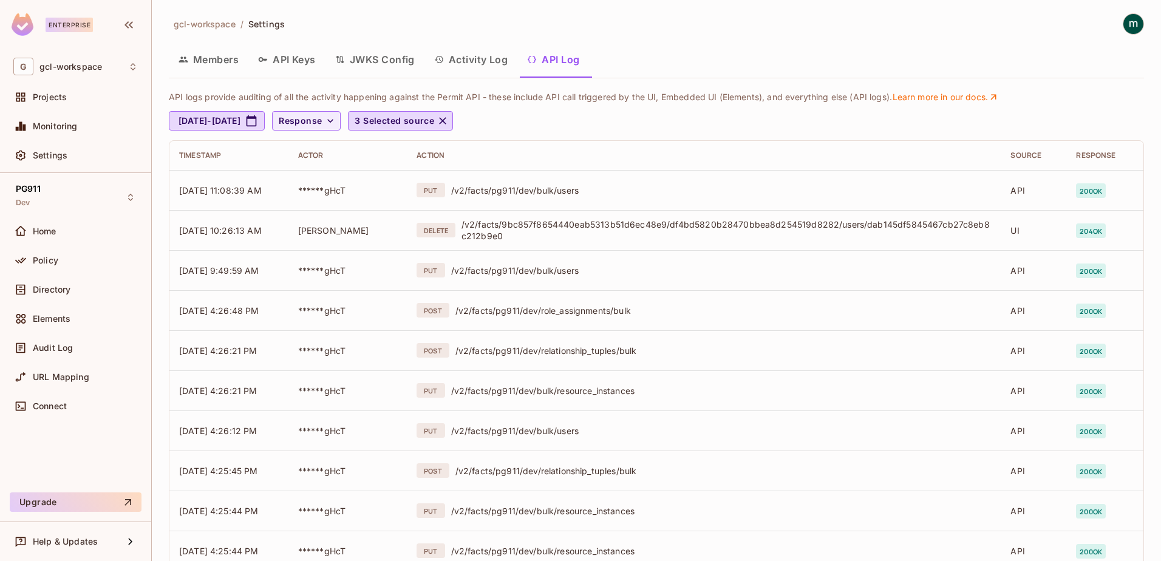
click at [485, 58] on button "Activity Log" at bounding box center [470, 59] width 93 height 30
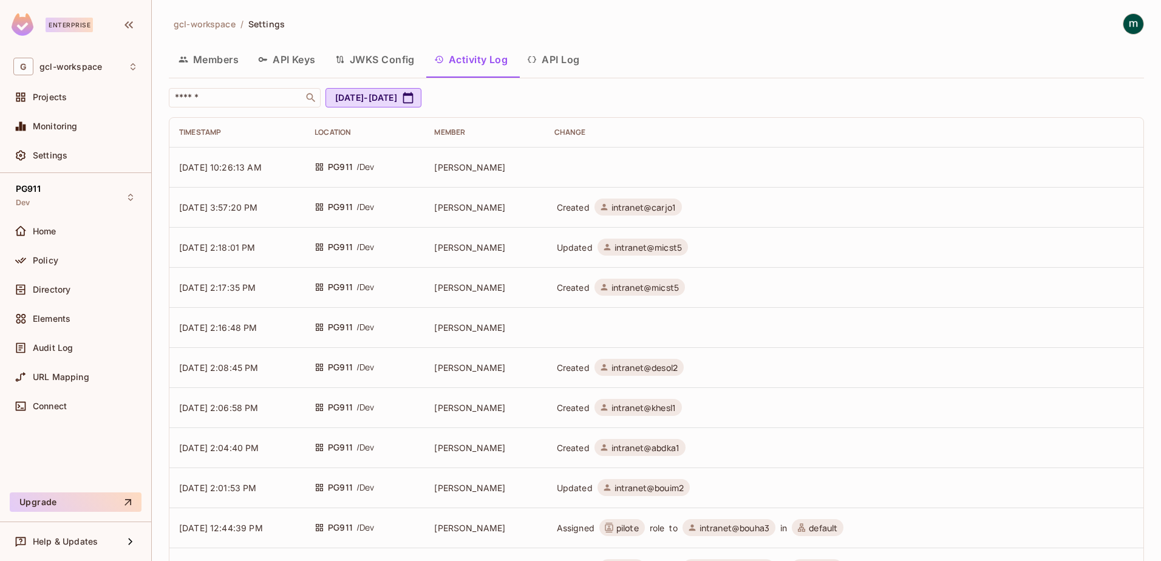
click at [467, 131] on div "Member" at bounding box center [484, 132] width 100 height 10
click at [576, 133] on div "Change" at bounding box center [843, 132] width 579 height 10
click at [389, 59] on button "JWKS Config" at bounding box center [374, 59] width 99 height 30
click at [389, 59] on div "gcl-workspace / Settings Members API Keys JWKS Config Activity Log API Log ​ Au…" at bounding box center [656, 280] width 1009 height 561
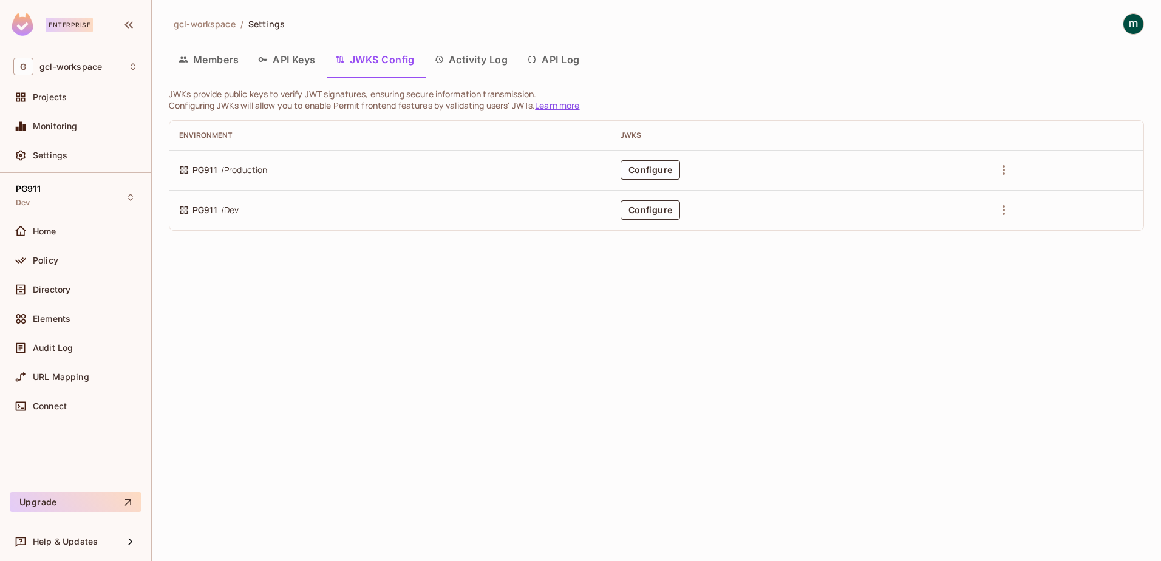
click at [651, 213] on button "Configure" at bounding box center [649, 209] width 59 height 19
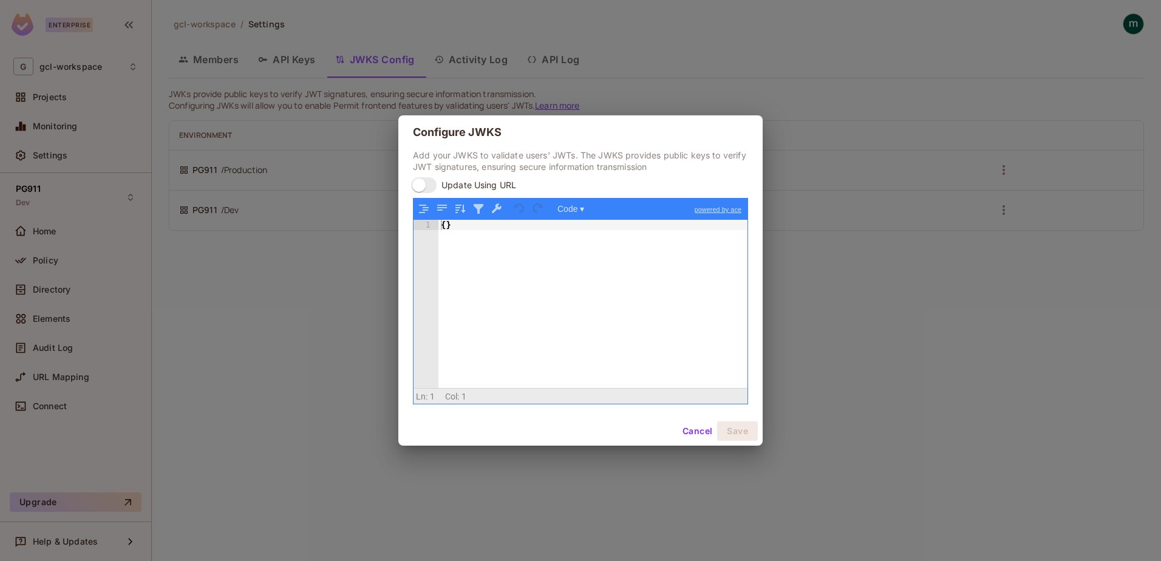
click at [482, 182] on span "Update Using URL" at bounding box center [478, 185] width 75 height 12
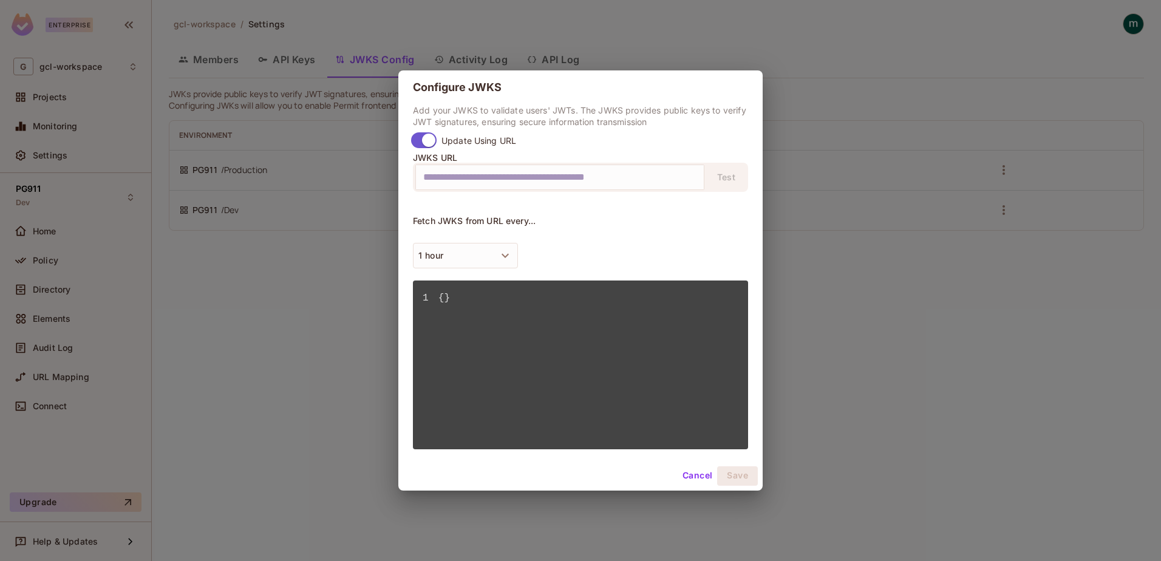
click at [582, 319] on pre "1 {}" at bounding box center [580, 364] width 335 height 168
click at [545, 182] on input "text" at bounding box center [559, 177] width 273 height 19
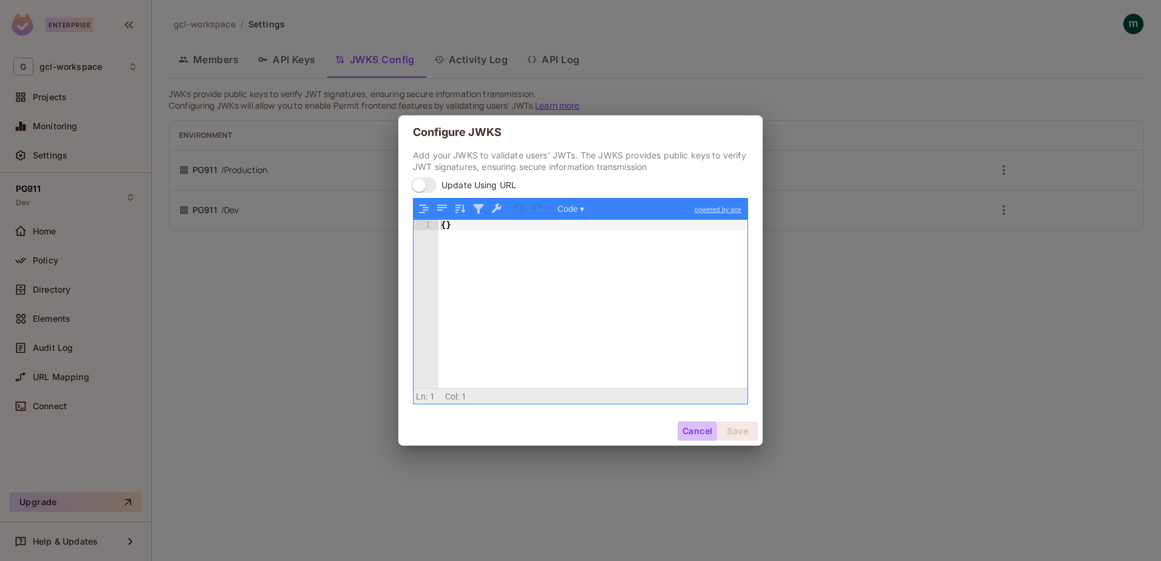
click at [696, 428] on button "Cancel" at bounding box center [697, 430] width 39 height 19
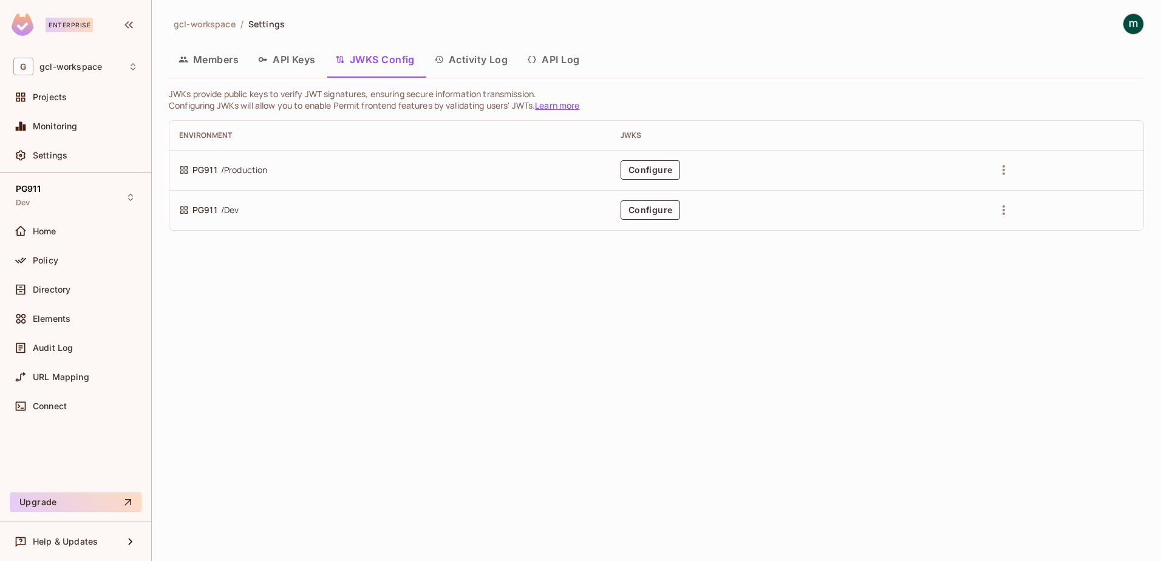
click at [583, 289] on div "gcl-workspace / Settings Members API Keys JWKS Config Activity Log API Log JWKs…" at bounding box center [656, 280] width 1009 height 561
click at [1005, 210] on icon "button" at bounding box center [1003, 210] width 2 height 10
click at [790, 292] on div at bounding box center [580, 280] width 1161 height 561
click at [642, 342] on div "gcl-workspace / Settings Members API Keys JWKS Config Activity Log API Log JWKs…" at bounding box center [656, 280] width 1009 height 561
click at [475, 60] on button "Activity Log" at bounding box center [470, 59] width 93 height 30
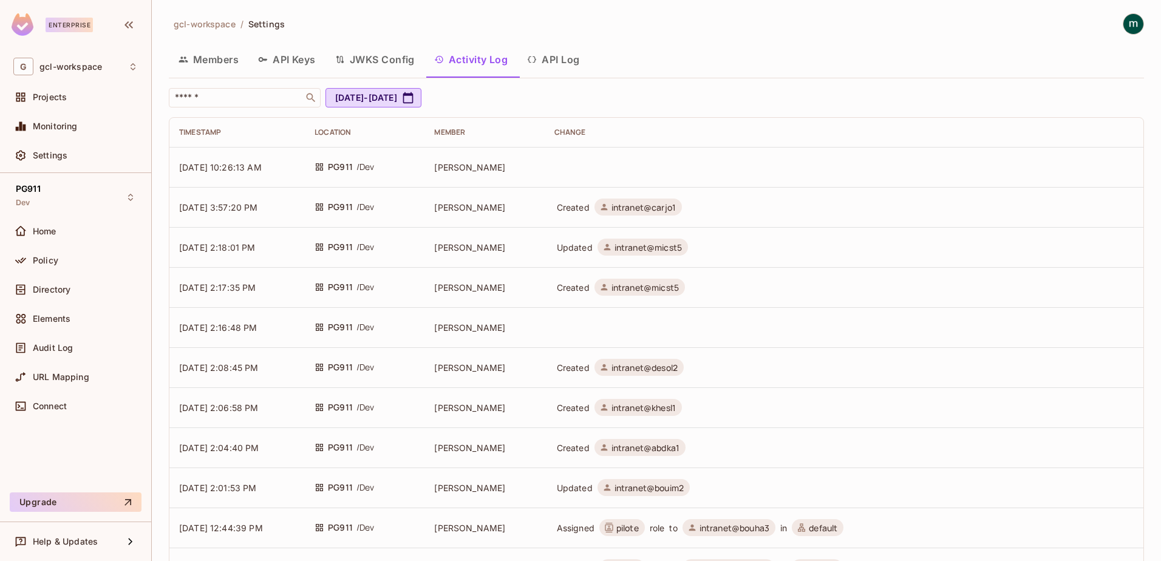
click at [523, 170] on td "[PERSON_NAME]" at bounding box center [484, 167] width 120 height 40
click at [560, 56] on button "API Log" at bounding box center [553, 59] width 72 height 30
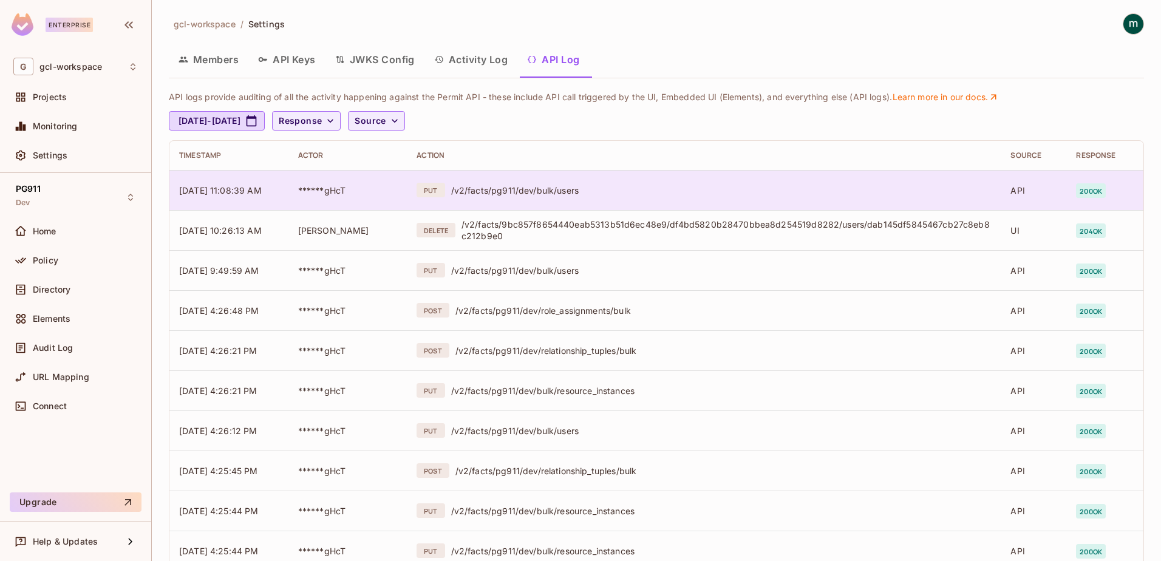
click at [485, 191] on div "/v2/facts/pg911/dev/bulk/users" at bounding box center [721, 191] width 540 height 12
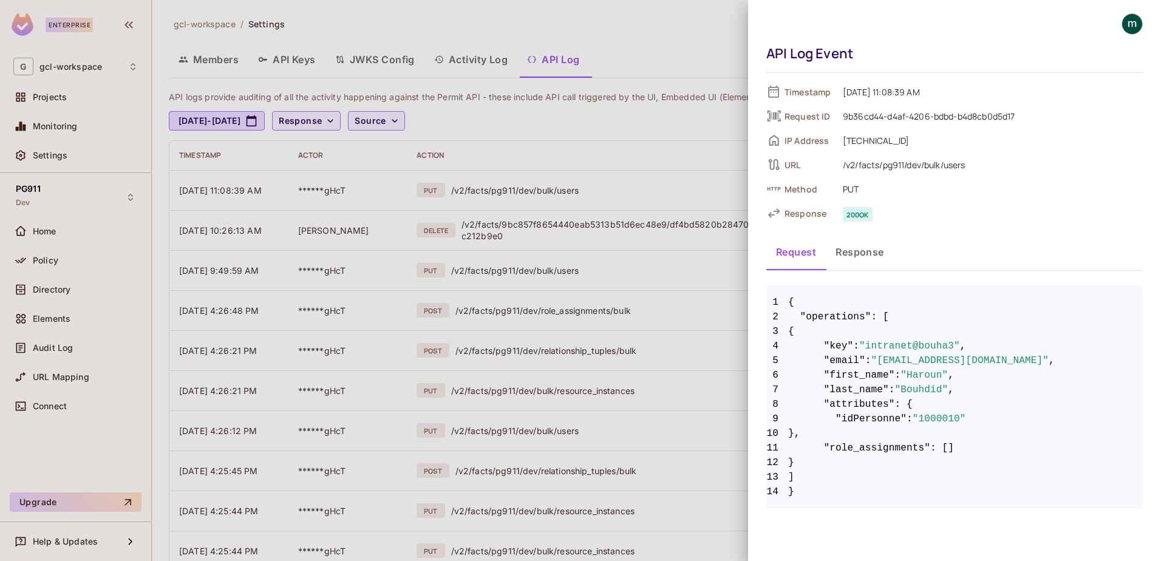
click at [925, 194] on span "PUT" at bounding box center [990, 189] width 306 height 15
click at [613, 194] on div at bounding box center [580, 280] width 1161 height 561
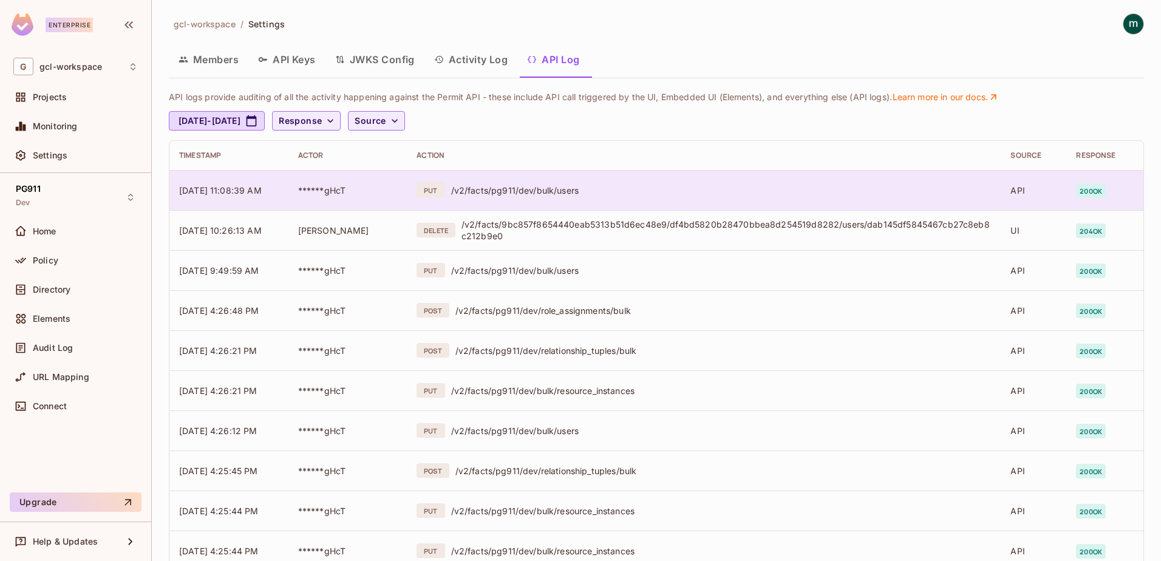
click at [569, 193] on div "/v2/facts/pg911/dev/bulk/users" at bounding box center [721, 191] width 540 height 12
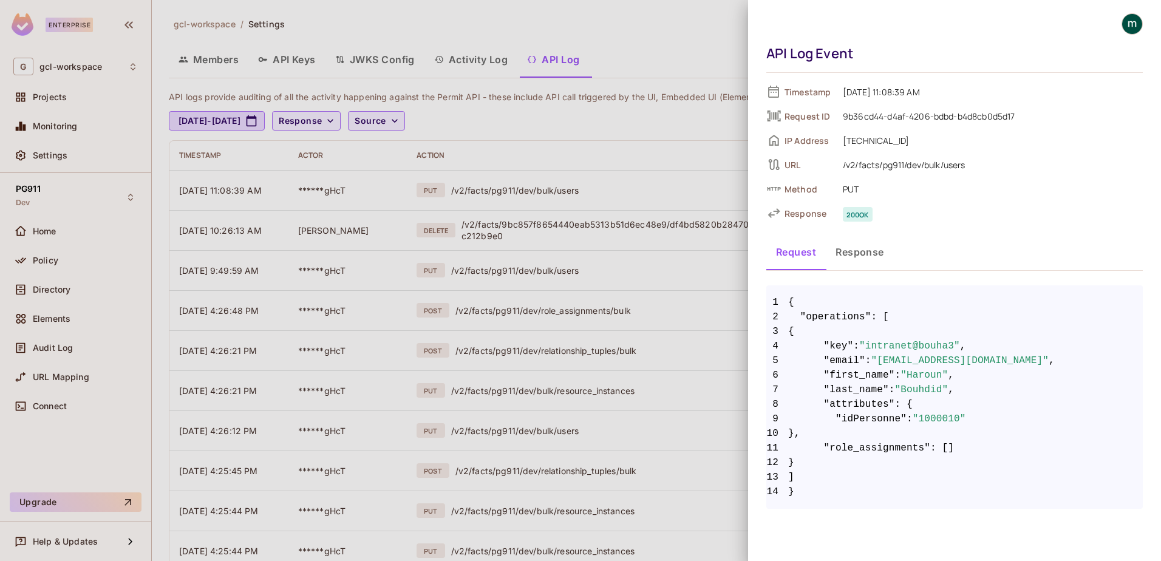
click at [569, 192] on div at bounding box center [580, 280] width 1161 height 561
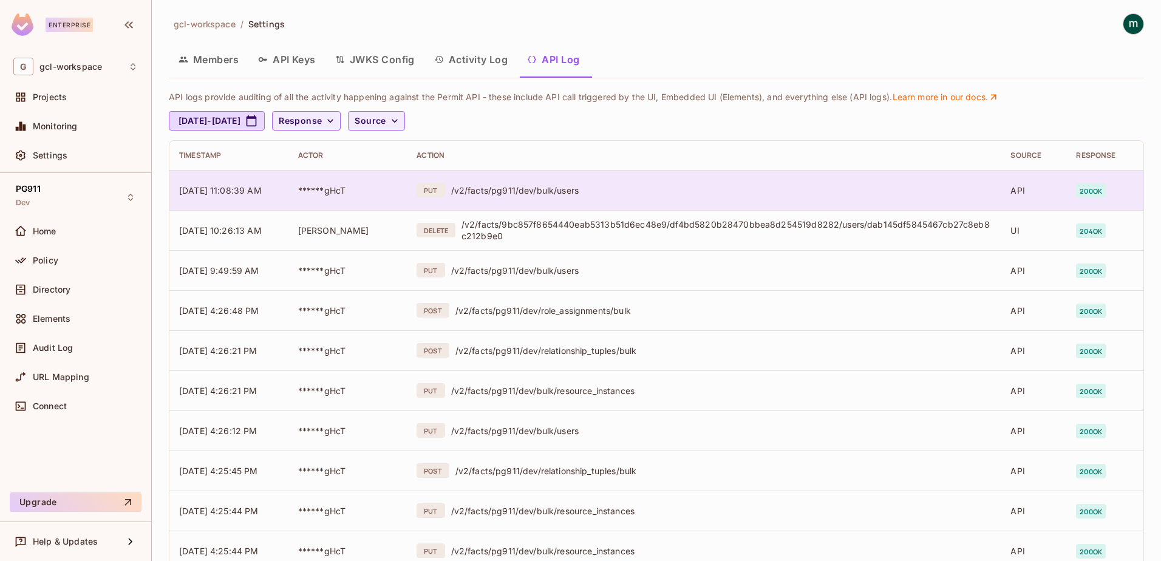
click at [569, 192] on div "/v2/facts/pg911/dev/bulk/users" at bounding box center [721, 191] width 540 height 12
click at [549, 186] on div "/v2/facts/pg911/dev/bulk/users" at bounding box center [721, 191] width 540 height 12
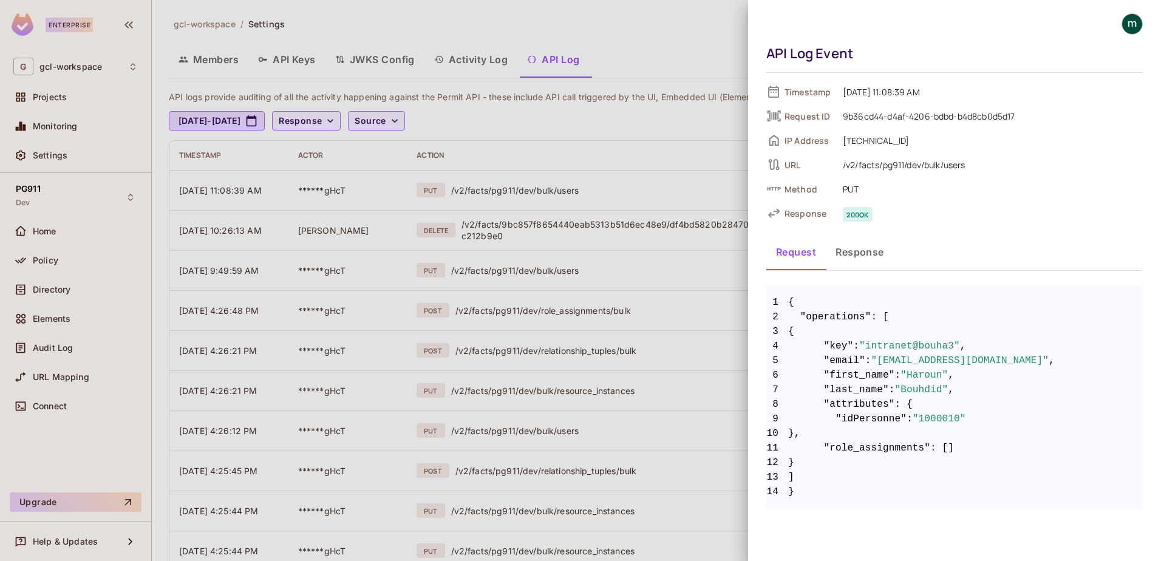
click at [39, 97] on div at bounding box center [580, 280] width 1161 height 561
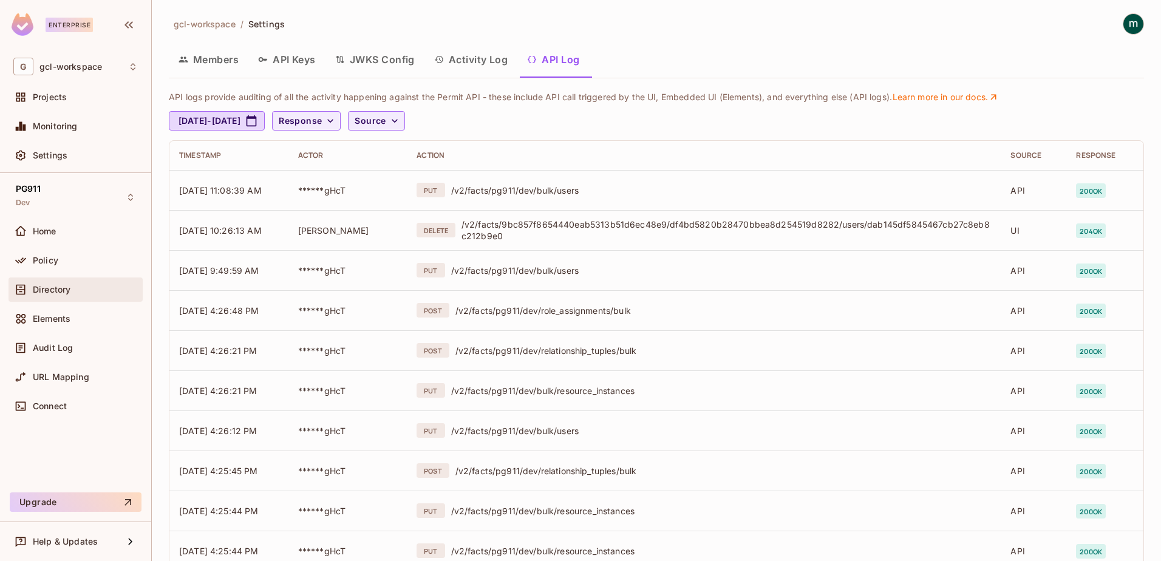
click at [41, 282] on div "Directory" at bounding box center [75, 289] width 124 height 15
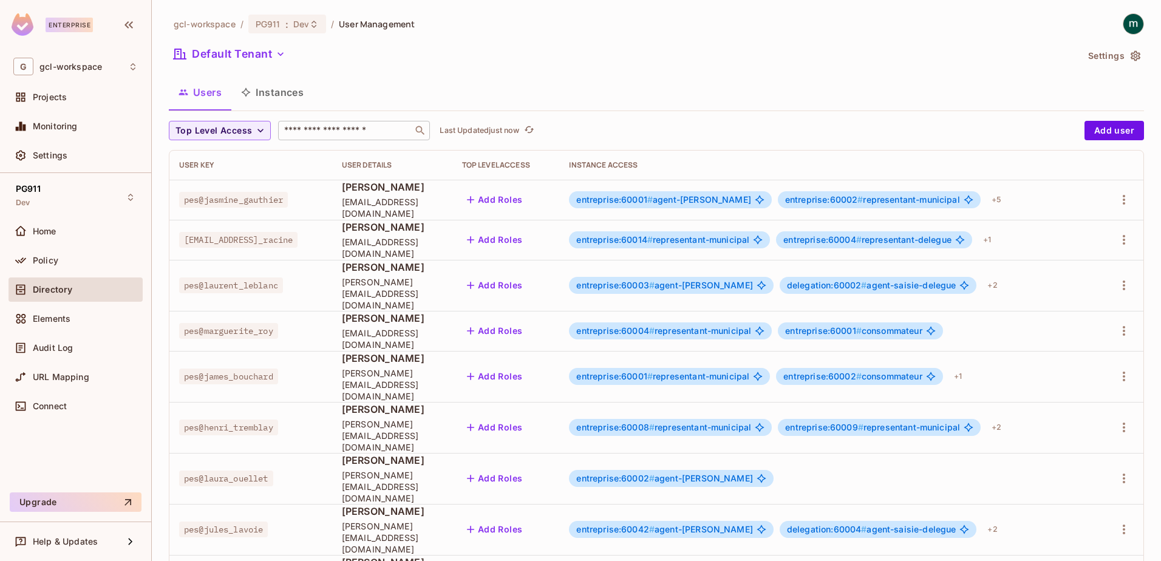
click at [310, 121] on div "​" at bounding box center [354, 130] width 152 height 19
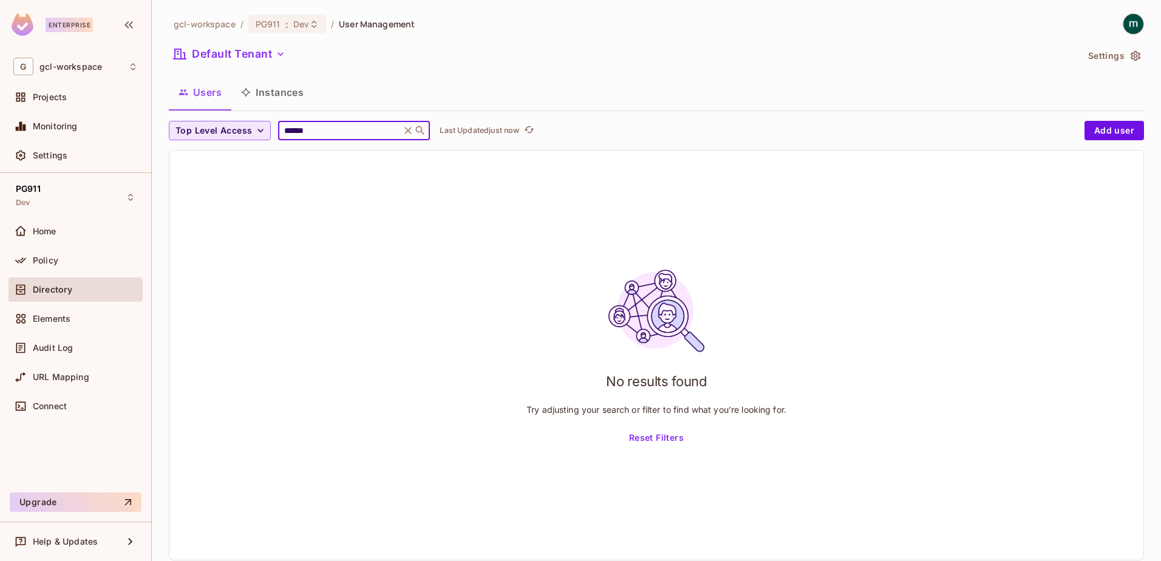
drag, startPoint x: 325, startPoint y: 129, endPoint x: 243, endPoint y: 130, distance: 82.0
click at [241, 129] on div "Top Level Access ****** ​ Last Updated just now" at bounding box center [623, 130] width 909 height 19
drag, startPoint x: 318, startPoint y: 129, endPoint x: 276, endPoint y: 129, distance: 41.9
click at [276, 129] on div "Top Level Access ****** ​ Last Updated just now" at bounding box center [623, 130] width 909 height 19
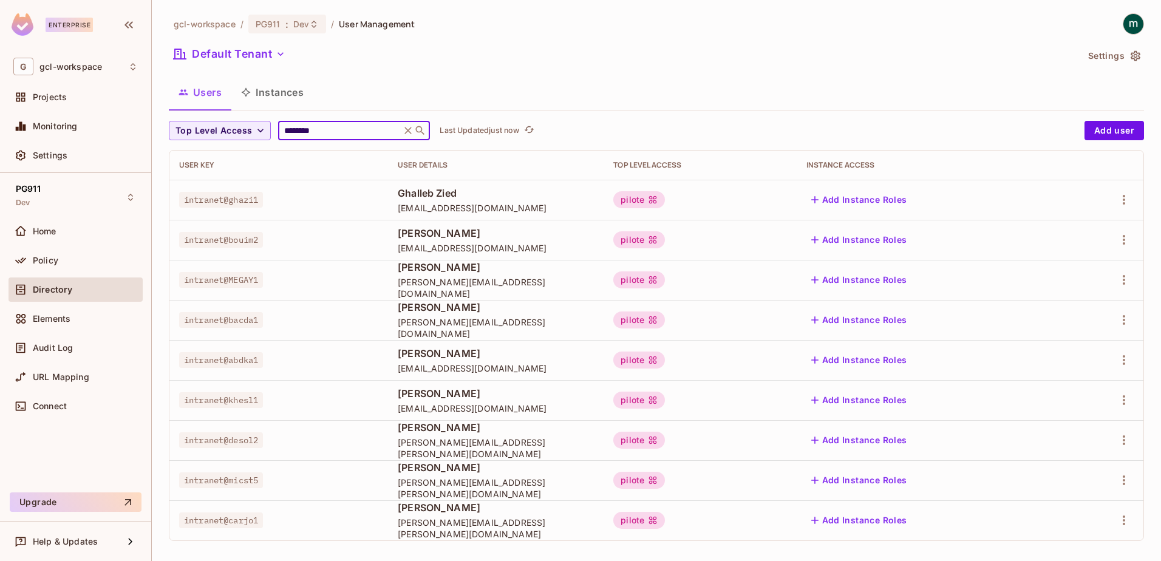
scroll to position [7, 0]
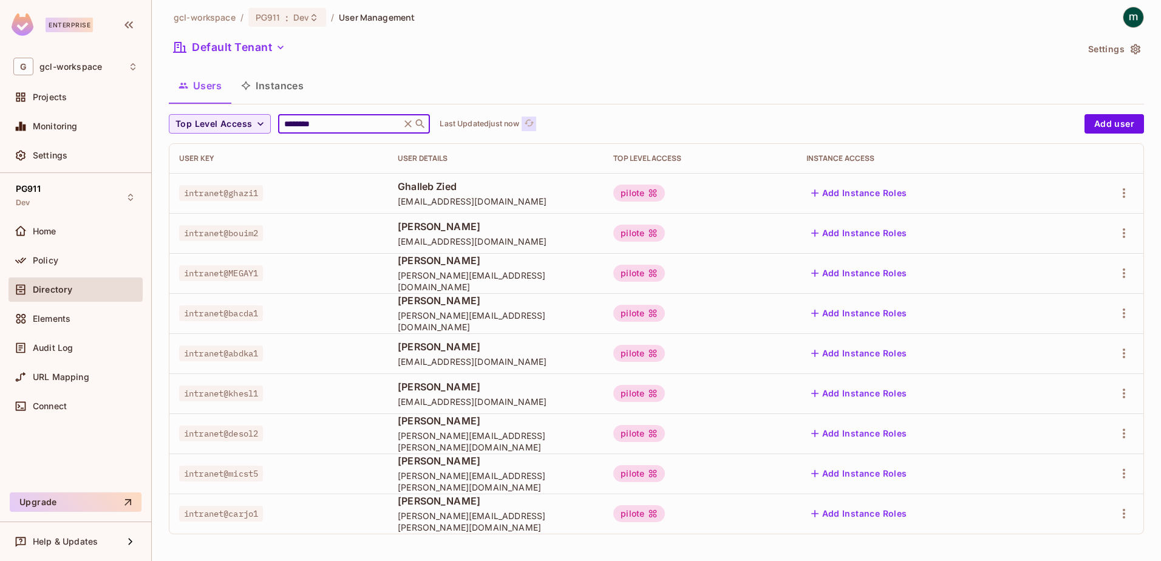
type input "********"
click at [533, 123] on icon "refresh" at bounding box center [530, 123] width 10 height 7
click at [335, 126] on input "********" at bounding box center [339, 124] width 115 height 12
click at [270, 86] on button "Instances" at bounding box center [272, 85] width 82 height 30
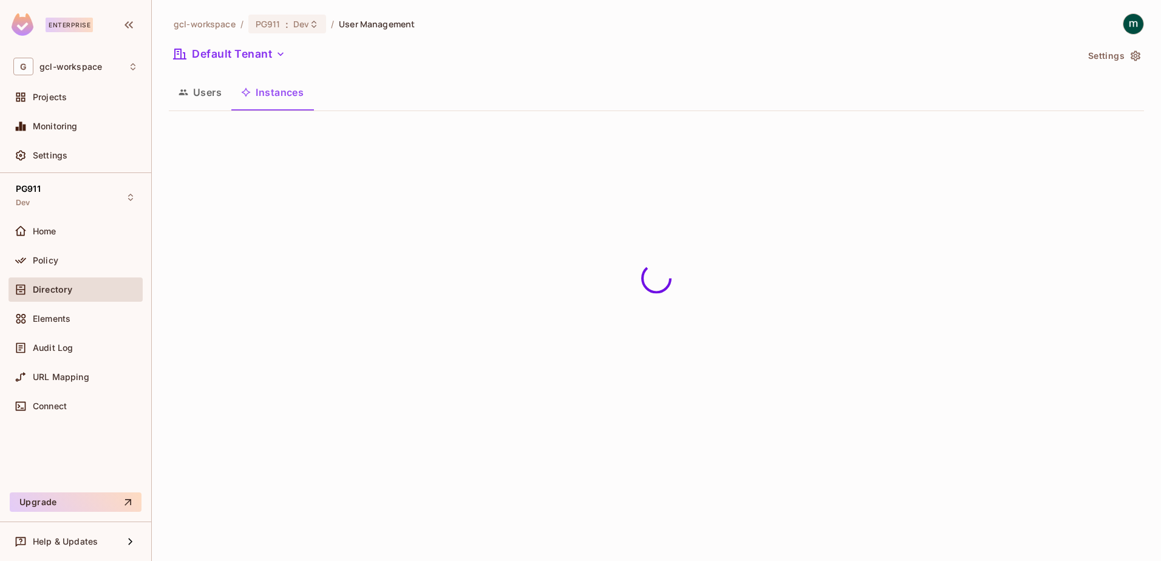
click at [205, 89] on button "Users" at bounding box center [200, 92] width 63 height 30
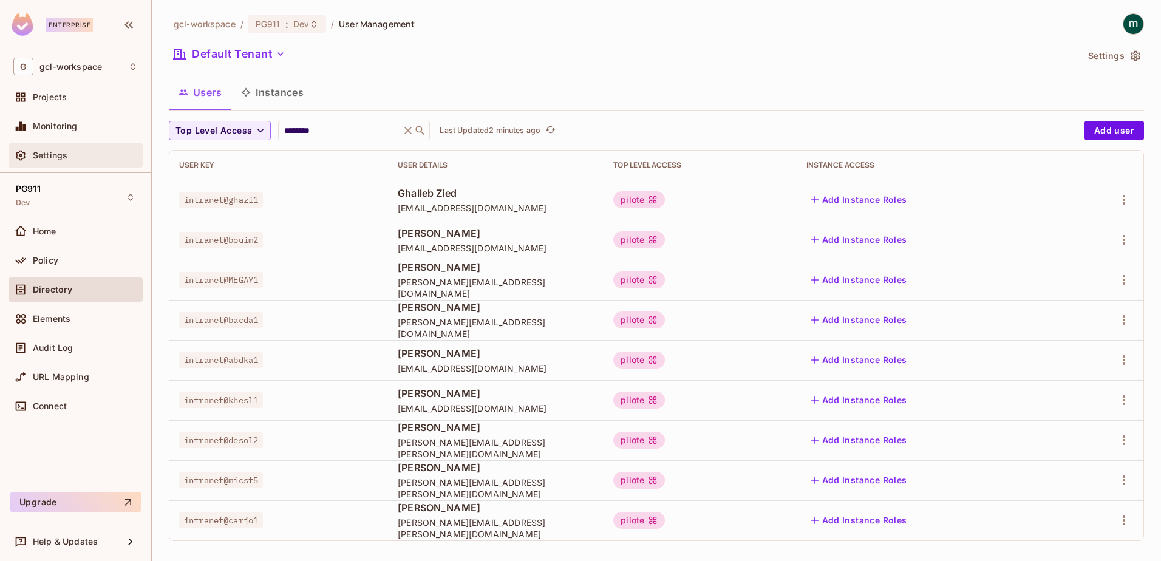
click at [42, 152] on span "Settings" at bounding box center [50, 156] width 35 height 10
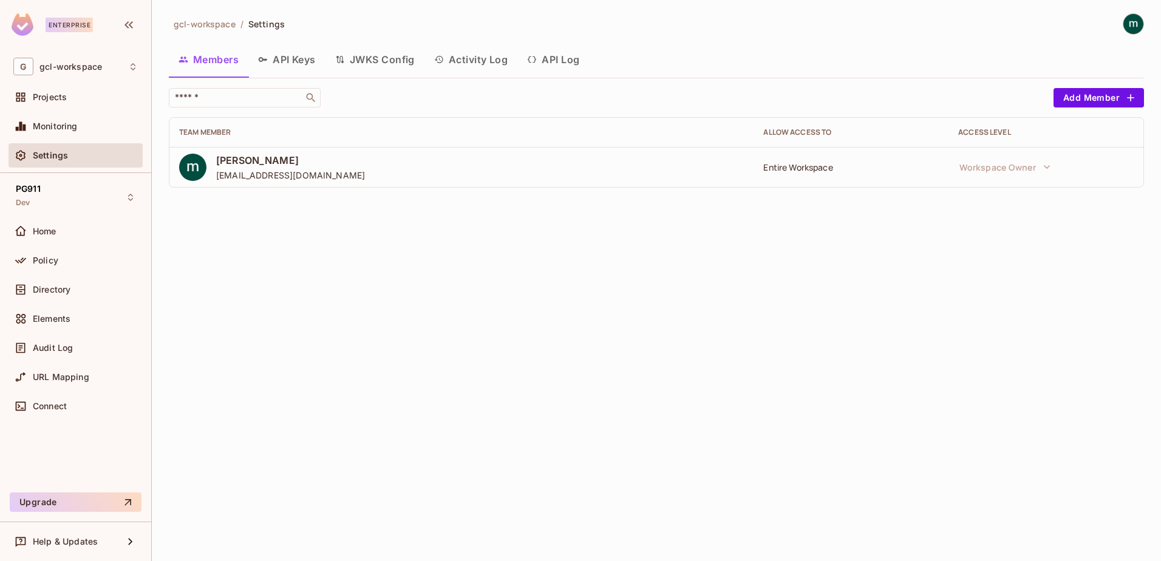
click at [563, 59] on button "API Log" at bounding box center [553, 59] width 72 height 30
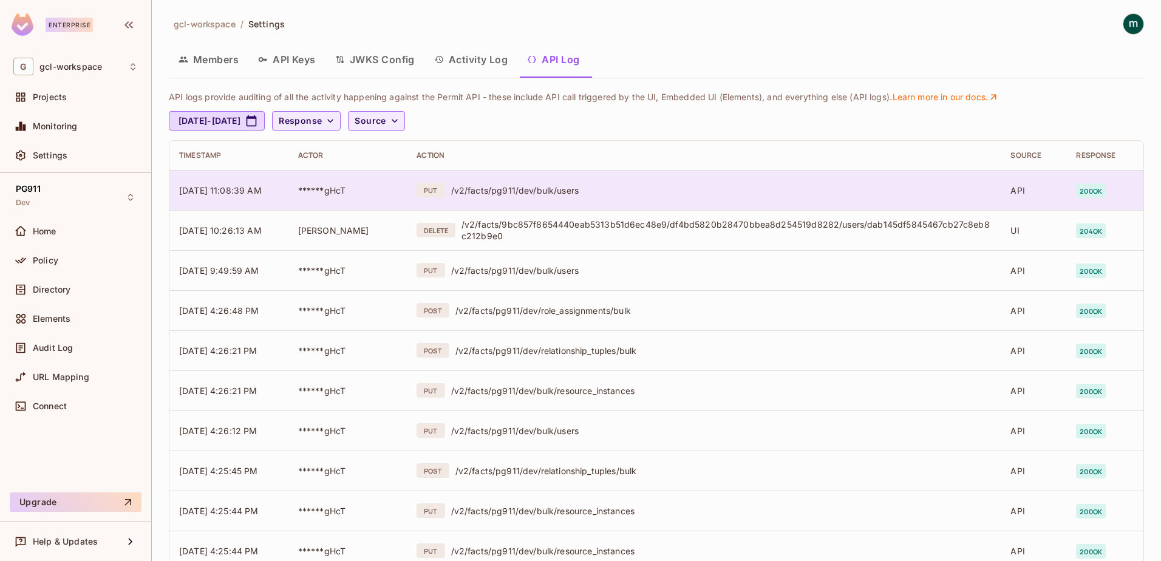
click at [655, 196] on div "PUT /v2/facts/pg911/dev/bulk/users" at bounding box center [703, 190] width 574 height 15
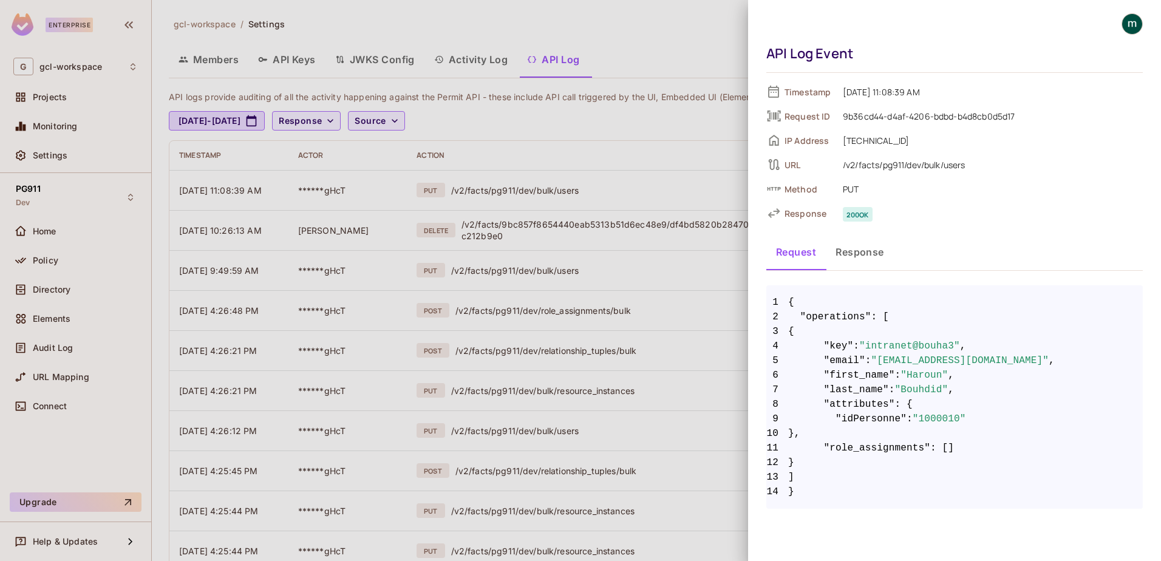
click at [597, 183] on div at bounding box center [580, 280] width 1161 height 561
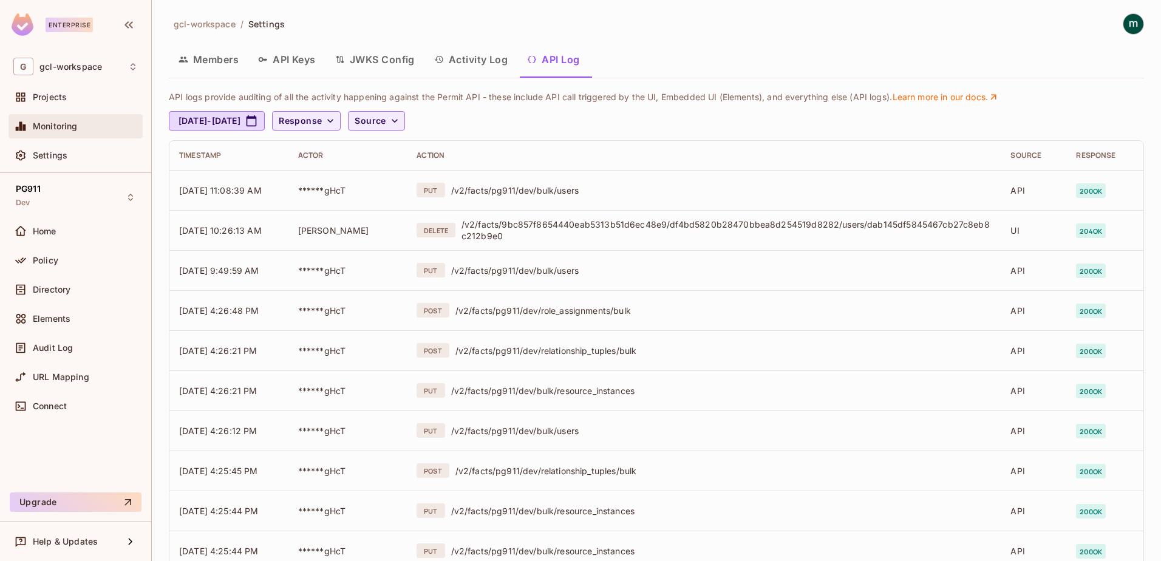
click at [41, 126] on span "Monitoring" at bounding box center [55, 126] width 45 height 10
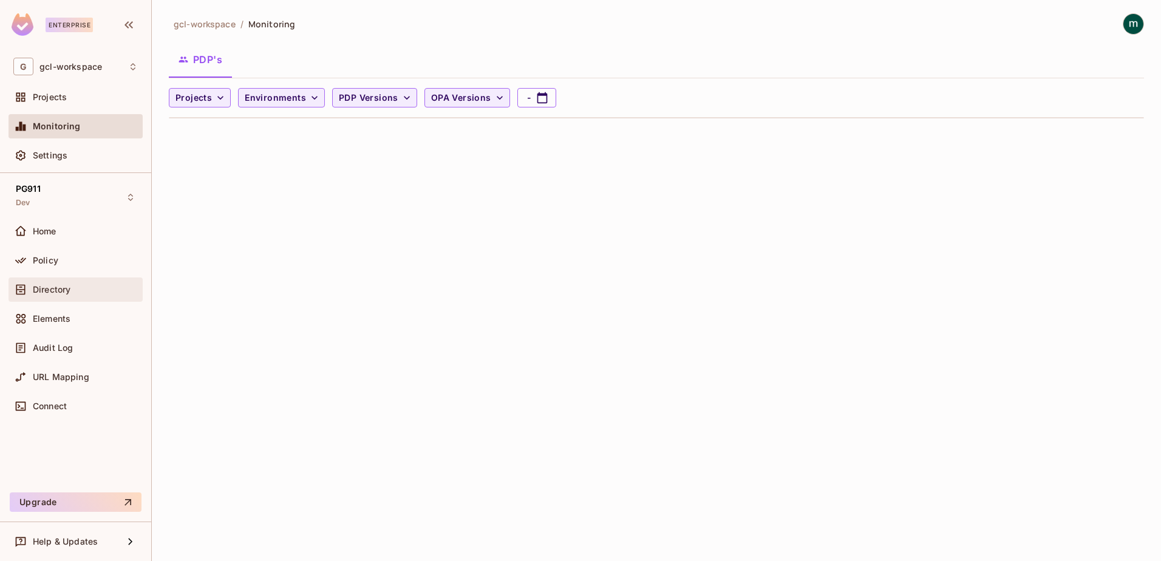
click at [45, 292] on span "Directory" at bounding box center [52, 290] width 38 height 10
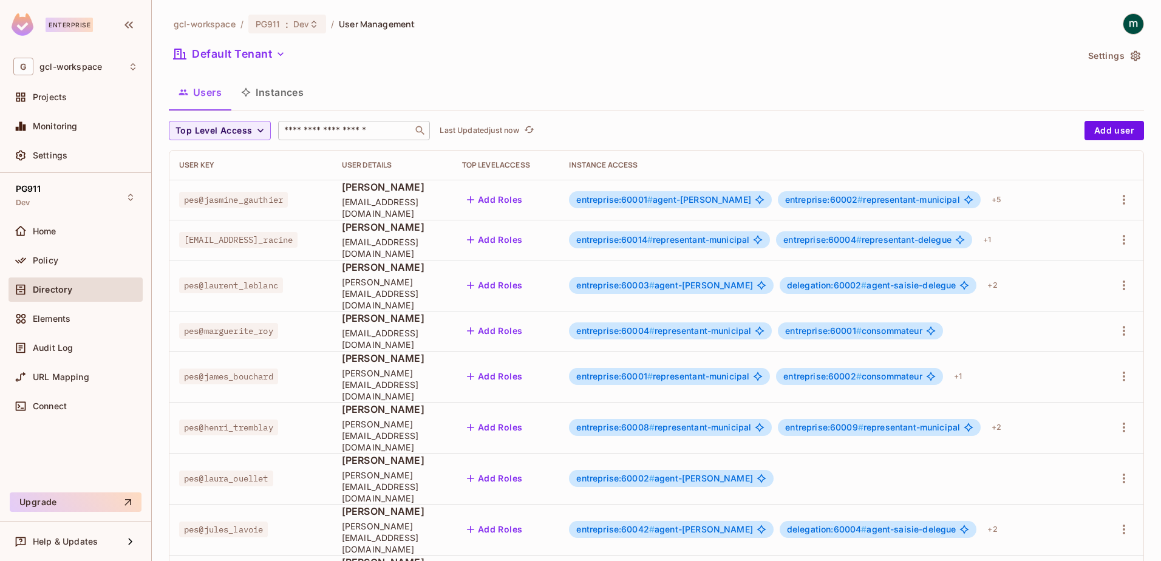
click at [304, 134] on input "text" at bounding box center [345, 130] width 127 height 12
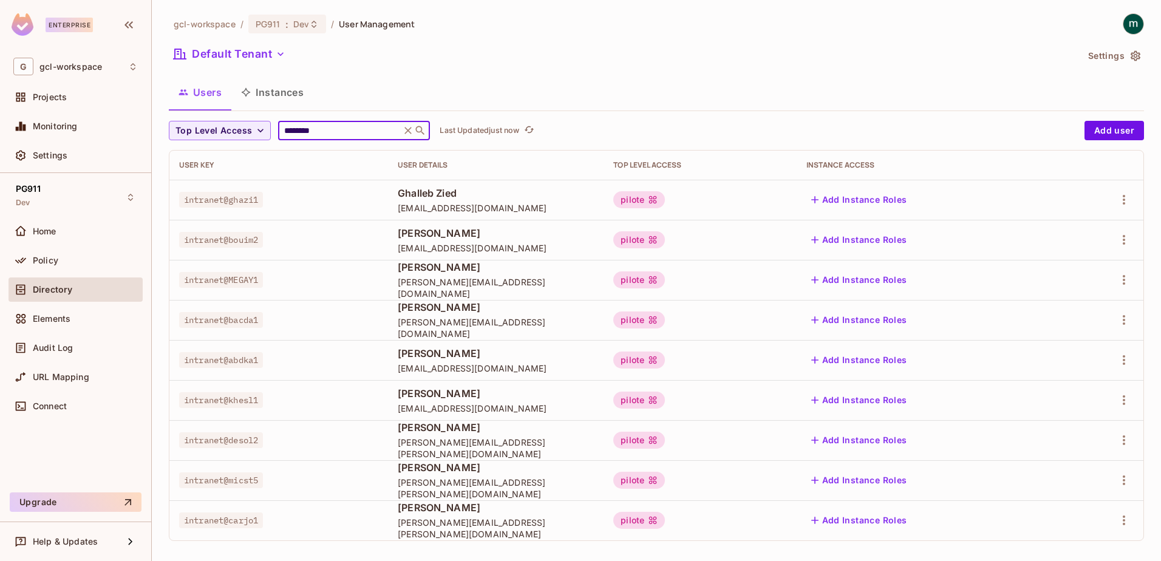
type input "********"
click at [321, 127] on input "********" at bounding box center [339, 130] width 115 height 12
drag, startPoint x: 319, startPoint y: 131, endPoint x: 248, endPoint y: 130, distance: 71.6
click at [248, 130] on div "Top Level Access ******** ​ Last Updated just now" at bounding box center [623, 130] width 909 height 19
click at [322, 131] on input "********" at bounding box center [339, 130] width 115 height 12
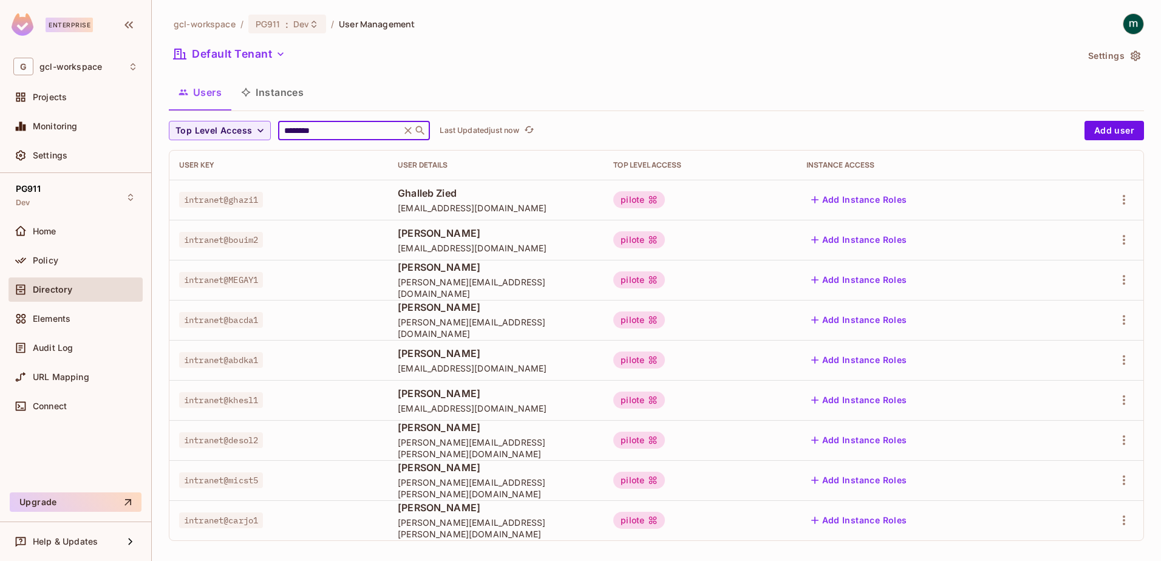
drag, startPoint x: 325, startPoint y: 131, endPoint x: 274, endPoint y: 132, distance: 50.4
click at [275, 131] on div "Top Level Access ******** ​ Last Updated just now" at bounding box center [623, 130] width 909 height 19
click at [43, 151] on span "Settings" at bounding box center [50, 156] width 35 height 10
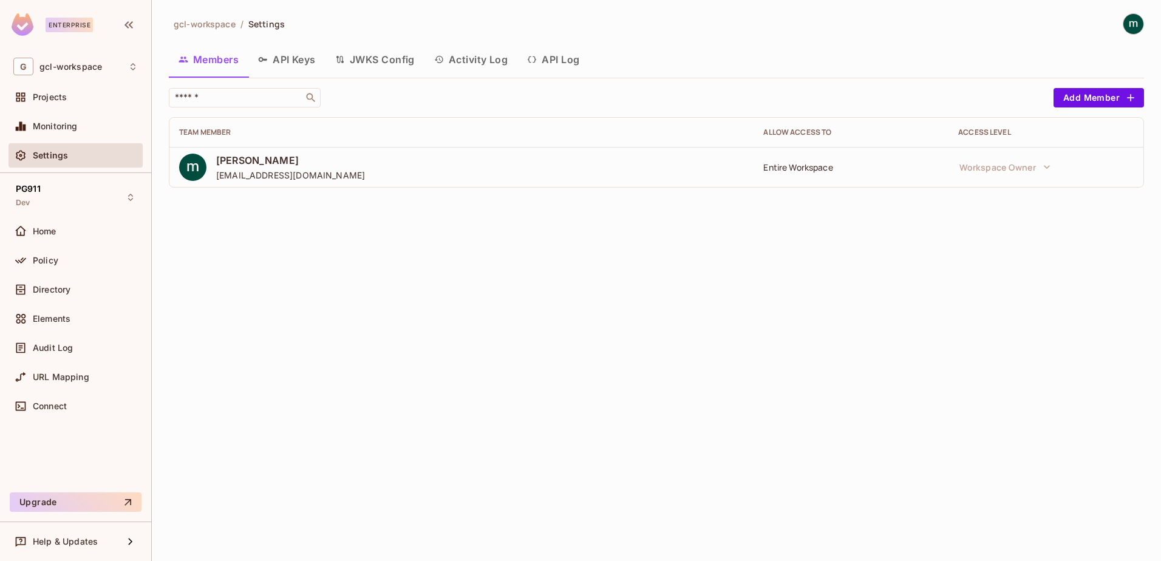
click at [565, 58] on button "API Log" at bounding box center [553, 59] width 72 height 30
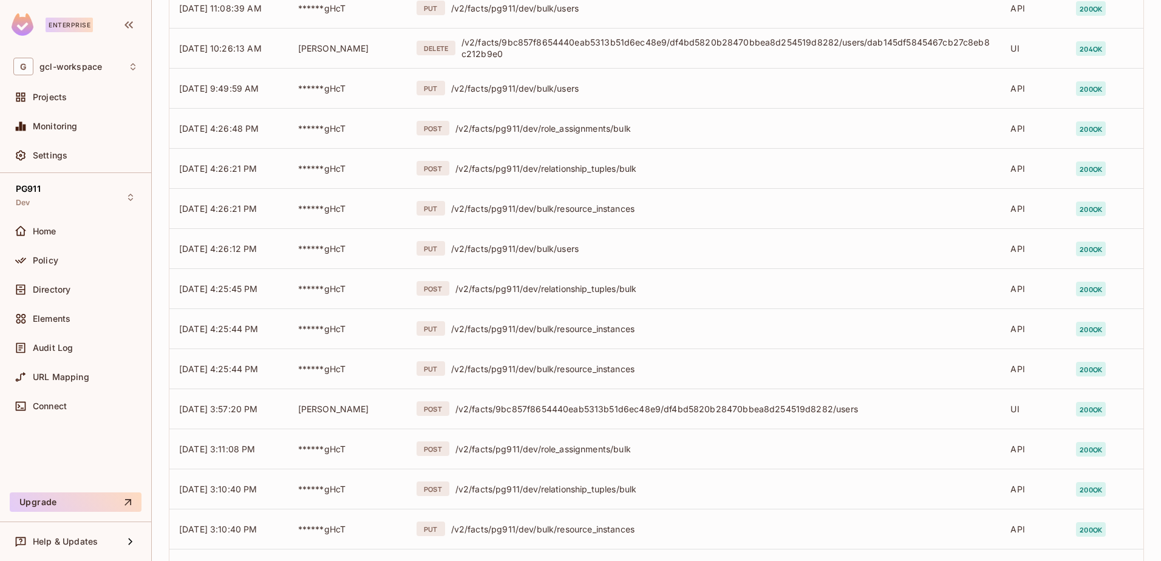
scroll to position [277, 0]
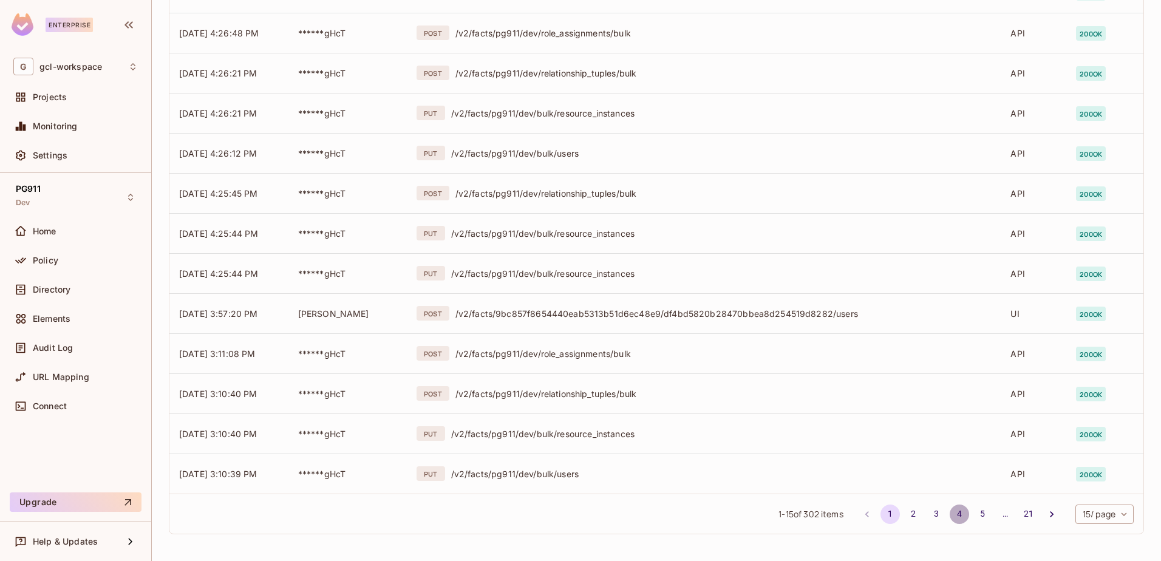
click at [950, 513] on button "4" at bounding box center [959, 513] width 19 height 19
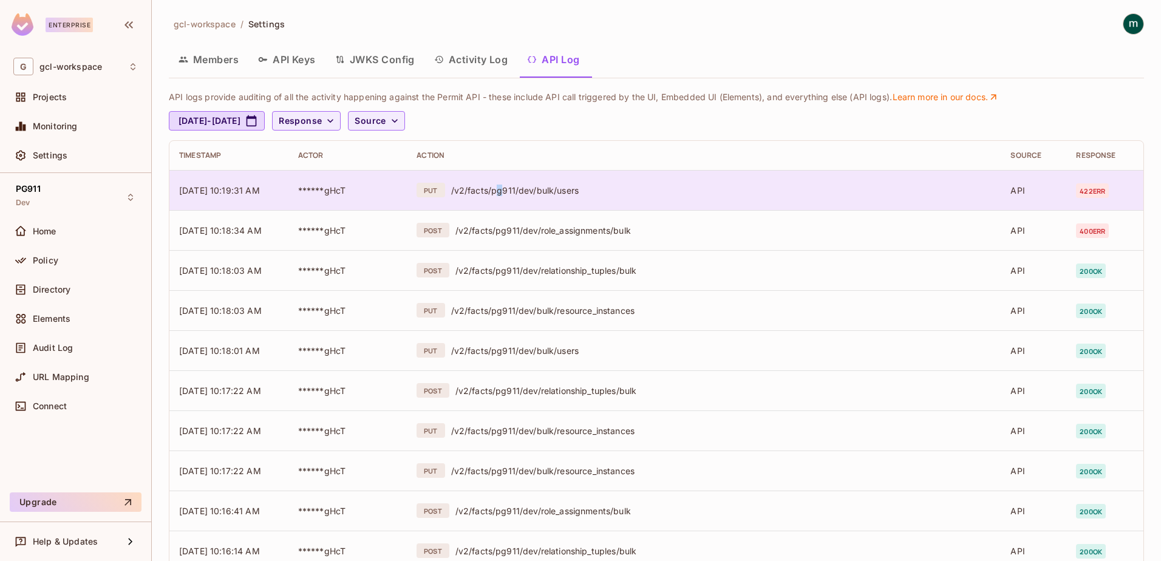
click at [497, 188] on div "/v2/facts/pg911/dev/bulk/users" at bounding box center [721, 191] width 540 height 12
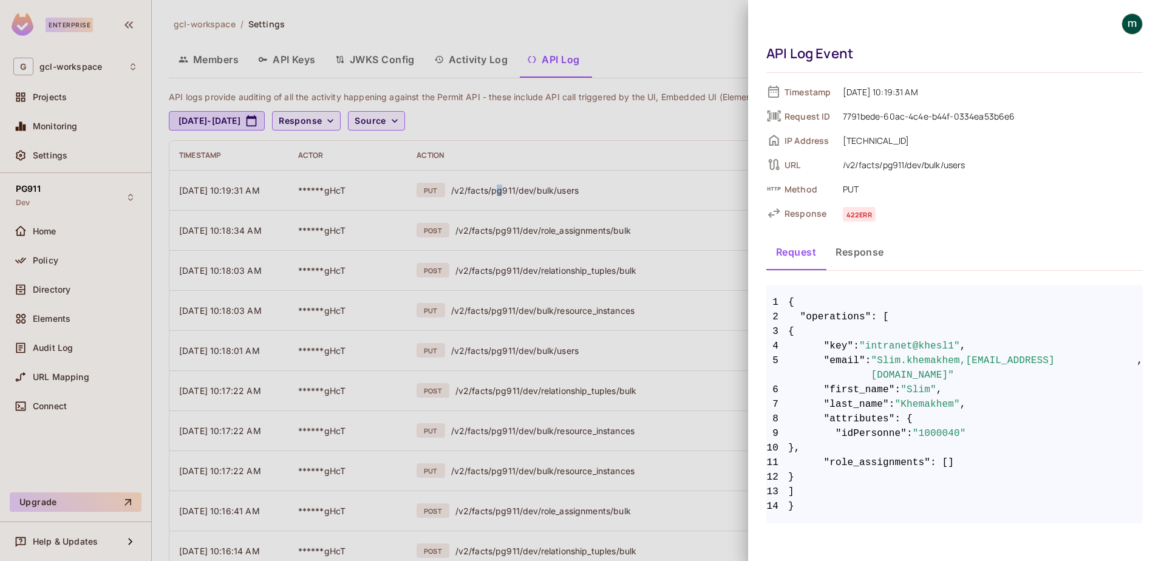
click at [851, 248] on button "Response" at bounding box center [860, 252] width 68 height 30
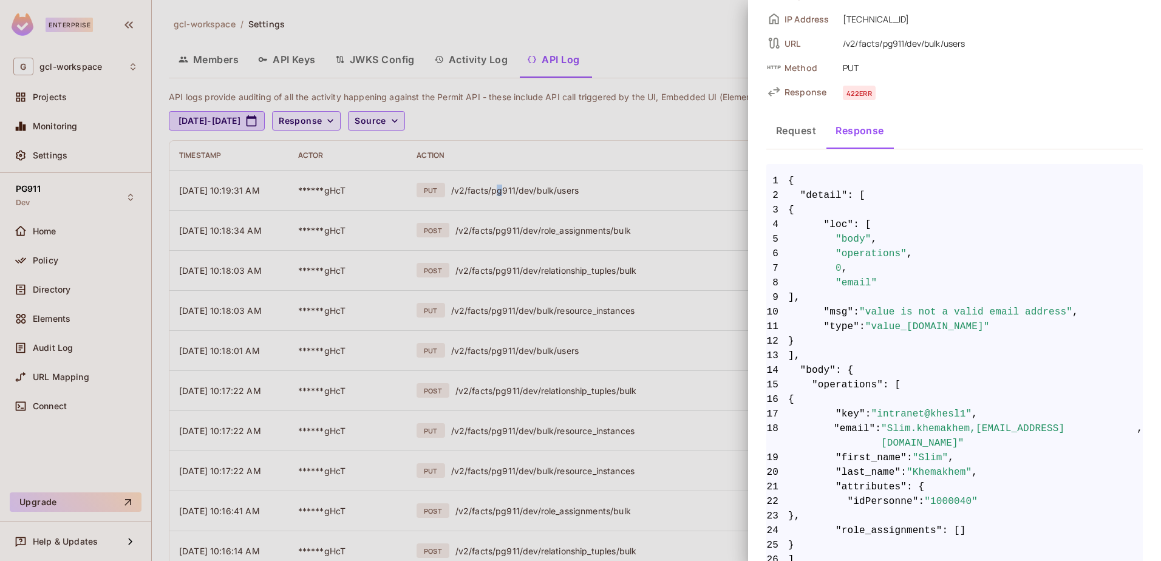
scroll to position [163, 0]
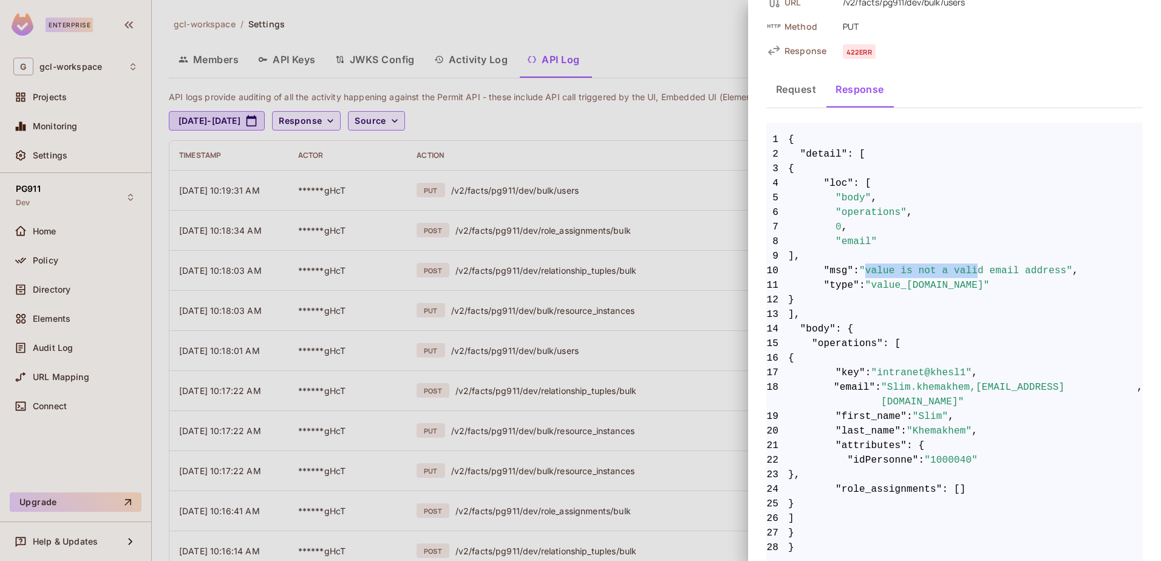
drag, startPoint x: 864, startPoint y: 272, endPoint x: 968, endPoint y: 274, distance: 103.8
click at [968, 274] on span ""value is not a valid email address"" at bounding box center [965, 270] width 213 height 15
drag, startPoint x: 968, startPoint y: 274, endPoint x: 957, endPoint y: 294, distance: 22.5
click at [957, 294] on span "12 }" at bounding box center [954, 300] width 376 height 15
click at [888, 299] on span "12 }" at bounding box center [954, 300] width 376 height 15
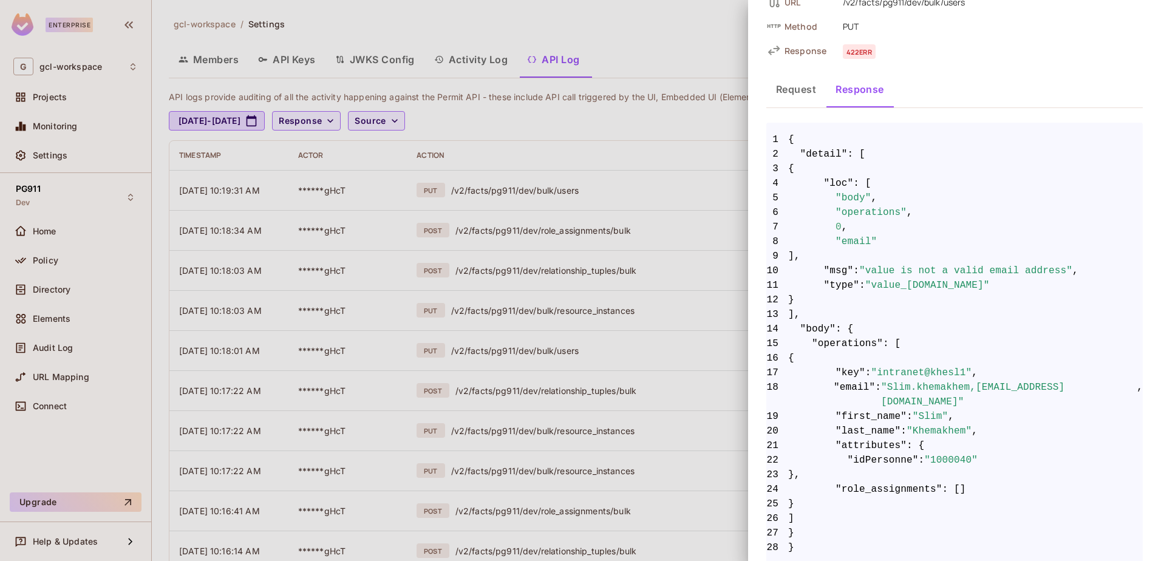
click at [875, 291] on span ""value_[DOMAIN_NAME]"" at bounding box center [927, 285] width 124 height 15
click at [966, 390] on span ""Slim.khemakhem,[EMAIL_ADDRESS][DOMAIN_NAME]"" at bounding box center [1009, 394] width 256 height 29
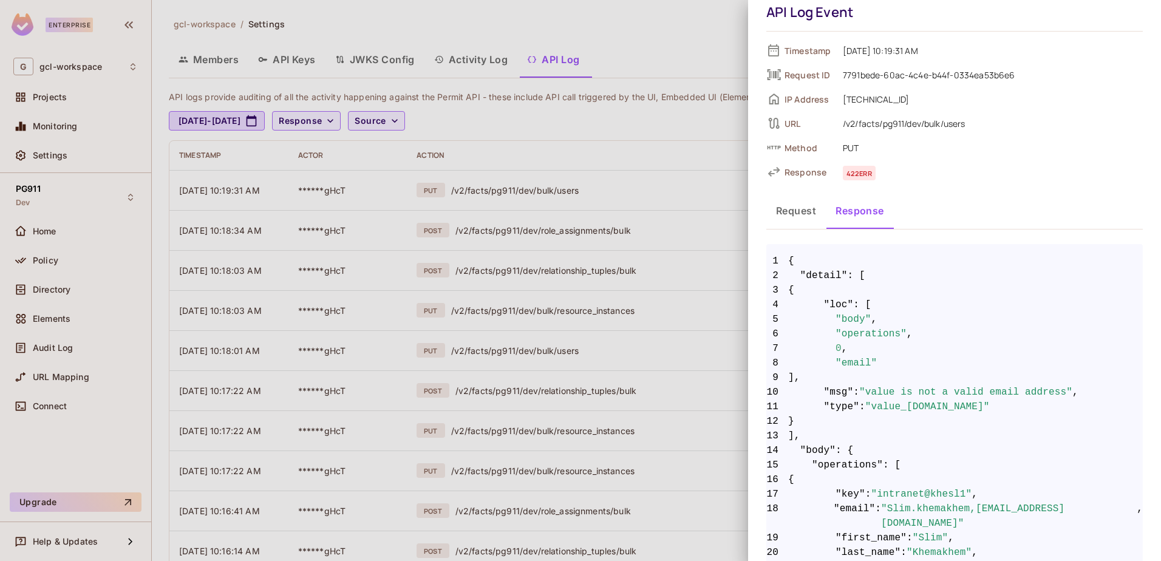
scroll to position [0, 0]
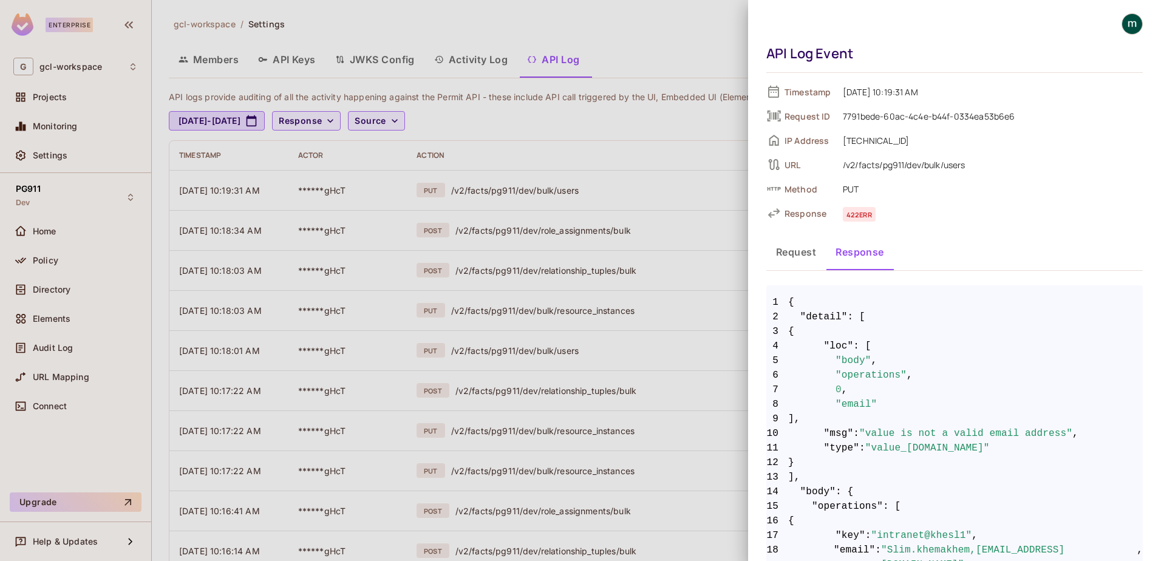
click at [574, 155] on div at bounding box center [580, 280] width 1161 height 561
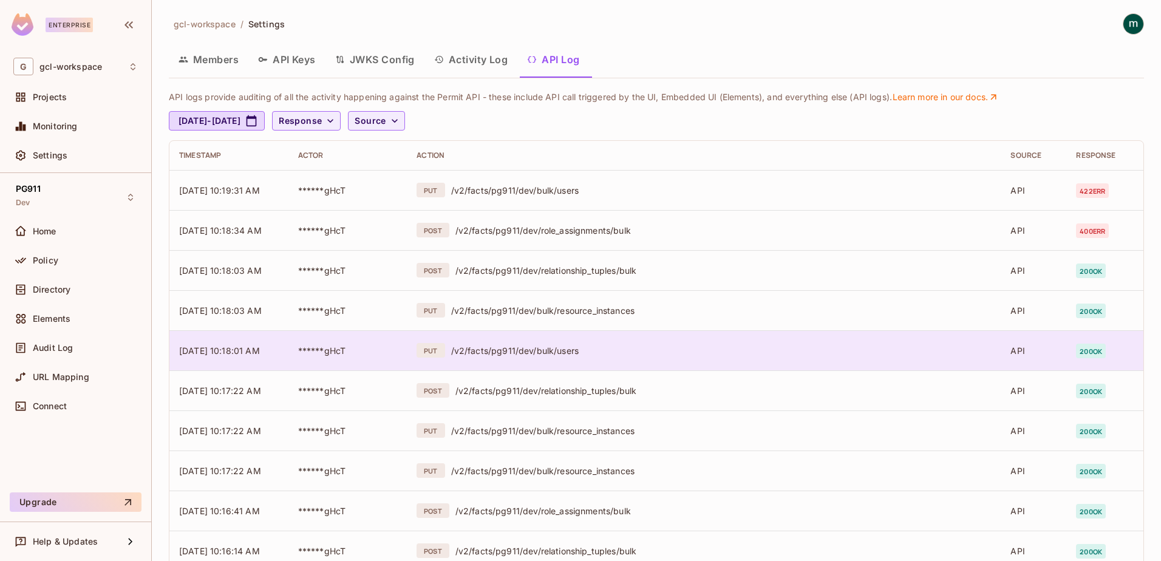
click at [541, 352] on div "/v2/facts/pg911/dev/bulk/users" at bounding box center [721, 351] width 540 height 12
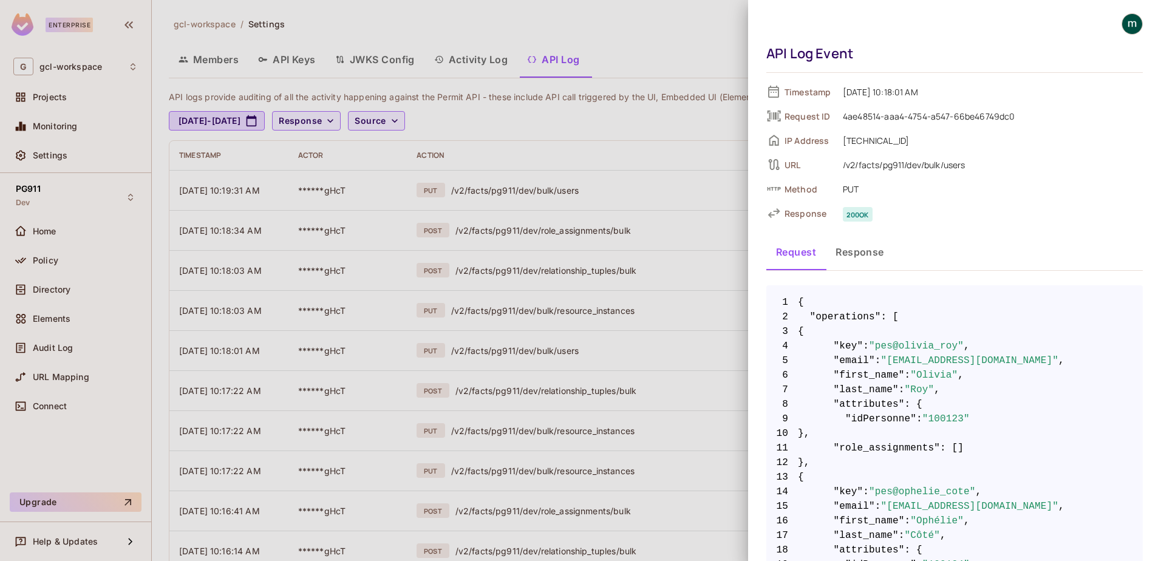
click at [541, 354] on div at bounding box center [580, 280] width 1161 height 561
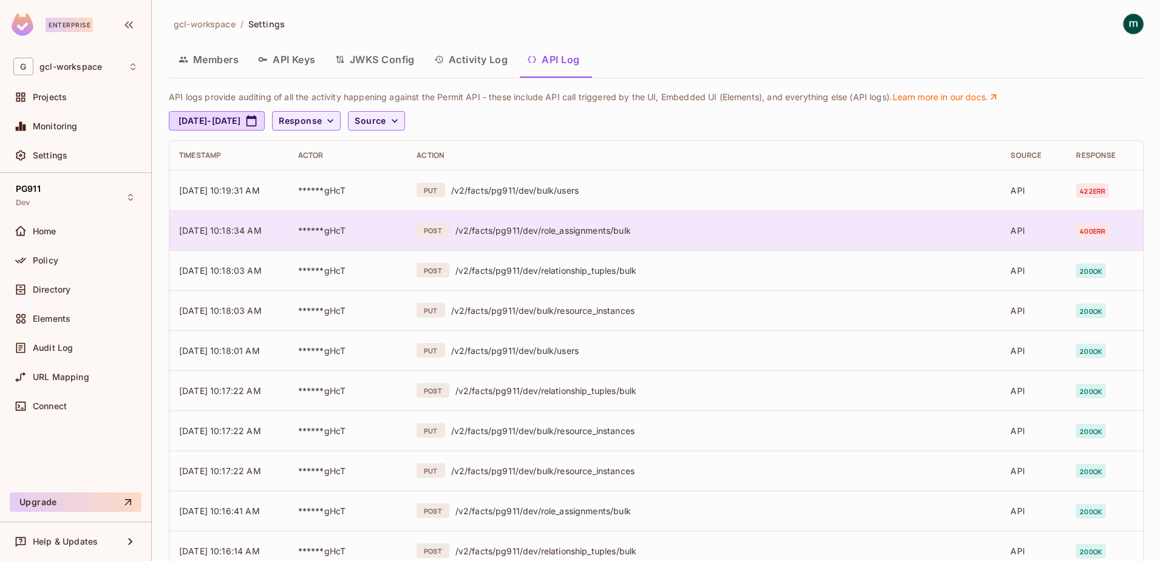
click at [494, 229] on div "/v2/facts/pg911/dev/role_assignments/bulk" at bounding box center [723, 231] width 536 height 12
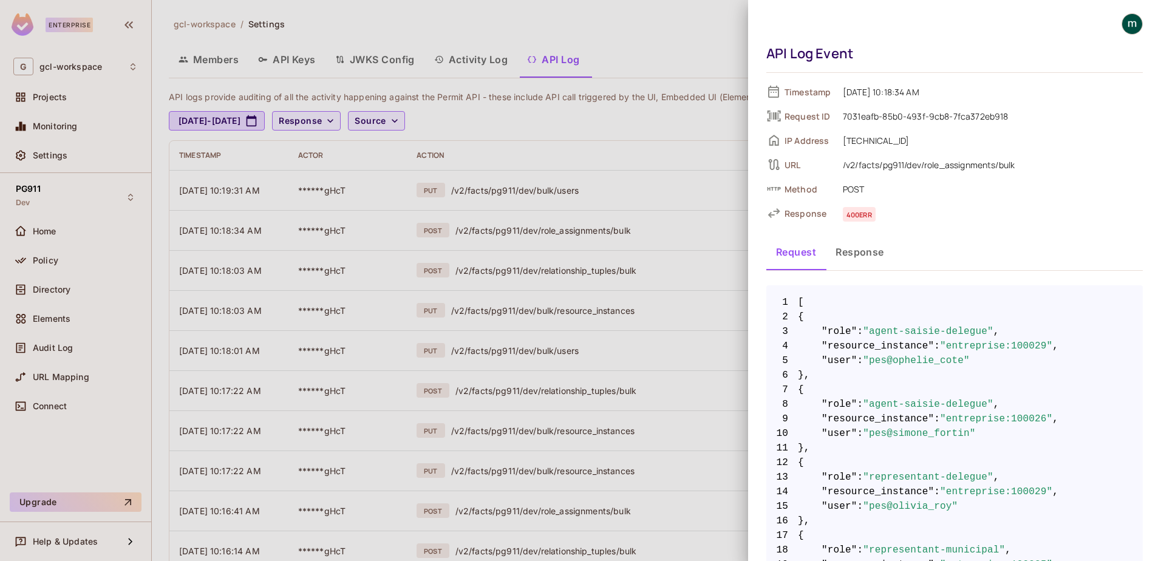
click at [852, 249] on button "Response" at bounding box center [860, 252] width 68 height 30
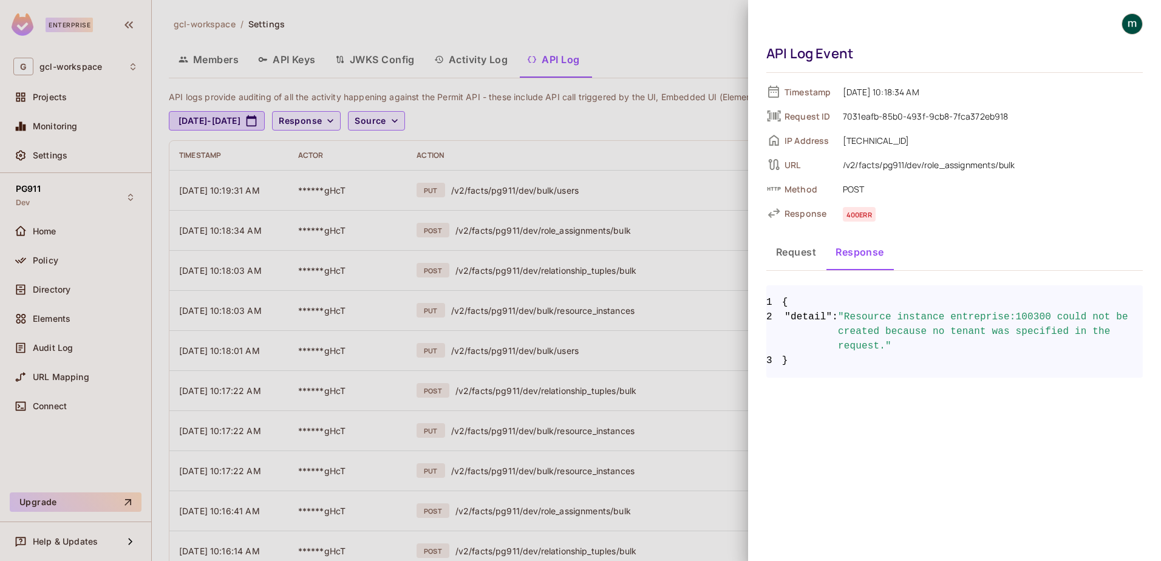
click at [602, 158] on div at bounding box center [580, 280] width 1161 height 561
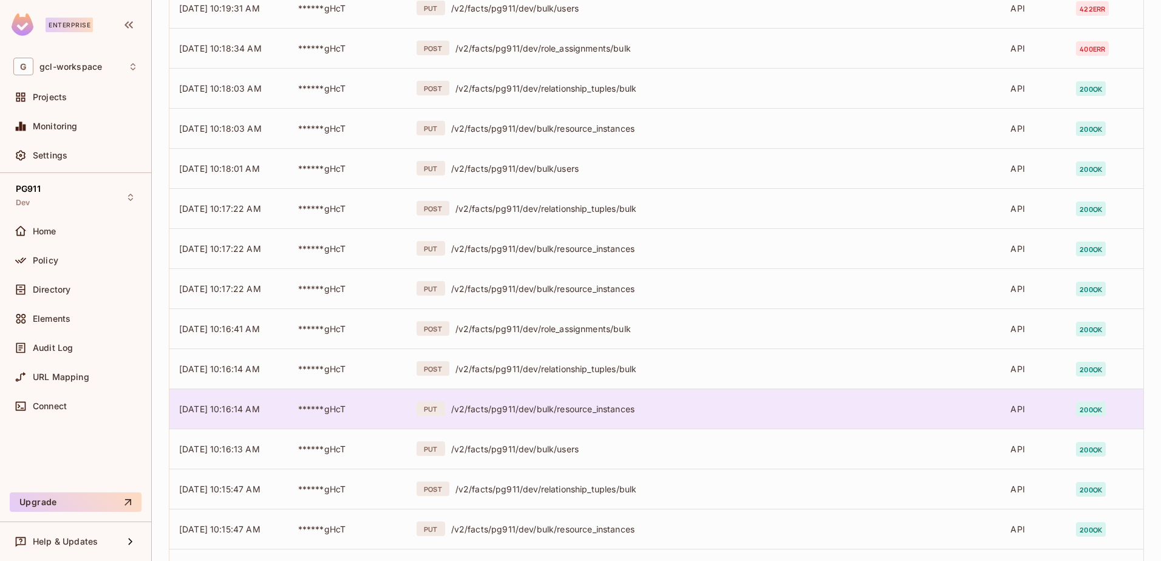
scroll to position [277, 0]
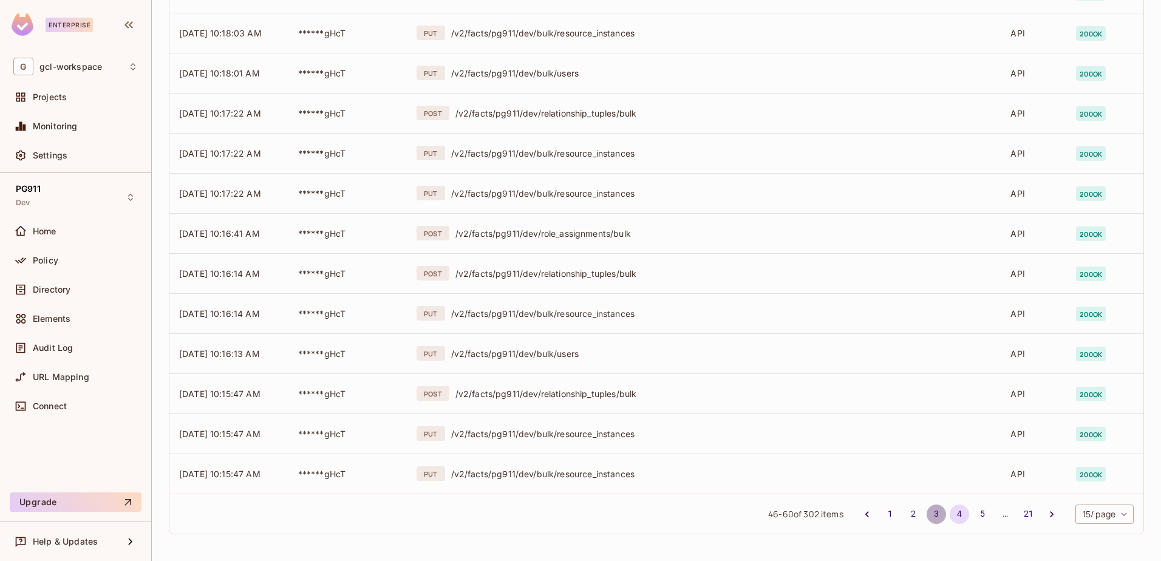
click at [926, 515] on button "3" at bounding box center [935, 513] width 19 height 19
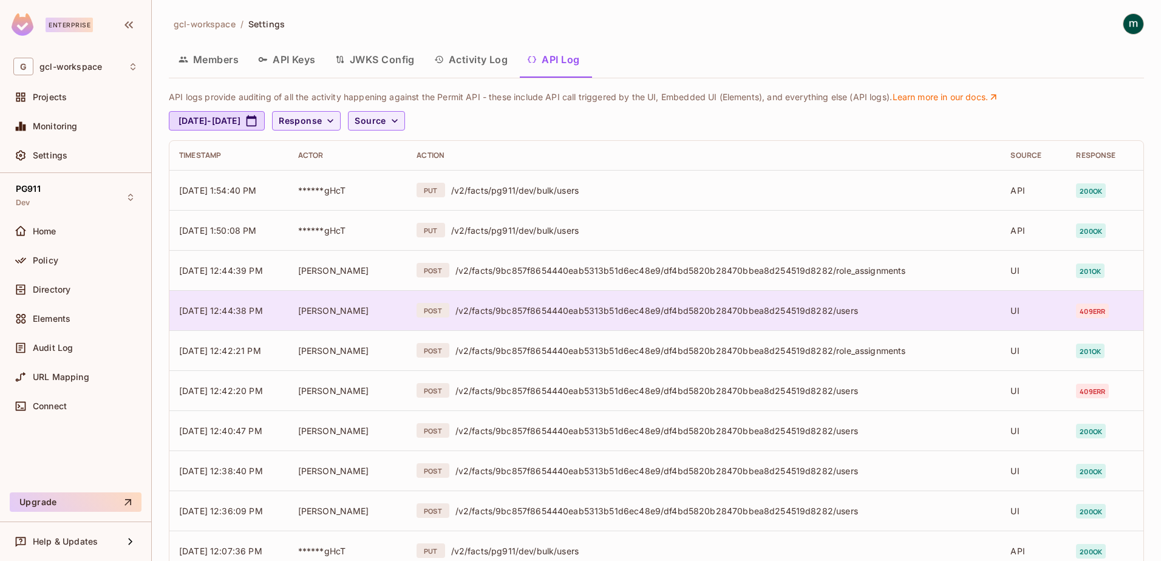
click at [565, 305] on div "/v2/facts/9bc857f8654440eab5313b51d6ec48e9/df4bd5820b28470bbea8d254519d8282/use…" at bounding box center [723, 311] width 536 height 12
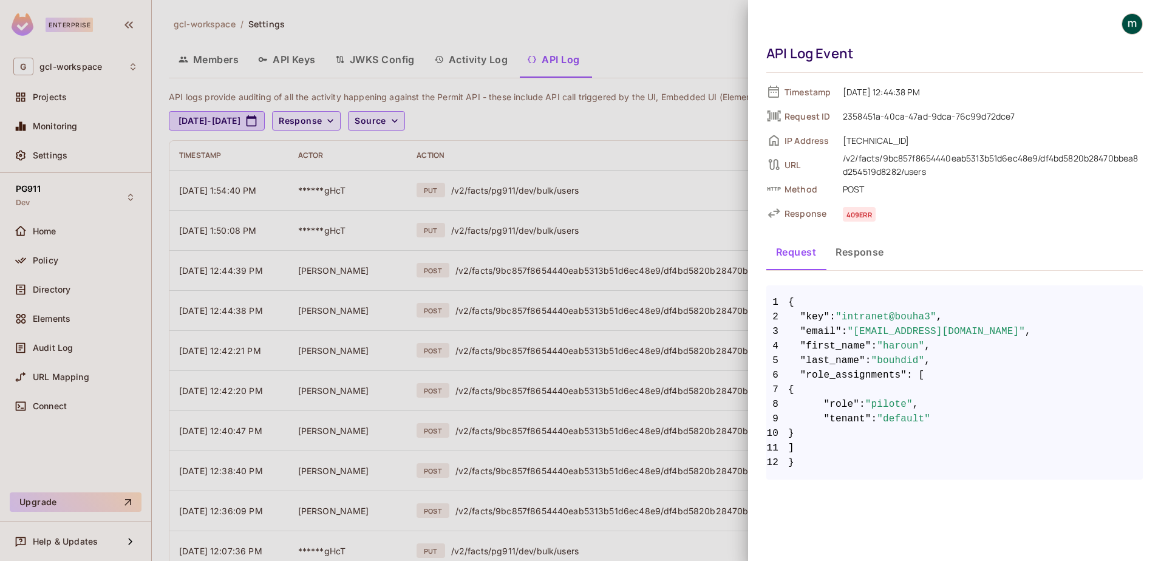
click at [856, 253] on button "Response" at bounding box center [860, 252] width 68 height 30
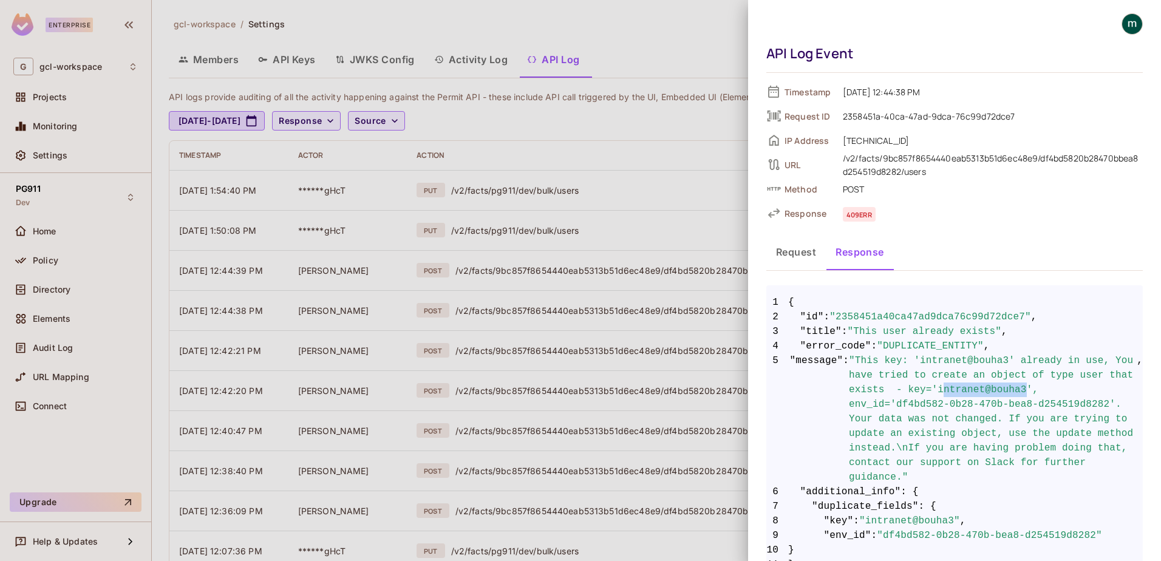
drag, startPoint x: 929, startPoint y: 388, endPoint x: 1004, endPoint y: 388, distance: 75.3
click at [1004, 388] on span ""This key: 'intranet@bouha3' already in use, You have tried to create an object…" at bounding box center [993, 418] width 288 height 131
drag, startPoint x: 844, startPoint y: 191, endPoint x: 867, endPoint y: 194, distance: 23.3
click at [867, 194] on span "POST" at bounding box center [990, 189] width 306 height 15
drag, startPoint x: 954, startPoint y: 44, endPoint x: 1040, endPoint y: 39, distance: 85.8
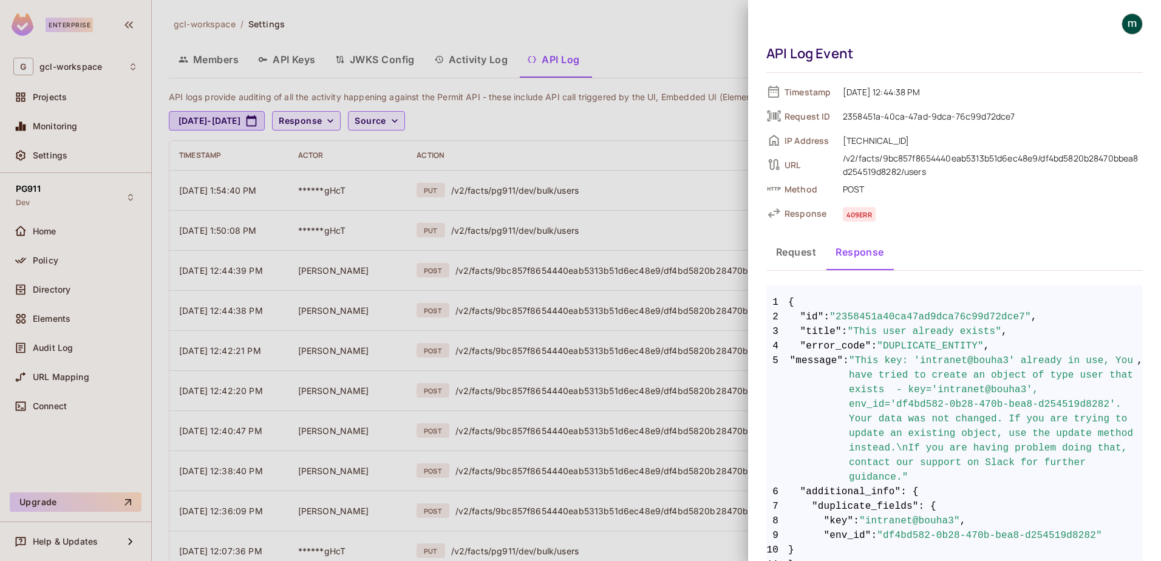
click at [954, 45] on div "API Log Event" at bounding box center [951, 53] width 370 height 18
click at [624, 203] on div at bounding box center [580, 280] width 1161 height 561
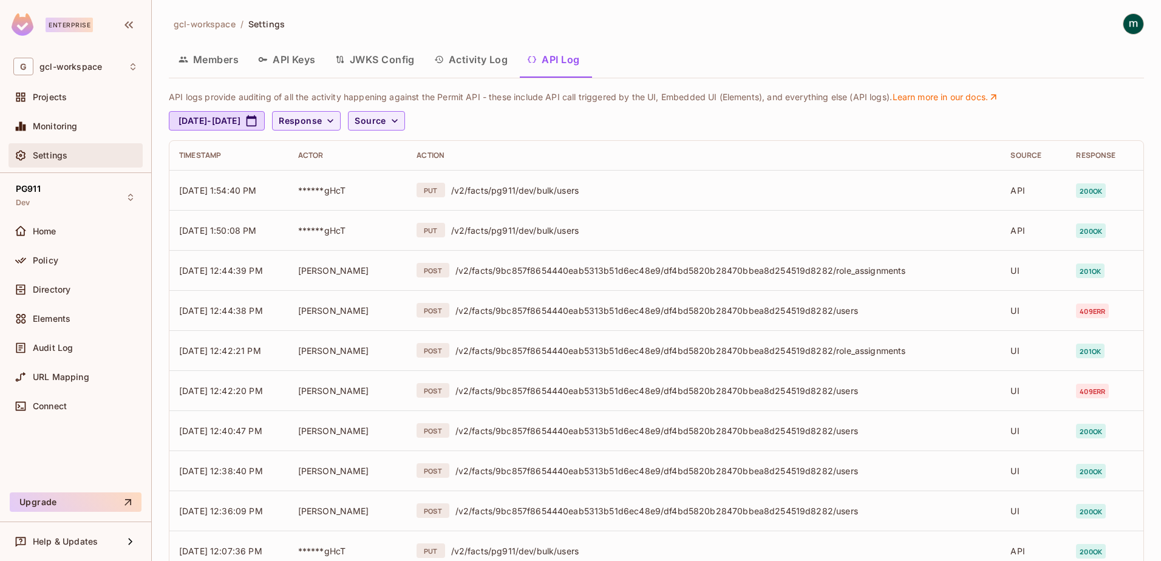
click at [39, 158] on span "Settings" at bounding box center [50, 156] width 35 height 10
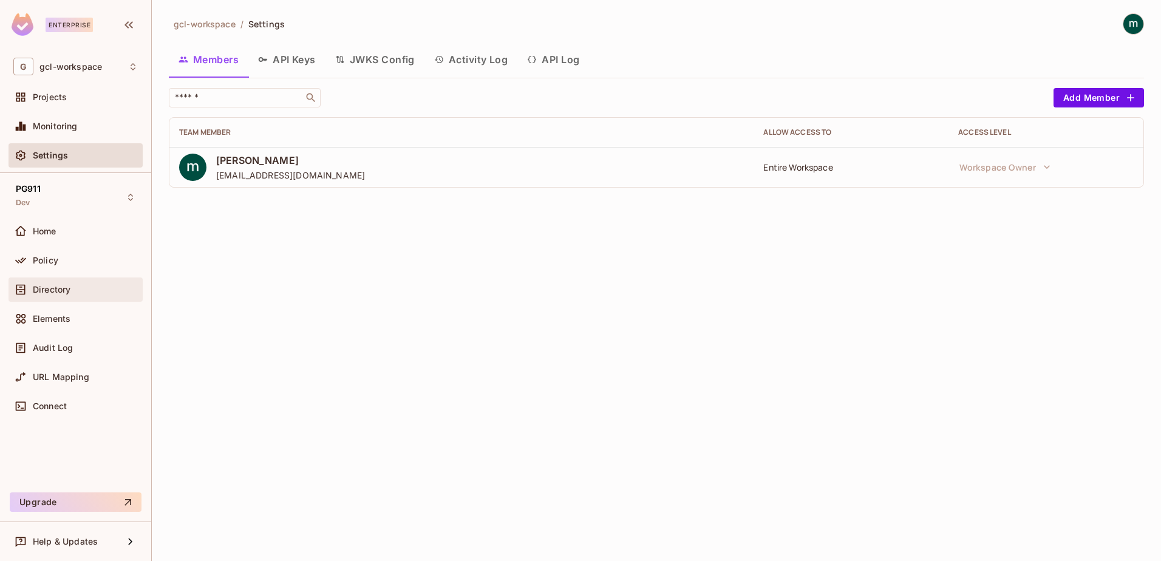
click at [55, 288] on span "Directory" at bounding box center [52, 290] width 38 height 10
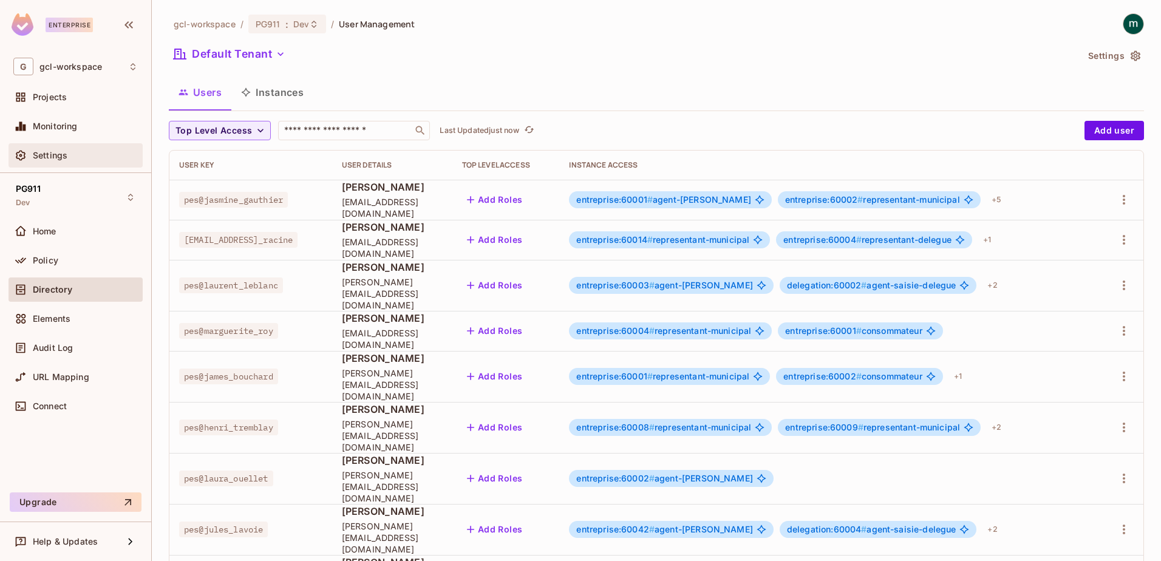
click at [43, 152] on span "Settings" at bounding box center [50, 156] width 35 height 10
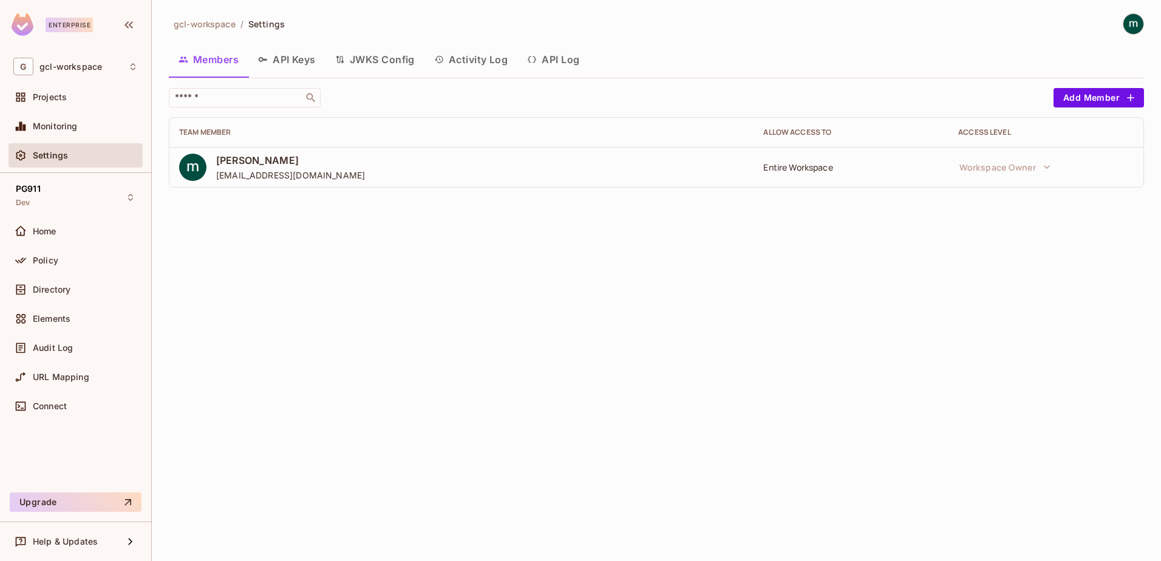
click at [548, 63] on button "API Log" at bounding box center [553, 59] width 72 height 30
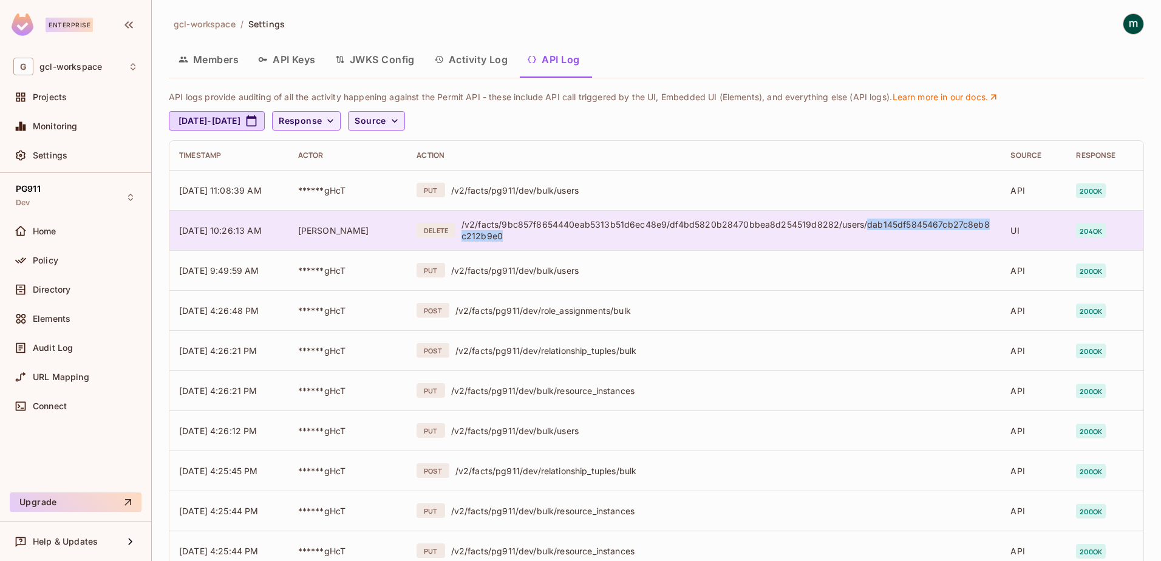
drag, startPoint x: 862, startPoint y: 229, endPoint x: 517, endPoint y: 240, distance: 345.0
click at [517, 240] on div "/v2/facts/9bc857f8654440eab5313b51d6ec48e9/df4bd5820b28470bbea8d254519d8282/use…" at bounding box center [726, 230] width 530 height 23
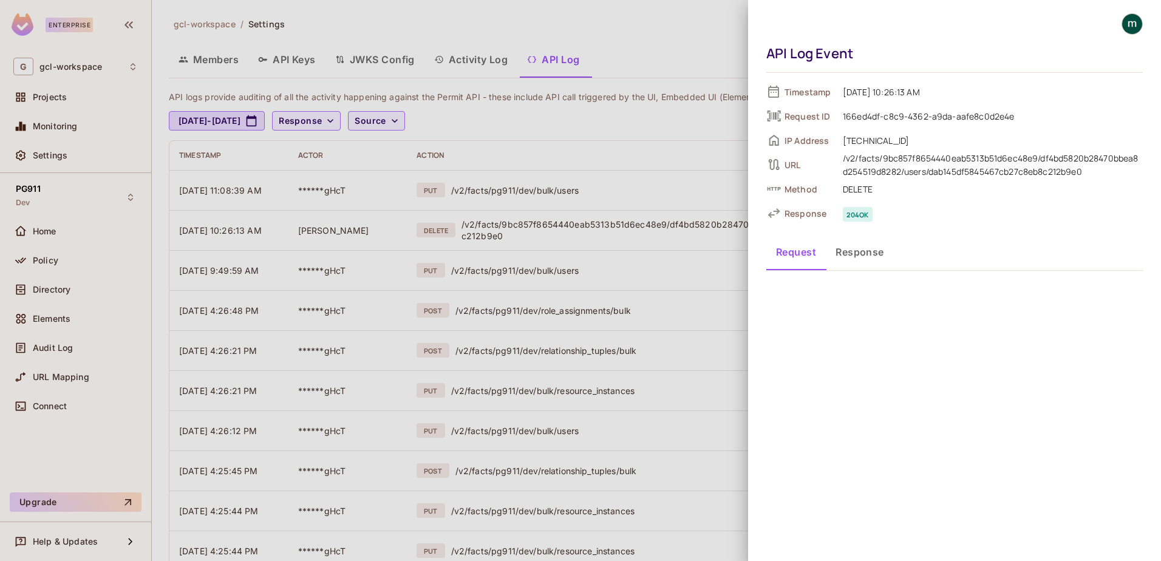
click at [907, 171] on div "/v2/facts/9bc857f8654440eab5313b51d6ec48e9/df4bd5820b28470bbea8d254519d8282/use…" at bounding box center [993, 165] width 300 height 27
drag, startPoint x: 934, startPoint y: 171, endPoint x: 1087, endPoint y: 174, distance: 153.0
click at [1087, 174] on div "/v2/facts/9bc857f8654440eab5313b51d6ec48e9/df4bd5820b28470bbea8d254519d8282/use…" at bounding box center [993, 165] width 300 height 27
drag, startPoint x: 1087, startPoint y: 174, endPoint x: 1010, endPoint y: 242, distance: 102.3
click at [1010, 240] on div "Request Response" at bounding box center [954, 252] width 376 height 30
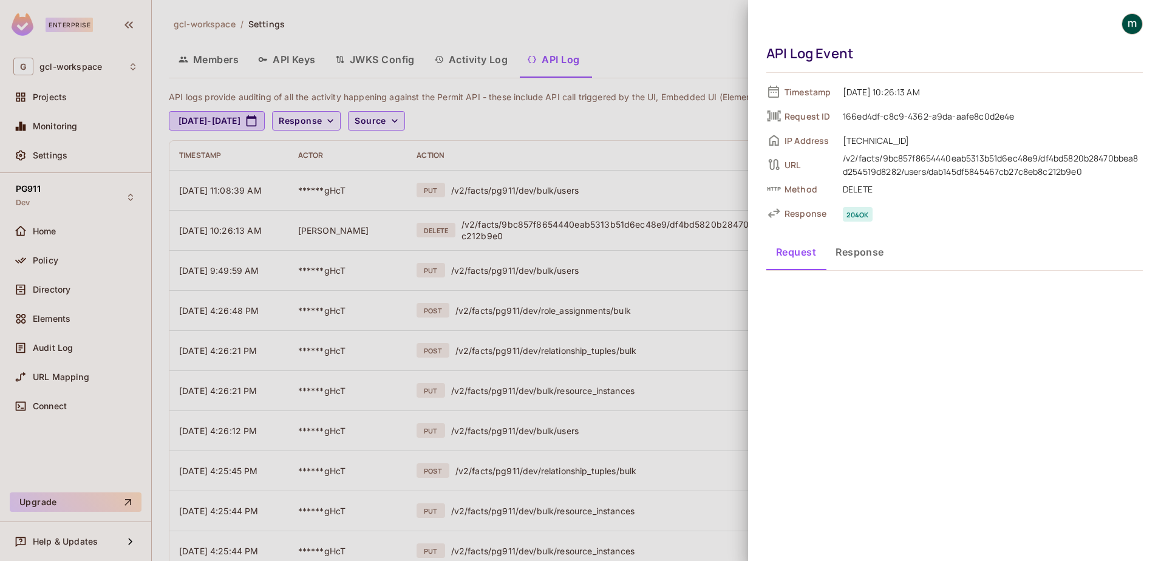
click at [922, 378] on div "API Log Event Timestamp 09/19/2025 10:26:13 AM Request ID 166ed4df-c8c9-4362-a9…" at bounding box center [954, 280] width 413 height 561
click at [563, 271] on div at bounding box center [580, 280] width 1161 height 561
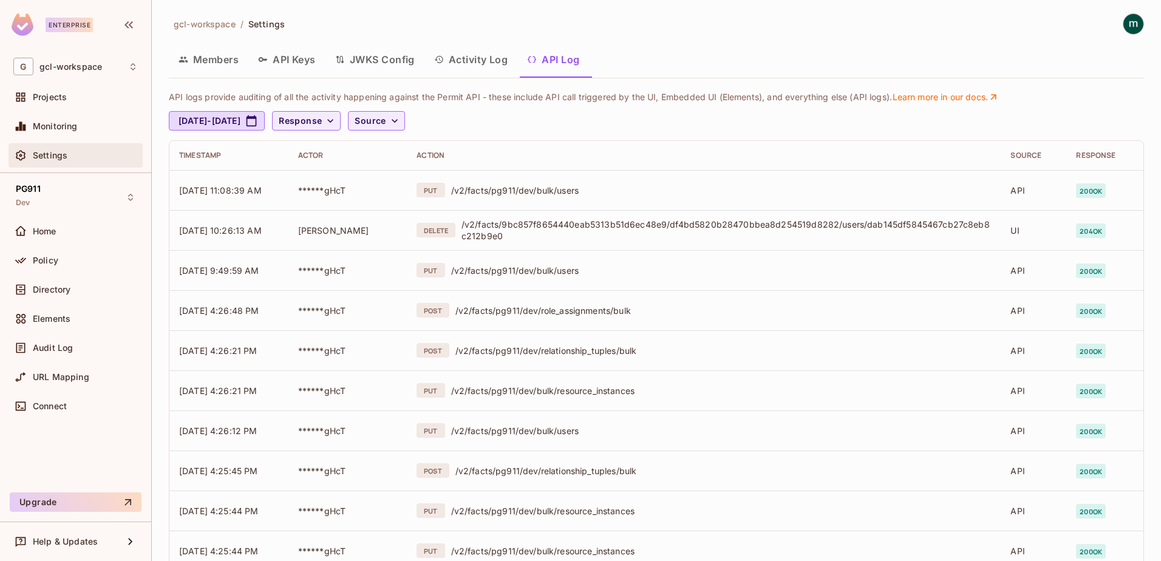
click at [35, 151] on span "Settings" at bounding box center [50, 156] width 35 height 10
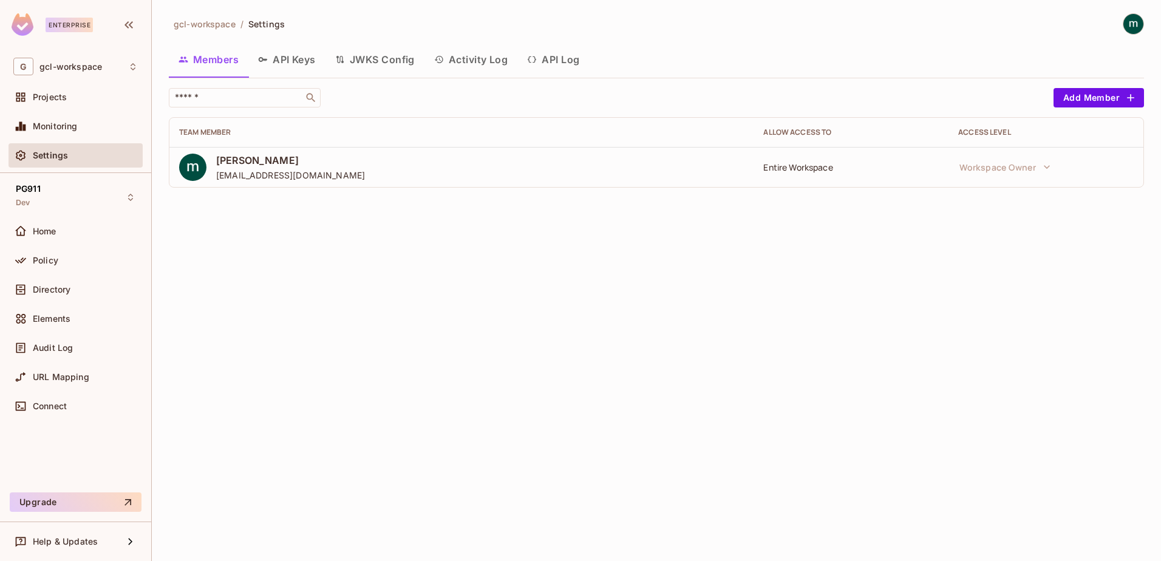
click at [284, 57] on button "API Keys" at bounding box center [286, 59] width 77 height 30
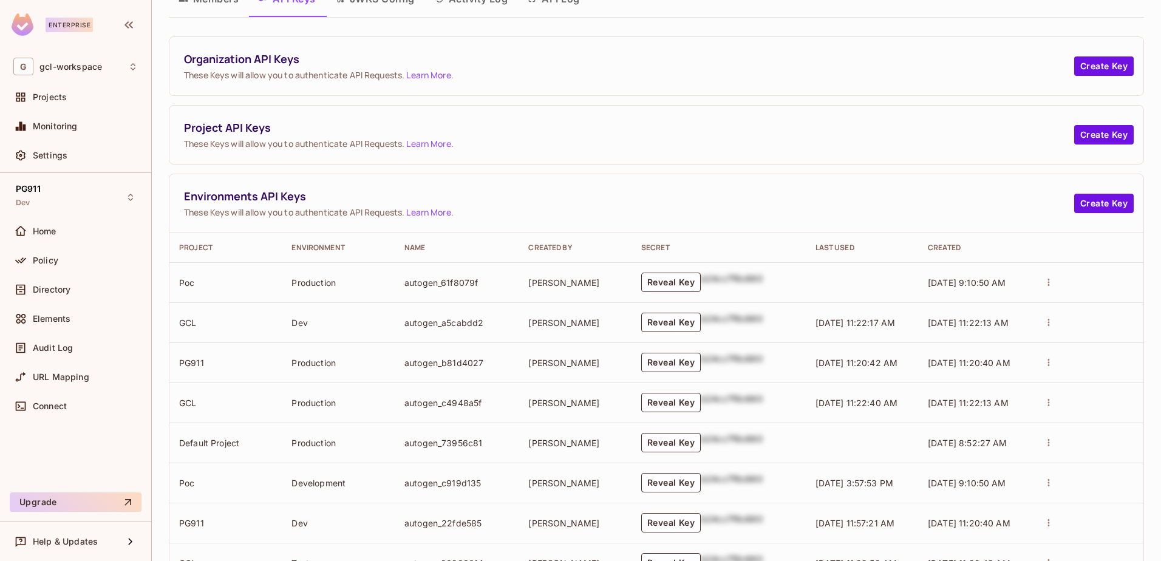
scroll to position [121, 0]
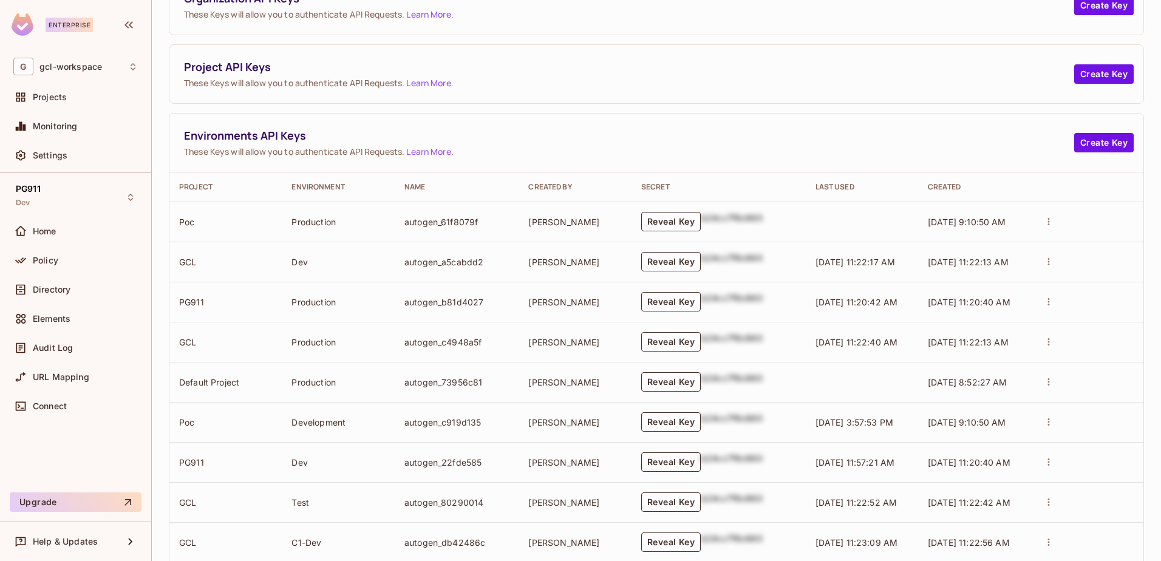
click at [657, 467] on button "Reveal Key" at bounding box center [670, 461] width 59 height 19
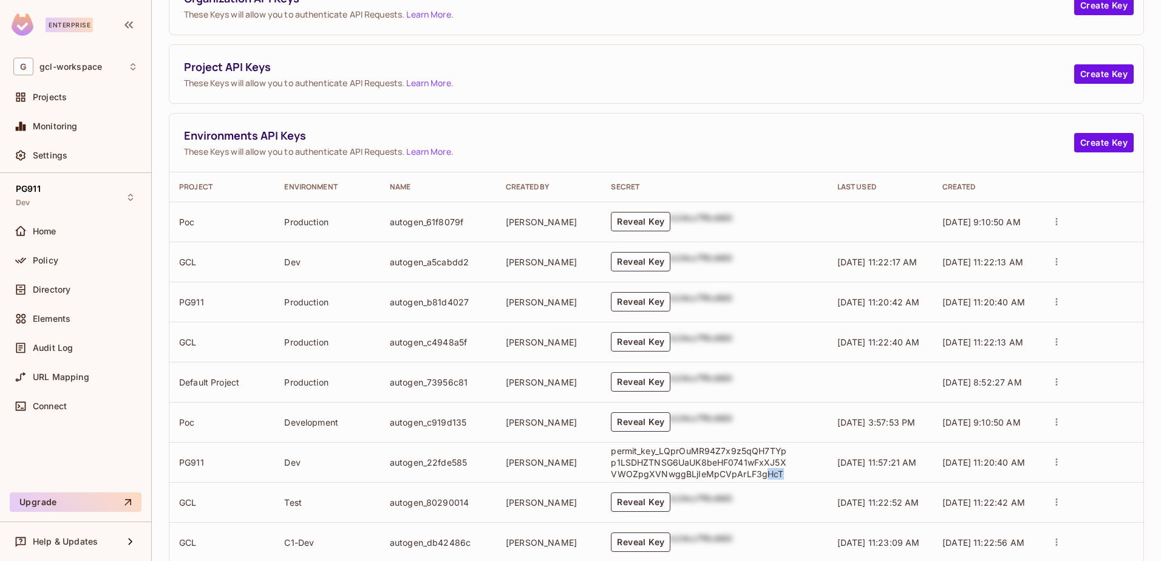
drag, startPoint x: 762, startPoint y: 476, endPoint x: 776, endPoint y: 477, distance: 14.6
click at [776, 477] on p "permit_key_LQprOuMR94Z7x9z5qQH7TYpp1LSDHZTNSG6UaUK8beHF0741wFxXJ5XVWOZpgXVNwggB…" at bounding box center [699, 462] width 176 height 35
drag, startPoint x: 606, startPoint y: 454, endPoint x: 787, endPoint y: 470, distance: 181.6
click at [787, 470] on td "permit_key_LQprOuMR94Z7x9z5qQH7TYpp1LSDHZTNSG6UaUK8beHF0741wFxXJ5XVWOZpgXVNwggB…" at bounding box center [714, 462] width 226 height 40
click at [581, 263] on td "[PERSON_NAME]" at bounding box center [548, 262] width 105 height 40
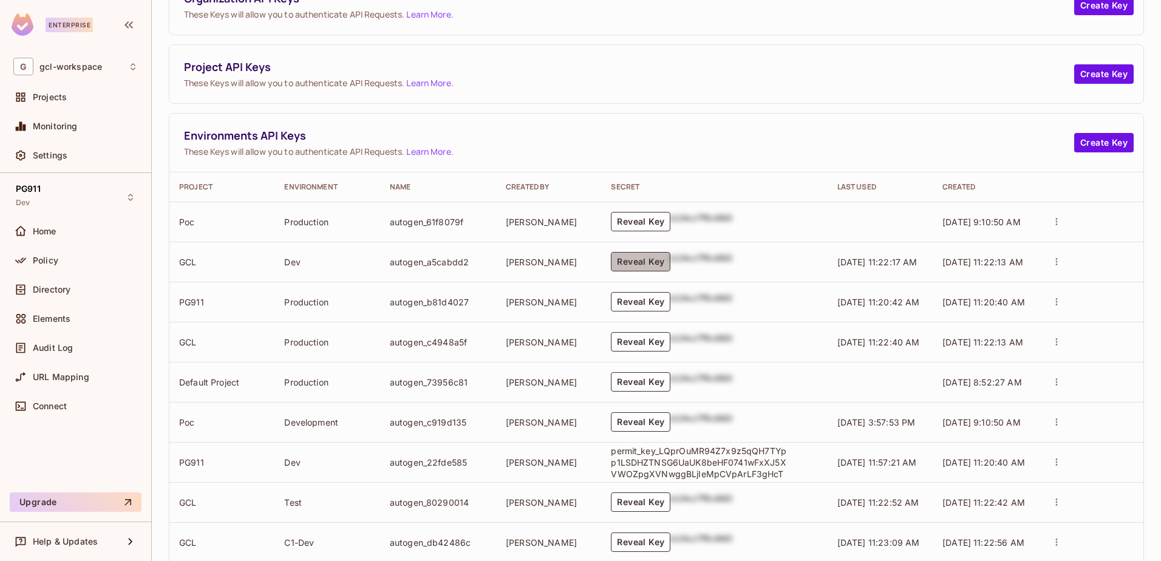
click at [644, 263] on button "Reveal Key" at bounding box center [640, 261] width 59 height 19
drag, startPoint x: 345, startPoint y: 265, endPoint x: 369, endPoint y: 300, distance: 42.8
click at [345, 265] on td "Dev" at bounding box center [326, 262] width 105 height 40
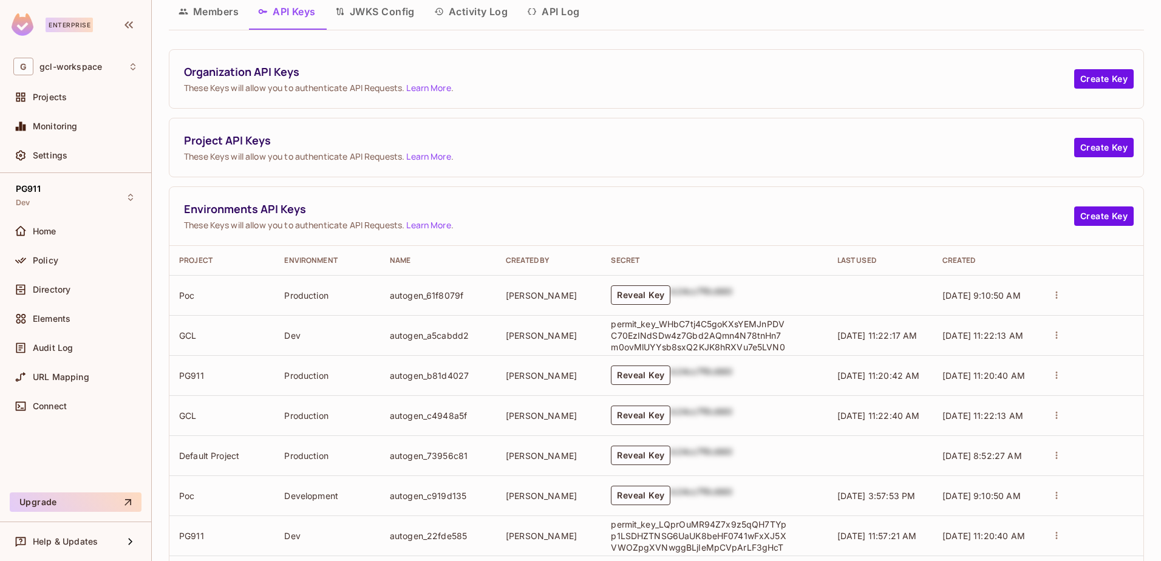
scroll to position [0, 0]
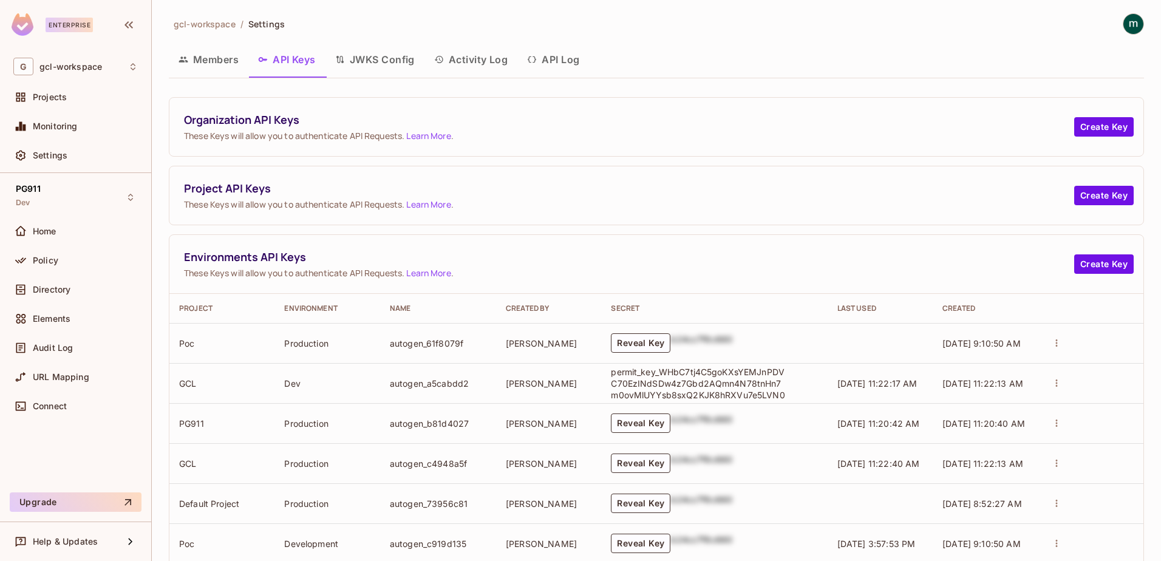
click at [566, 65] on button "API Log" at bounding box center [553, 59] width 72 height 30
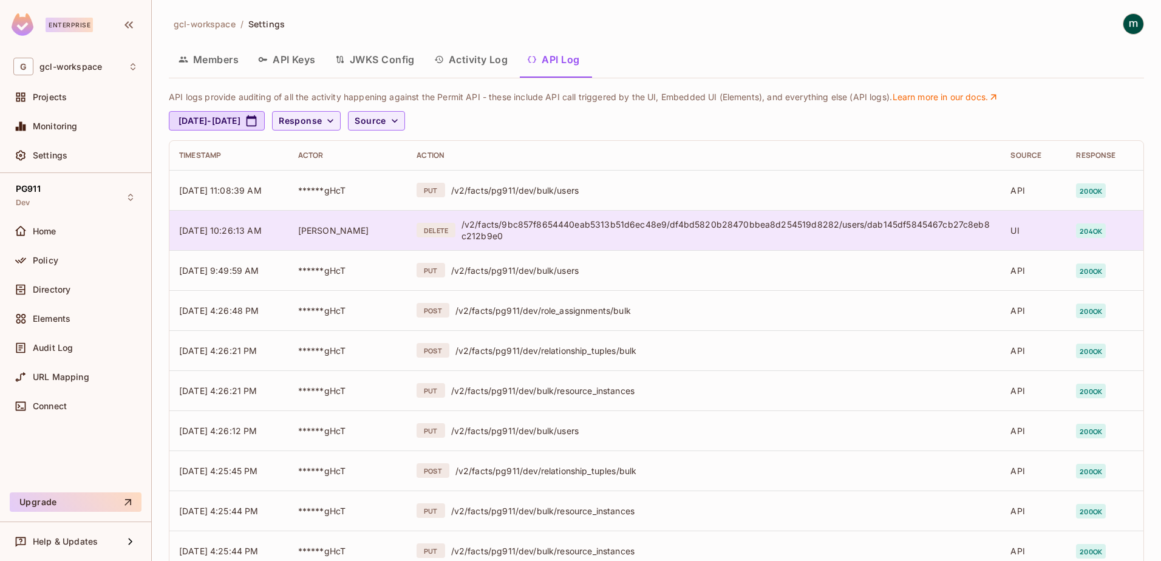
click at [593, 220] on div "/v2/facts/9bc857f8654440eab5313b51d6ec48e9/df4bd5820b28470bbea8d254519d8282/use…" at bounding box center [726, 230] width 530 height 23
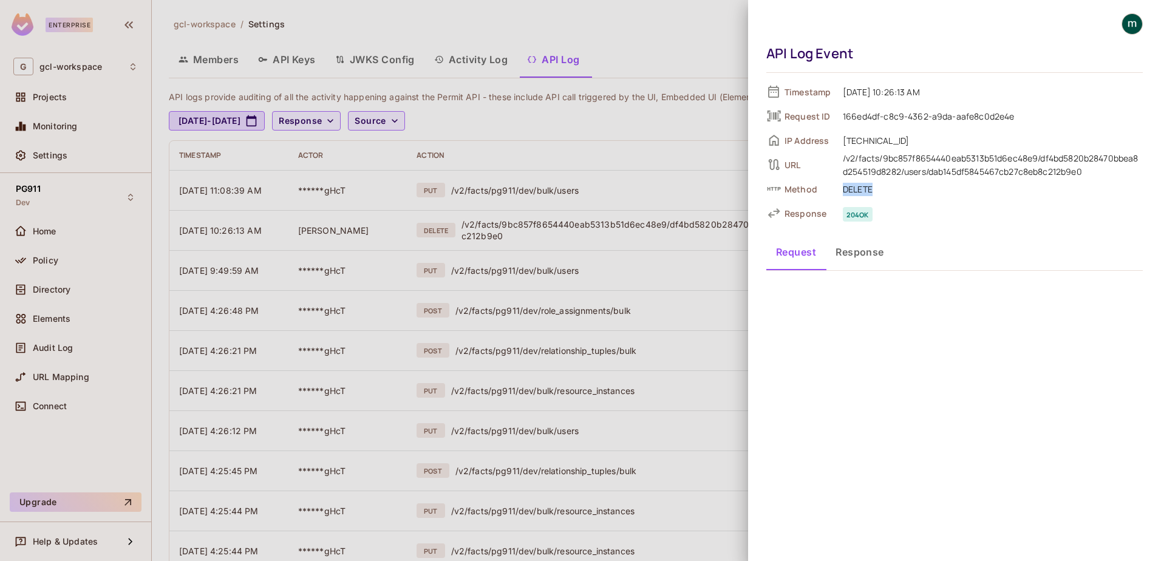
drag, startPoint x: 843, startPoint y: 189, endPoint x: 874, endPoint y: 187, distance: 31.1
click at [874, 187] on span "DELETE" at bounding box center [990, 189] width 306 height 15
drag, startPoint x: 874, startPoint y: 187, endPoint x: 856, endPoint y: 249, distance: 64.5
click at [856, 249] on button "Response" at bounding box center [860, 252] width 68 height 30
drag, startPoint x: 931, startPoint y: 174, endPoint x: 1095, endPoint y: 172, distance: 164.5
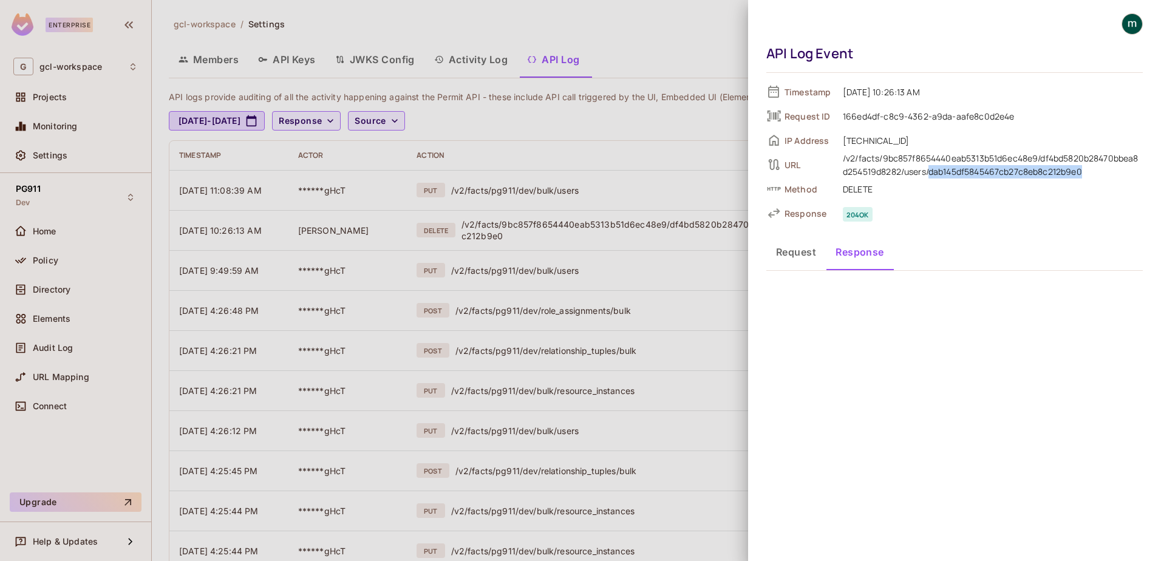
click at [1095, 172] on div "/v2/facts/9bc857f8654440eab5313b51d6ec48e9/df4bd5820b28470bbea8d254519d8282/use…" at bounding box center [993, 165] width 300 height 27
click at [944, 350] on div "API Log Event Timestamp 09/19/2025 10:26:13 AM Request ID 166ed4df-c8c9-4362-a9…" at bounding box center [954, 280] width 413 height 561
click at [874, 216] on span "204 ok" at bounding box center [990, 213] width 306 height 15
click at [793, 209] on span "Response" at bounding box center [808, 214] width 49 height 12
click at [797, 252] on button "Request" at bounding box center [795, 252] width 59 height 30
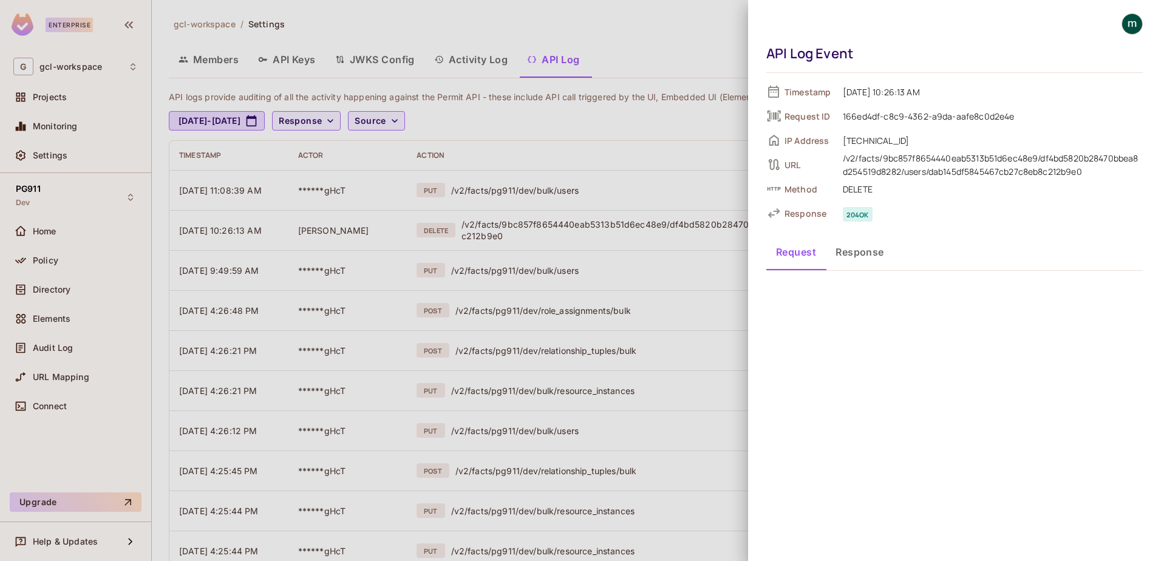
click at [811, 256] on button "Request" at bounding box center [795, 252] width 59 height 30
click at [854, 251] on button "Response" at bounding box center [860, 252] width 68 height 30
click at [792, 257] on button "Request" at bounding box center [795, 252] width 59 height 30
click at [655, 244] on div at bounding box center [580, 280] width 1161 height 561
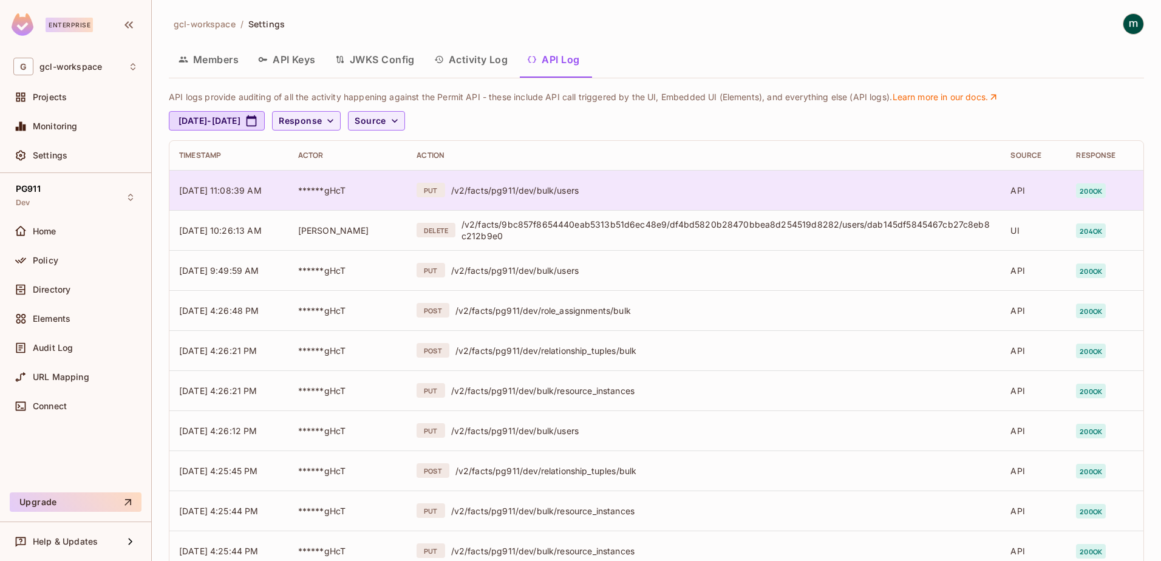
click at [560, 191] on div "/v2/facts/pg911/dev/bulk/users" at bounding box center [721, 191] width 540 height 12
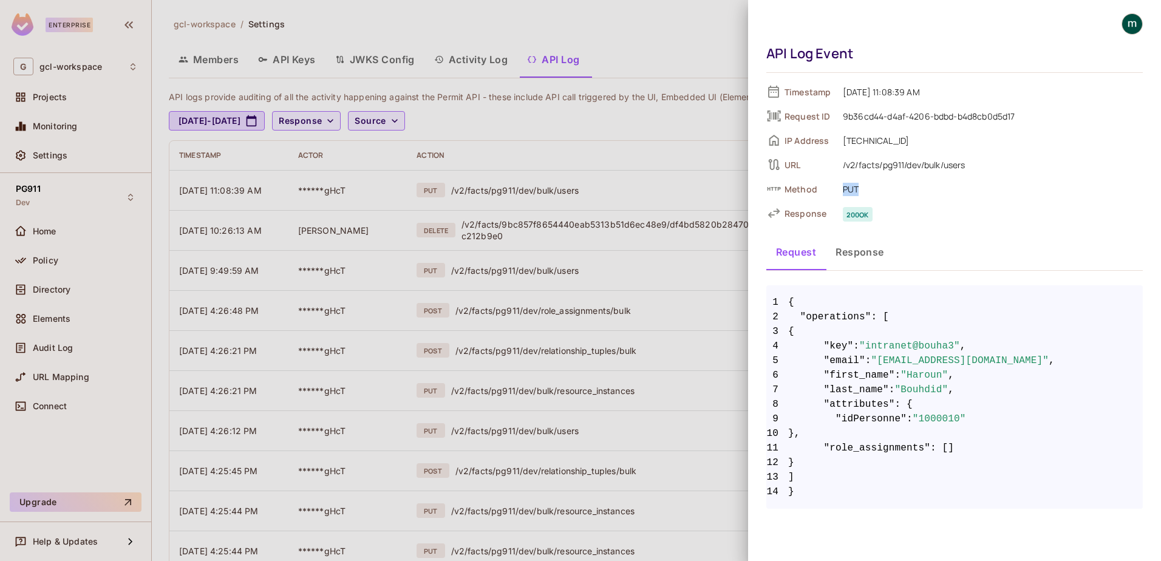
drag, startPoint x: 843, startPoint y: 191, endPoint x: 863, endPoint y: 191, distance: 20.0
click at [863, 191] on span "PUT" at bounding box center [990, 189] width 306 height 15
click at [549, 186] on div at bounding box center [580, 280] width 1161 height 561
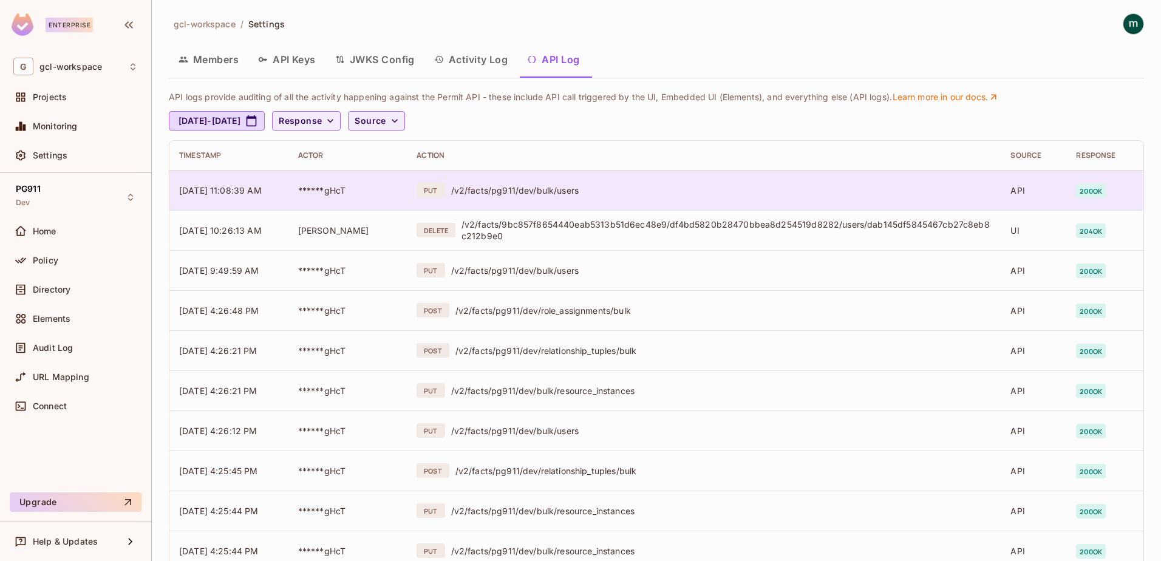
click at [552, 187] on div "/v2/facts/pg911/dev/bulk/users" at bounding box center [721, 191] width 540 height 12
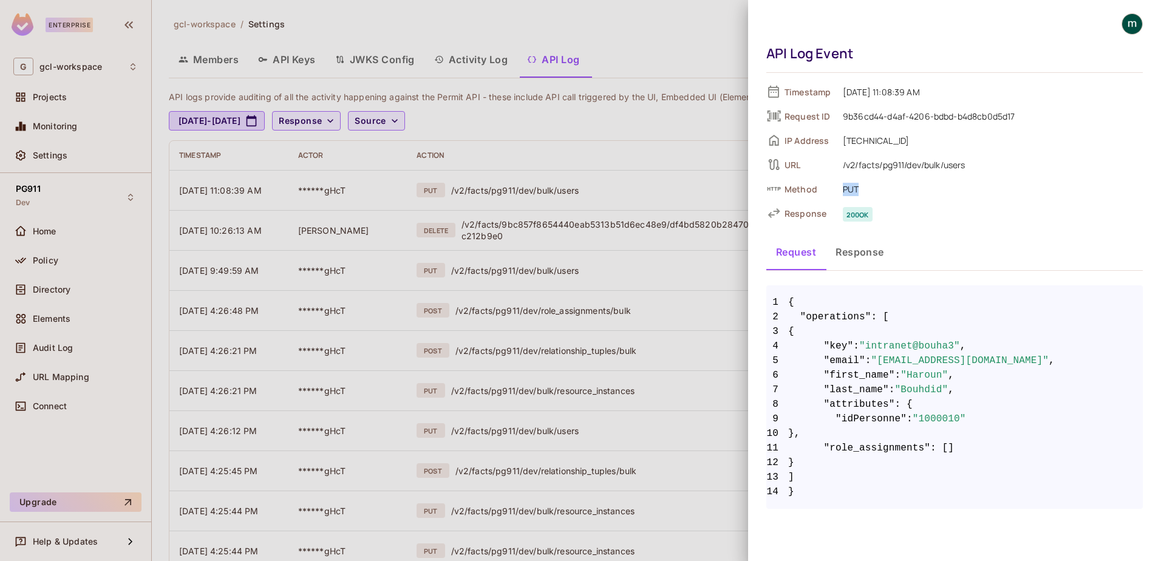
drag, startPoint x: 841, startPoint y: 191, endPoint x: 860, endPoint y: 191, distance: 18.2
click at [860, 191] on span "PUT" at bounding box center [990, 189] width 306 height 15
drag, startPoint x: 860, startPoint y: 191, endPoint x: 836, endPoint y: 189, distance: 23.7
click at [834, 188] on div "Method PUT" at bounding box center [954, 189] width 376 height 18
click at [843, 254] on button "Response" at bounding box center [860, 252] width 68 height 30
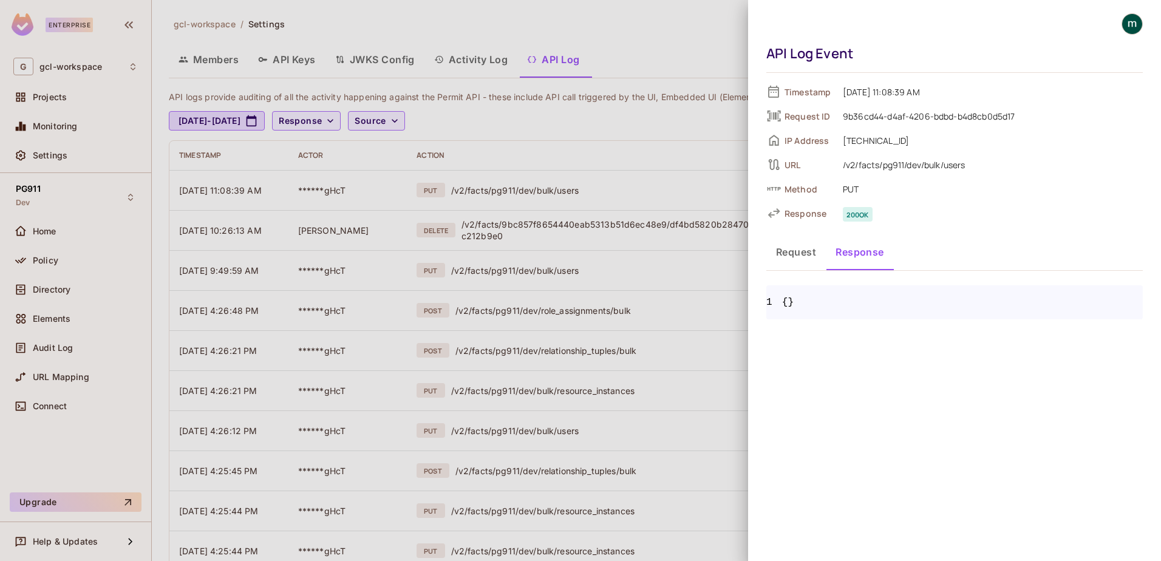
click at [787, 259] on button "Request" at bounding box center [795, 252] width 59 height 30
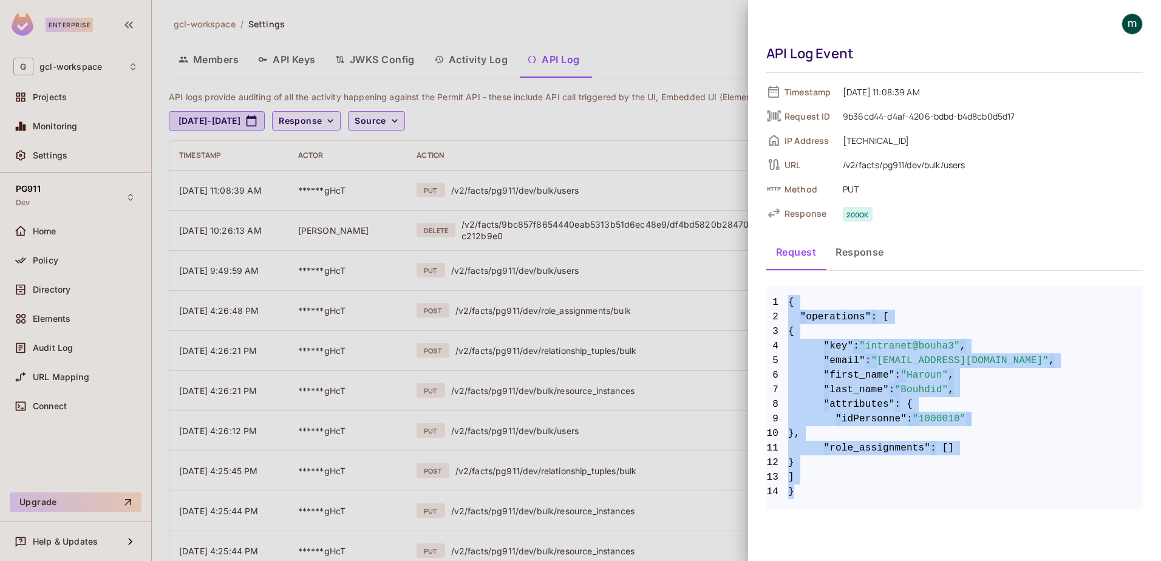
drag, startPoint x: 817, startPoint y: 503, endPoint x: 763, endPoint y: 305, distance: 205.7
click at [763, 305] on div "API Log Event Timestamp 09/19/2025 11:08:39 AM Request ID 9b36cd44-d4af-4206-bd…" at bounding box center [954, 260] width 413 height 520
click at [908, 501] on pre "1 { 2 "operations" : [ 3 { 4 "key" : "intranet@bouha3" , 5 "email" : "haroun.bo…" at bounding box center [954, 396] width 376 height 223
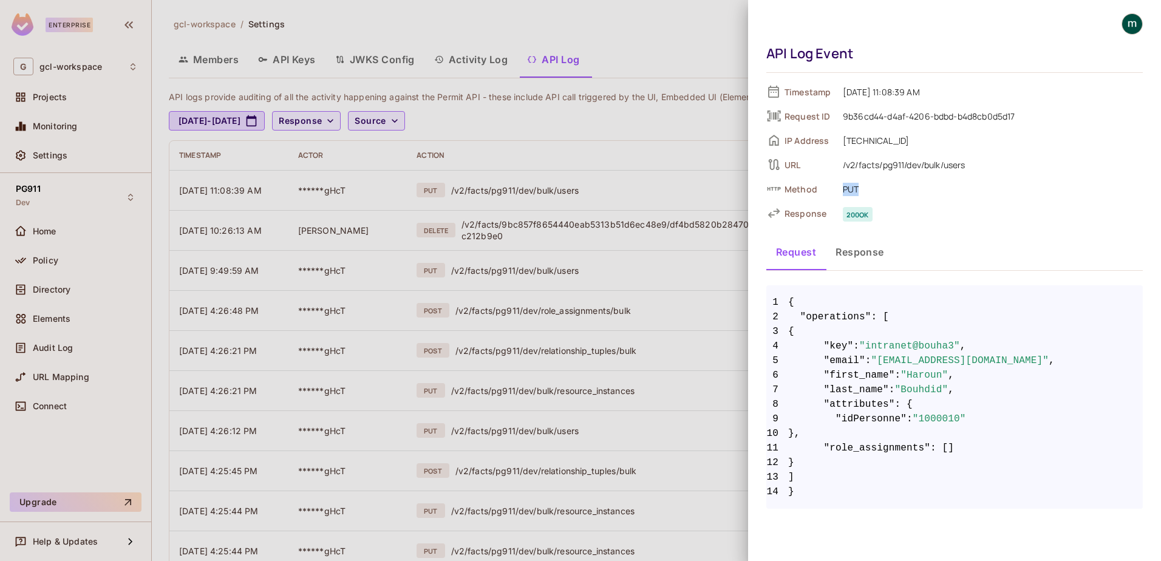
drag, startPoint x: 839, startPoint y: 188, endPoint x: 866, endPoint y: 192, distance: 27.0
click at [866, 192] on span "PUT" at bounding box center [990, 189] width 306 height 15
click at [871, 197] on div "Method PUT" at bounding box center [954, 189] width 376 height 18
drag, startPoint x: 855, startPoint y: 191, endPoint x: 821, endPoint y: 195, distance: 34.9
click at [821, 195] on div "Method PUT" at bounding box center [954, 189] width 376 height 18
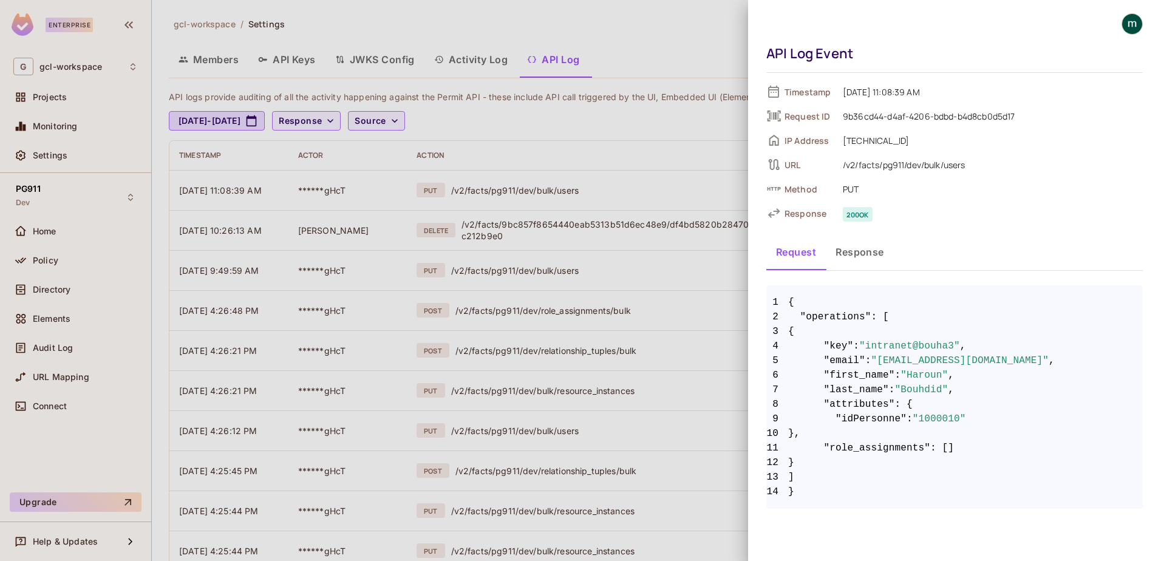
click at [905, 378] on span ""Haroun"" at bounding box center [923, 375] width 47 height 15
click at [553, 268] on div at bounding box center [580, 280] width 1161 height 561
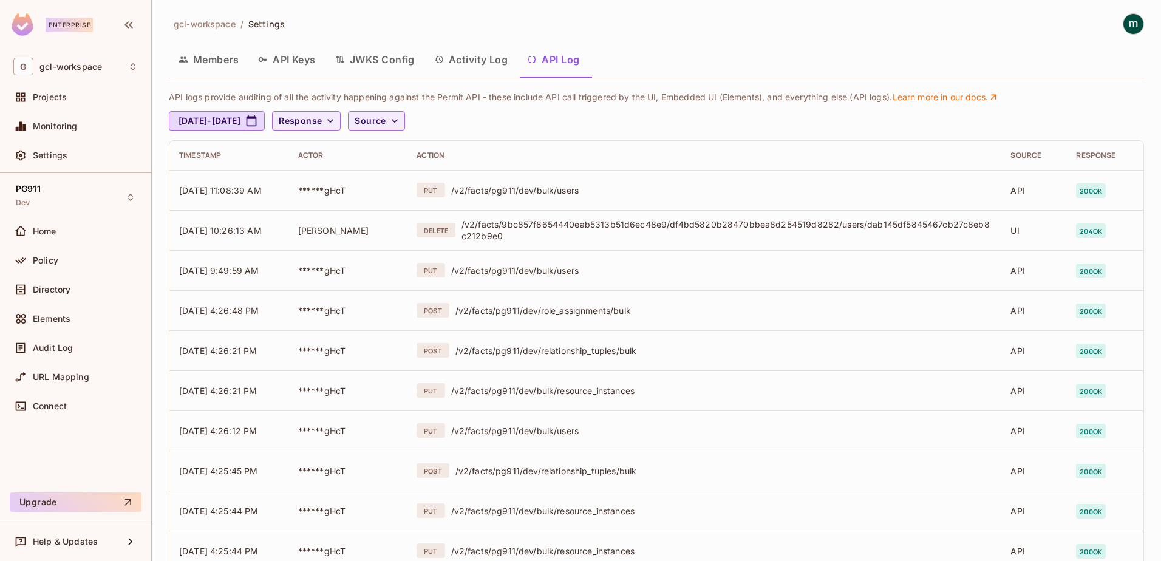
click at [217, 58] on button "Members" at bounding box center [209, 59] width 80 height 30
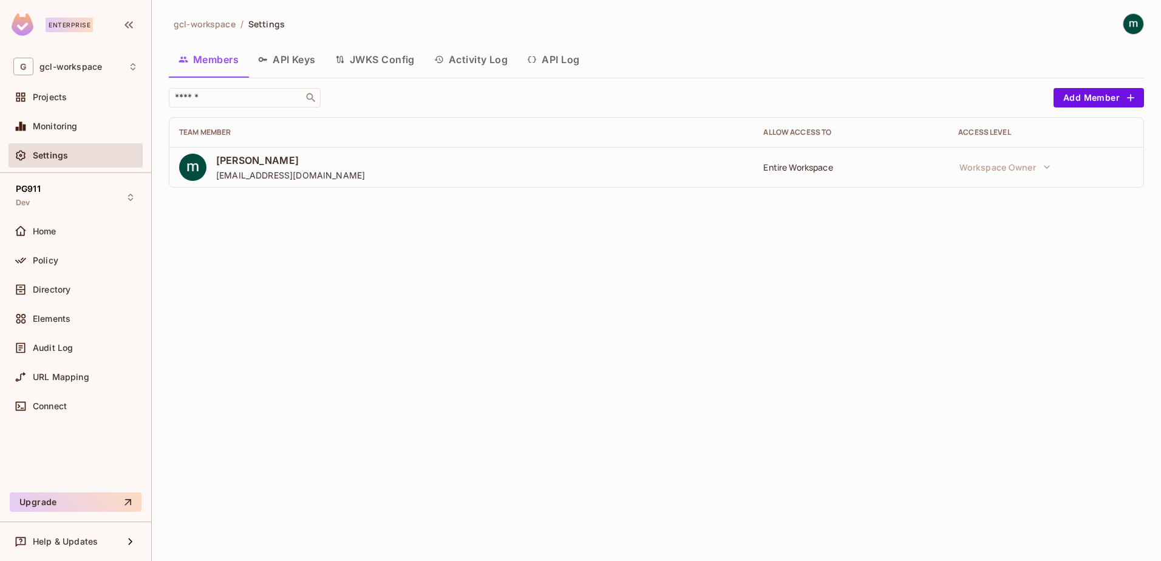
click at [287, 59] on button "API Keys" at bounding box center [286, 59] width 77 height 30
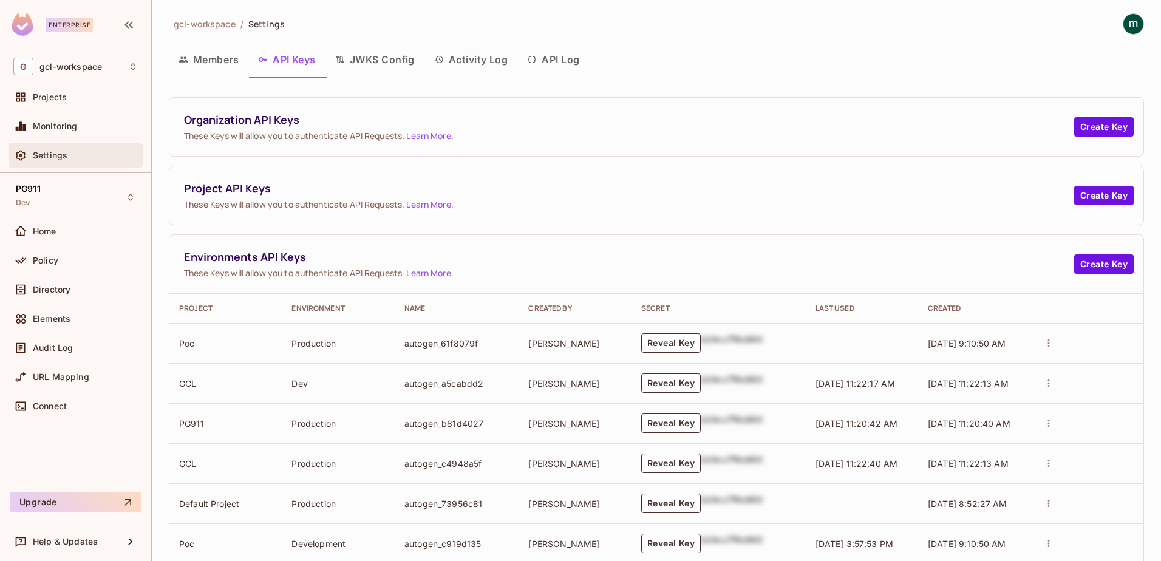
click at [42, 157] on span "Settings" at bounding box center [50, 156] width 35 height 10
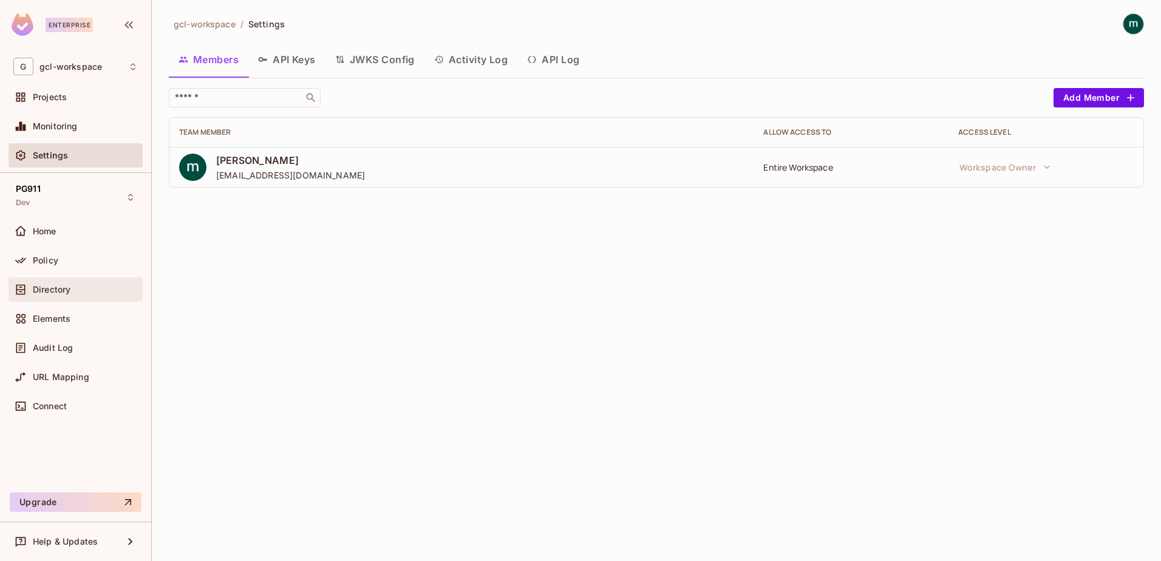
drag, startPoint x: 34, startPoint y: 289, endPoint x: 193, endPoint y: 287, distance: 159.1
click at [34, 288] on span "Directory" at bounding box center [52, 290] width 38 height 10
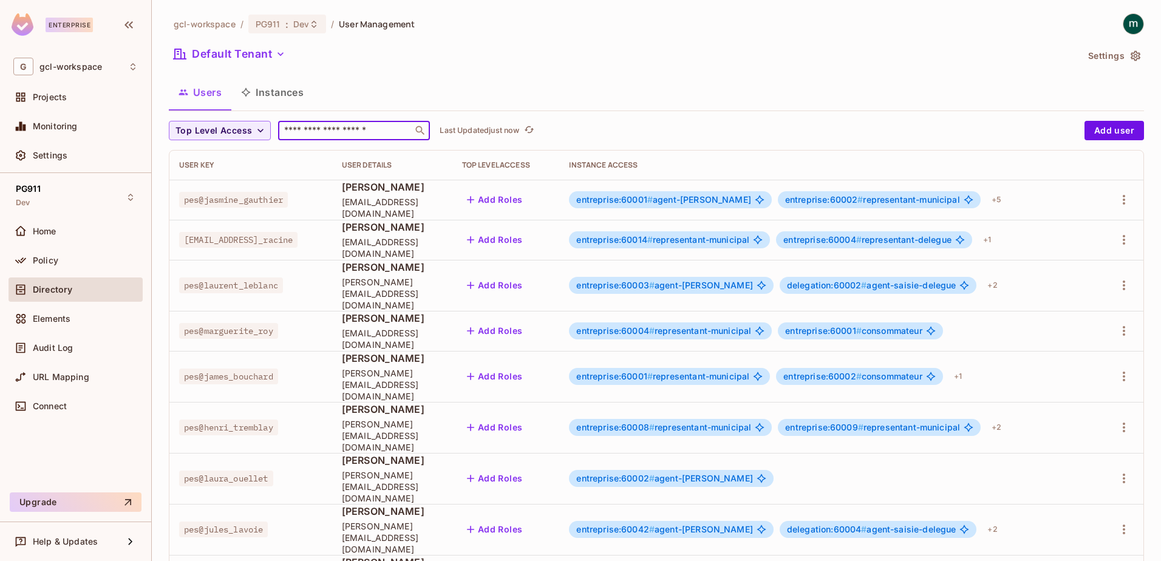
click at [332, 137] on input "text" at bounding box center [345, 130] width 127 height 12
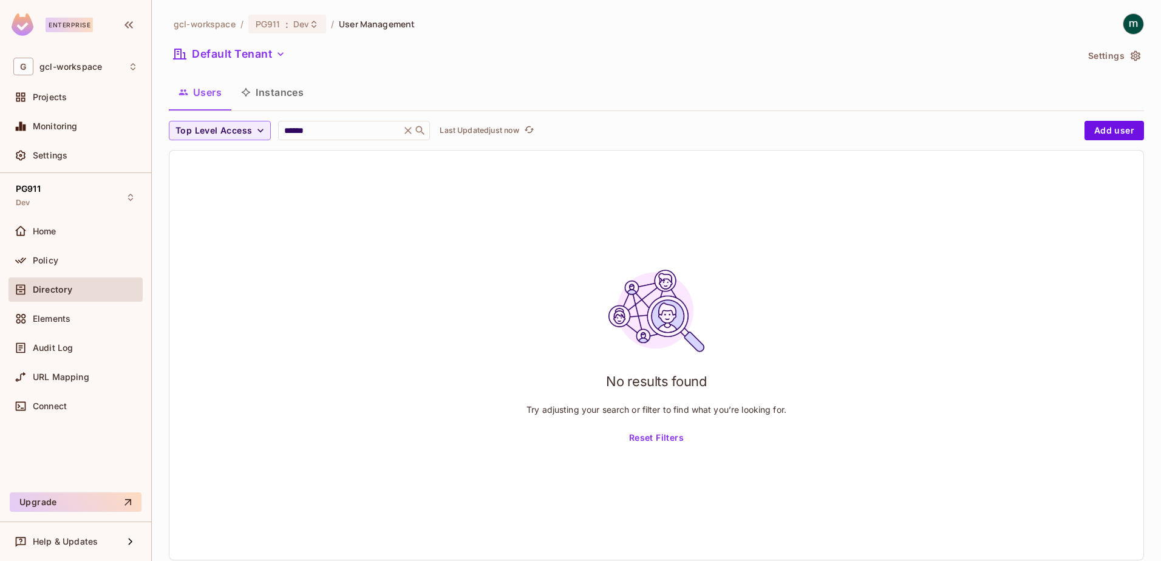
drag, startPoint x: 339, startPoint y: 123, endPoint x: 304, endPoint y: 197, distance: 81.8
click at [279, 130] on div "****** ​" at bounding box center [354, 130] width 152 height 19
click at [301, 127] on input "******" at bounding box center [339, 130] width 115 height 12
drag, startPoint x: 360, startPoint y: 127, endPoint x: 262, endPoint y: 132, distance: 98.5
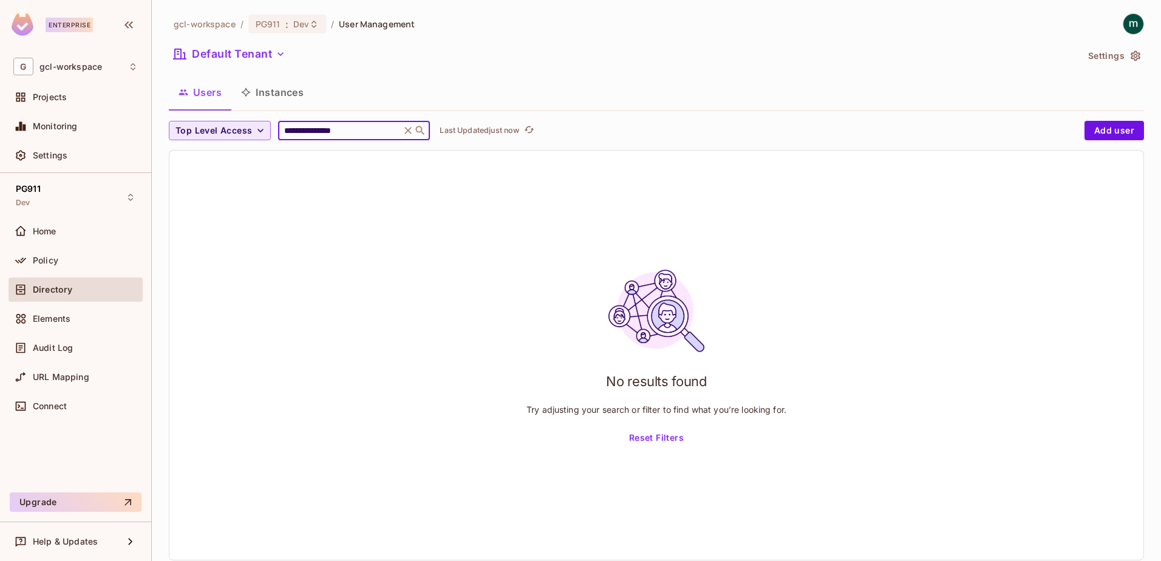
click at [262, 132] on div "**********" at bounding box center [623, 130] width 909 height 19
type input "**********"
click at [388, 295] on div "No results found Try adjusting your search or filter to find what you’re lookin…" at bounding box center [656, 355] width 974 height 409
click at [53, 150] on div "Settings" at bounding box center [75, 155] width 124 height 15
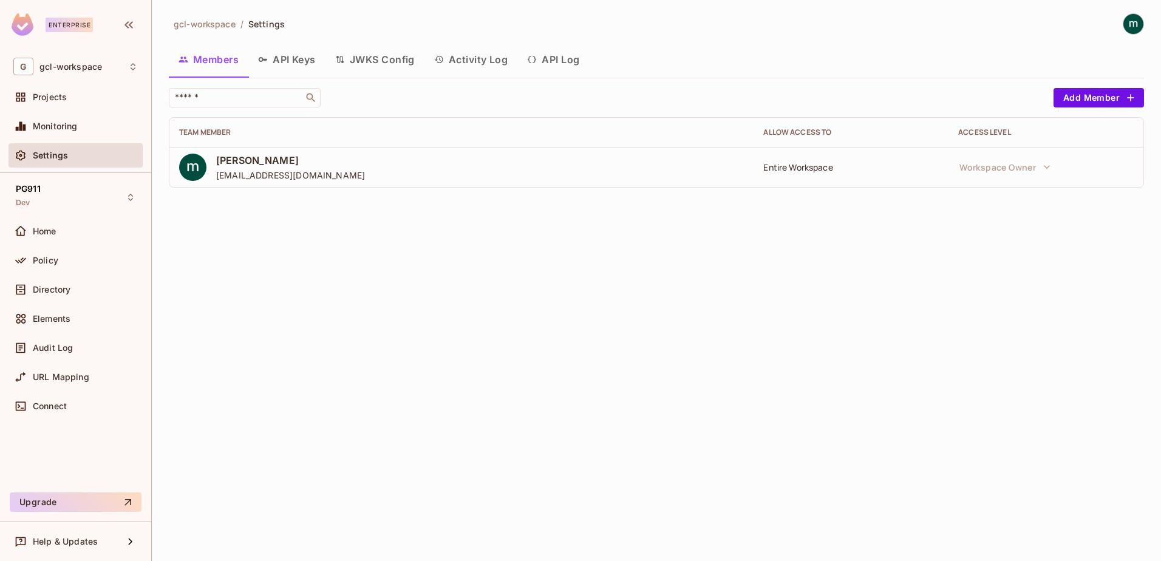
click at [566, 59] on button "API Log" at bounding box center [553, 59] width 72 height 30
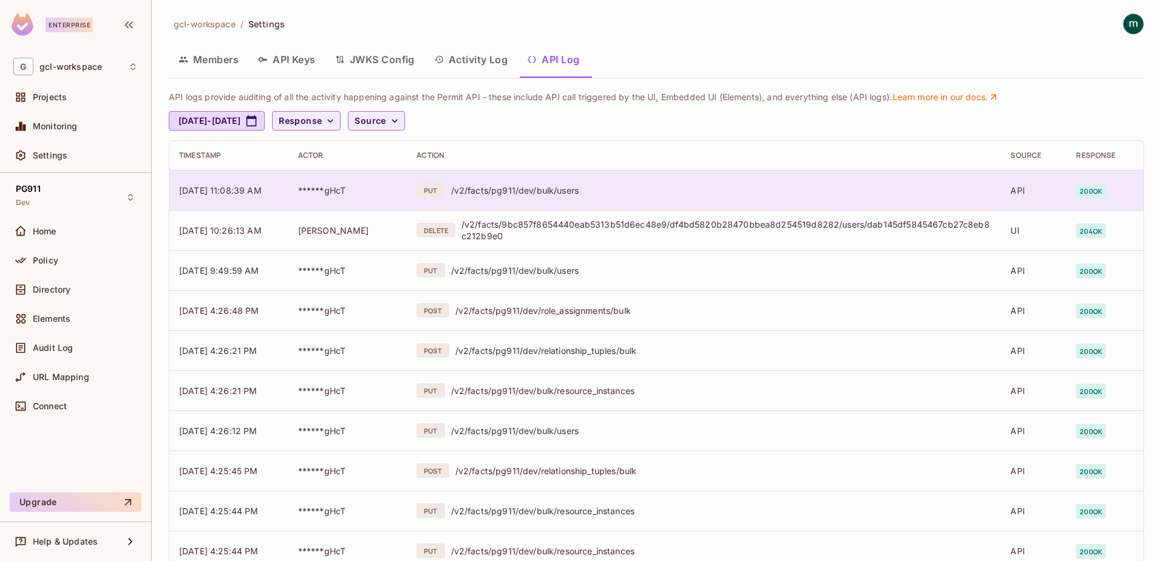
click at [571, 188] on div "/v2/facts/pg911/dev/bulk/users" at bounding box center [721, 191] width 540 height 12
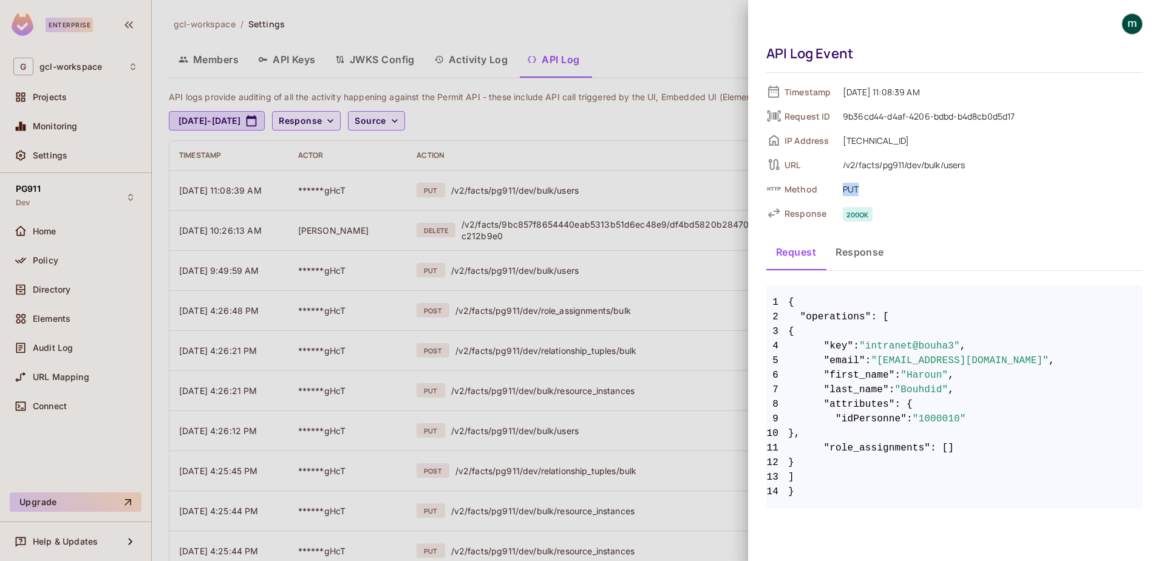
drag, startPoint x: 841, startPoint y: 190, endPoint x: 879, endPoint y: 194, distance: 38.4
click at [879, 194] on span "PUT" at bounding box center [990, 189] width 306 height 15
drag, startPoint x: 879, startPoint y: 194, endPoint x: 943, endPoint y: 223, distance: 70.3
click at [943, 223] on div "Timestamp 09/19/2025 11:08:39 AM Request ID 9b36cd44-d4af-4206-bdbd-b4d8cb0d5d1…" at bounding box center [954, 296] width 376 height 426
drag, startPoint x: 860, startPoint y: 189, endPoint x: 842, endPoint y: 189, distance: 17.6
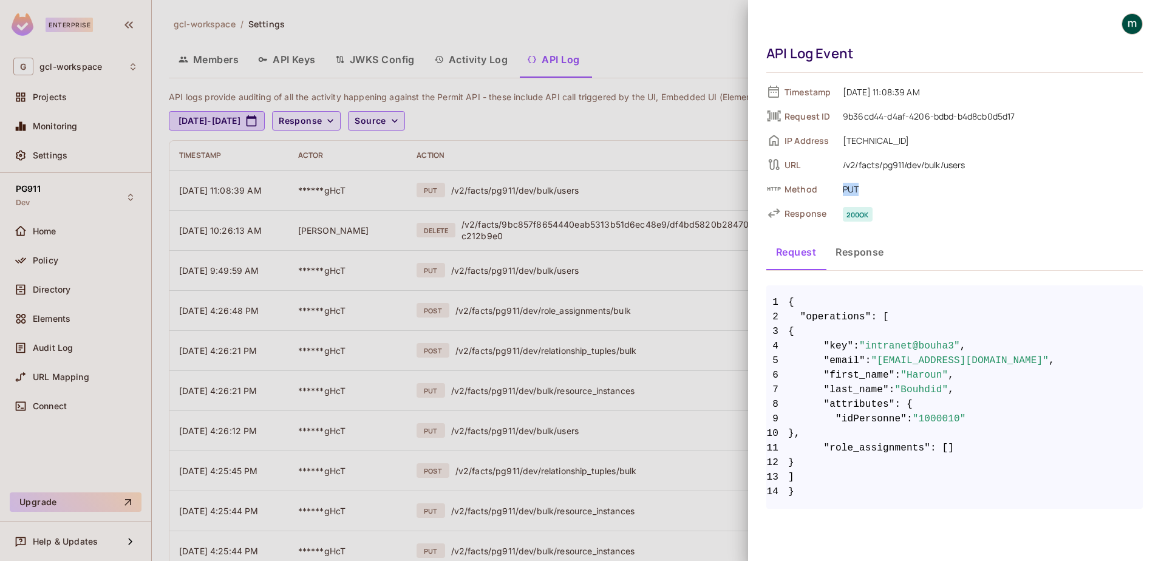
click at [842, 189] on span "PUT" at bounding box center [990, 189] width 306 height 15
drag, startPoint x: 842, startPoint y: 189, endPoint x: 922, endPoint y: 200, distance: 80.3
click at [922, 200] on div "Timestamp 09/19/2025 11:08:39 AM Request ID 9b36cd44-d4af-4206-bdbd-b4d8cb0d5d1…" at bounding box center [954, 153] width 376 height 140
drag, startPoint x: 843, startPoint y: 191, endPoint x: 860, endPoint y: 188, distance: 17.2
click at [860, 188] on span "PUT" at bounding box center [990, 189] width 306 height 15
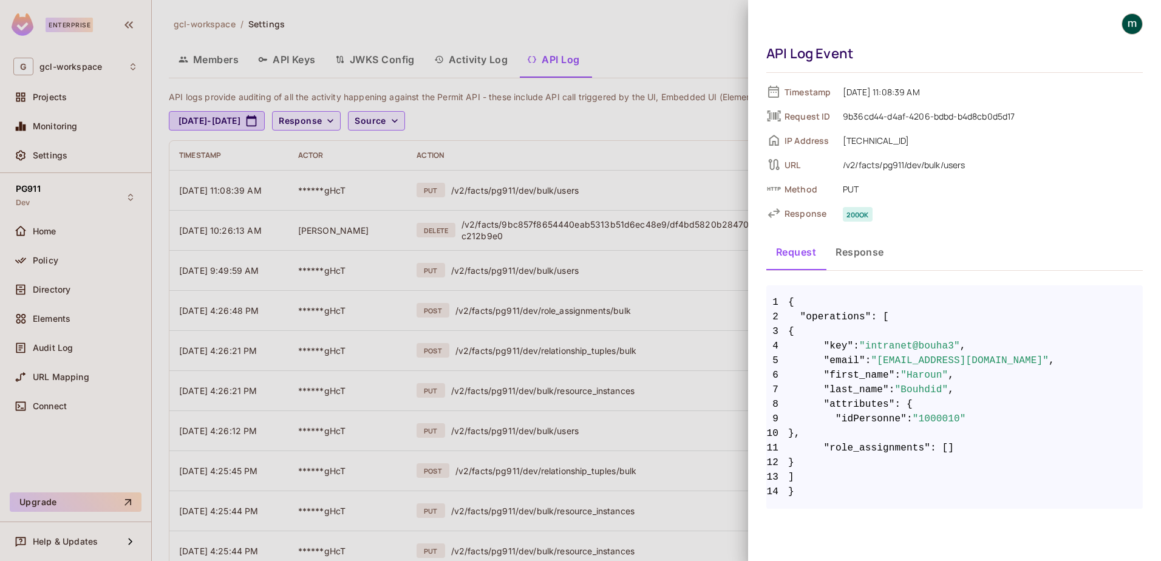
drag, startPoint x: 860, startPoint y: 188, endPoint x: 930, endPoint y: 212, distance: 74.5
click at [930, 212] on span "200 ok" at bounding box center [990, 213] width 306 height 15
drag, startPoint x: 842, startPoint y: 189, endPoint x: 858, endPoint y: 189, distance: 16.4
click at [858, 189] on span "PUT" at bounding box center [990, 189] width 306 height 15
click at [616, 287] on div at bounding box center [580, 280] width 1161 height 561
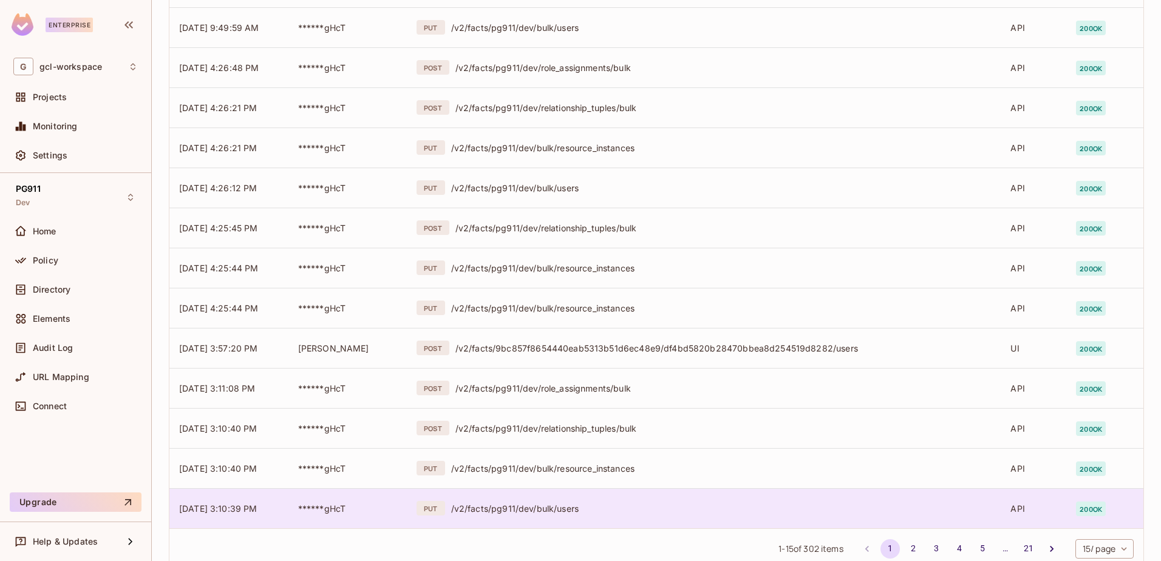
scroll to position [277, 0]
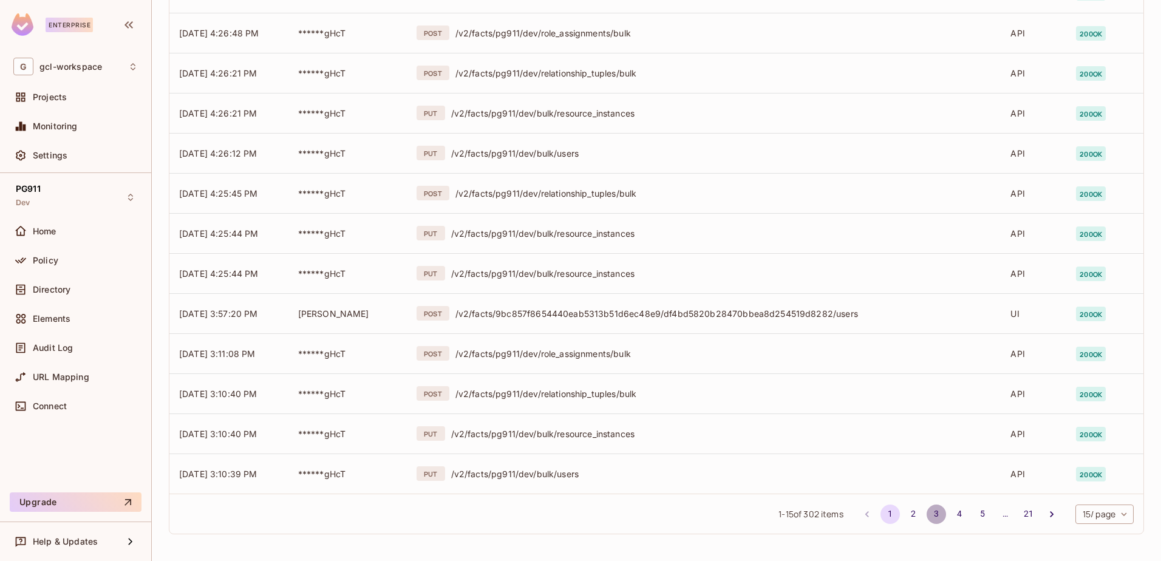
click at [926, 514] on button "3" at bounding box center [935, 513] width 19 height 19
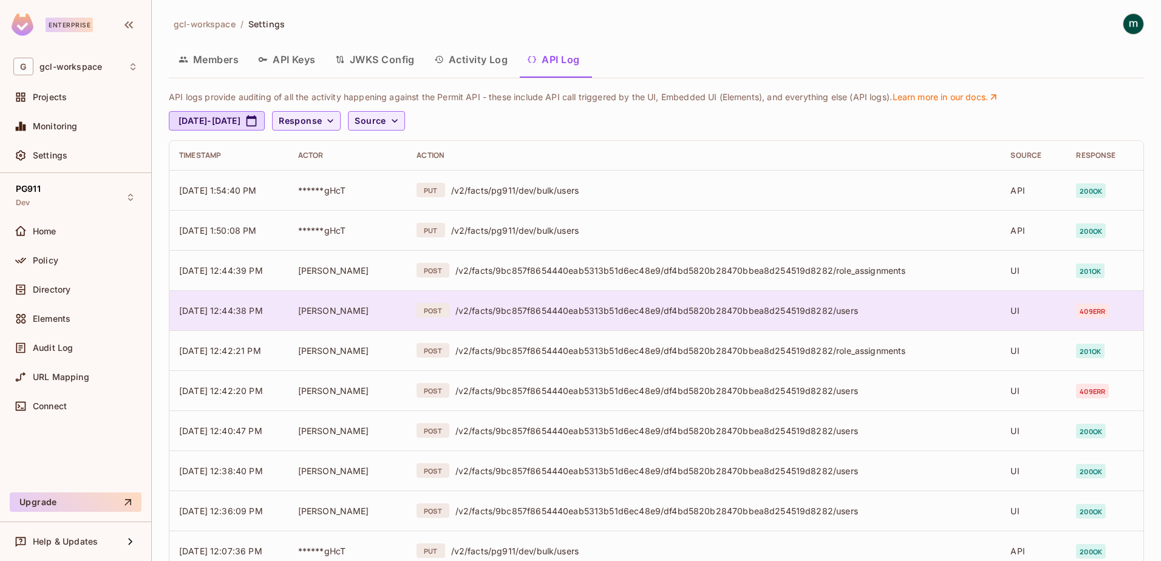
click at [713, 308] on div "/v2/facts/9bc857f8654440eab5313b51d6ec48e9/df4bd5820b28470bbea8d254519d8282/use…" at bounding box center [723, 311] width 536 height 12
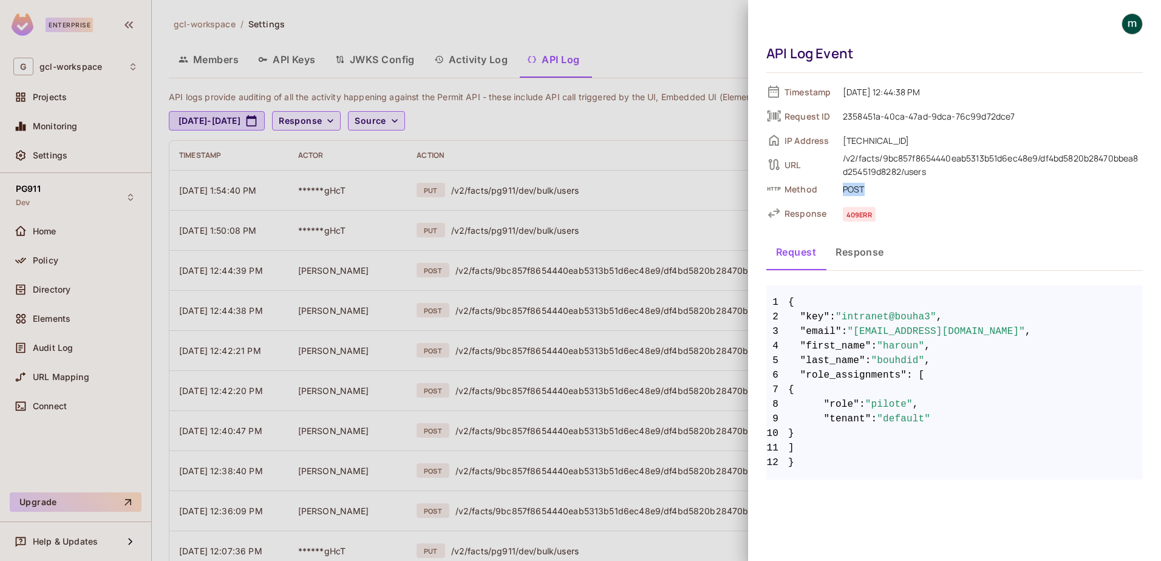
drag, startPoint x: 844, startPoint y: 191, endPoint x: 869, endPoint y: 194, distance: 25.7
click at [869, 194] on span "POST" at bounding box center [990, 189] width 306 height 15
drag, startPoint x: 869, startPoint y: 194, endPoint x: 862, endPoint y: 253, distance: 59.3
click at [862, 253] on button "Response" at bounding box center [860, 252] width 68 height 30
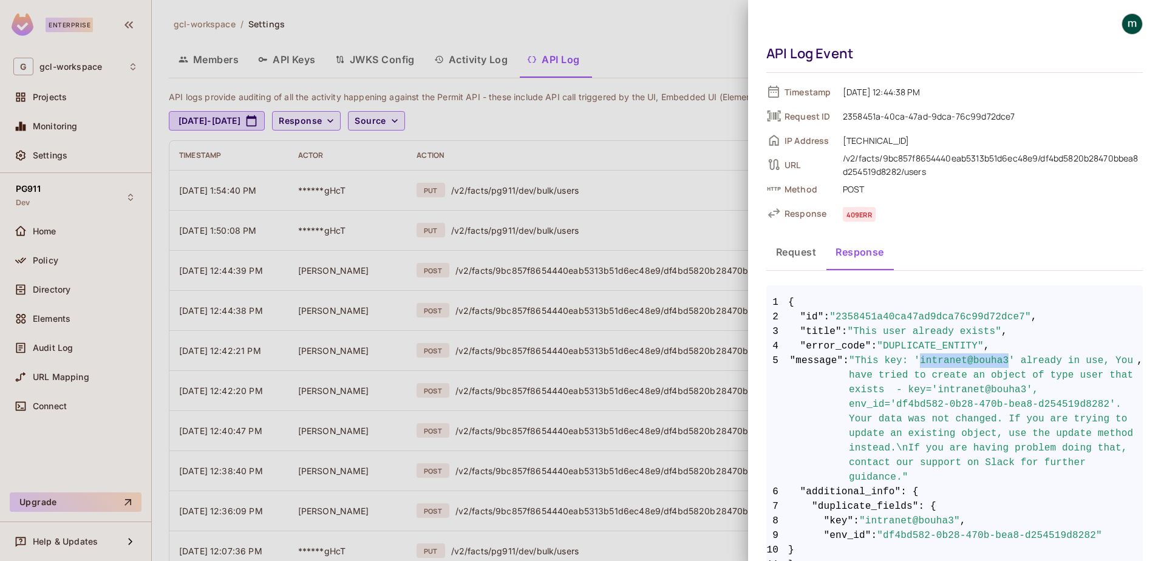
drag, startPoint x: 910, startPoint y: 361, endPoint x: 989, endPoint y: 362, distance: 78.9
click at [989, 362] on span ""This key: 'intranet@bouha3' already in use, You have tried to create an object…" at bounding box center [993, 418] width 288 height 131
drag, startPoint x: 849, startPoint y: 191, endPoint x: 873, endPoint y: 192, distance: 24.3
click at [873, 192] on span "POST" at bounding box center [990, 189] width 306 height 15
drag, startPoint x: 911, startPoint y: 359, endPoint x: 989, endPoint y: 356, distance: 78.4
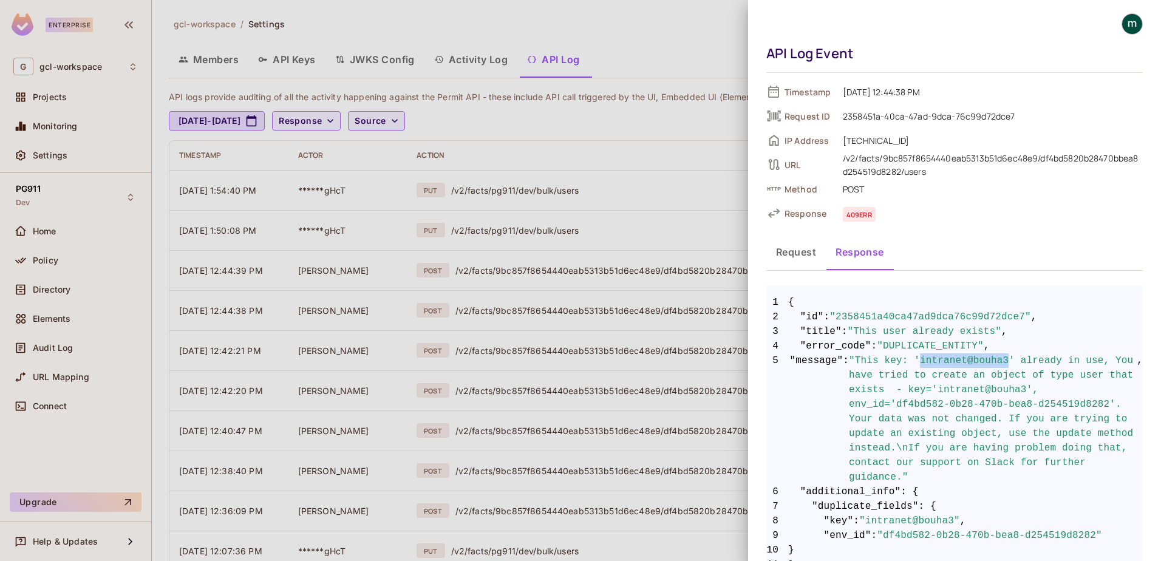
click at [989, 356] on span ""This key: 'intranet@bouha3' already in use, You have tried to create an object…" at bounding box center [993, 418] width 288 height 131
click at [792, 255] on button "Request" at bounding box center [795, 252] width 59 height 30
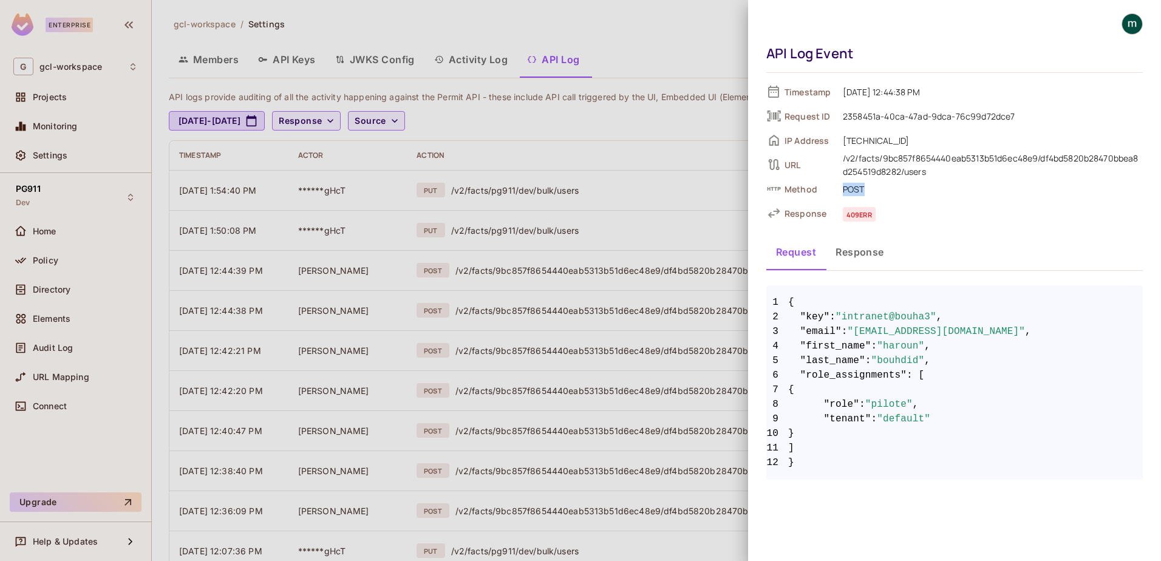
drag, startPoint x: 842, startPoint y: 191, endPoint x: 876, endPoint y: 191, distance: 34.0
click at [876, 191] on span "POST" at bounding box center [990, 189] width 306 height 15
click at [877, 188] on span "POST" at bounding box center [990, 189] width 306 height 15
click at [852, 254] on button "Response" at bounding box center [860, 252] width 68 height 30
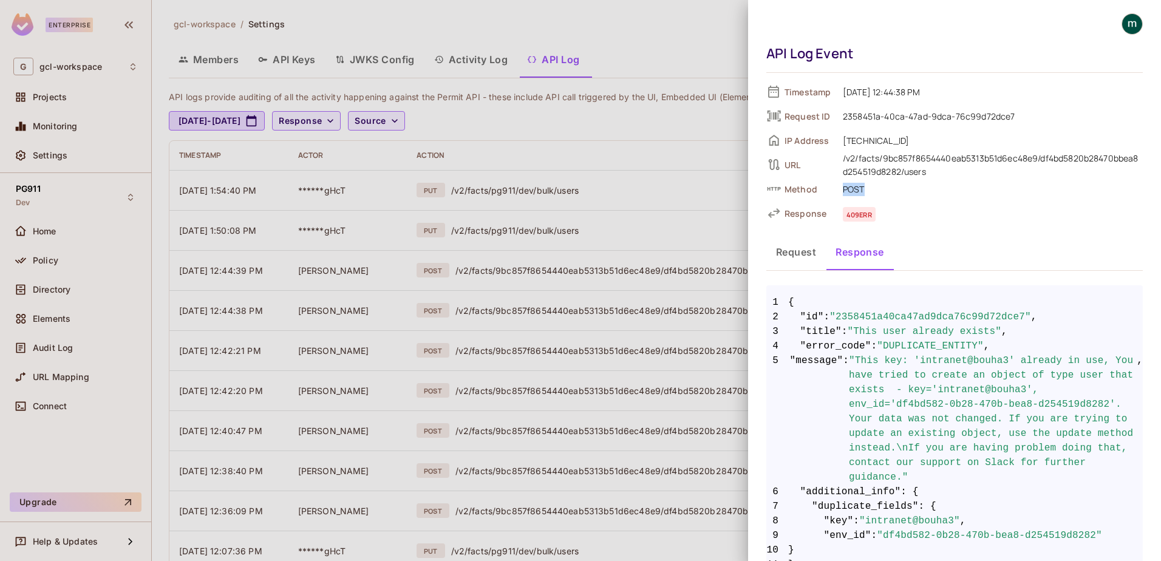
click at [803, 252] on button "Request" at bounding box center [795, 252] width 59 height 30
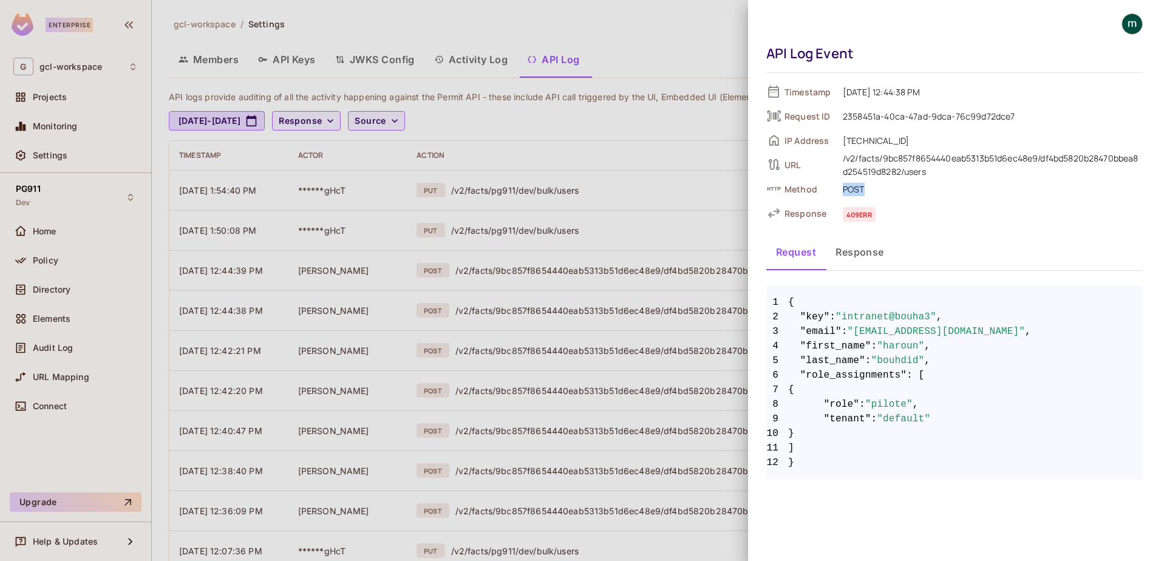
click at [886, 403] on span ""pilote"" at bounding box center [888, 404] width 47 height 15
drag, startPoint x: 886, startPoint y: 403, endPoint x: 865, endPoint y: 446, distance: 48.6
click at [865, 446] on span "11 ]" at bounding box center [954, 448] width 376 height 15
click at [897, 417] on span ""default"" at bounding box center [903, 419] width 53 height 15
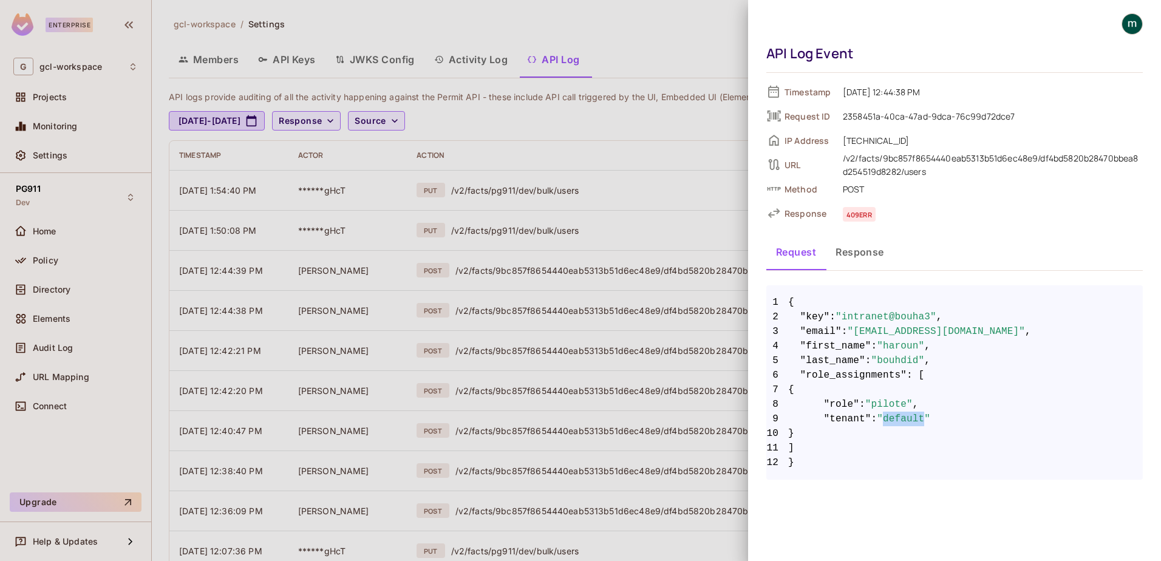
click at [897, 417] on span ""default"" at bounding box center [903, 419] width 53 height 15
drag, startPoint x: 897, startPoint y: 417, endPoint x: 885, endPoint y: 455, distance: 40.3
click at [885, 455] on span "12 }" at bounding box center [954, 462] width 376 height 15
click at [877, 404] on span ""pilote"" at bounding box center [888, 404] width 47 height 15
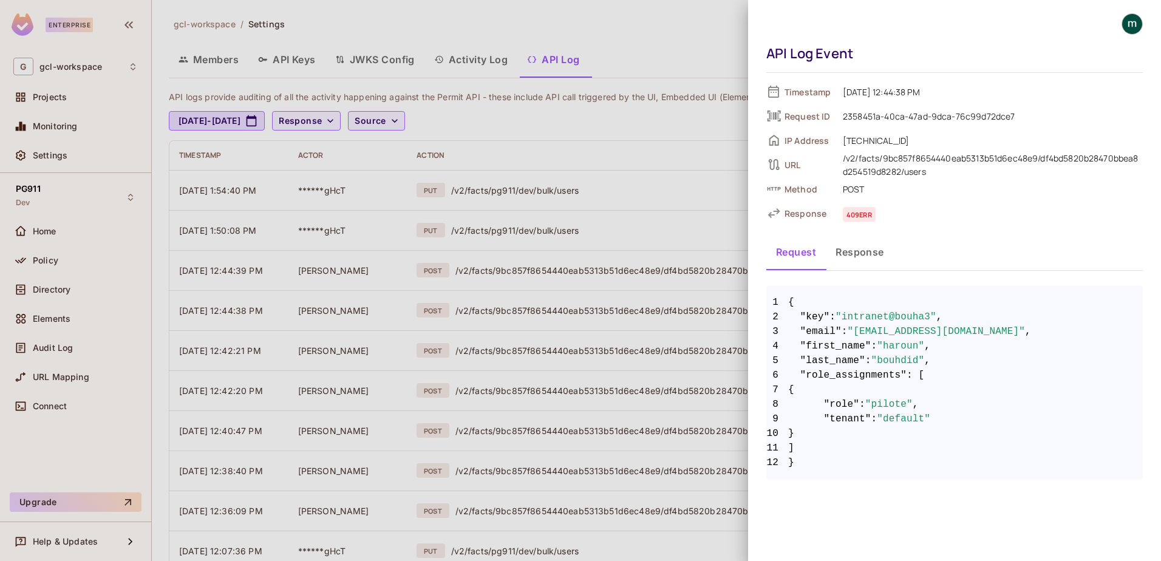
drag, startPoint x: 877, startPoint y: 404, endPoint x: 892, endPoint y: 460, distance: 58.5
click at [892, 460] on span "12 }" at bounding box center [954, 462] width 376 height 15
drag, startPoint x: 841, startPoint y: 189, endPoint x: 865, endPoint y: 189, distance: 23.1
click at [865, 189] on span "POST" at bounding box center [990, 189] width 306 height 15
drag, startPoint x: 865, startPoint y: 189, endPoint x: 851, endPoint y: 191, distance: 14.1
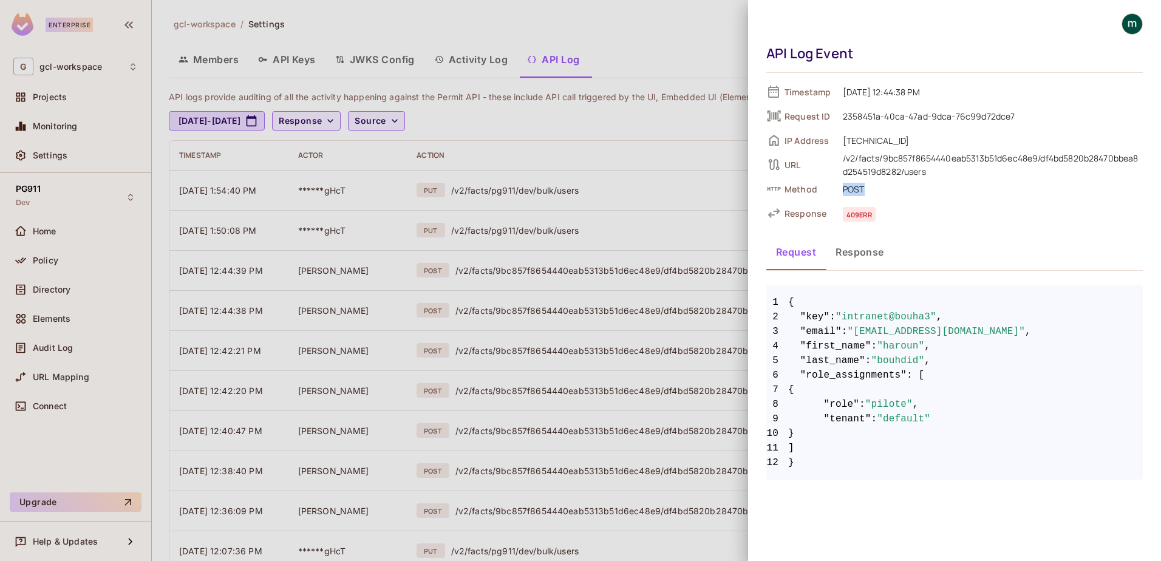
click at [851, 191] on span "POST" at bounding box center [990, 189] width 306 height 15
click at [631, 222] on div at bounding box center [580, 280] width 1161 height 561
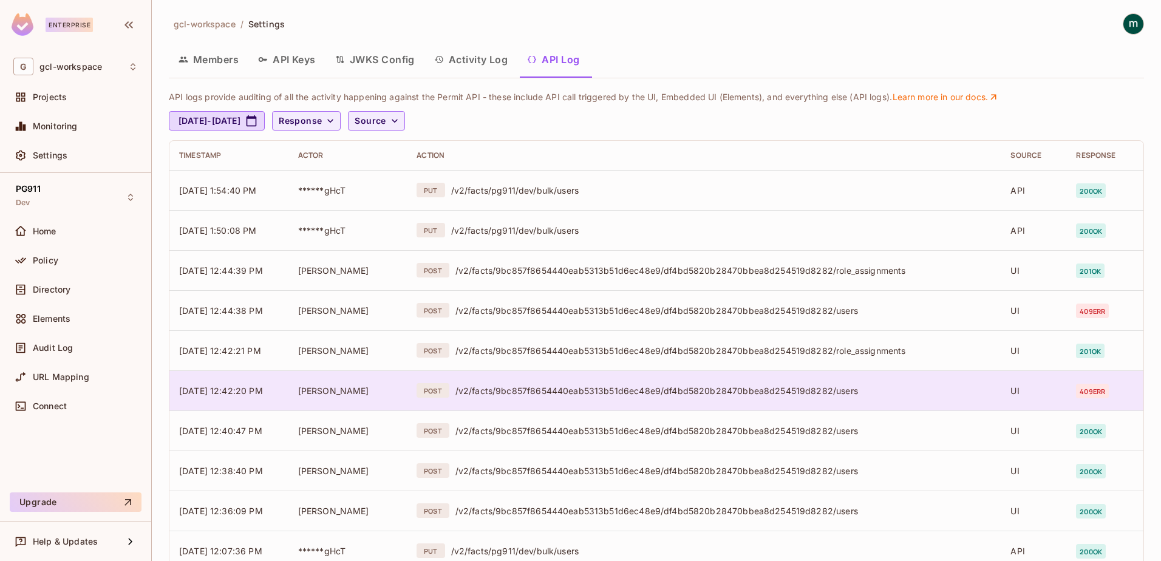
click at [787, 390] on div "/v2/facts/9bc857f8654440eab5313b51d6ec48e9/df4bd5820b28470bbea8d254519d8282/use…" at bounding box center [723, 391] width 536 height 12
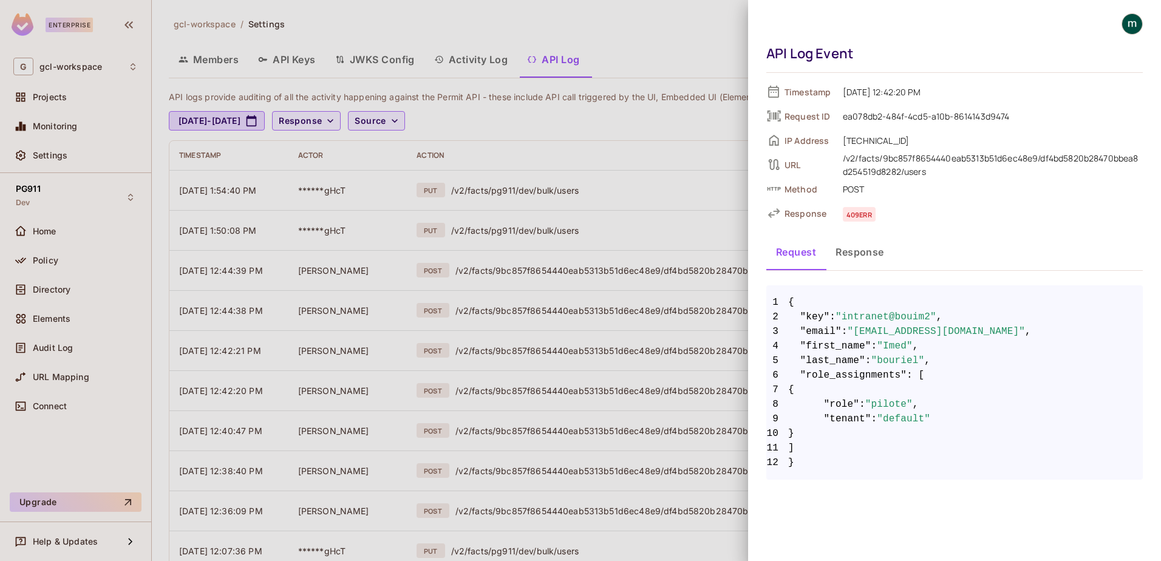
click at [848, 250] on button "Response" at bounding box center [860, 252] width 68 height 30
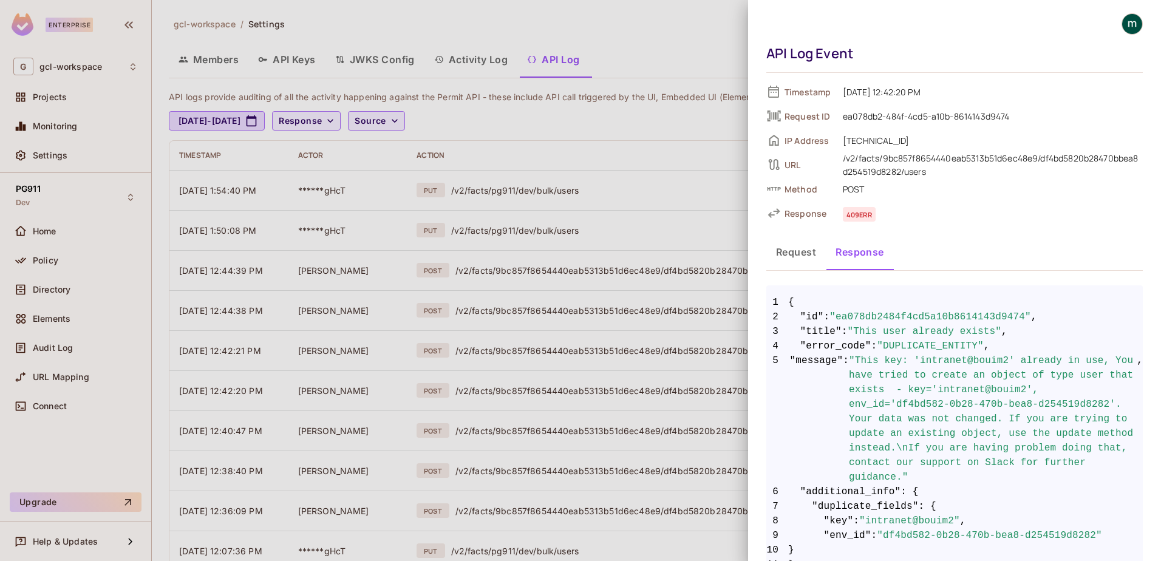
click at [969, 362] on span ""This key: 'intranet@bouim2' already in use, You have tried to create an object…" at bounding box center [993, 418] width 288 height 131
click at [974, 362] on span ""This key: 'intranet@bouim2' already in use, You have tried to create an object…" at bounding box center [993, 418] width 288 height 131
drag, startPoint x: 855, startPoint y: 87, endPoint x: 865, endPoint y: 93, distance: 11.5
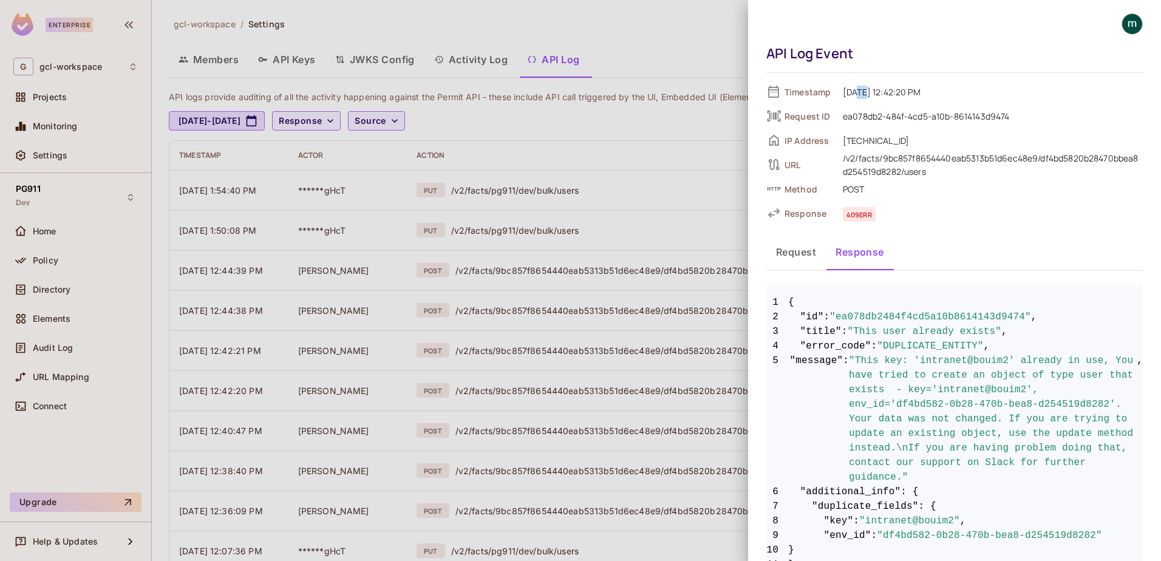
click at [865, 93] on span "09/18/2025 12:42:20 PM" at bounding box center [990, 91] width 306 height 15
click at [634, 225] on div at bounding box center [580, 280] width 1161 height 561
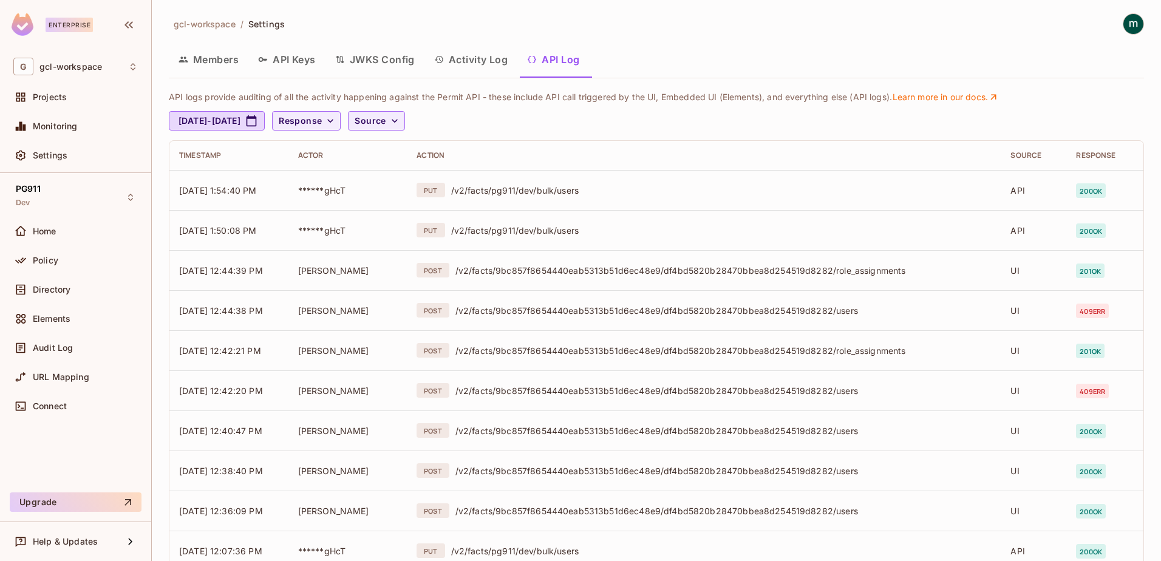
click at [567, 59] on button "API Log" at bounding box center [553, 59] width 72 height 30
click at [564, 58] on button "API Log" at bounding box center [553, 59] width 72 height 30
click at [576, 33] on div "gcl-workspace / Settings" at bounding box center [656, 23] width 975 height 21
click at [563, 57] on button "API Log" at bounding box center [553, 59] width 72 height 30
click at [714, 41] on div "gcl-workspace / Settings Members API Keys JWKS Config Activity Log API Log API …" at bounding box center [656, 417] width 975 height 808
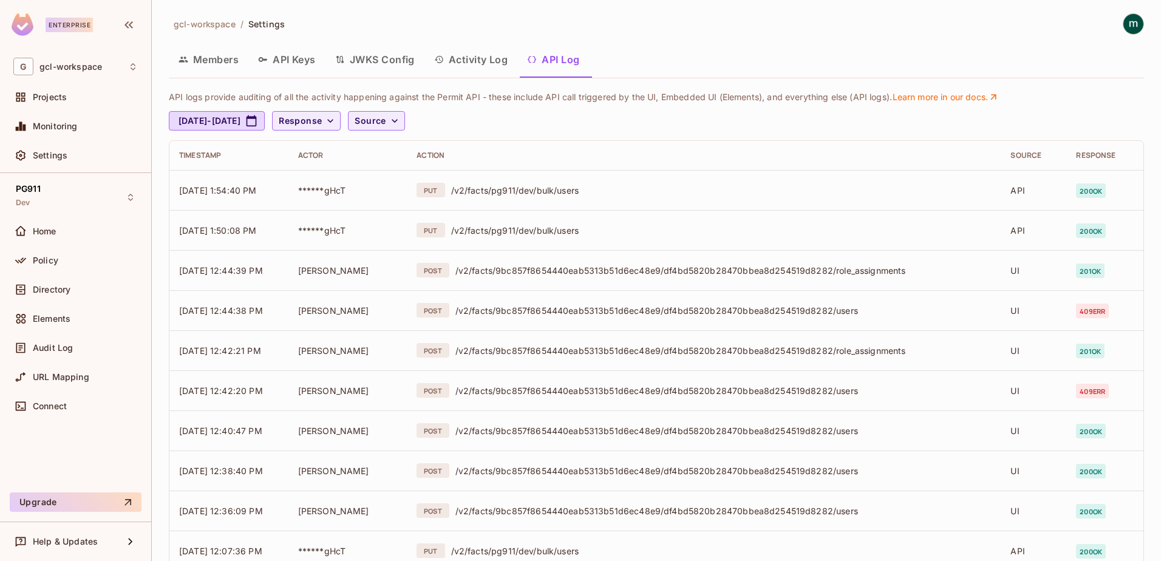
click at [556, 59] on button "API Log" at bounding box center [553, 59] width 72 height 30
click at [642, 52] on div "Members API Keys JWKS Config Activity Log API Log" at bounding box center [656, 59] width 975 height 30
click at [558, 60] on button "API Log" at bounding box center [553, 59] width 72 height 30
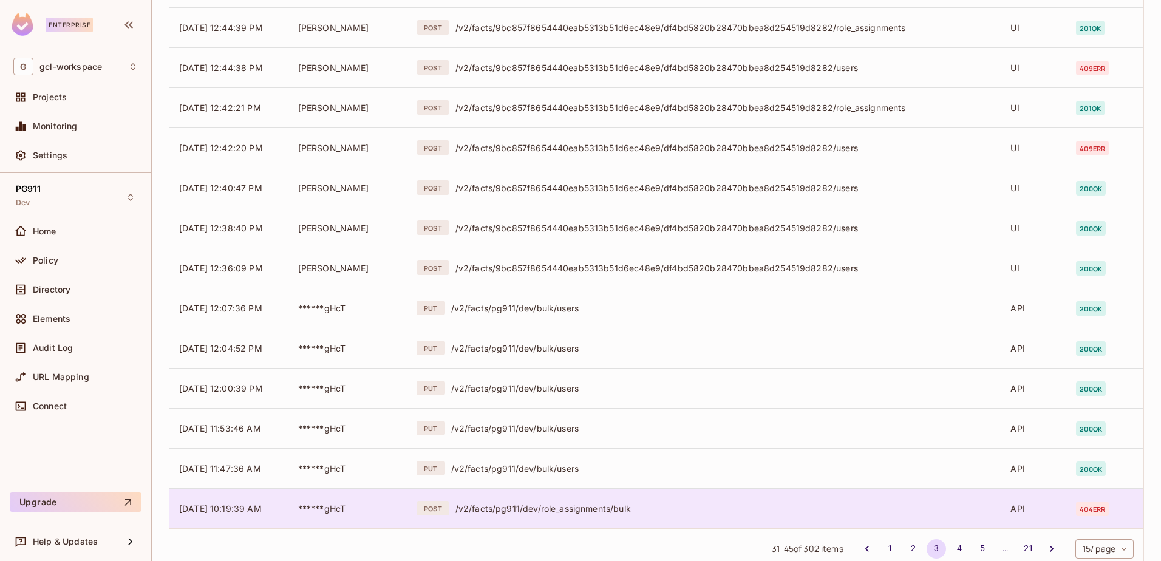
scroll to position [277, 0]
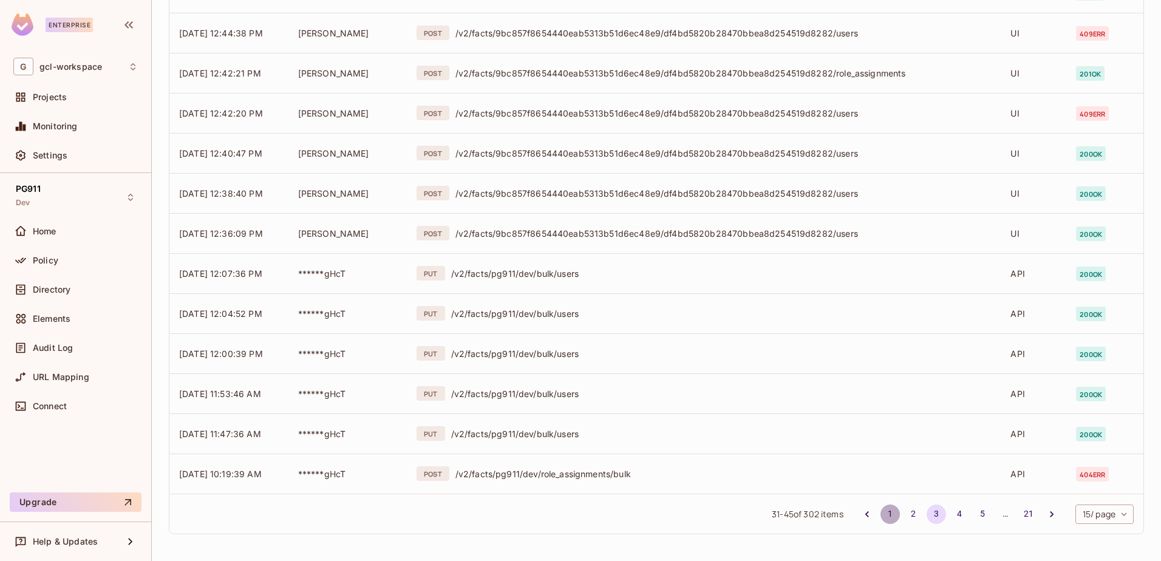
click at [880, 512] on button "1" at bounding box center [889, 513] width 19 height 19
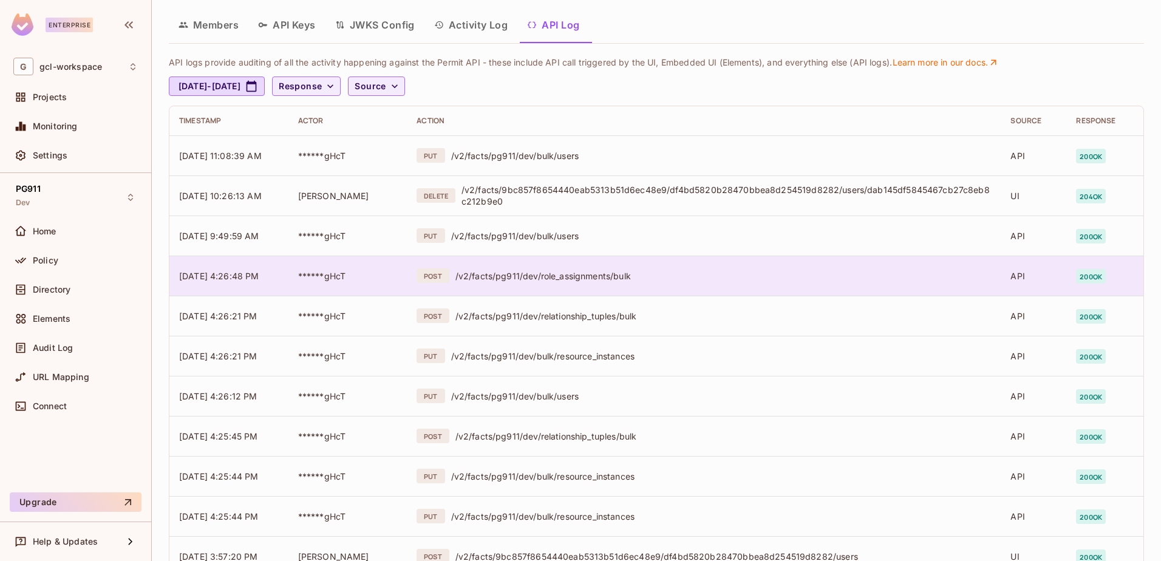
scroll to position [0, 0]
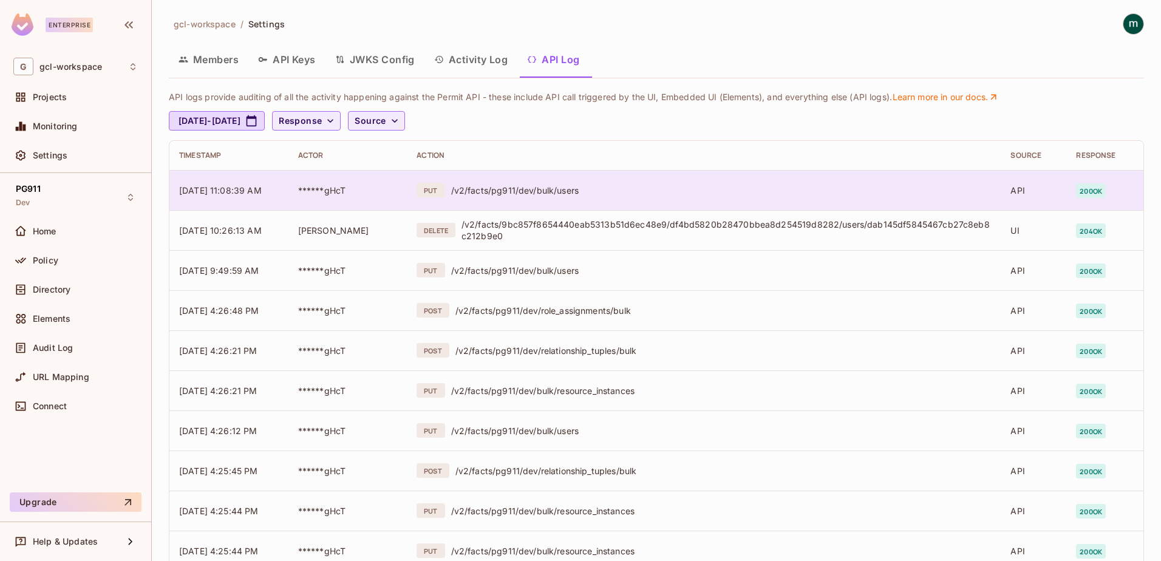
click at [683, 188] on div "/v2/facts/pg911/dev/bulk/users" at bounding box center [721, 191] width 540 height 12
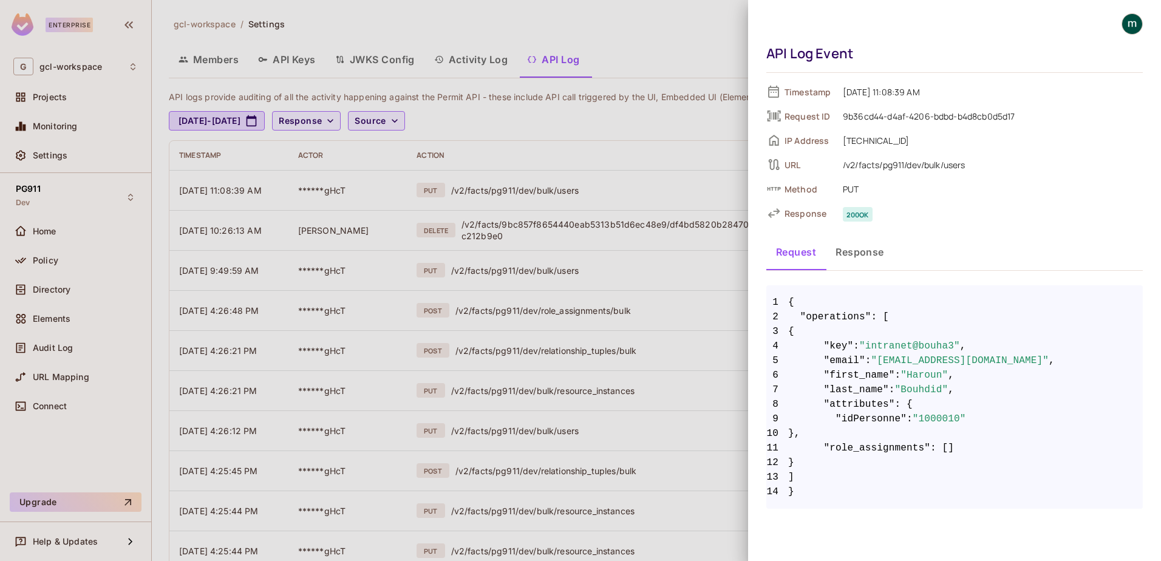
click at [849, 191] on span "PUT" at bounding box center [990, 189] width 306 height 15
click at [889, 173] on div "URL /v2/facts/pg911/dev/bulk/users" at bounding box center [954, 164] width 376 height 18
click at [878, 195] on span "PUT" at bounding box center [990, 189] width 306 height 15
click at [611, 193] on div at bounding box center [580, 280] width 1161 height 561
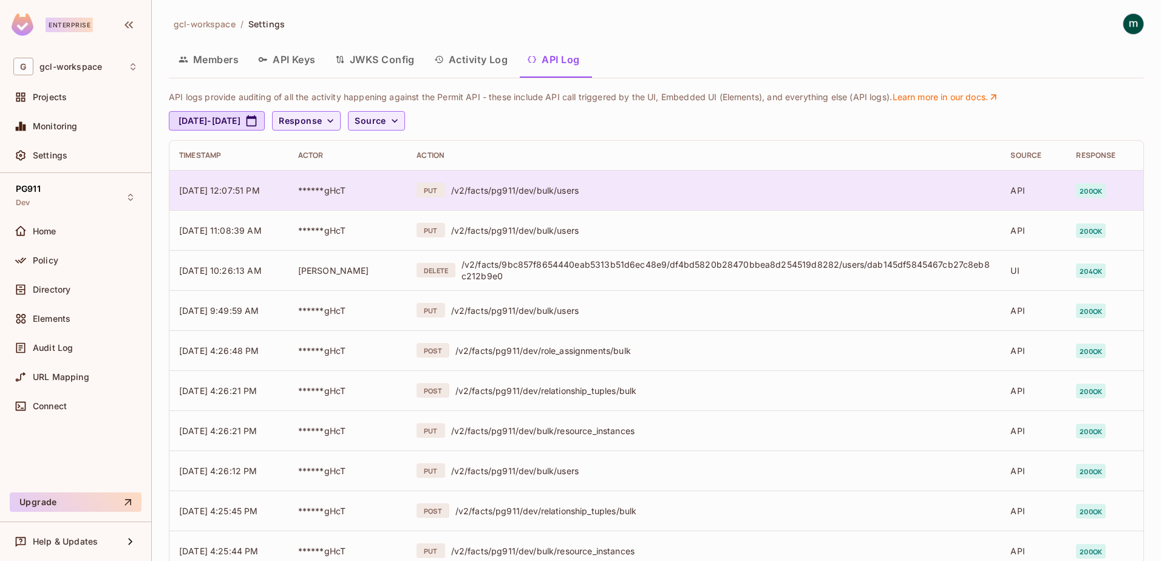
click at [527, 191] on div "/v2/facts/pg911/dev/bulk/users" at bounding box center [721, 191] width 540 height 12
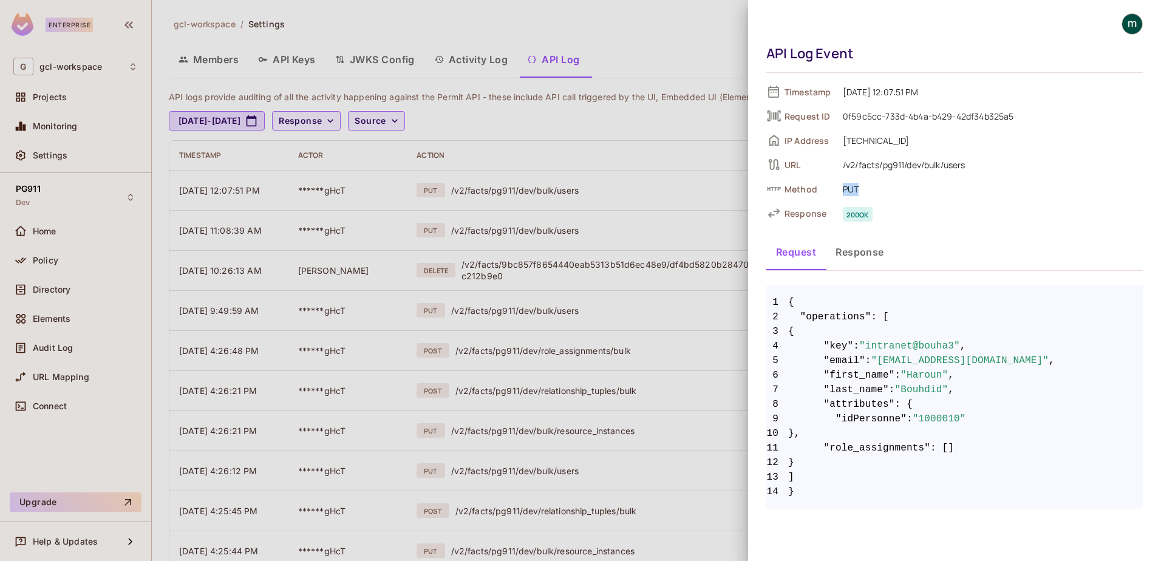
drag, startPoint x: 841, startPoint y: 189, endPoint x: 865, endPoint y: 189, distance: 24.3
click at [865, 189] on span "PUT" at bounding box center [990, 189] width 306 height 15
click at [884, 195] on span "PUT" at bounding box center [990, 189] width 306 height 15
click at [857, 251] on button "Response" at bounding box center [860, 252] width 68 height 30
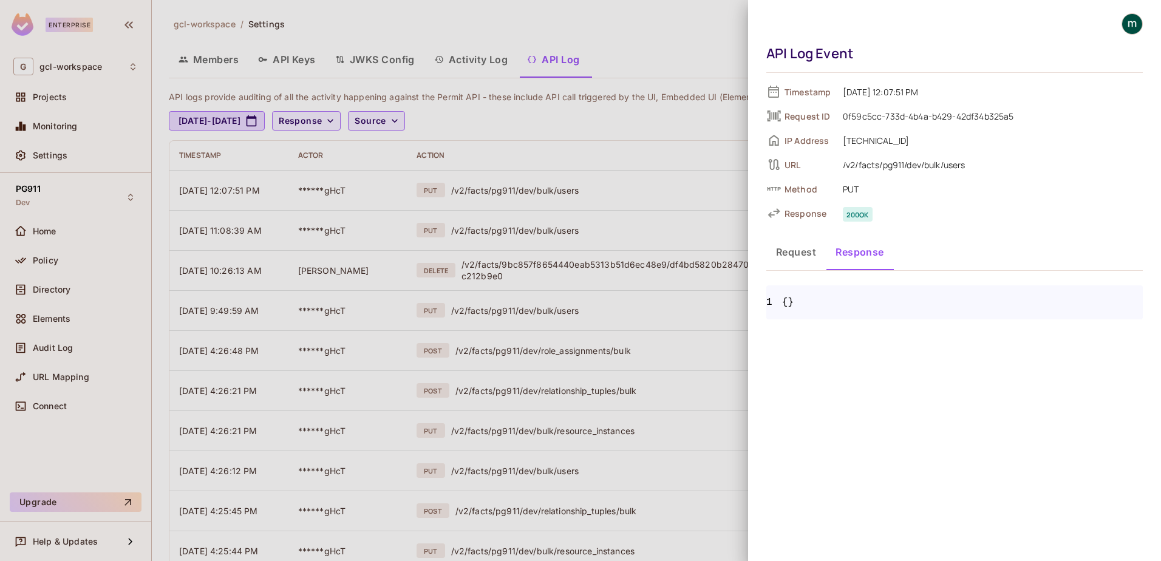
click at [792, 250] on button "Request" at bounding box center [795, 252] width 59 height 30
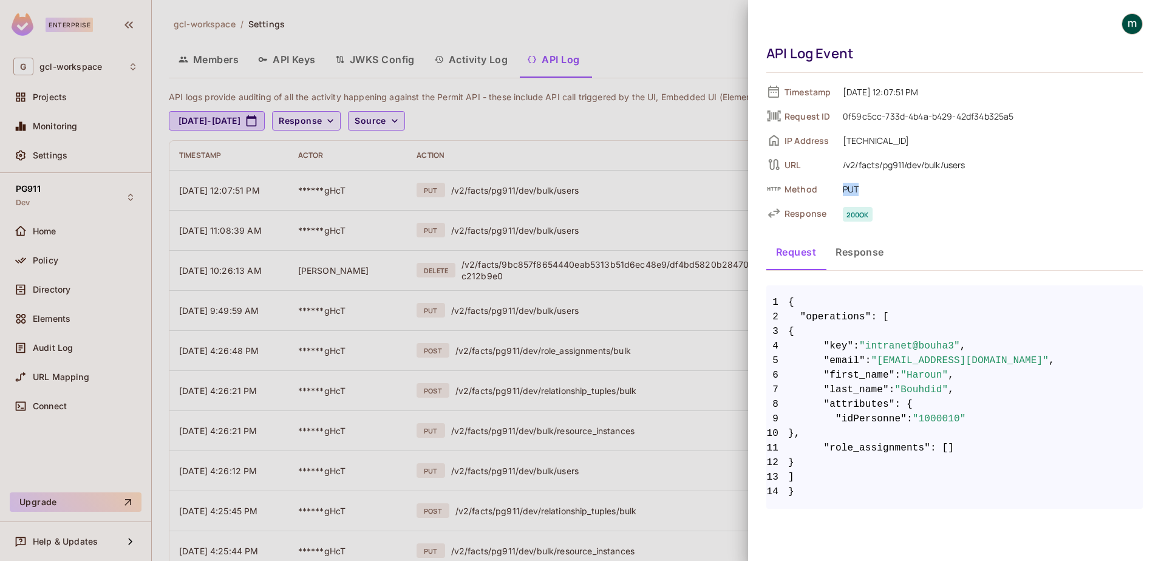
drag, startPoint x: 842, startPoint y: 187, endPoint x: 862, endPoint y: 188, distance: 20.0
click at [862, 188] on span "PUT" at bounding box center [990, 189] width 306 height 15
click at [848, 195] on span "PUT" at bounding box center [990, 189] width 306 height 15
drag, startPoint x: 788, startPoint y: 301, endPoint x: 897, endPoint y: 478, distance: 208.4
click at [913, 470] on code "1 { 2 "operations" : [ 3 { 4 "key" : "intranet@bouha3" , 5 "email" : "[EMAIL_AD…" at bounding box center [954, 397] width 376 height 204
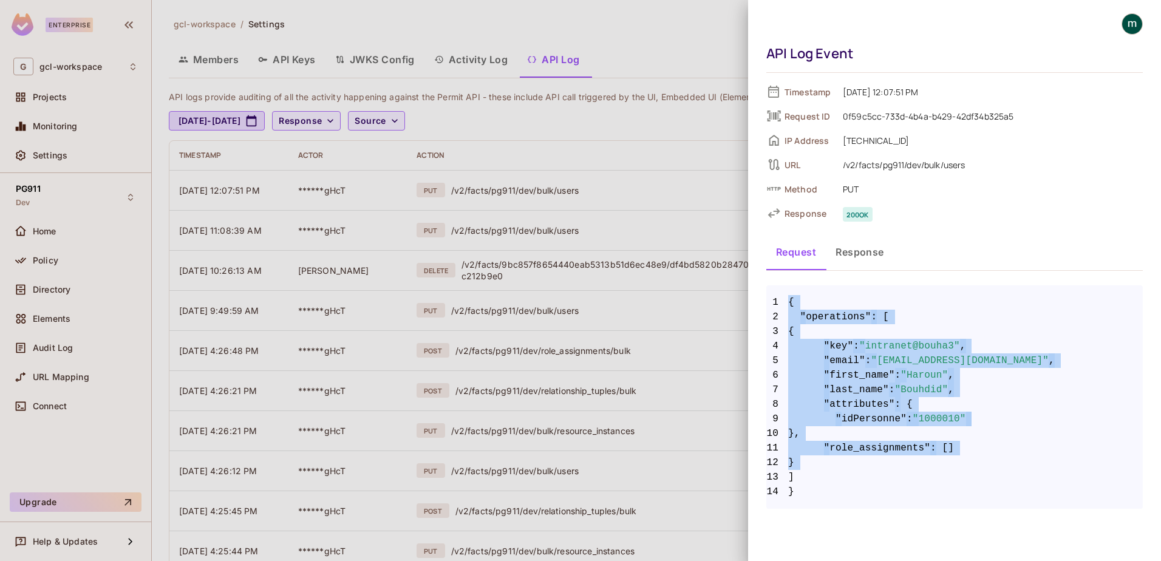
drag, startPoint x: 883, startPoint y: 484, endPoint x: 783, endPoint y: 290, distance: 217.8
click at [783, 290] on pre "1 { 2 "operations" : [ 3 { 4 "key" : "intranet@bouha3" , 5 "email" : "[EMAIL_AD…" at bounding box center [954, 396] width 376 height 223
click at [1011, 407] on span "8 "attributes" : {" at bounding box center [954, 404] width 376 height 15
click at [871, 334] on span "3 {" at bounding box center [954, 331] width 376 height 15
drag, startPoint x: 789, startPoint y: 303, endPoint x: 891, endPoint y: 508, distance: 228.6
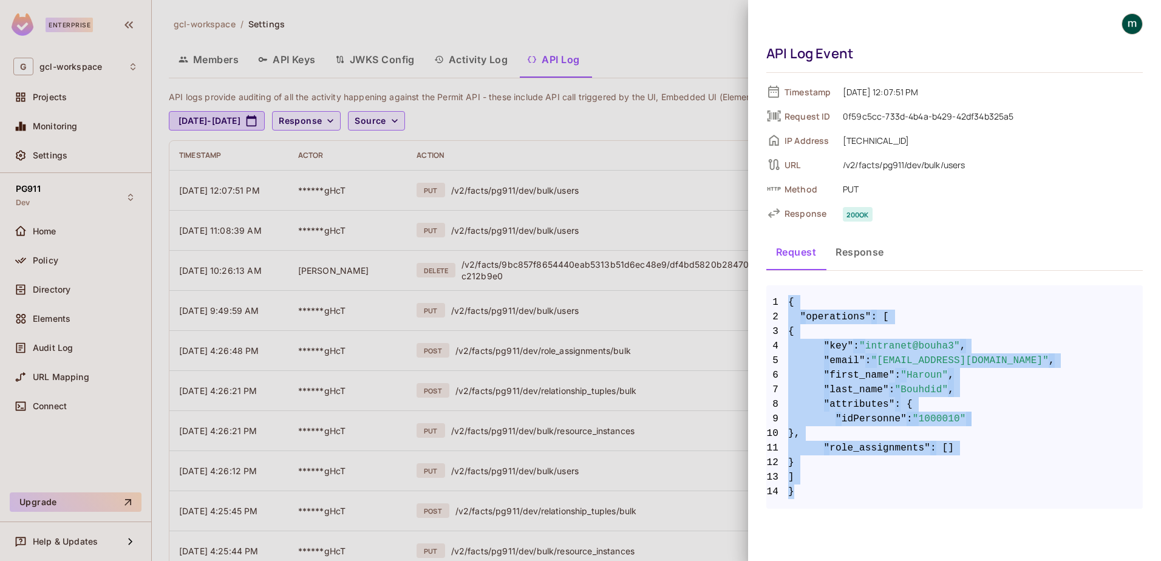
click at [891, 508] on pre "1 { 2 "operations" : [ 3 { 4 "key" : "intranet@bouha3" , 5 "email" : "[EMAIL_AD…" at bounding box center [954, 396] width 376 height 223
click at [921, 297] on span "1 {" at bounding box center [954, 302] width 376 height 15
drag, startPoint x: 788, startPoint y: 303, endPoint x: 882, endPoint y: 501, distance: 218.9
click at [882, 501] on pre "1 { 2 "operations" : [ 3 { 4 "key" : "intranet@bouha3" , 5 "email" : "[EMAIL_AD…" at bounding box center [954, 396] width 376 height 223
drag, startPoint x: 882, startPoint y: 501, endPoint x: 916, endPoint y: 313, distance: 190.8
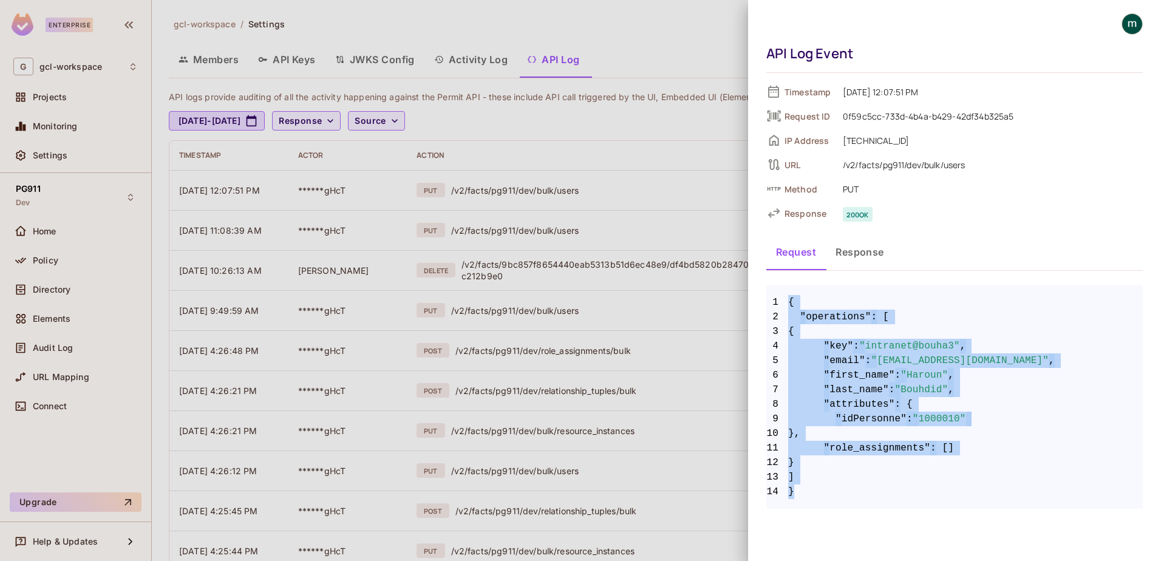
click at [916, 313] on span "2 "operations" : [" at bounding box center [954, 317] width 376 height 15
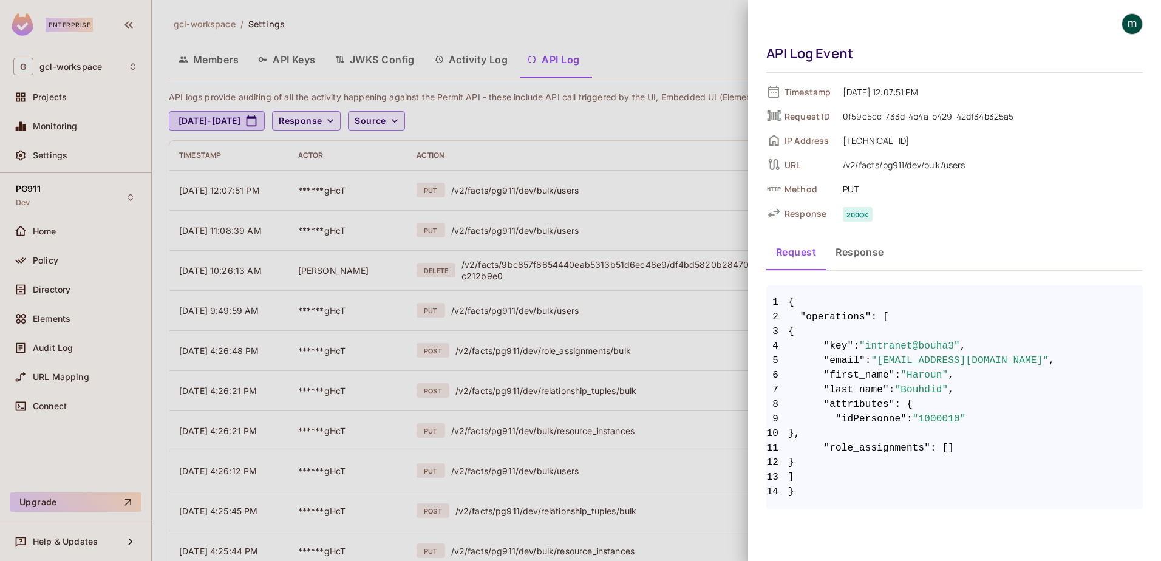
click at [52, 155] on div at bounding box center [580, 280] width 1161 height 561
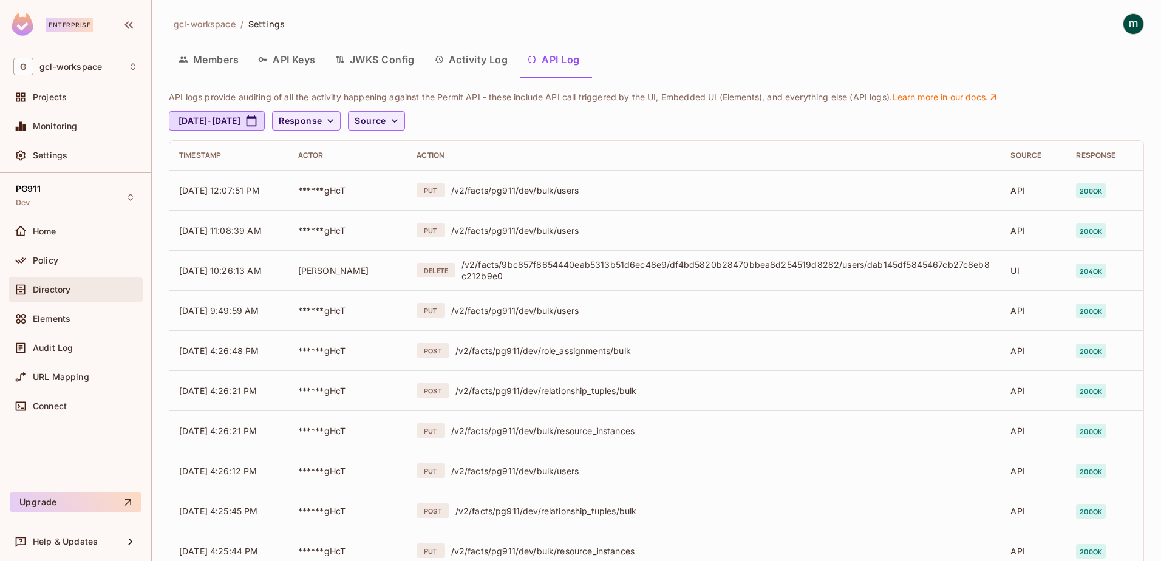
click at [47, 291] on span "Directory" at bounding box center [52, 290] width 38 height 10
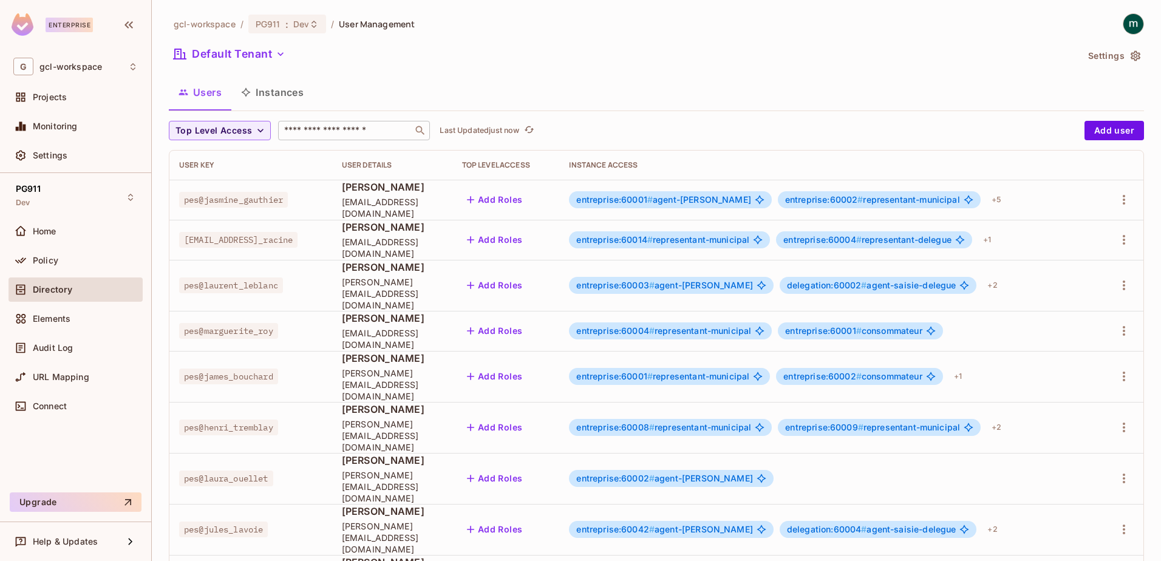
click at [338, 128] on input "text" at bounding box center [345, 130] width 127 height 12
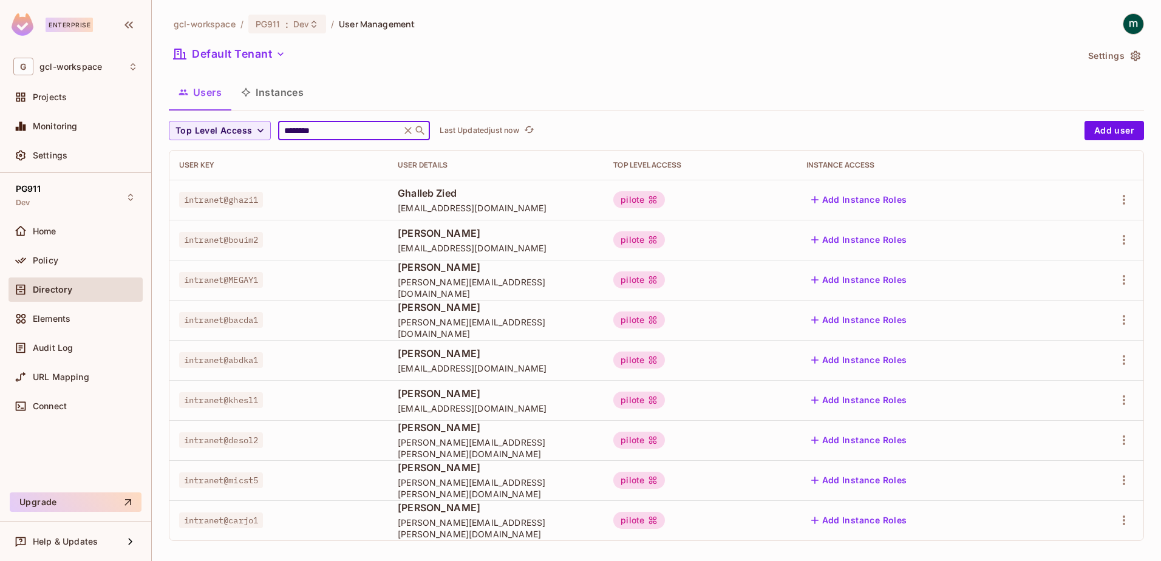
scroll to position [7, 0]
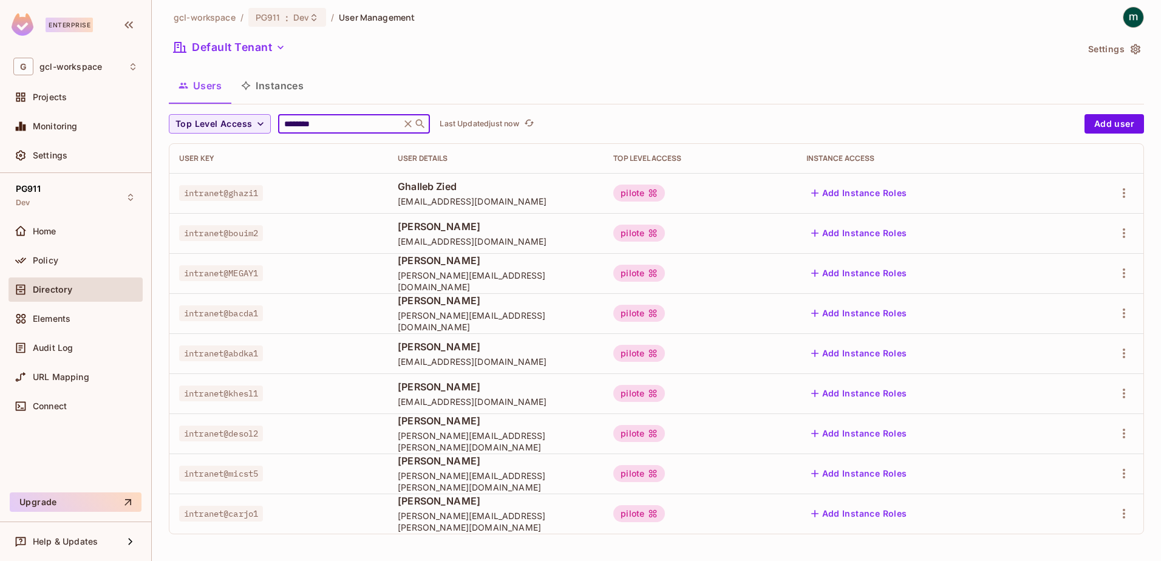
type input "********"
click at [708, 77] on div "Users Instances" at bounding box center [656, 85] width 975 height 30
